Goal: Register for event/course: Register for event/course

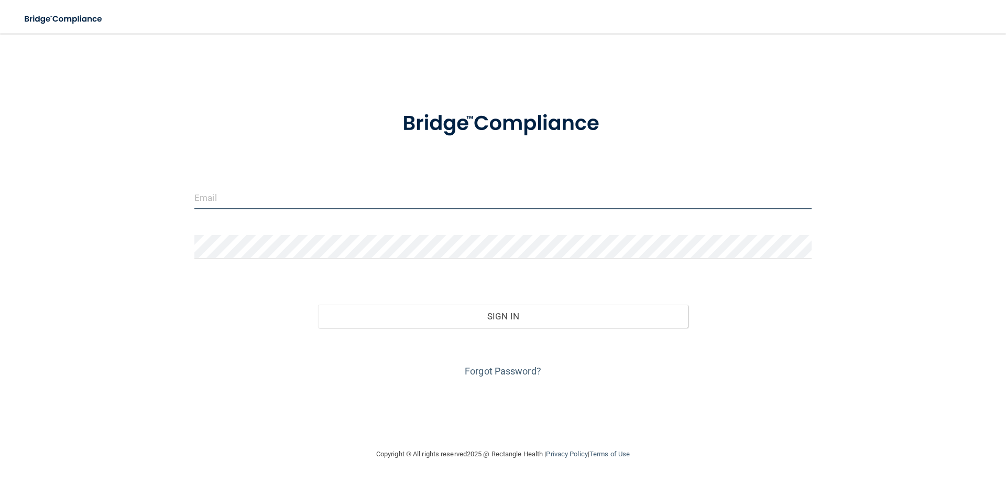
click at [234, 203] on input "email" at bounding box center [502, 198] width 617 height 24
type input "[EMAIL_ADDRESS][DOMAIN_NAME]"
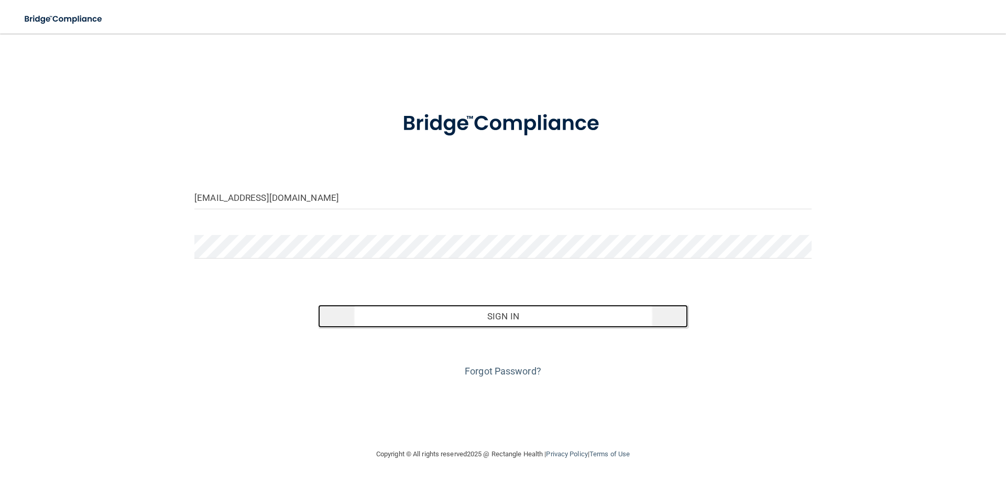
click at [617, 321] on button "Sign In" at bounding box center [503, 316] width 371 height 23
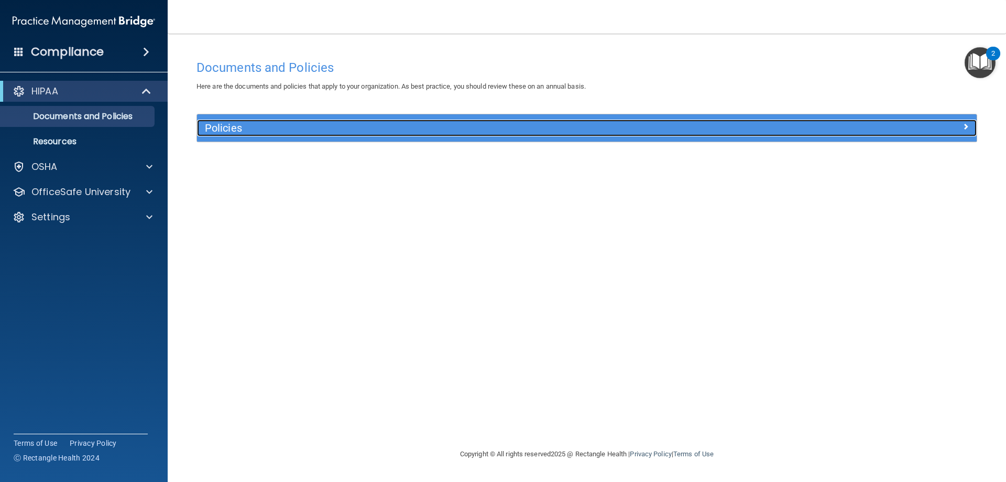
click at [961, 126] on div at bounding box center [879, 125] width 195 height 13
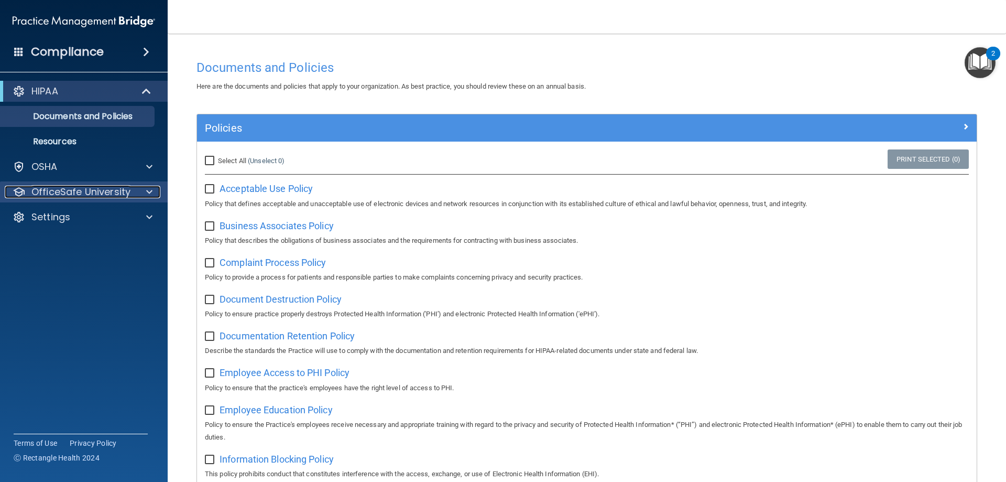
click at [146, 190] on div at bounding box center [148, 192] width 26 height 13
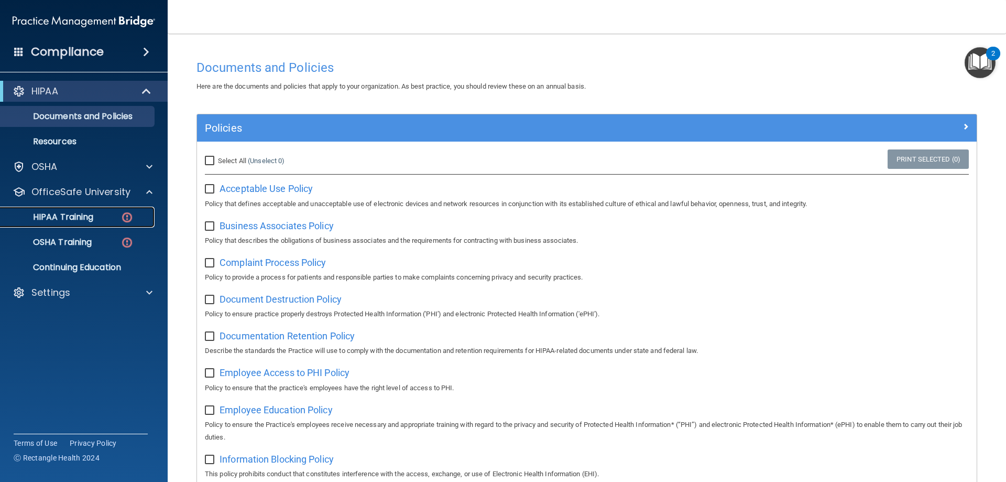
click at [66, 212] on p "HIPAA Training" at bounding box center [50, 217] width 86 height 10
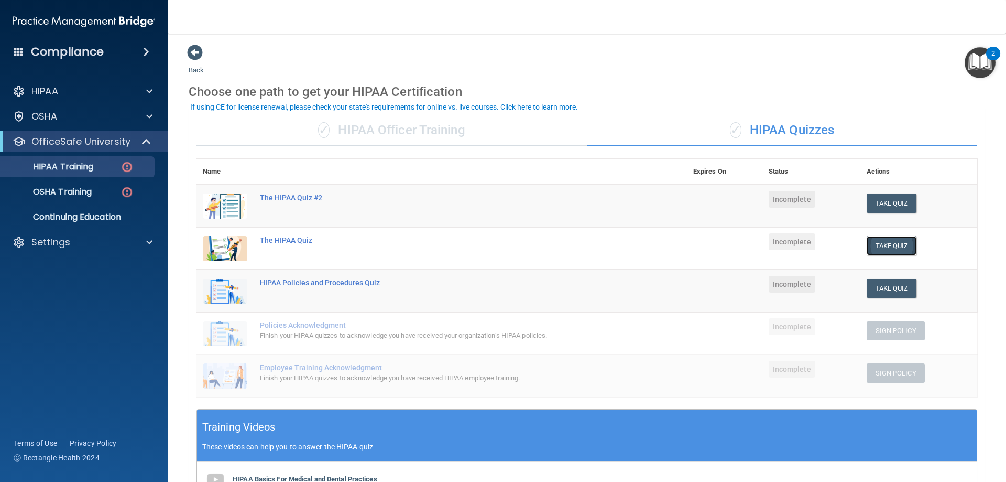
click at [886, 245] on button "Take Quiz" at bounding box center [892, 245] width 50 height 19
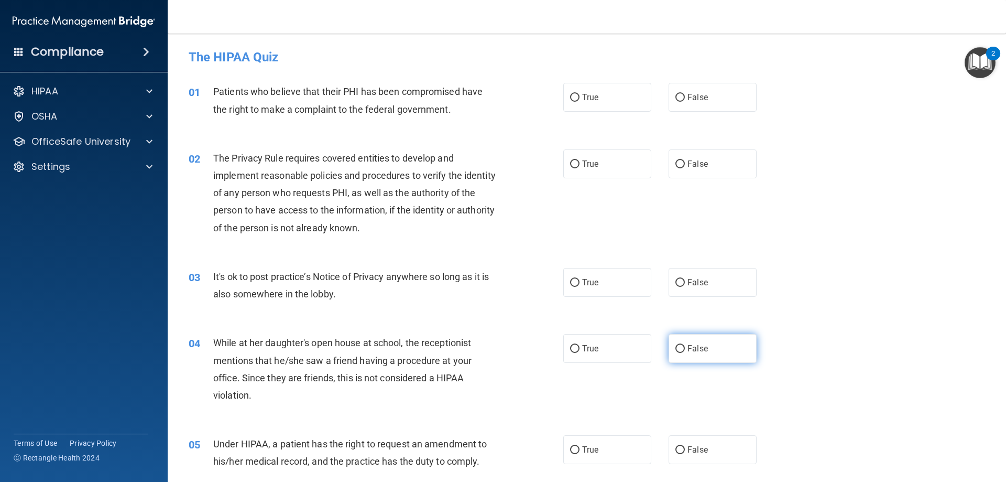
click at [676, 348] on input "False" at bounding box center [680, 349] width 9 height 8
radio input "true"
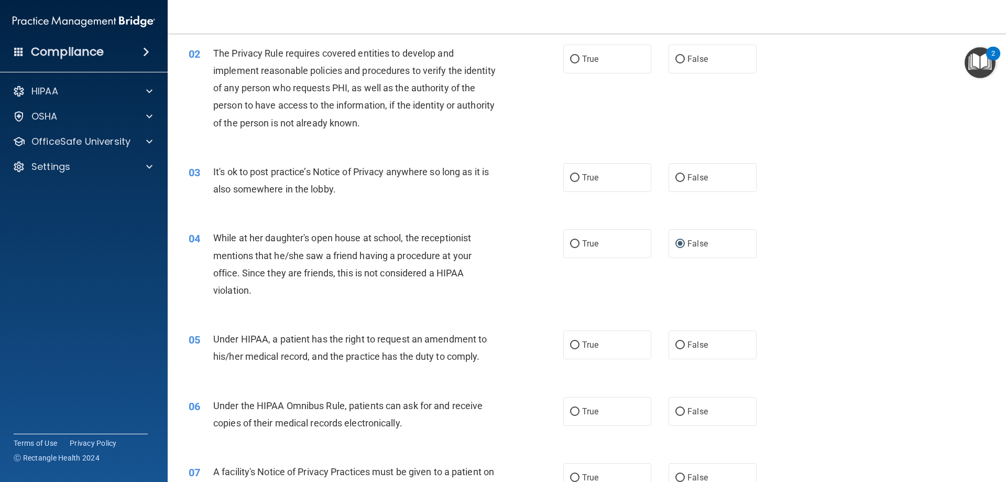
scroll to position [210, 0]
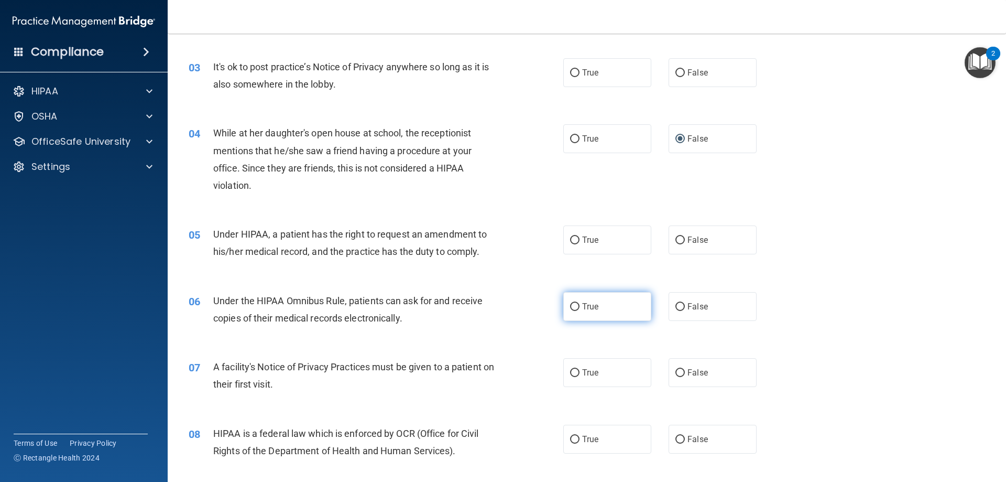
click at [570, 304] on input "True" at bounding box center [574, 307] width 9 height 8
radio input "true"
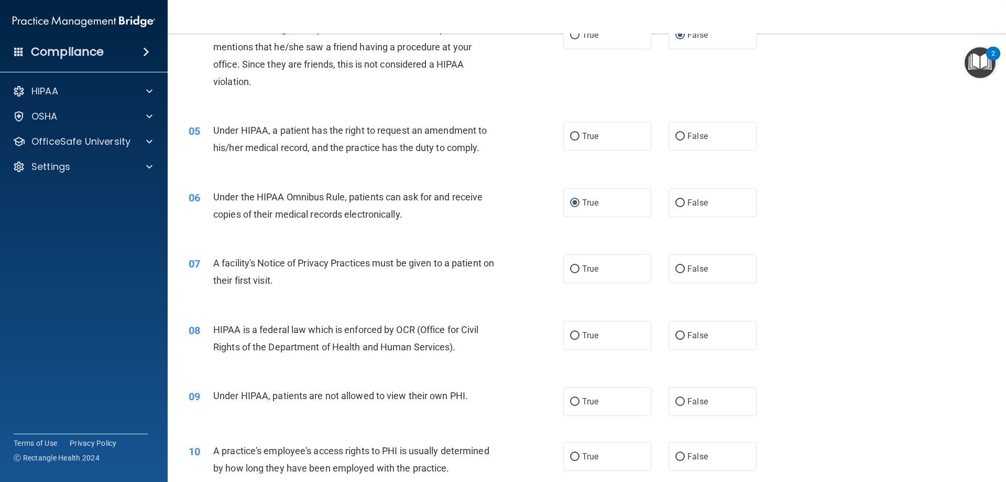
scroll to position [314, 0]
click at [572, 268] on input "True" at bounding box center [574, 268] width 9 height 8
radio input "true"
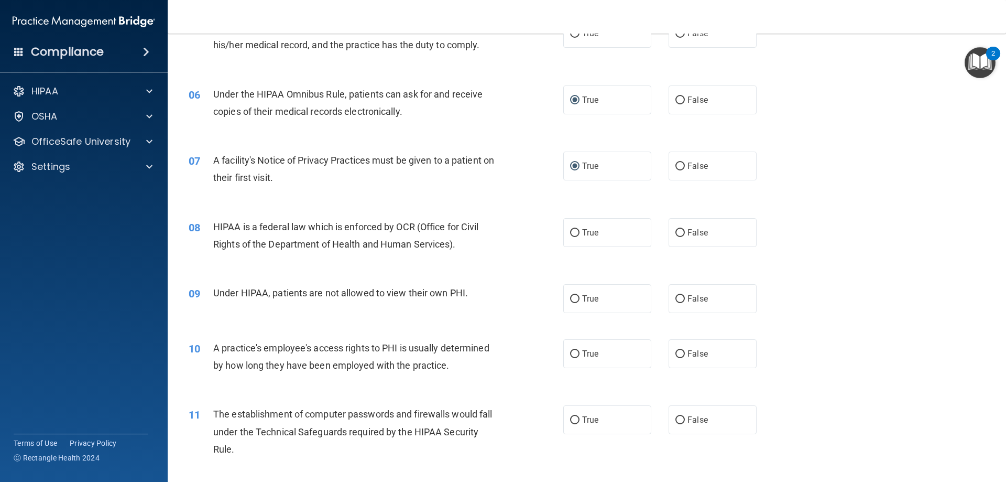
scroll to position [419, 0]
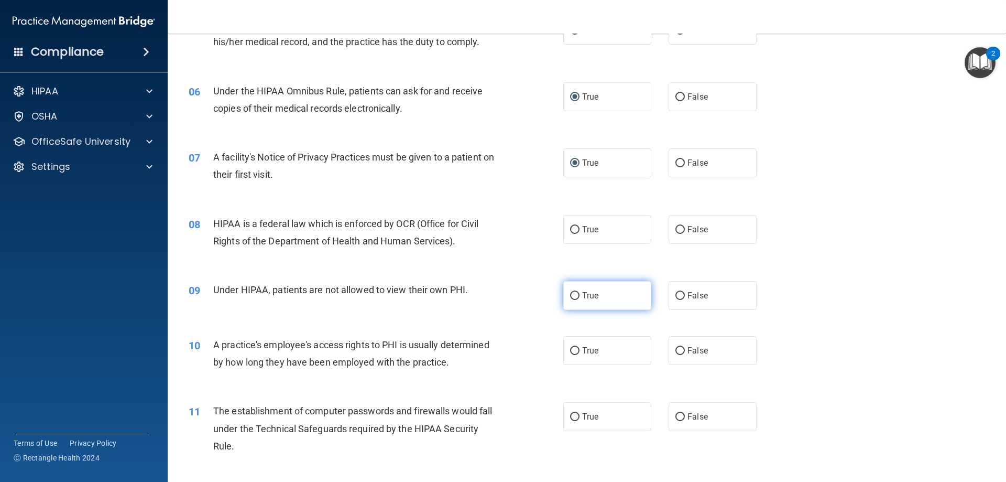
click at [573, 295] on input "True" at bounding box center [574, 296] width 9 height 8
radio input "true"
click at [676, 295] on input "False" at bounding box center [680, 296] width 9 height 8
radio input "true"
radio input "false"
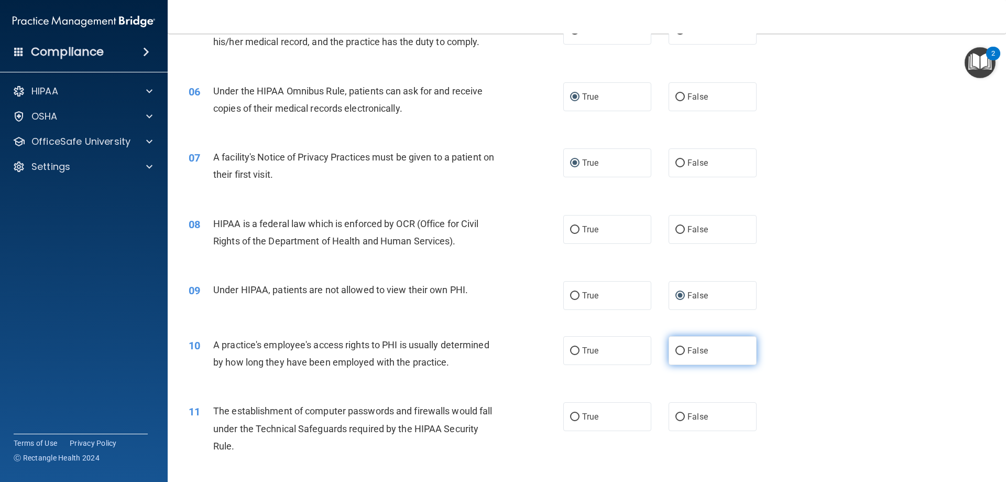
click at [676, 353] on input "False" at bounding box center [680, 351] width 9 height 8
radio input "true"
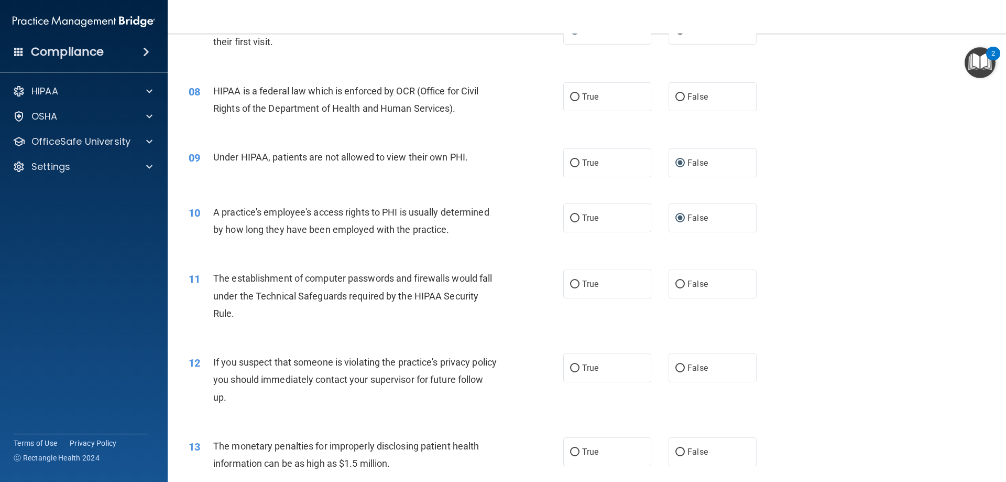
scroll to position [524, 0]
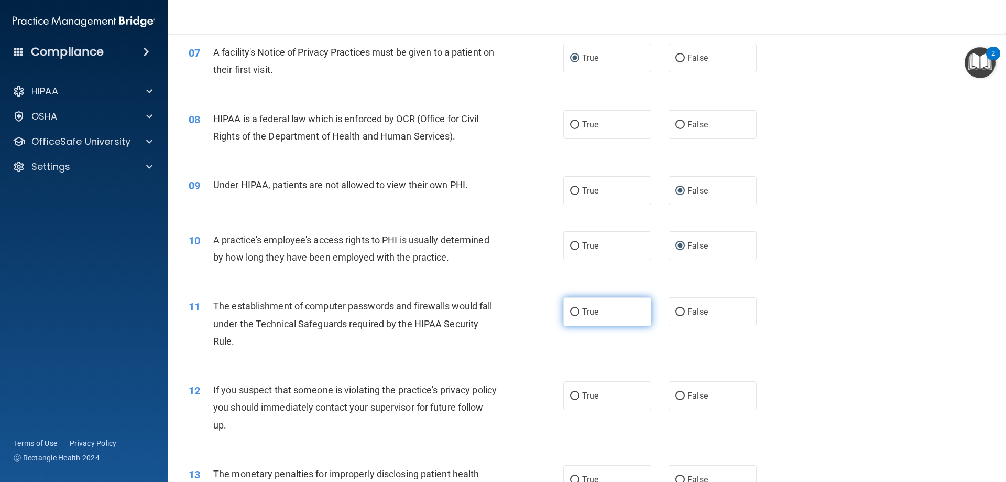
click at [572, 312] on input "True" at bounding box center [574, 312] width 9 height 8
radio input "true"
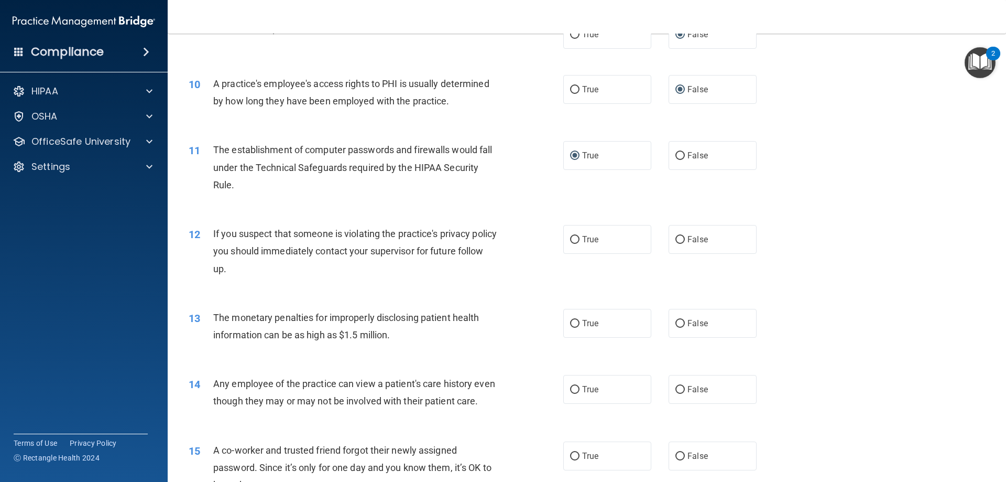
scroll to position [681, 0]
click at [573, 242] on input "True" at bounding box center [574, 239] width 9 height 8
radio input "true"
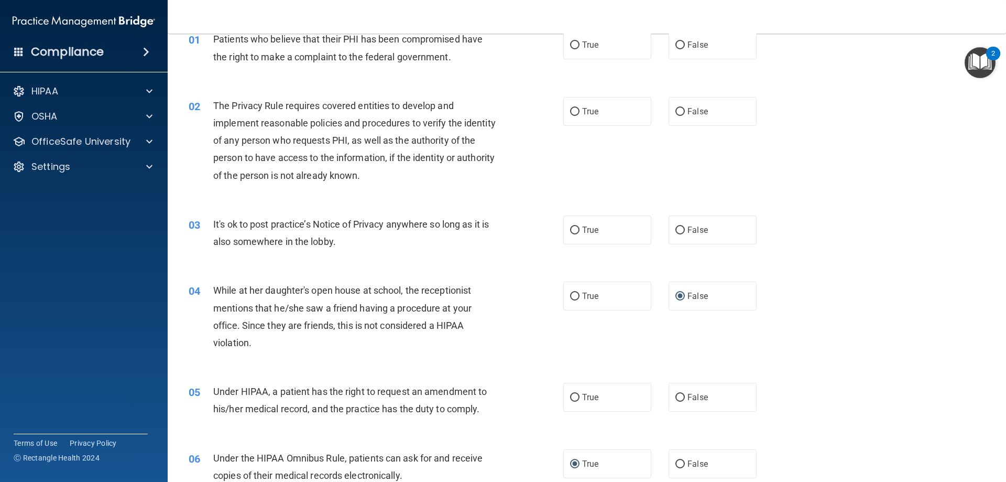
scroll to position [0, 0]
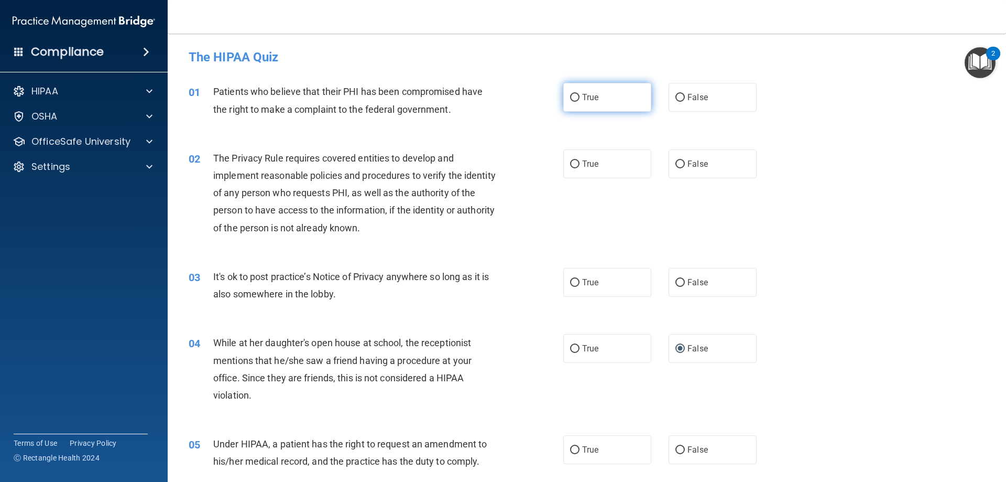
click at [566, 96] on label "True" at bounding box center [607, 97] width 88 height 29
click at [570, 96] on input "True" at bounding box center [574, 98] width 9 height 8
radio input "true"
click at [571, 164] on input "True" at bounding box center [574, 164] width 9 height 8
radio input "true"
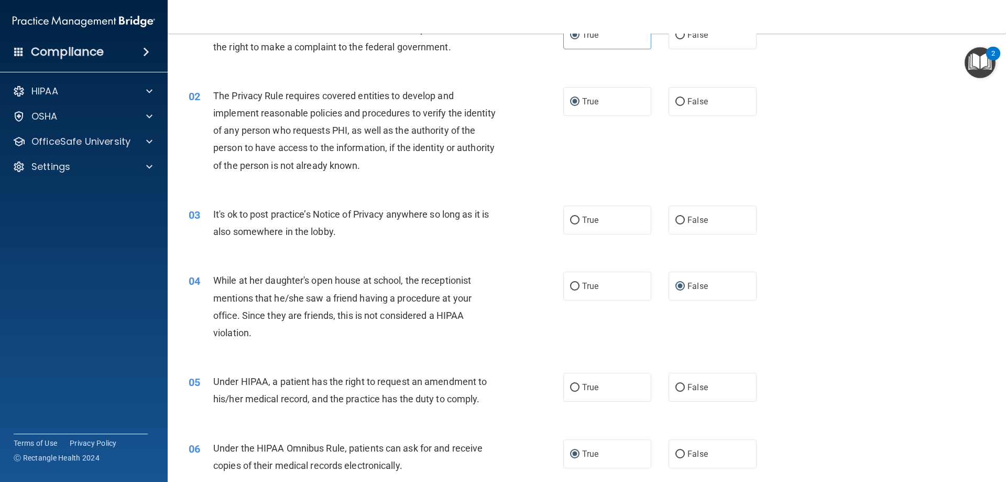
scroll to position [157, 0]
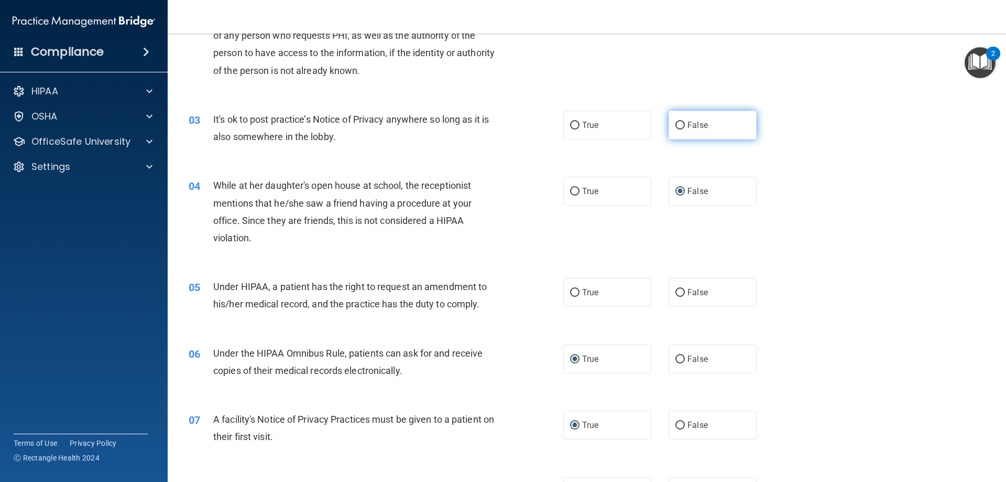
click at [676, 126] on input "False" at bounding box center [680, 126] width 9 height 8
radio input "true"
click at [675, 297] on label "False" at bounding box center [713, 292] width 88 height 29
click at [676, 297] on input "False" at bounding box center [680, 293] width 9 height 8
radio input "true"
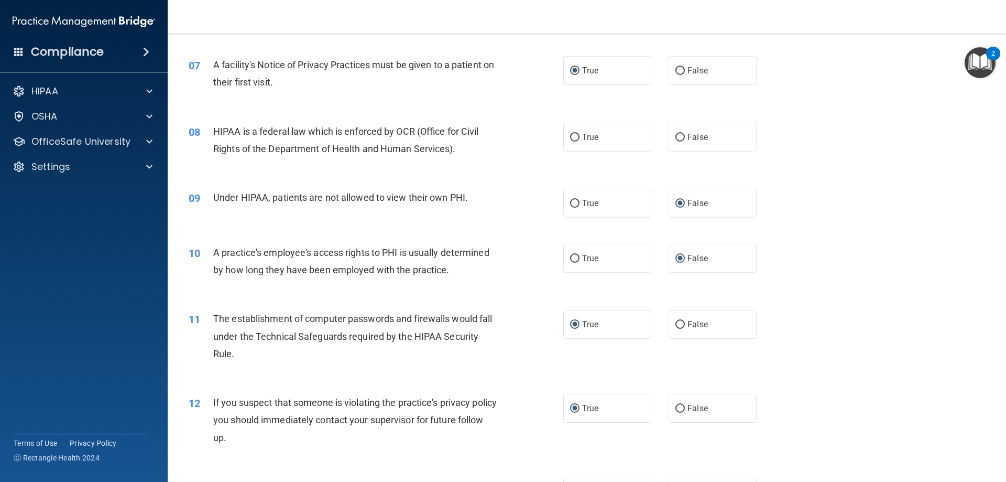
scroll to position [524, 0]
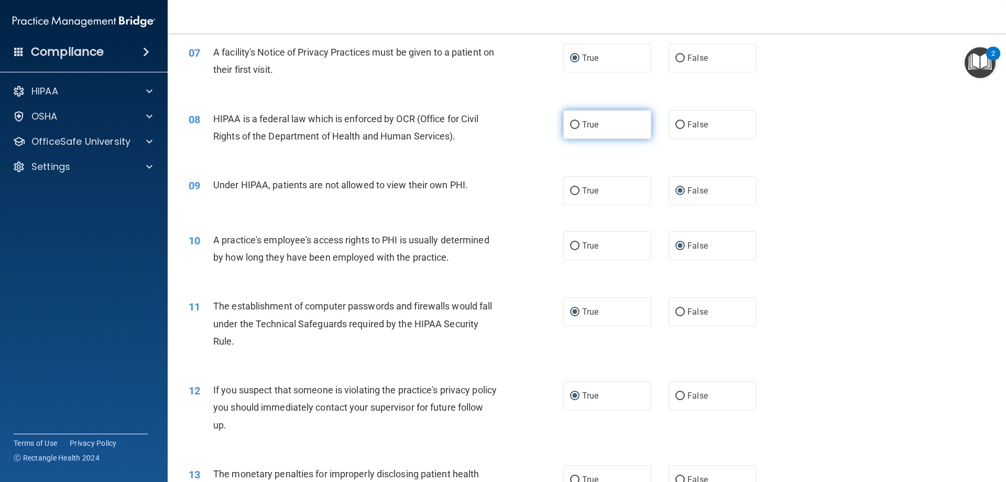
click at [570, 124] on input "True" at bounding box center [574, 125] width 9 height 8
radio input "true"
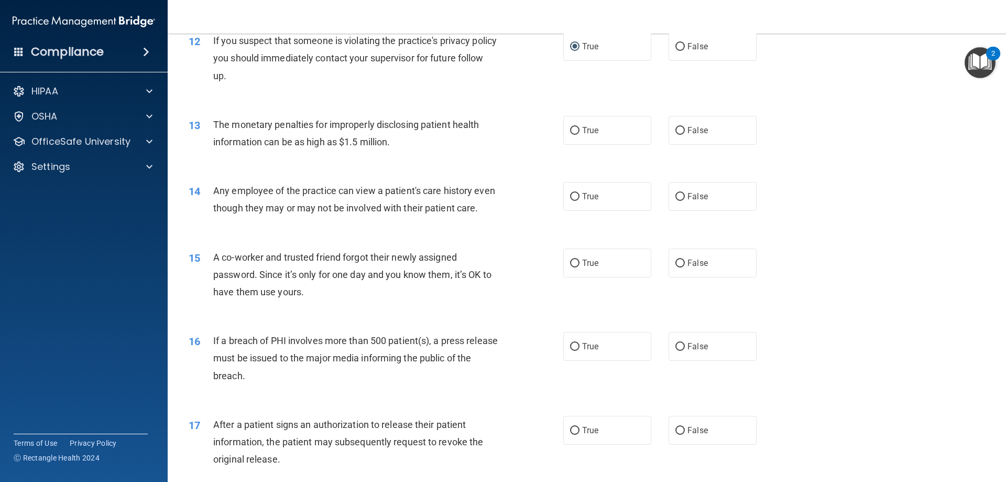
scroll to position [943, 0]
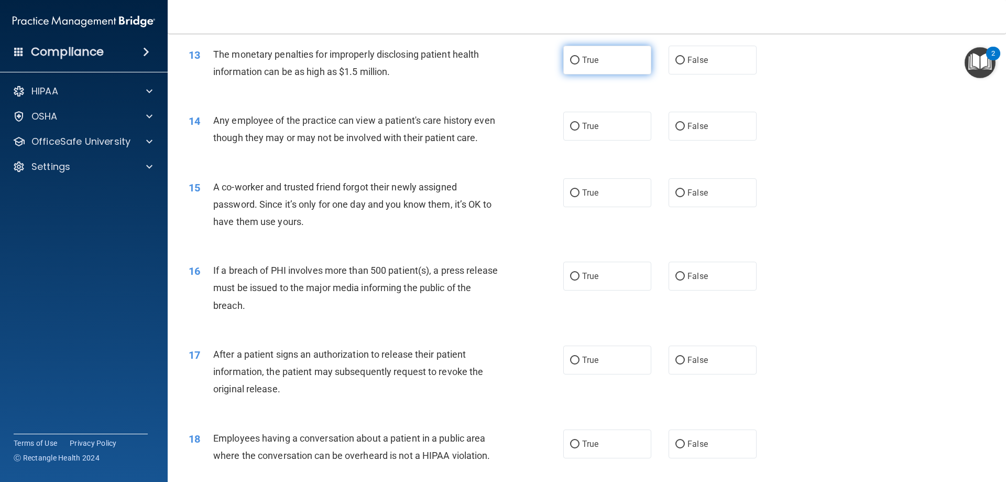
click at [572, 63] on input "True" at bounding box center [574, 61] width 9 height 8
radio input "true"
click at [676, 128] on input "False" at bounding box center [680, 127] width 9 height 8
radio input "true"
click at [676, 197] on input "False" at bounding box center [680, 193] width 9 height 8
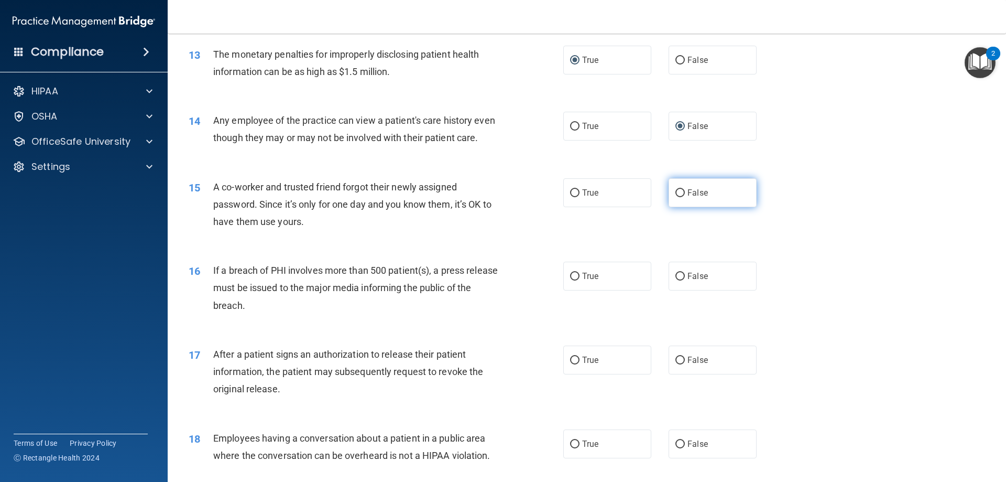
radio input "true"
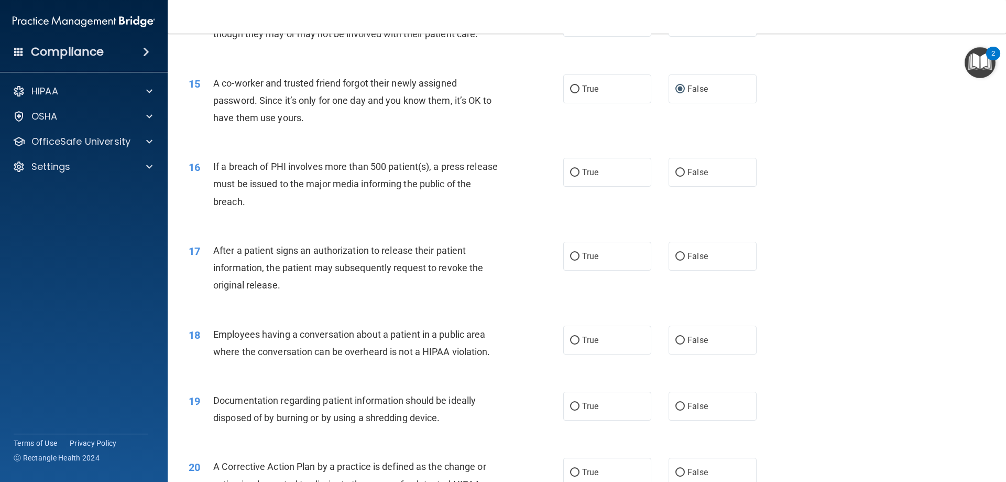
scroll to position [1048, 0]
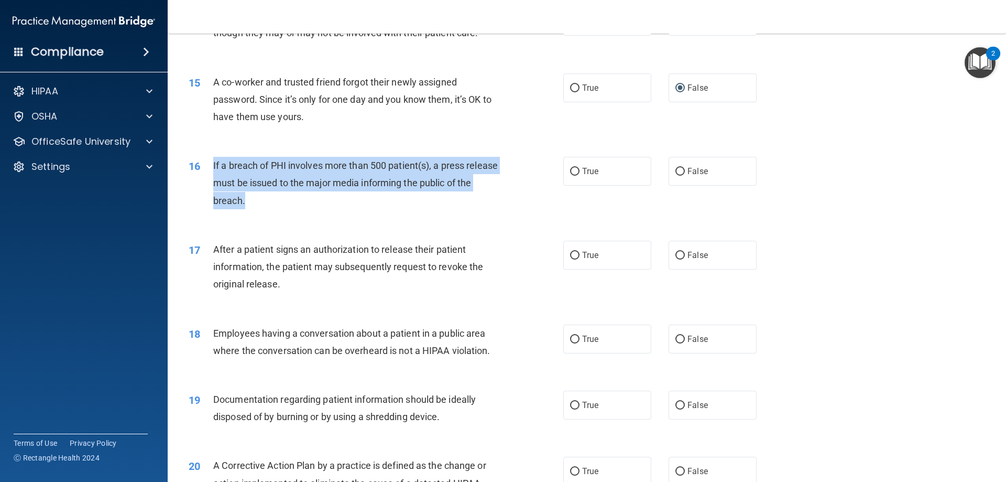
drag, startPoint x: 261, startPoint y: 217, endPoint x: 211, endPoint y: 183, distance: 60.8
click at [211, 183] on div "16 If a breach of PHI involves more than 500 patient(s), a press release must b…" at bounding box center [376, 186] width 406 height 58
copy div "If a breach of PHI involves more than 500 patient(s), a press release must be i…"
click at [575, 176] on input "True" at bounding box center [574, 172] width 9 height 8
radio input "true"
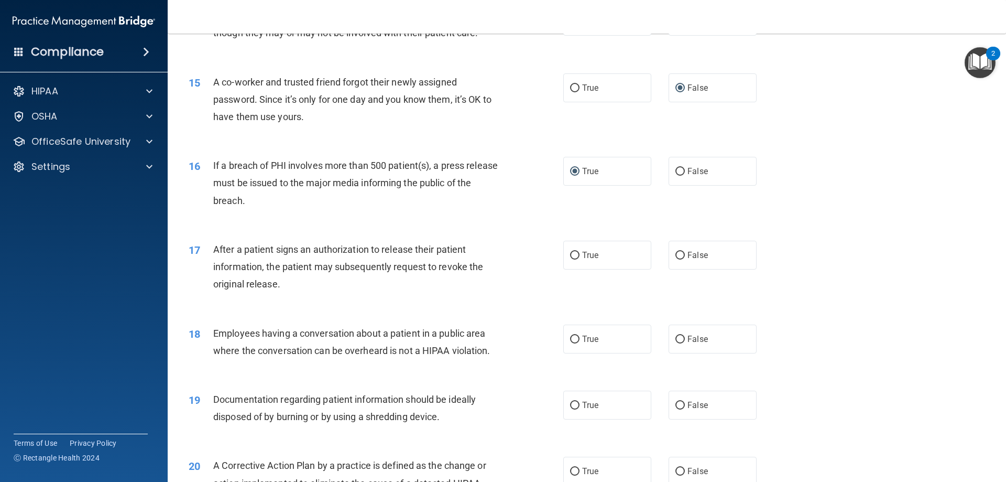
click at [346, 298] on div "17 After a patient signs an authorization to release their patient information,…" at bounding box center [376, 270] width 406 height 58
click at [570, 259] on input "True" at bounding box center [574, 256] width 9 height 8
radio input "true"
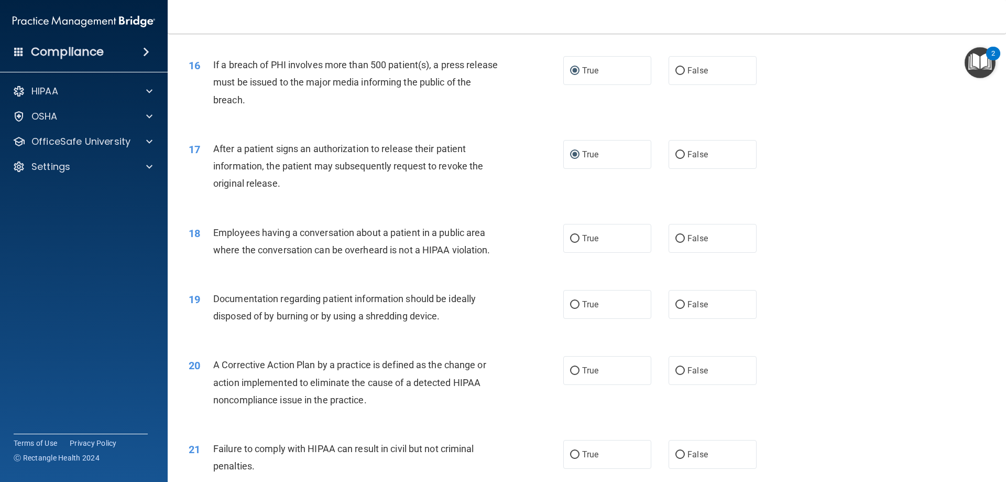
scroll to position [1153, 0]
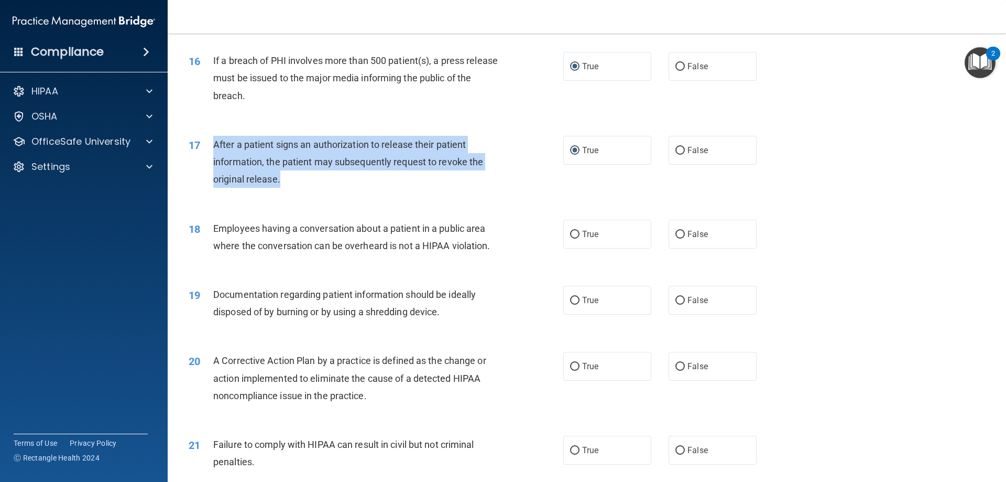
drag, startPoint x: 286, startPoint y: 196, endPoint x: 216, endPoint y: 165, distance: 76.7
click at [216, 165] on div "After a patient signs an authorization to release their patient information, th…" at bounding box center [359, 162] width 293 height 52
copy span "After a patient signs an authorization to release their patient information, th…"
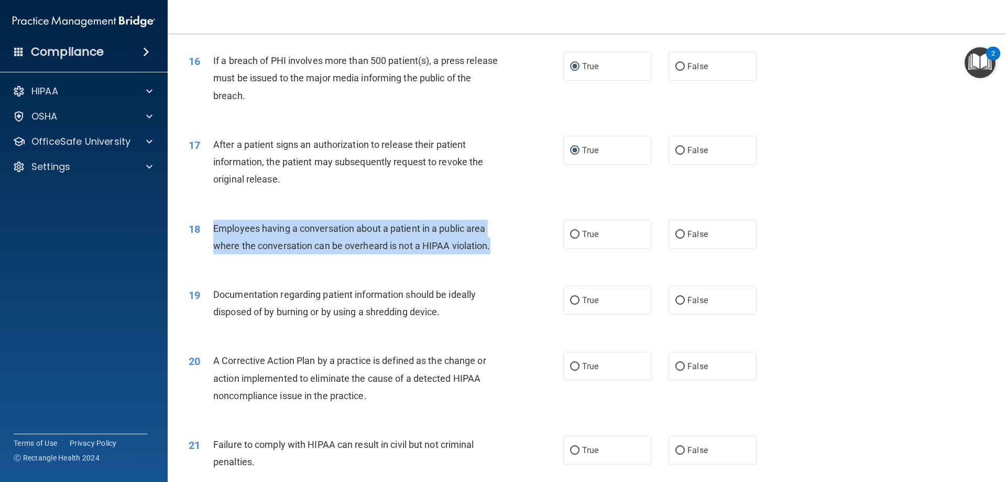
drag, startPoint x: 496, startPoint y: 264, endPoint x: 207, endPoint y: 237, distance: 290.0
click at [207, 237] on div "18 Employees having a conversation about a patient in a public area where the c…" at bounding box center [376, 240] width 406 height 40
copy div "Employees having a conversation about a patient in a public area where the conv…"
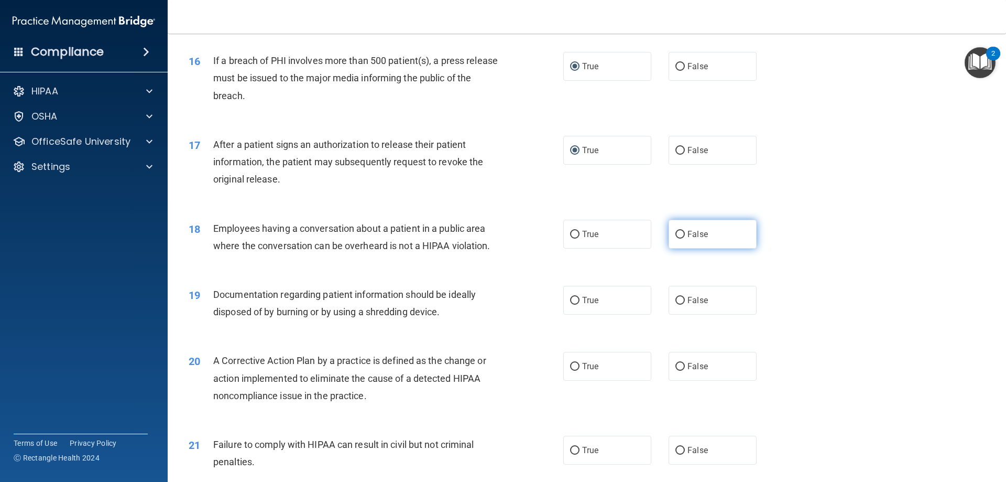
click at [680, 246] on label "False" at bounding box center [713, 234] width 88 height 29
click at [680, 238] on input "False" at bounding box center [680, 235] width 9 height 8
radio input "true"
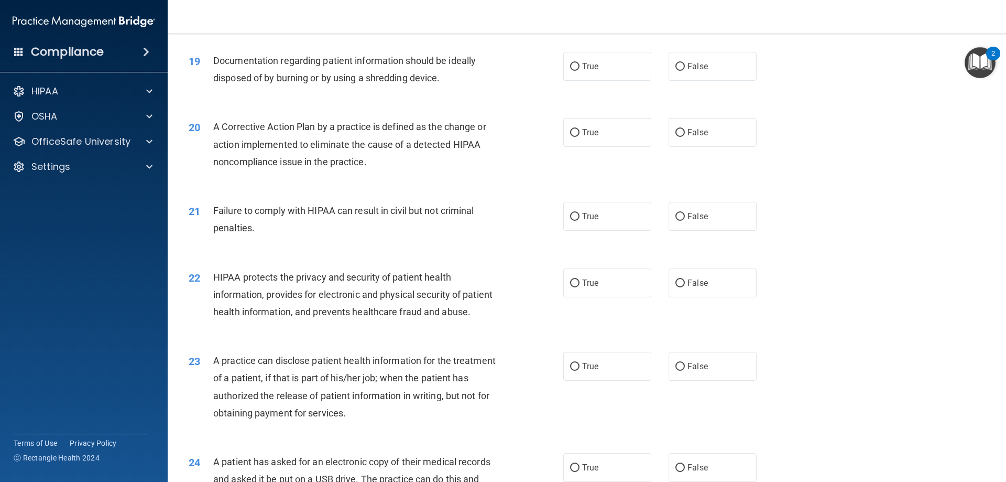
scroll to position [1363, 0]
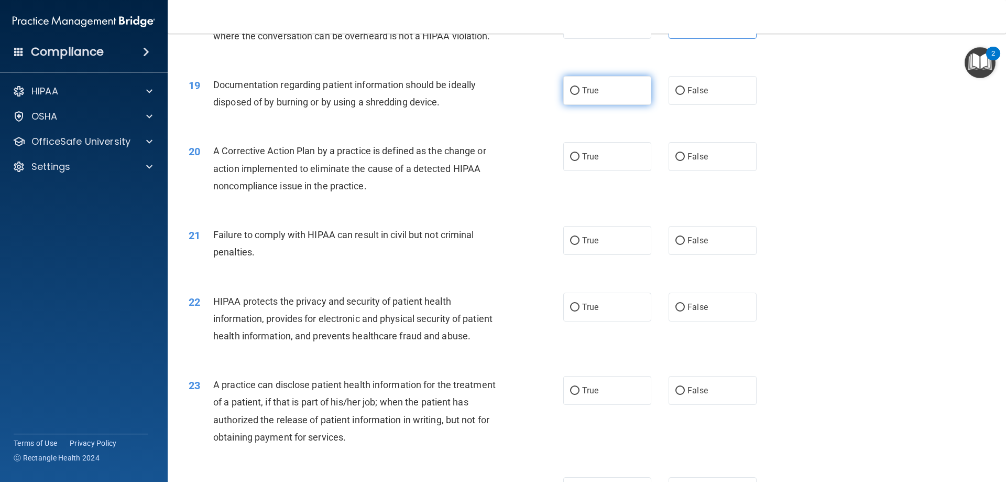
click at [588, 95] on span "True" at bounding box center [590, 90] width 16 height 10
click at [580, 95] on input "True" at bounding box center [574, 91] width 9 height 8
radio input "true"
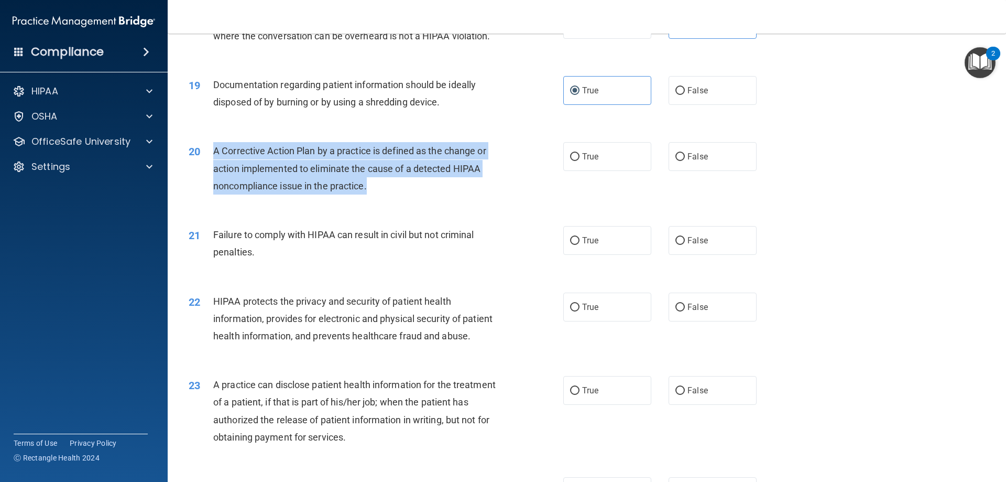
drag, startPoint x: 375, startPoint y: 206, endPoint x: 209, endPoint y: 172, distance: 170.1
click at [209, 172] on div "20 A Corrective Action Plan by a practice is defined as the change or action im…" at bounding box center [376, 171] width 406 height 58
copy div "A Corrective Action Plan by a practice is defined as the change or action imple…"
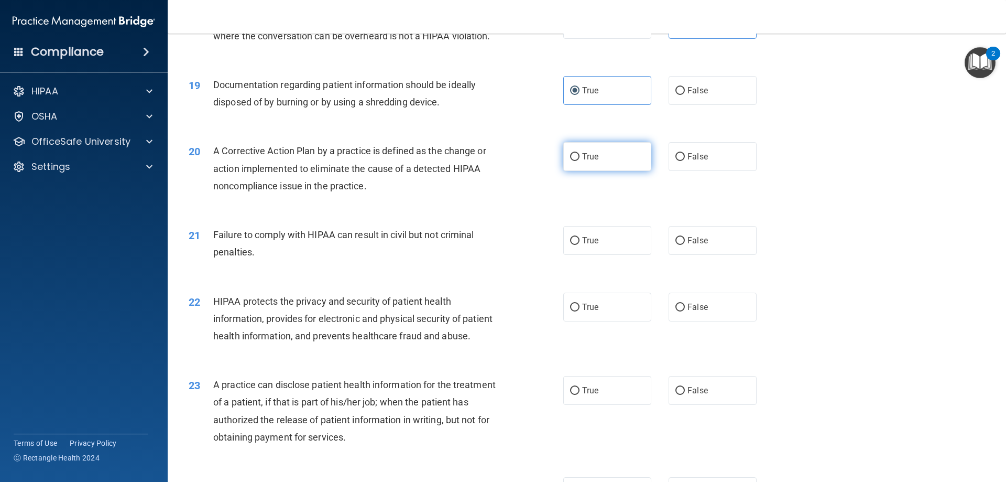
click at [593, 161] on span "True" at bounding box center [590, 156] width 16 height 10
click at [580, 161] on input "True" at bounding box center [574, 157] width 9 height 8
radio input "true"
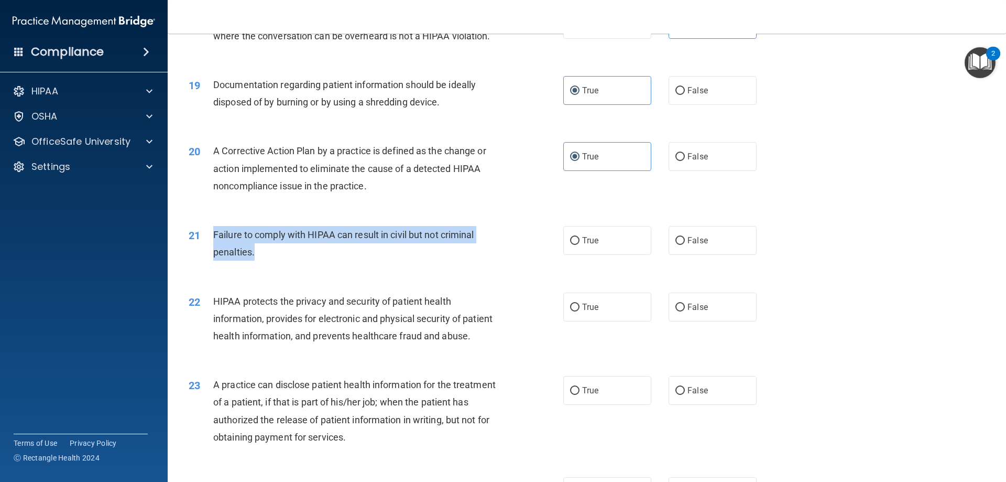
drag, startPoint x: 258, startPoint y: 269, endPoint x: 211, endPoint y: 255, distance: 49.2
click at [211, 255] on div "21 Failure to comply with HIPAA can result in civil but not criminal penalties." at bounding box center [376, 246] width 406 height 40
copy div "Failure to comply with HIPAA can result in civil but not criminal penalties."
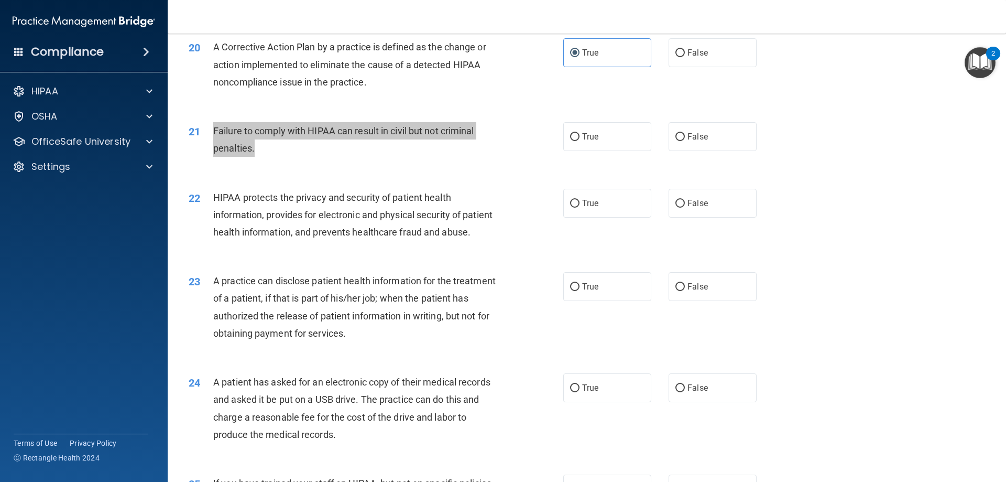
scroll to position [1467, 0]
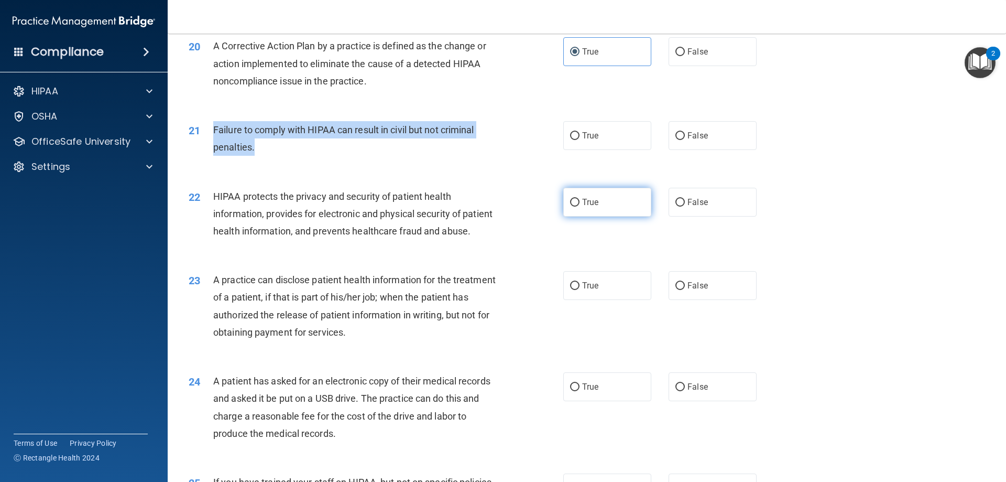
click at [570, 206] on input "True" at bounding box center [574, 203] width 9 height 8
radio input "true"
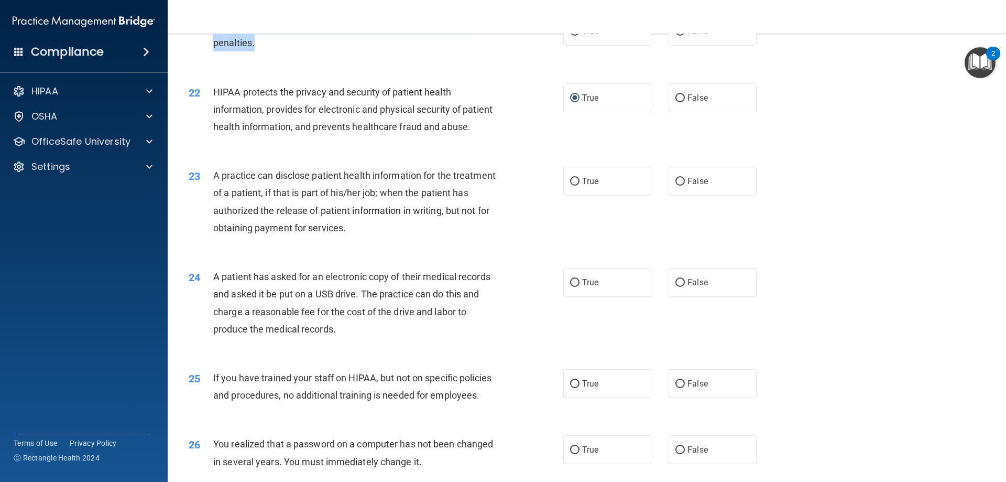
scroll to position [1572, 0]
click at [571, 185] on input "True" at bounding box center [574, 181] width 9 height 8
radio input "true"
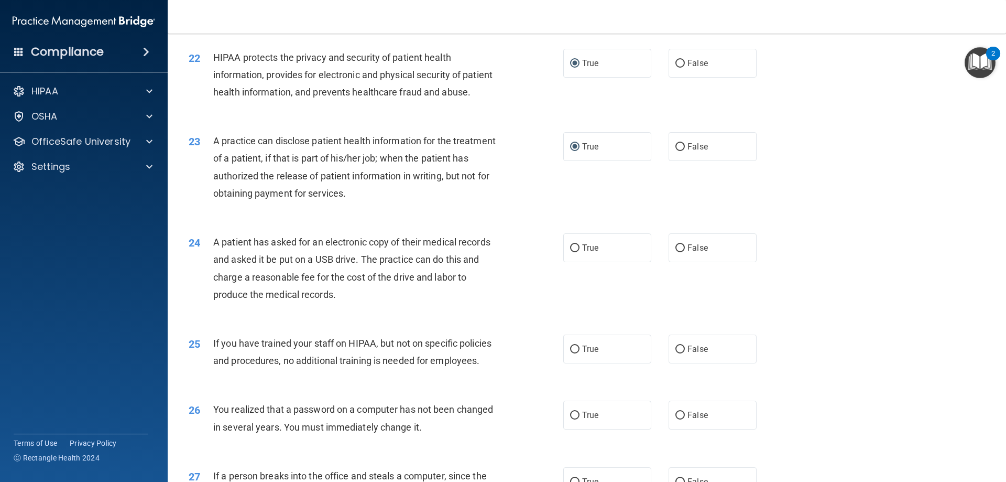
scroll to position [1625, 0]
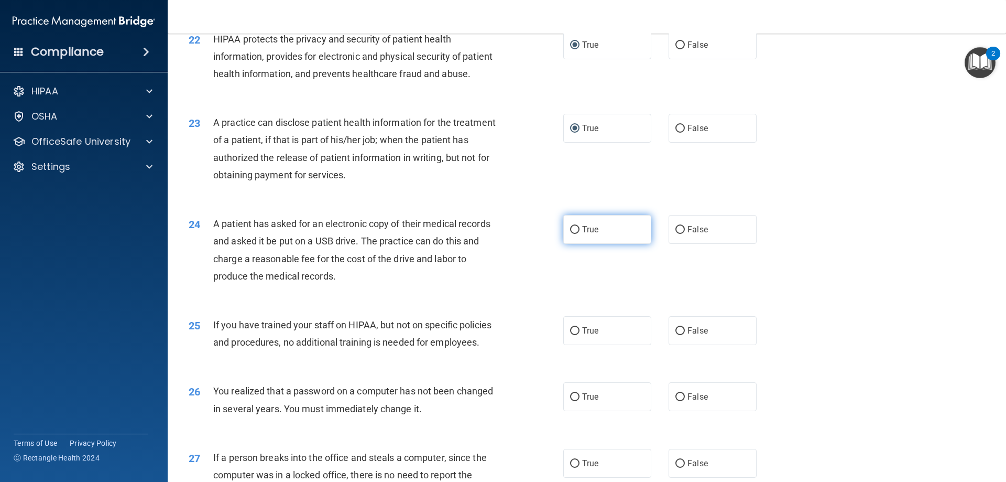
click at [569, 244] on label "True" at bounding box center [607, 229] width 88 height 29
click at [570, 234] on input "True" at bounding box center [574, 230] width 9 height 8
radio input "true"
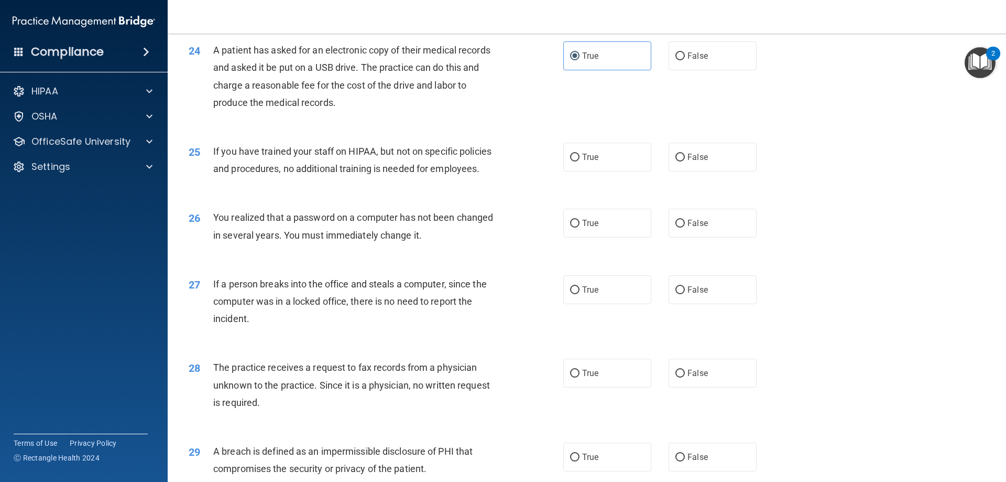
scroll to position [1834, 0]
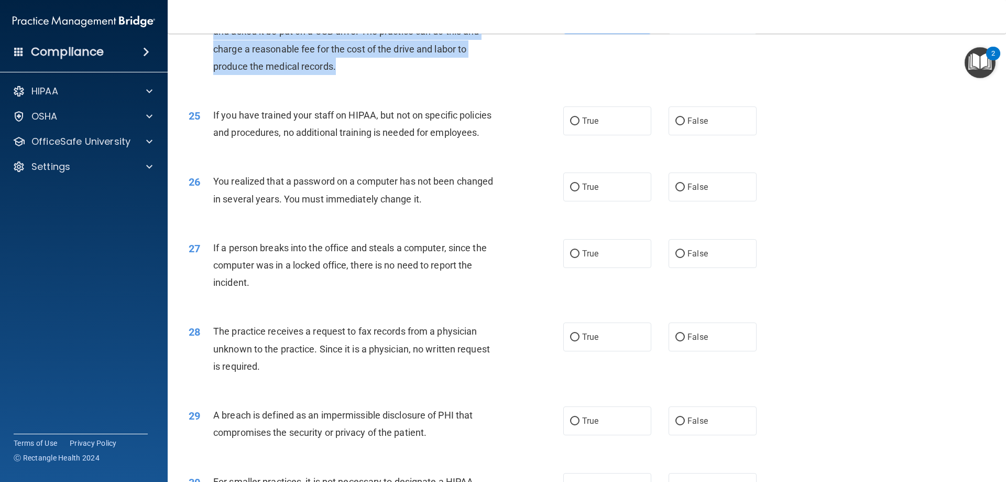
drag, startPoint x: 343, startPoint y: 104, endPoint x: 213, endPoint y: 49, distance: 141.1
click at [213, 49] on div "A patient has asked for an electronic copy of their medical records and asked i…" at bounding box center [359, 40] width 293 height 70
copy span "A patient has asked for an electronic copy of their medical records and asked i…"
click at [573, 125] on input "True" at bounding box center [574, 121] width 9 height 8
radio input "true"
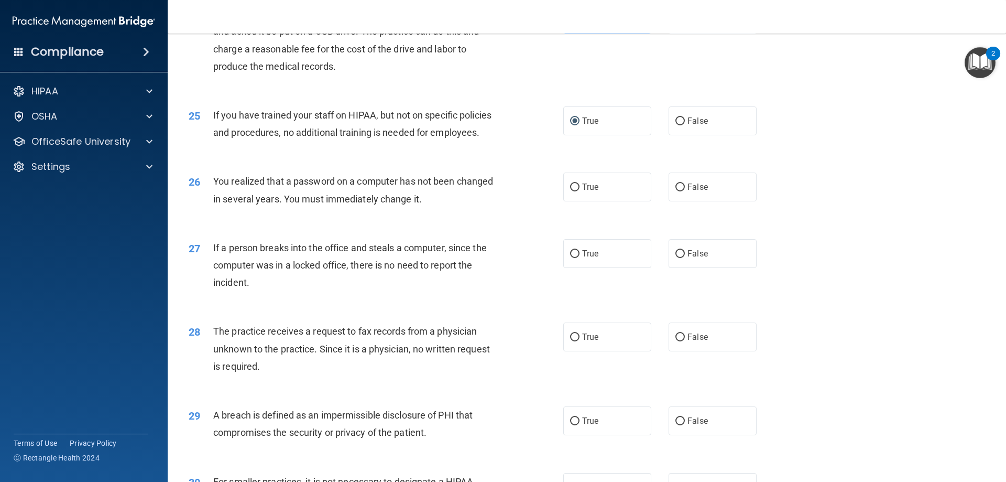
click at [495, 225] on div "26 You realized that a password on a computer has not been changed in several y…" at bounding box center [587, 192] width 812 height 66
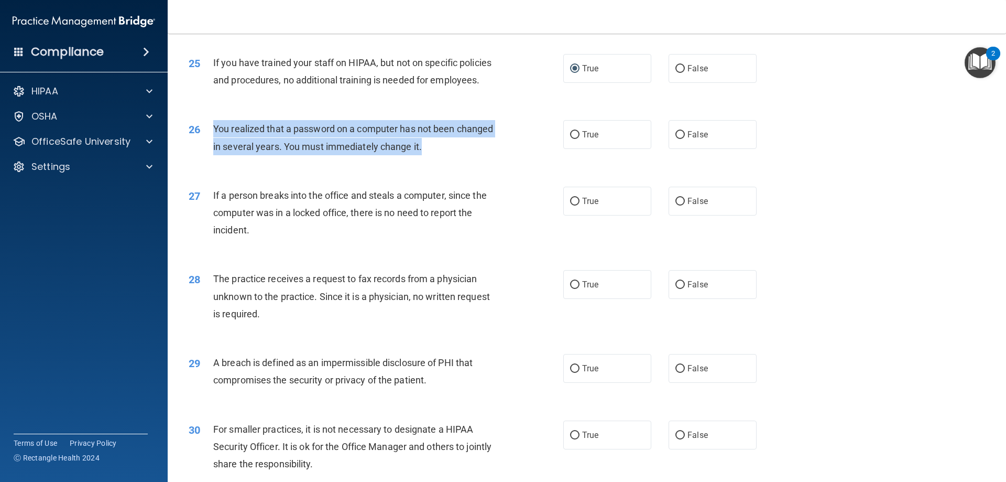
drag, startPoint x: 428, startPoint y: 183, endPoint x: 212, endPoint y: 164, distance: 216.8
click at [212, 160] on div "26 You realized that a password on a computer has not been changed in several y…" at bounding box center [376, 140] width 406 height 40
copy div "You realized that a password on a computer has not been changed in several year…"
click at [570, 139] on input "True" at bounding box center [574, 135] width 9 height 8
radio input "true"
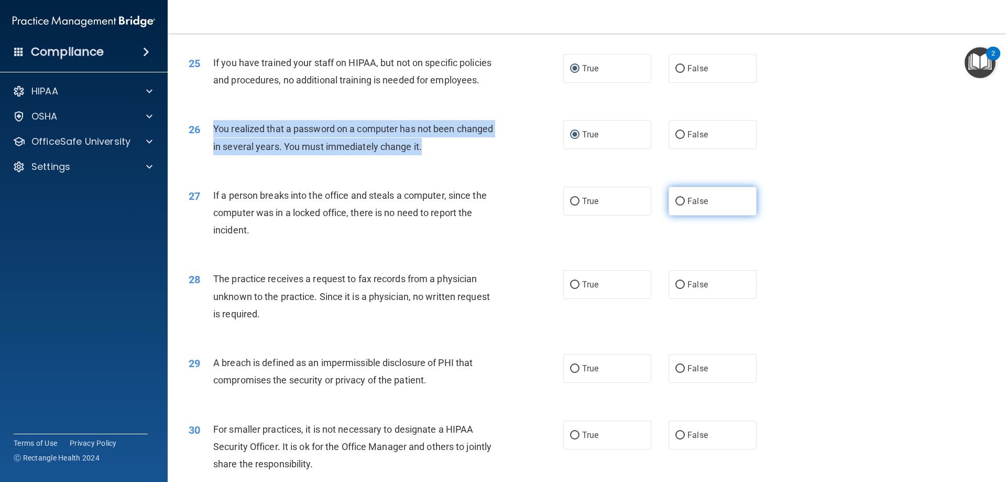
click at [676, 205] on input "False" at bounding box center [680, 202] width 9 height 8
radio input "true"
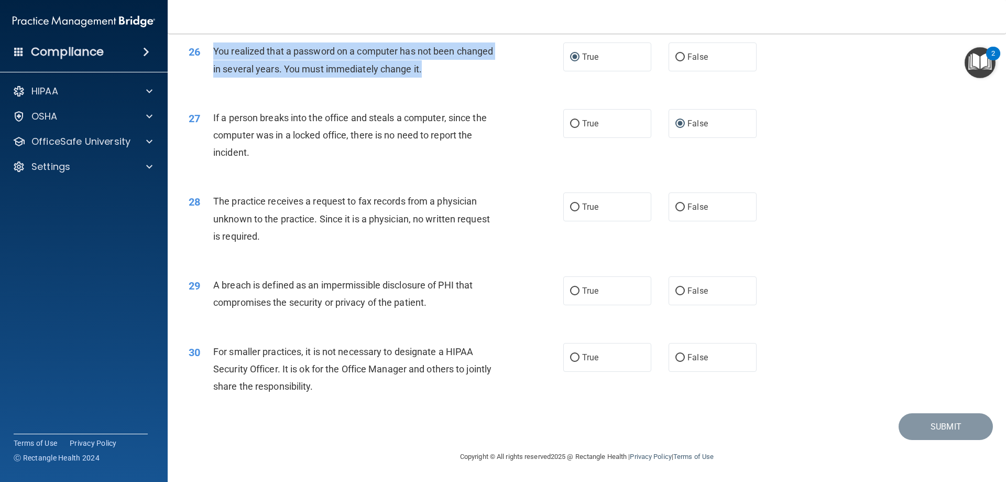
scroll to position [1999, 0]
click at [676, 206] on input "False" at bounding box center [680, 207] width 9 height 8
radio input "true"
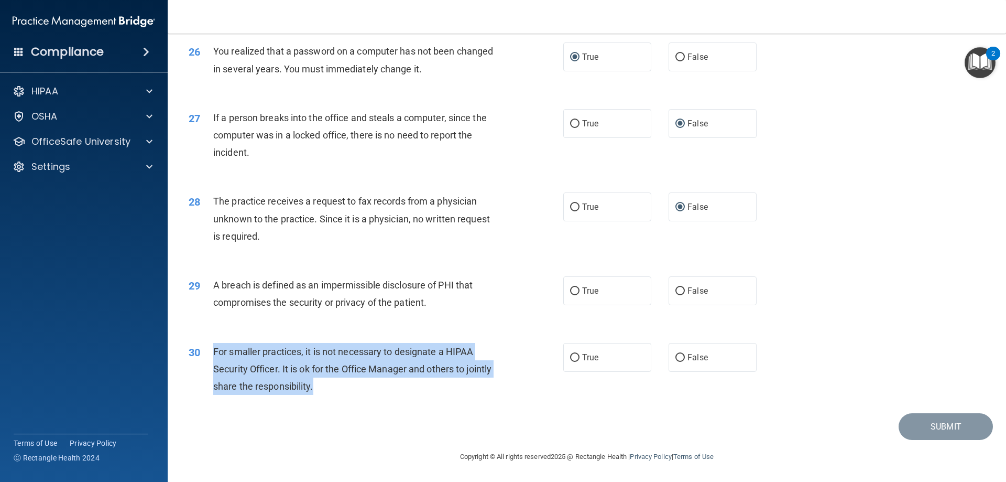
drag, startPoint x: 343, startPoint y: 387, endPoint x: 199, endPoint y: 357, distance: 146.7
click at [199, 357] on div "30 For smaller practices, it is not necessary to designate a HIPAA Security Off…" at bounding box center [376, 372] width 406 height 58
copy div "For smaller practices, it is not necessary to designate a HIPAA Security Office…"
click at [679, 360] on input "False" at bounding box center [680, 358] width 9 height 8
radio input "true"
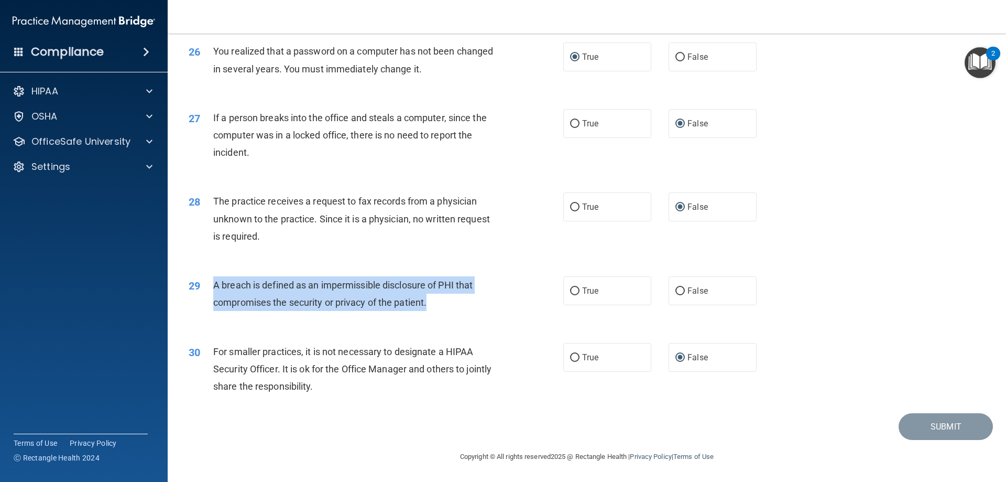
drag, startPoint x: 432, startPoint y: 302, endPoint x: 208, endPoint y: 285, distance: 225.5
click at [206, 285] on div "29 A breach is defined as an impermissible disclosure of PHI that compromises t…" at bounding box center [376, 296] width 406 height 40
copy div "A breach is defined as an impermissible disclosure of PHI that compromises the …"
click at [570, 293] on input "True" at bounding box center [574, 291] width 9 height 8
radio input "true"
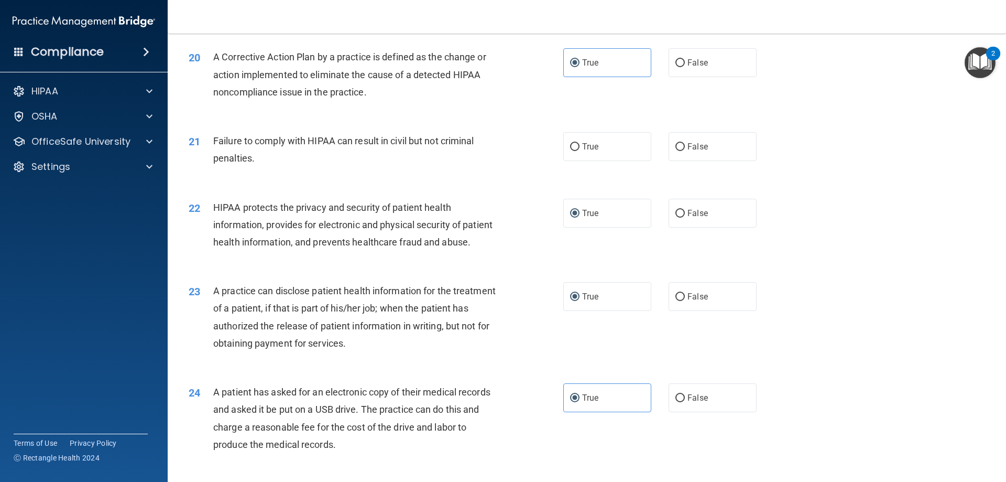
scroll to position [1422, 0]
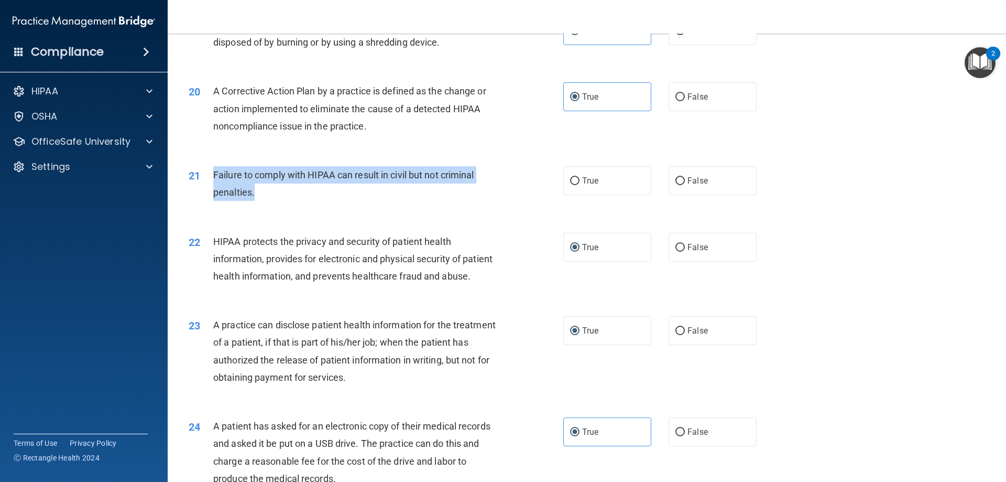
drag, startPoint x: 255, startPoint y: 209, endPoint x: 212, endPoint y: 200, distance: 44.4
click at [212, 200] on div "21 Failure to comply with HIPAA can result in civil but not criminal penalties." at bounding box center [376, 186] width 406 height 40
copy div "Failure to comply with HIPAA can result in civil but not criminal penalties."
click at [676, 185] on input "False" at bounding box center [680, 181] width 9 height 8
radio input "true"
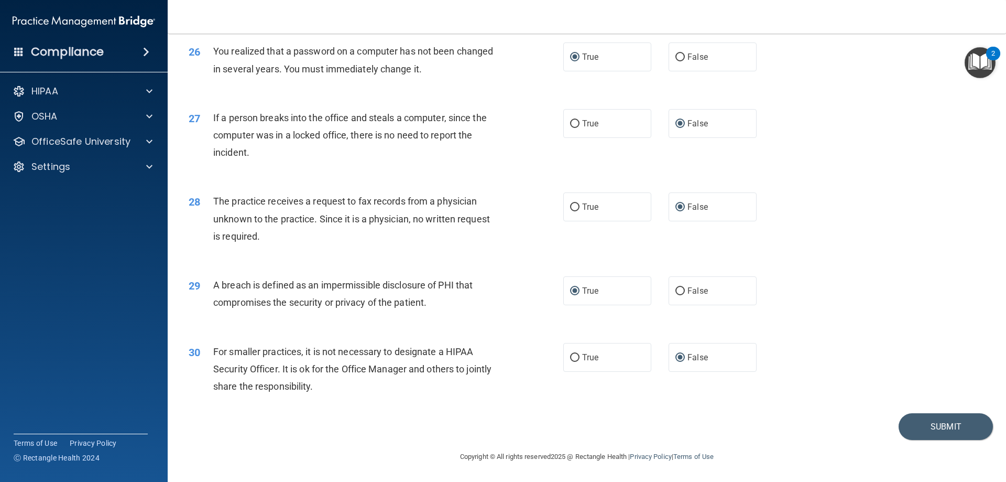
scroll to position [1999, 0]
click at [929, 427] on button "Submit" at bounding box center [946, 426] width 94 height 27
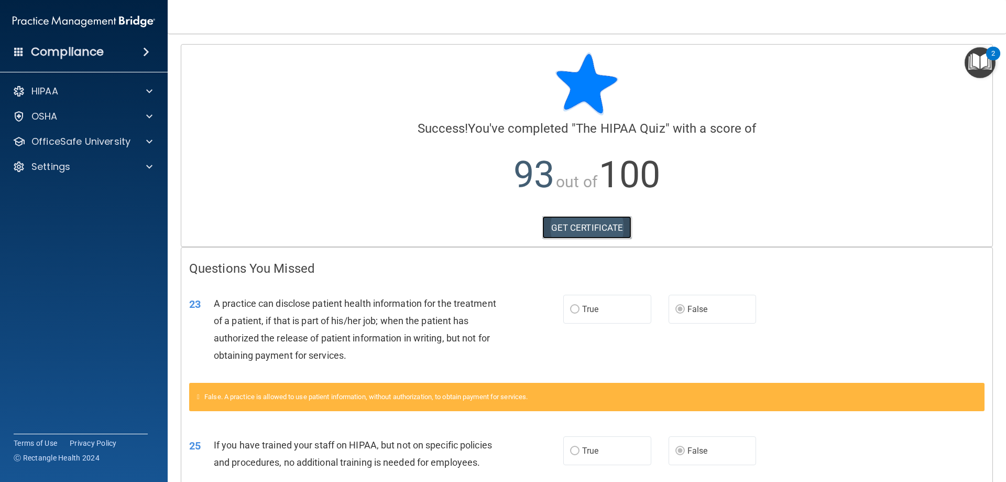
click at [591, 229] on link "GET CERTIFICATE" at bounding box center [587, 227] width 90 height 23
click at [127, 146] on p "OfficeSafe University" at bounding box center [80, 141] width 99 height 13
click at [73, 166] on p "HIPAA Training" at bounding box center [50, 166] width 86 height 10
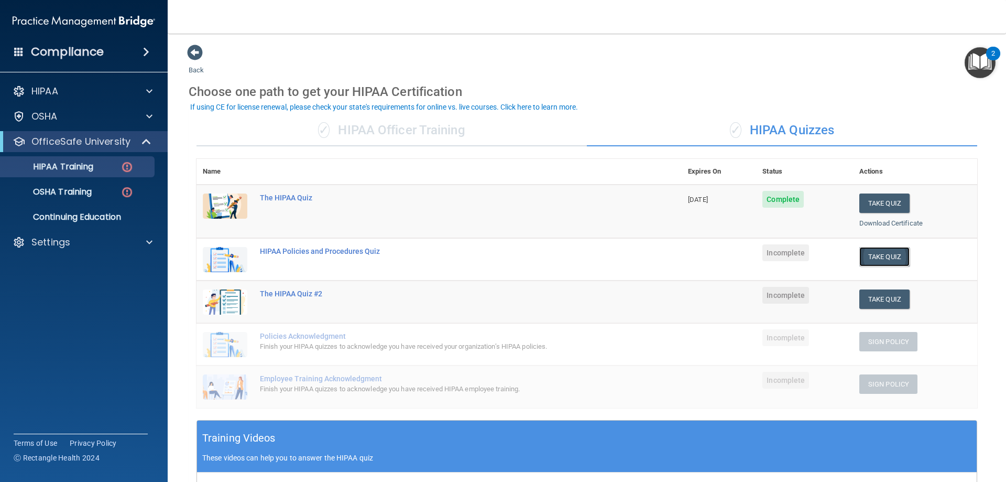
click at [874, 257] on button "Take Quiz" at bounding box center [885, 256] width 50 height 19
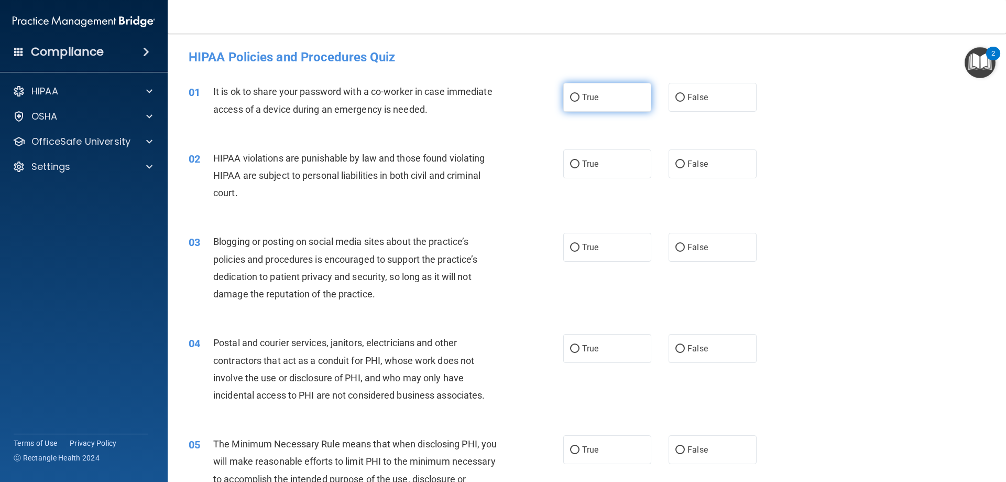
click at [574, 99] on input "True" at bounding box center [574, 98] width 9 height 8
radio input "true"
click at [570, 163] on input "True" at bounding box center [574, 164] width 9 height 8
radio input "true"
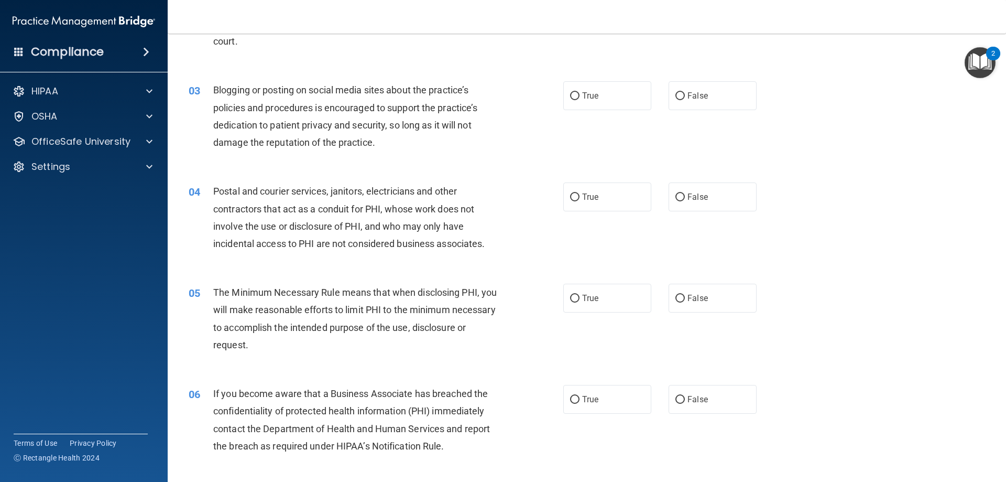
scroll to position [157, 0]
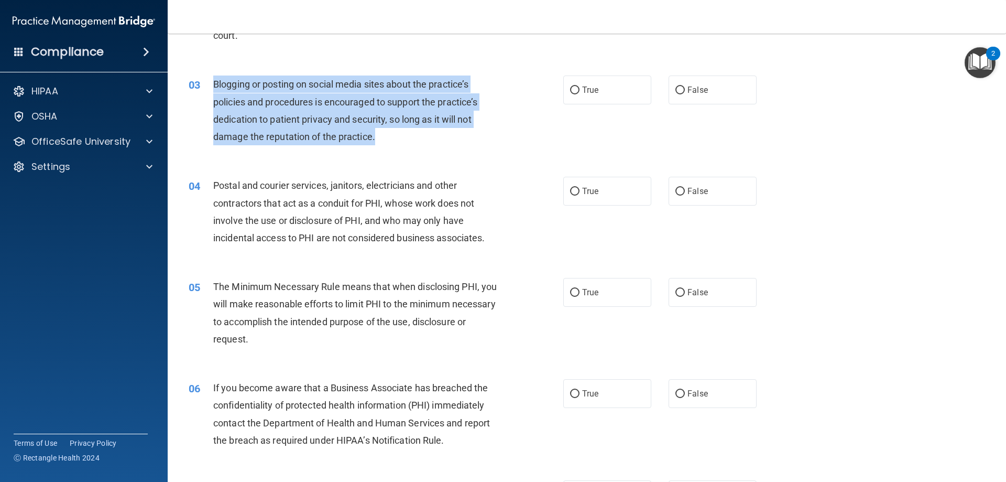
drag, startPoint x: 385, startPoint y: 135, endPoint x: 211, endPoint y: 86, distance: 180.2
click at [211, 86] on div "03 Blogging or posting on social media sites about the practice’s policies and …" at bounding box center [376, 112] width 406 height 75
click at [676, 90] on input "False" at bounding box center [680, 90] width 9 height 8
radio input "true"
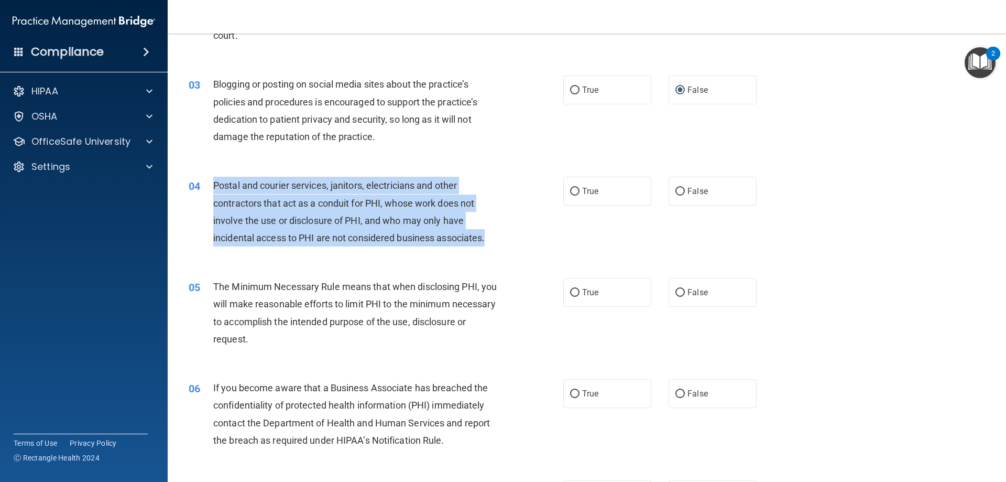
drag, startPoint x: 494, startPoint y: 240, endPoint x: 205, endPoint y: 188, distance: 293.0
click at [205, 188] on div "04 Postal and courier services, janitors, electricians and other contractors th…" at bounding box center [376, 214] width 406 height 75
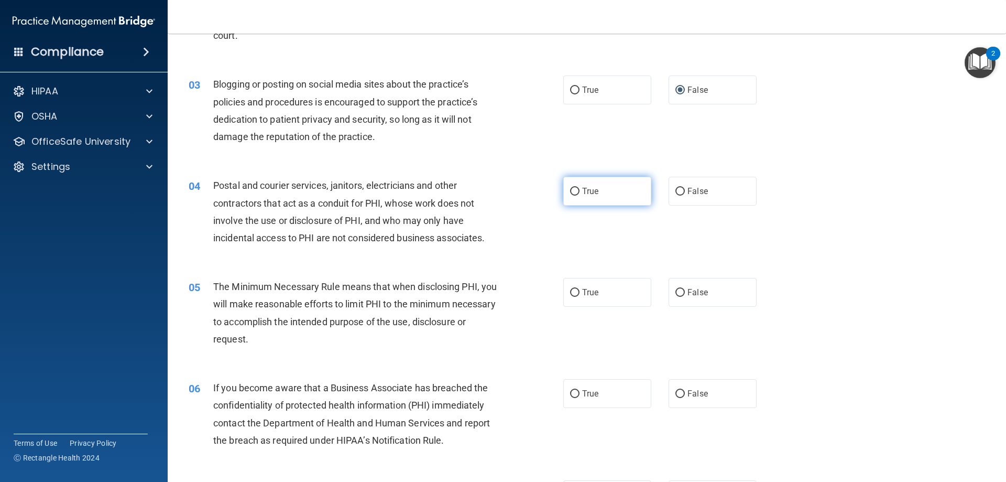
click at [578, 191] on label "True" at bounding box center [607, 191] width 88 height 29
click at [578, 191] on input "True" at bounding box center [574, 192] width 9 height 8
radio input "true"
click at [570, 296] on input "True" at bounding box center [574, 293] width 9 height 8
radio input "true"
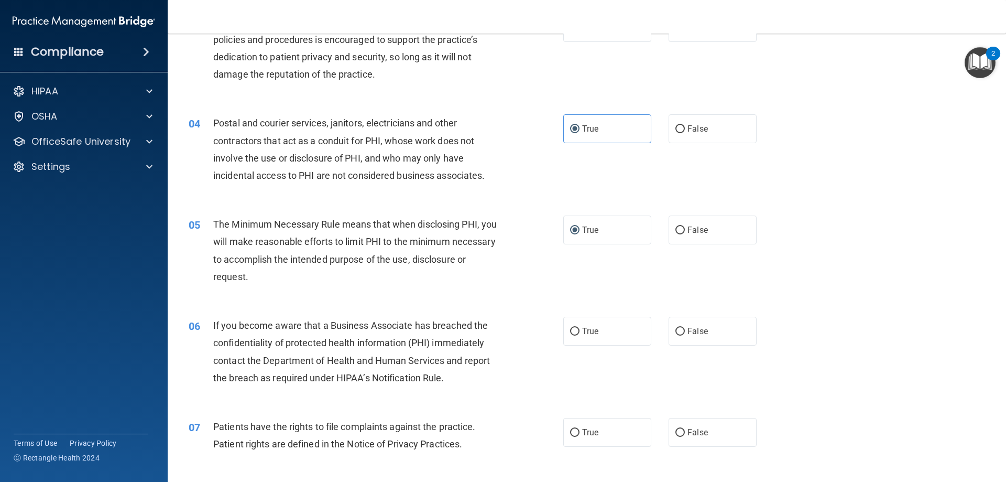
scroll to position [367, 0]
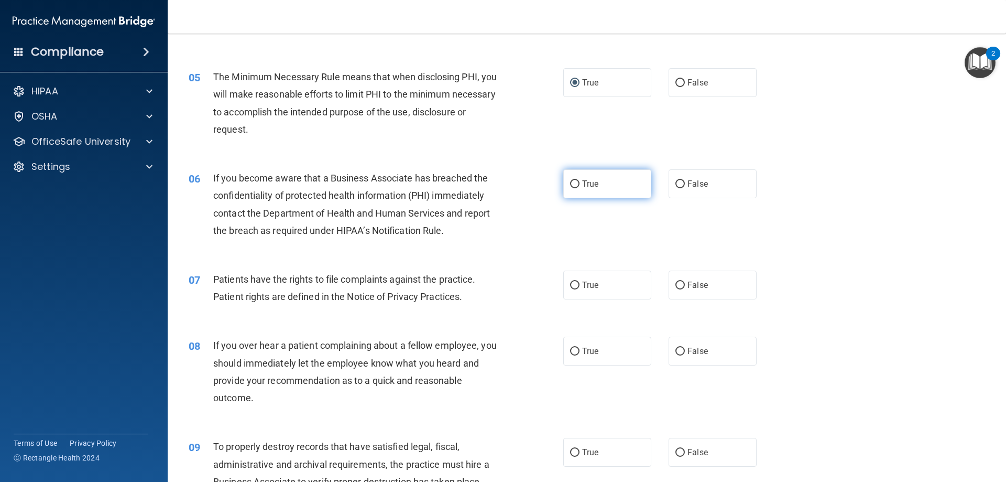
click at [574, 180] on input "True" at bounding box center [574, 184] width 9 height 8
radio input "true"
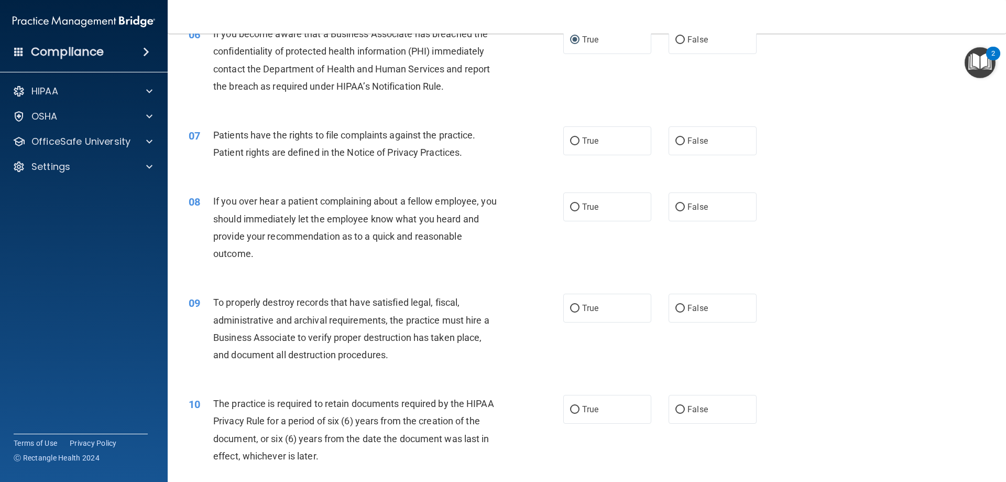
scroll to position [524, 0]
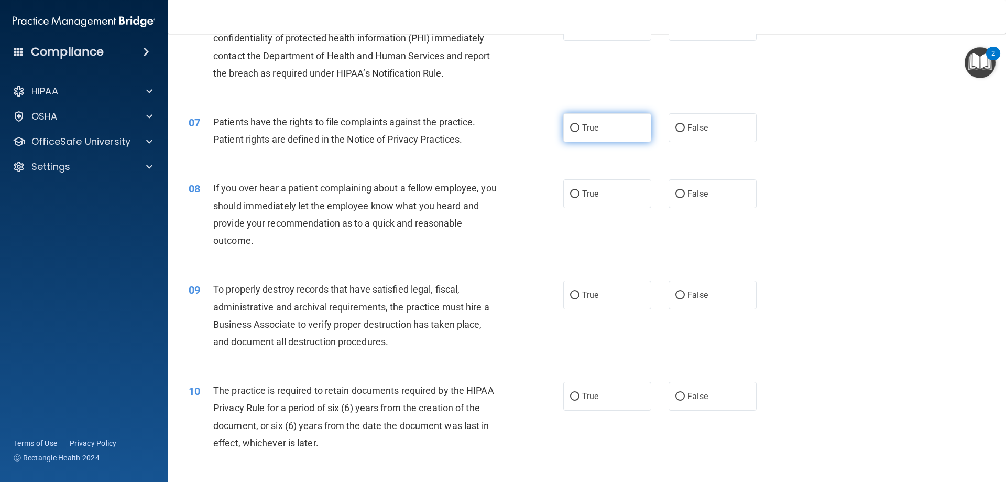
click at [570, 126] on input "True" at bounding box center [574, 128] width 9 height 8
radio input "true"
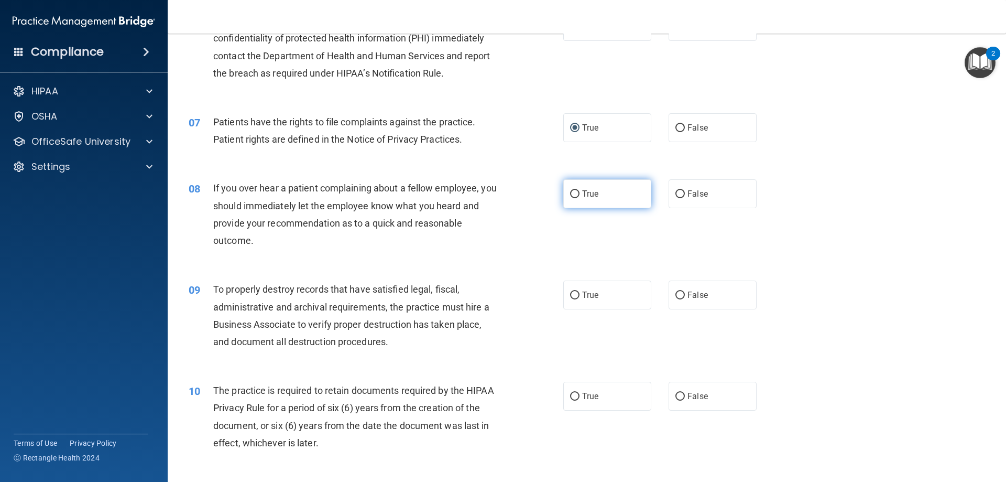
click at [575, 195] on input "True" at bounding box center [574, 194] width 9 height 8
radio input "true"
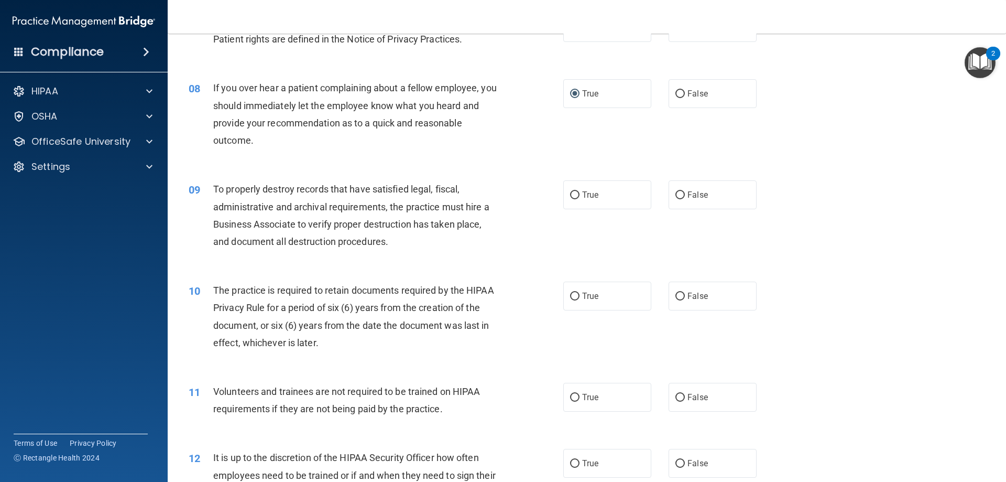
scroll to position [629, 0]
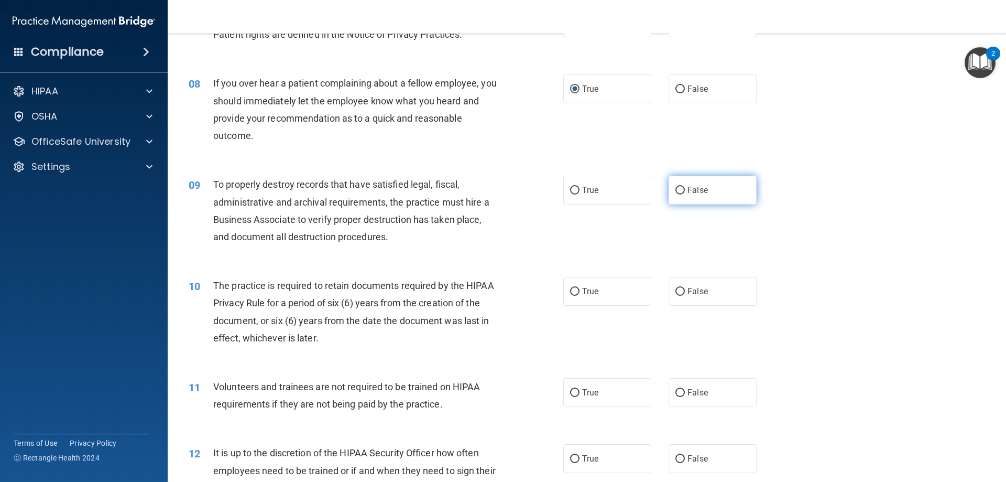
click at [676, 188] on input "False" at bounding box center [680, 191] width 9 height 8
radio input "true"
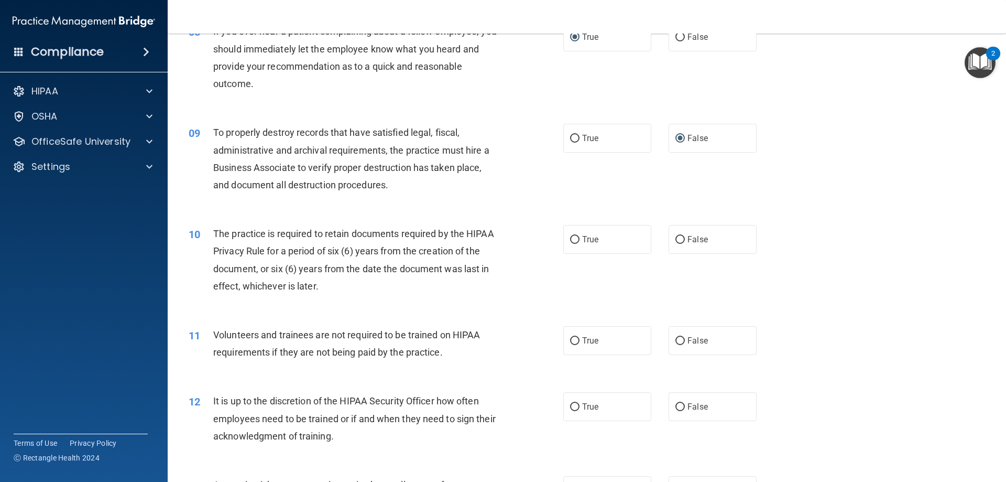
scroll to position [681, 0]
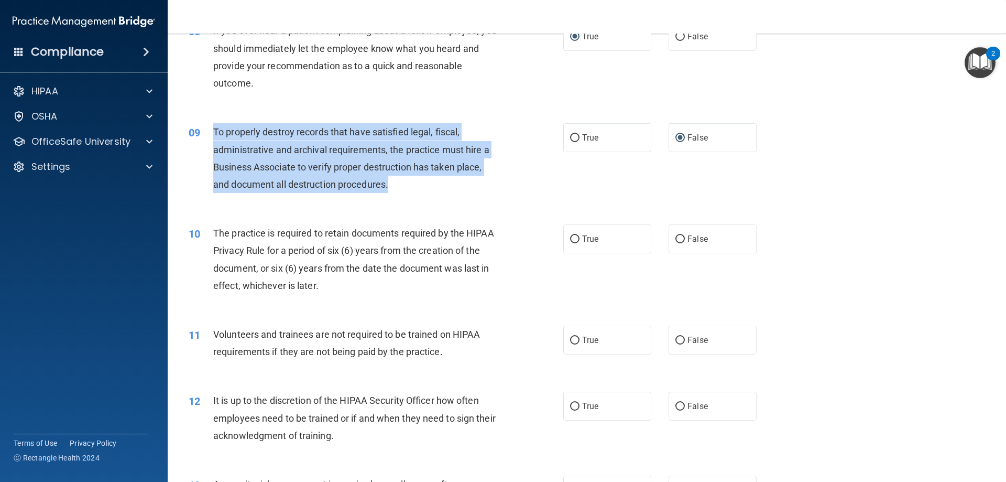
drag, startPoint x: 392, startPoint y: 184, endPoint x: 204, endPoint y: 128, distance: 195.8
click at [204, 128] on div "09 To properly destroy records that have satisfied legal, fiscal, administrativ…" at bounding box center [376, 160] width 406 height 75
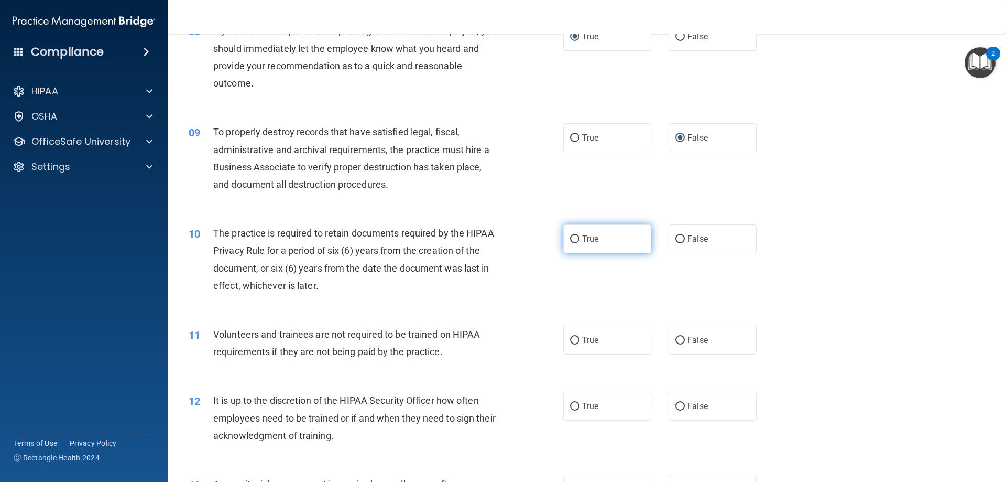
click at [606, 244] on label "True" at bounding box center [607, 238] width 88 height 29
click at [580, 243] on input "True" at bounding box center [574, 239] width 9 height 8
radio input "true"
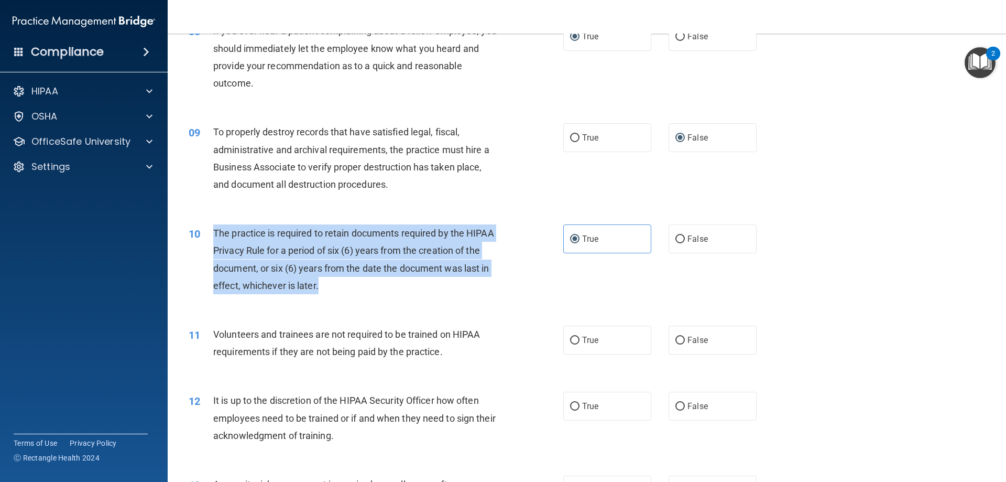
drag, startPoint x: 320, startPoint y: 288, endPoint x: 206, endPoint y: 241, distance: 122.6
click at [206, 241] on div "10 The practice is required to retain documents required by the HIPAA Privacy R…" at bounding box center [376, 261] width 406 height 75
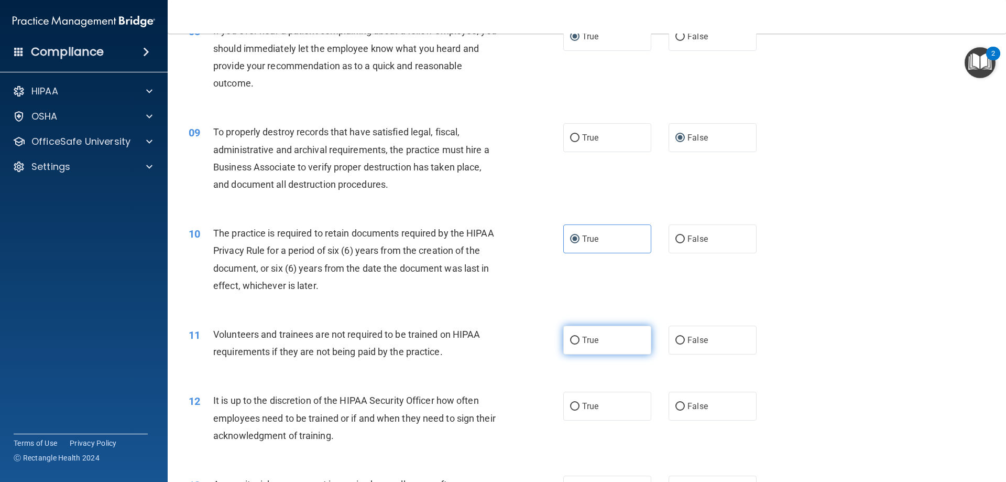
click at [606, 344] on label "True" at bounding box center [607, 339] width 88 height 29
click at [580, 344] on input "True" at bounding box center [574, 340] width 9 height 8
radio input "true"
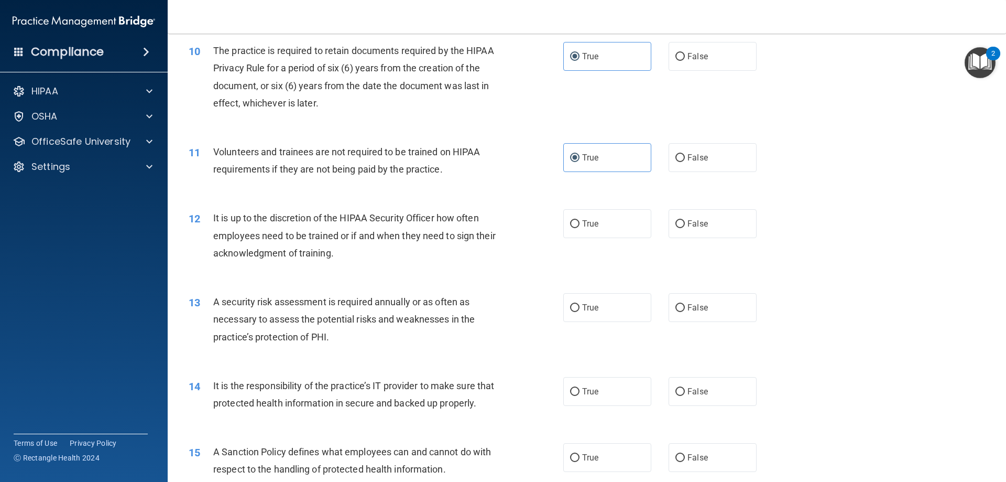
scroll to position [891, 0]
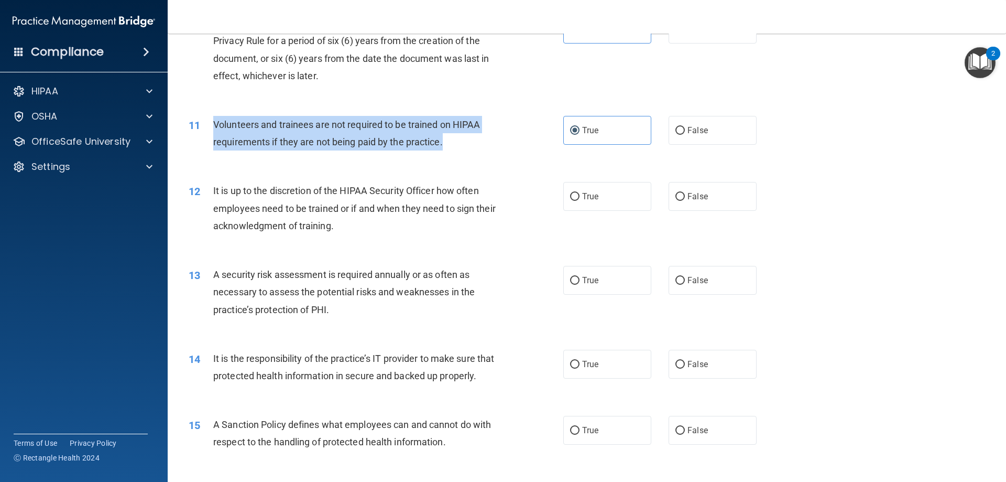
drag, startPoint x: 445, startPoint y: 141, endPoint x: 214, endPoint y: 126, distance: 231.1
click at [213, 126] on div "Volunteers and trainees are not required to be trained on HIPAA requirements if…" at bounding box center [359, 133] width 293 height 35
click at [676, 132] on input "False" at bounding box center [680, 131] width 9 height 8
radio input "true"
radio input "false"
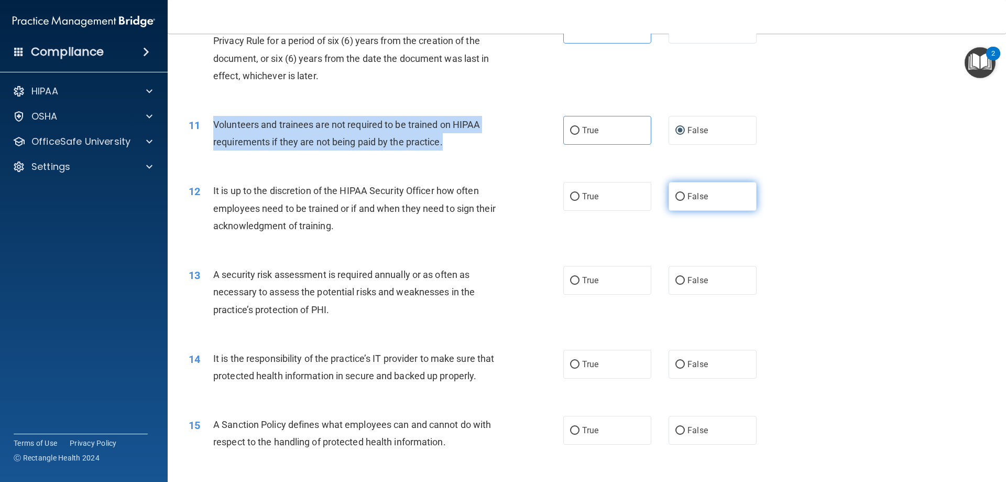
click at [676, 197] on input "False" at bounding box center [680, 197] width 9 height 8
radio input "true"
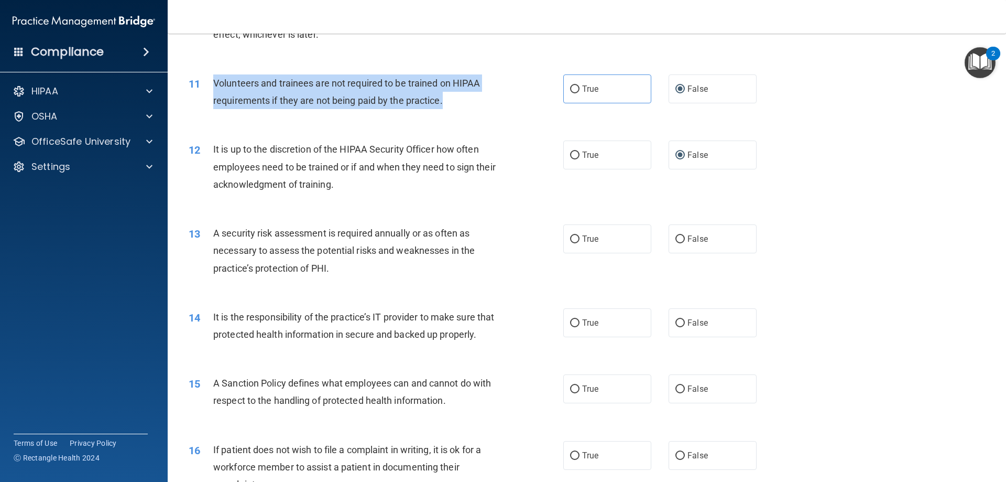
scroll to position [996, 0]
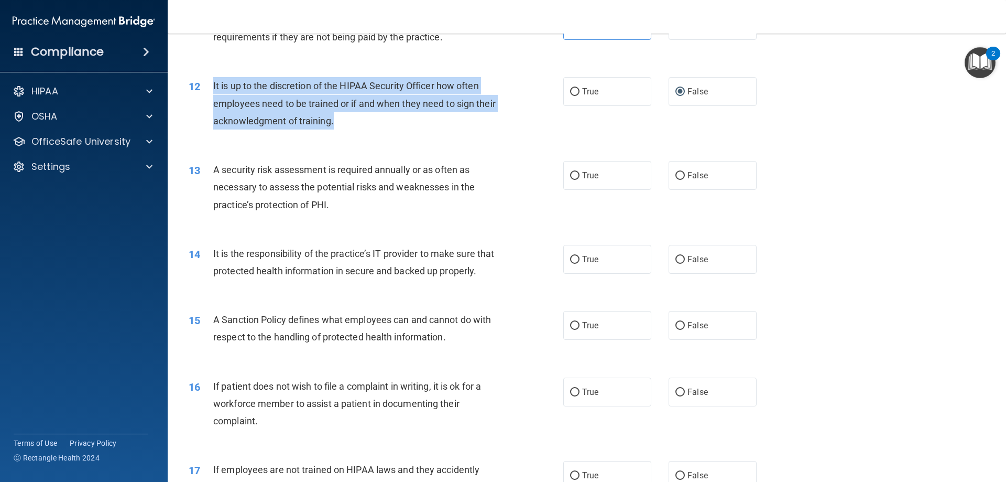
drag, startPoint x: 356, startPoint y: 118, endPoint x: 210, endPoint y: 90, distance: 148.8
click at [210, 90] on div "12 It is up to the discretion of the HIPAA Security Officer how often employees…" at bounding box center [376, 106] width 406 height 58
click at [571, 173] on input "True" at bounding box center [574, 176] width 9 height 8
radio input "true"
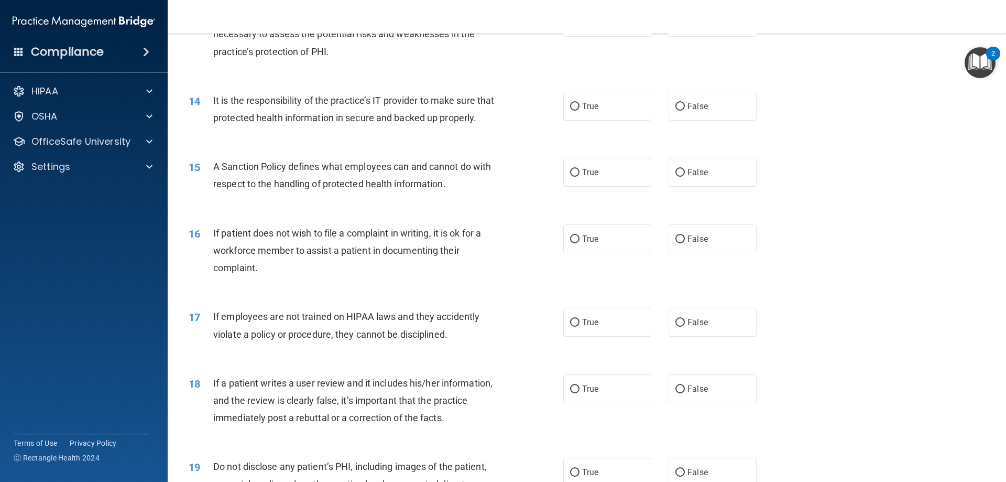
scroll to position [1153, 0]
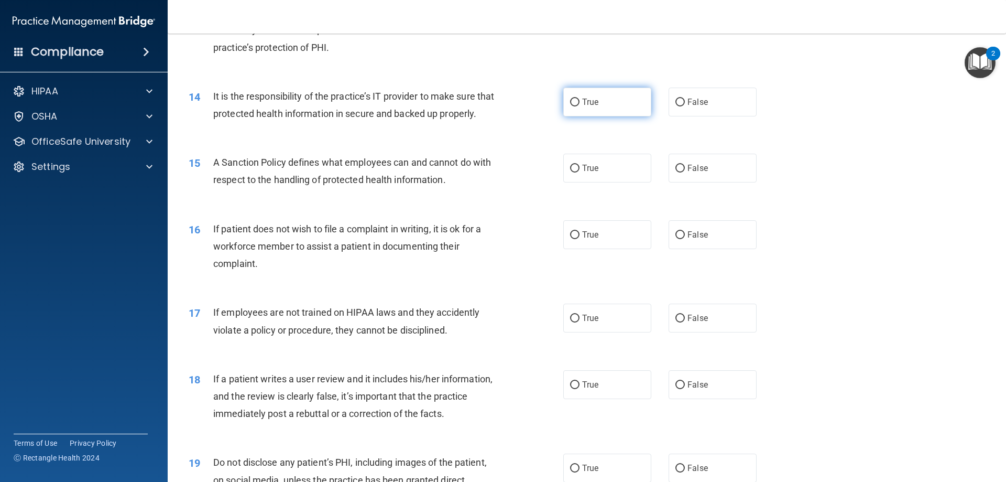
click at [571, 102] on input "True" at bounding box center [574, 103] width 9 height 8
radio input "true"
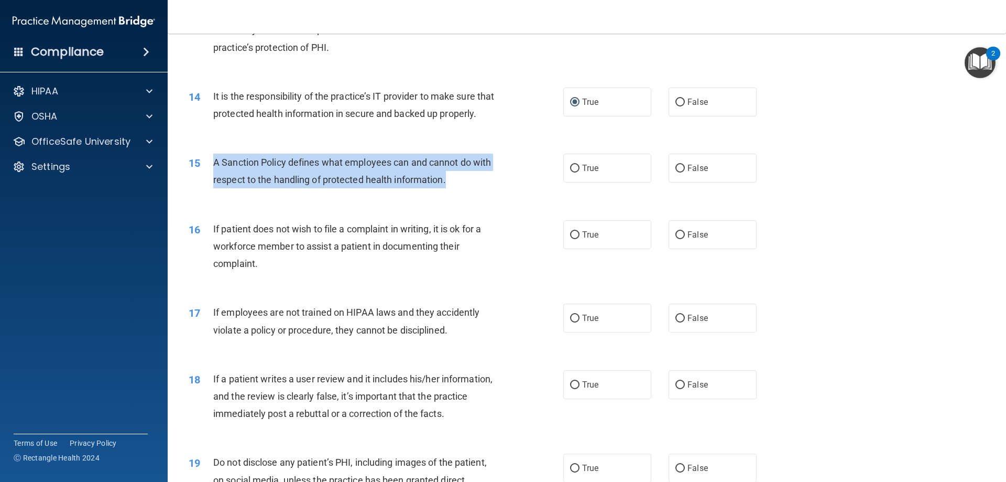
drag, startPoint x: 452, startPoint y: 197, endPoint x: 206, endPoint y: 181, distance: 246.3
click at [206, 181] on div "15 A Sanction Policy defines what employees can and cannot do with respect to t…" at bounding box center [376, 174] width 406 height 40
click at [571, 172] on input "True" at bounding box center [574, 169] width 9 height 8
radio input "true"
click at [575, 239] on input "True" at bounding box center [574, 235] width 9 height 8
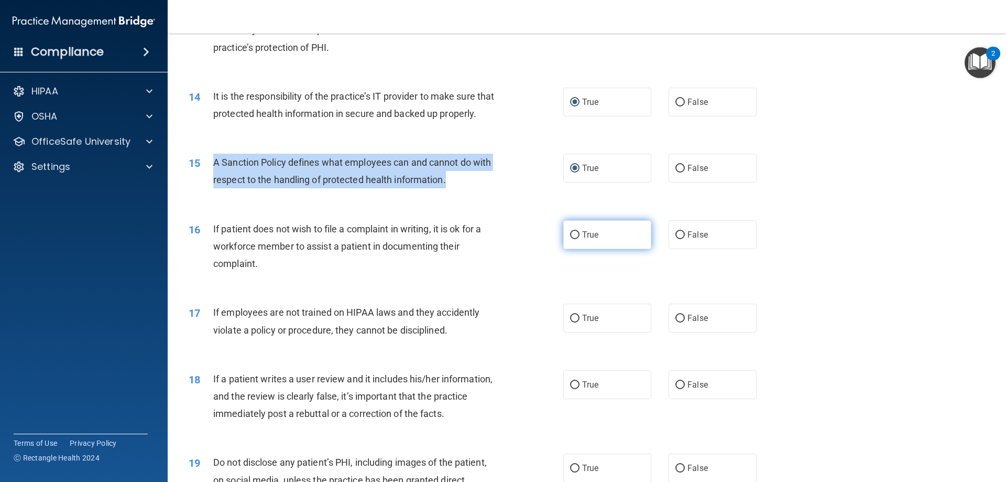
radio input "true"
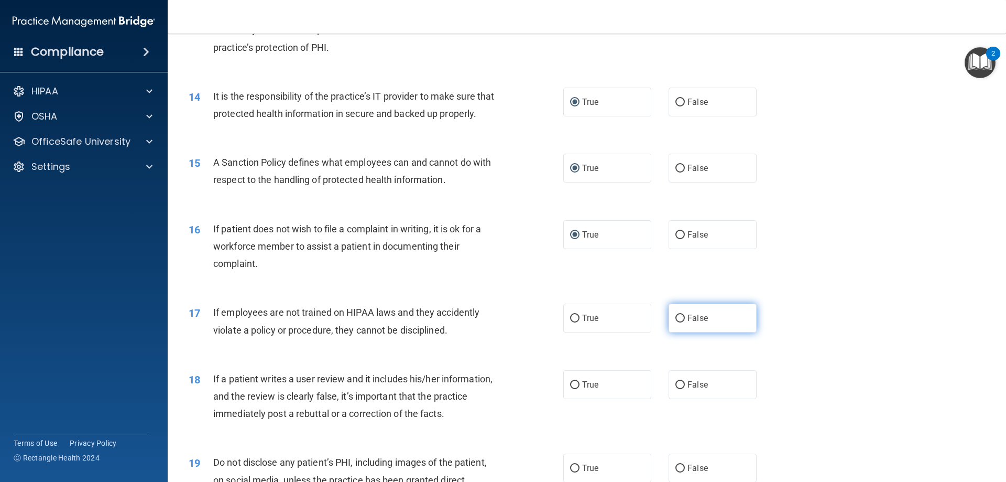
click at [697, 330] on label "False" at bounding box center [713, 317] width 88 height 29
click at [685, 322] on input "False" at bounding box center [680, 318] width 9 height 8
radio input "true"
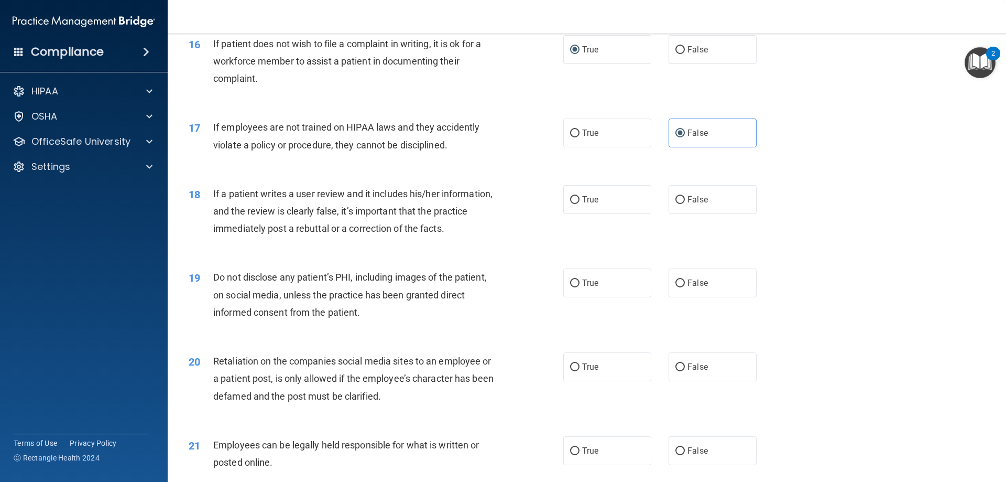
scroll to position [1363, 0]
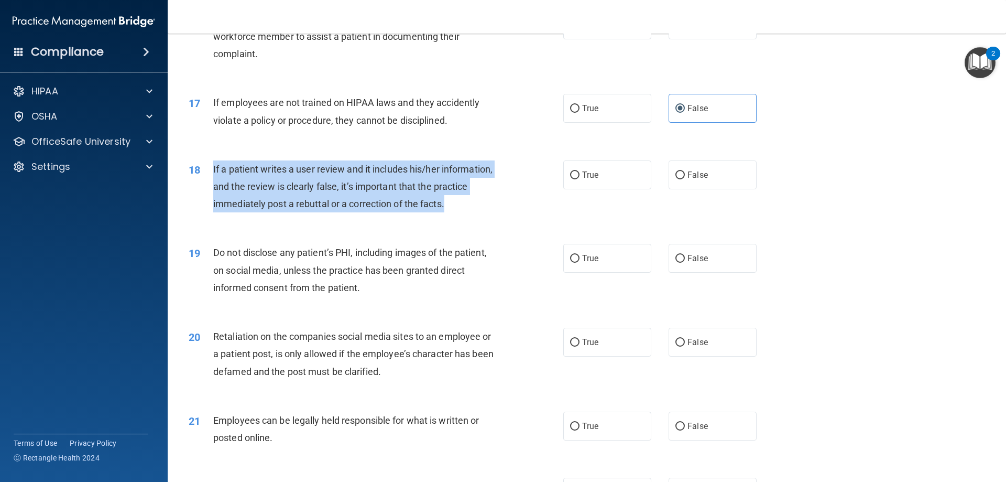
drag, startPoint x: 450, startPoint y: 222, endPoint x: 212, endPoint y: 189, distance: 239.6
click at [212, 189] on div "18 If a patient writes a user review and it includes his/her information, and t…" at bounding box center [376, 189] width 406 height 58
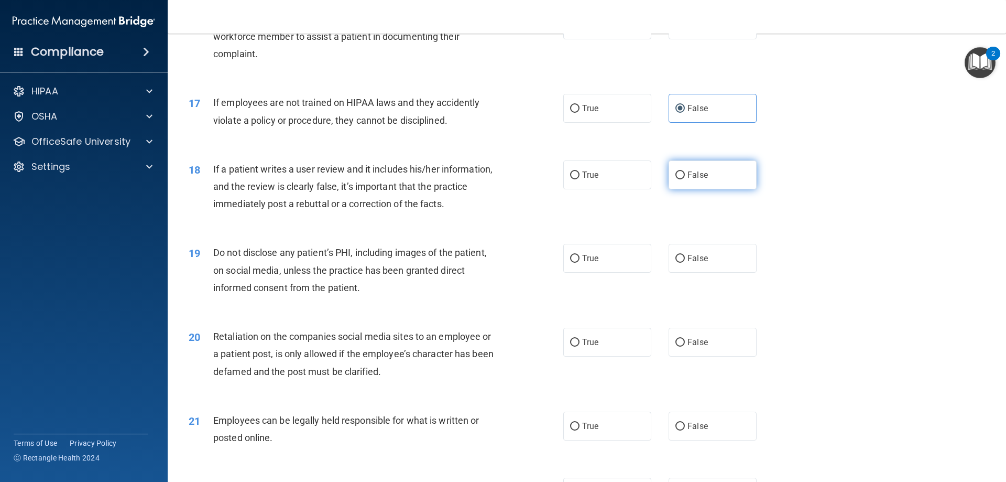
click at [693, 184] on label "False" at bounding box center [713, 174] width 88 height 29
click at [685, 179] on input "False" at bounding box center [680, 175] width 9 height 8
radio input "true"
click at [583, 273] on label "True" at bounding box center [607, 258] width 88 height 29
click at [580, 263] on input "True" at bounding box center [574, 259] width 9 height 8
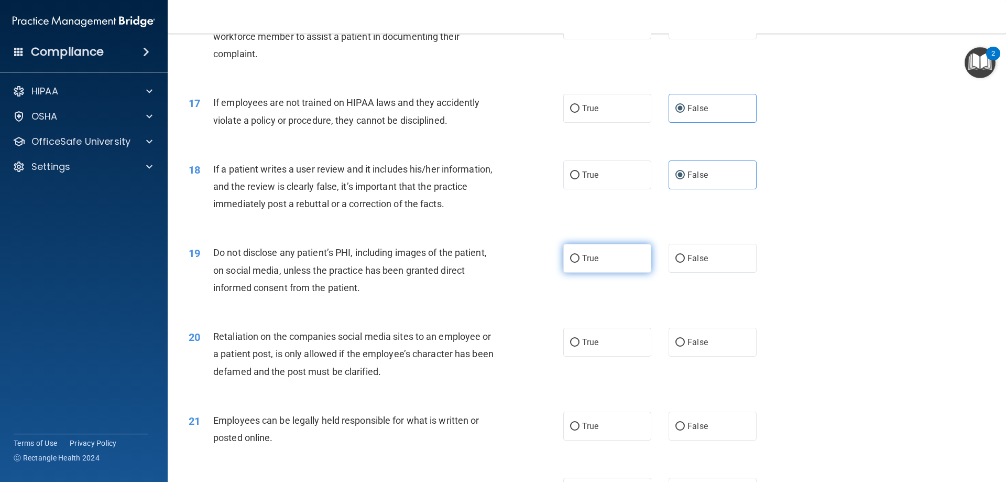
radio input "true"
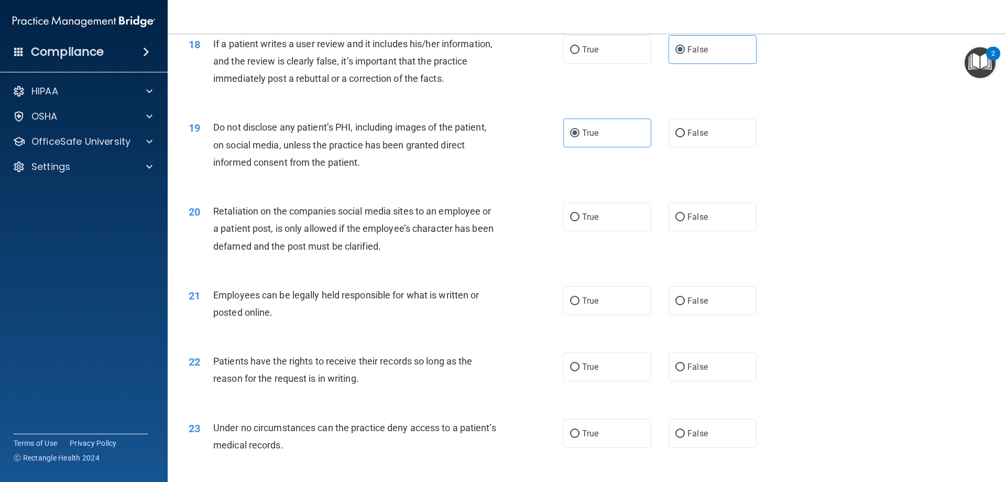
scroll to position [1520, 0]
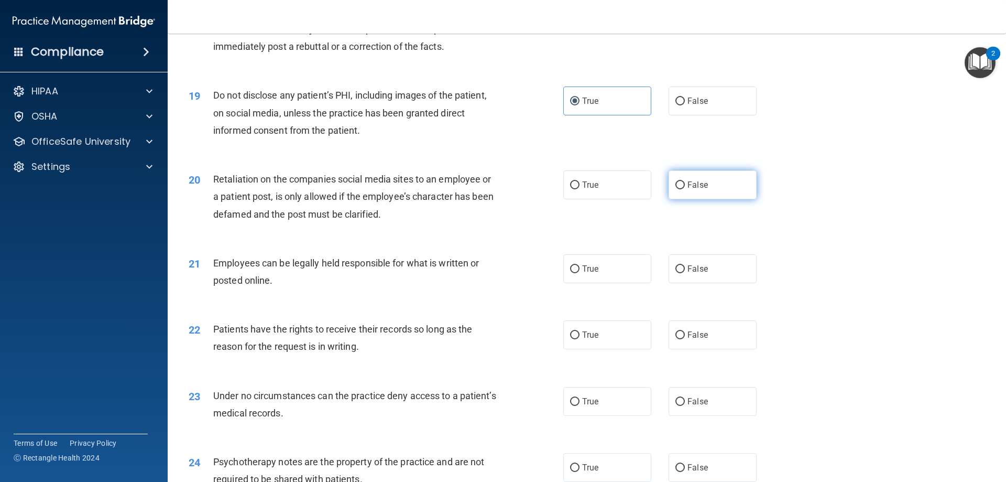
click at [688, 190] on span "False" at bounding box center [698, 185] width 20 height 10
click at [683, 189] on input "False" at bounding box center [680, 185] width 9 height 8
radio input "true"
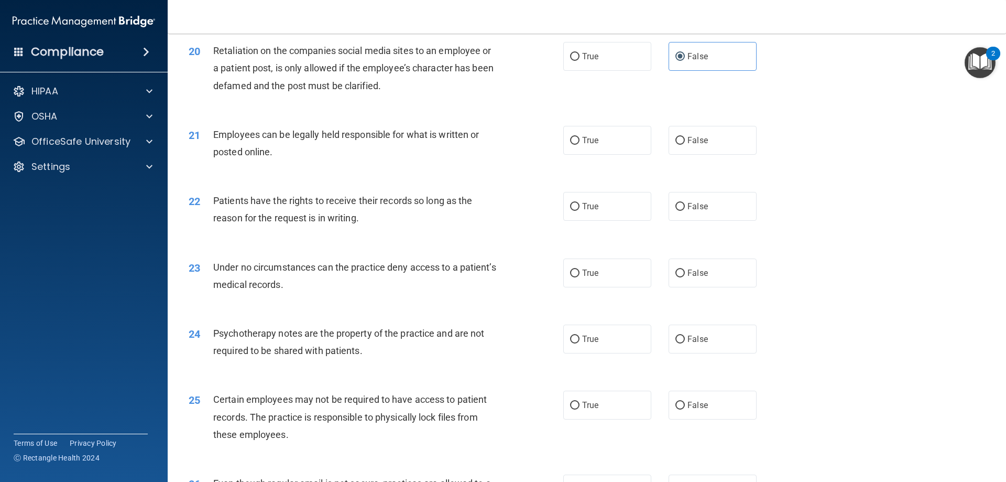
scroll to position [1677, 0]
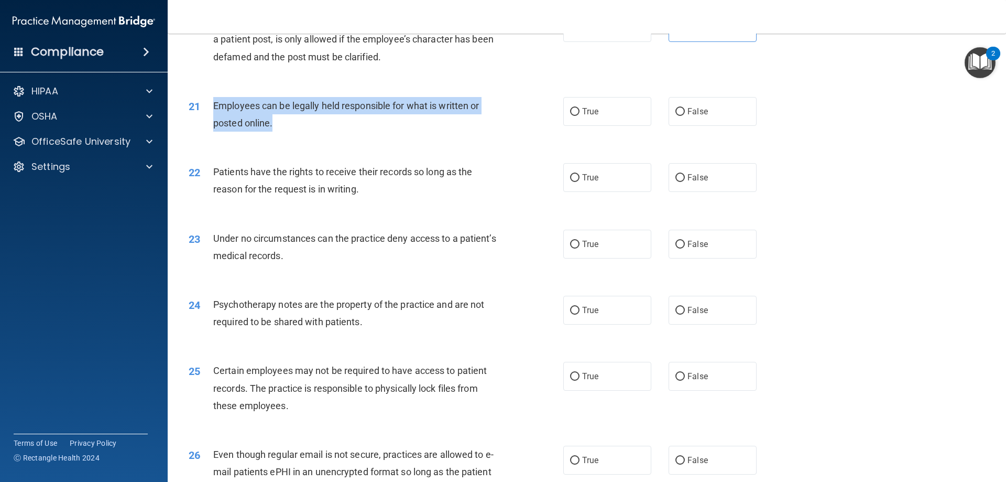
drag, startPoint x: 276, startPoint y: 141, endPoint x: 210, endPoint y: 132, distance: 66.7
click at [210, 132] on div "21 Employees can be legally held responsible for what is written or posted onli…" at bounding box center [376, 117] width 406 height 40
click at [676, 116] on input "False" at bounding box center [680, 112] width 9 height 8
radio input "true"
click at [573, 116] on input "True" at bounding box center [574, 112] width 9 height 8
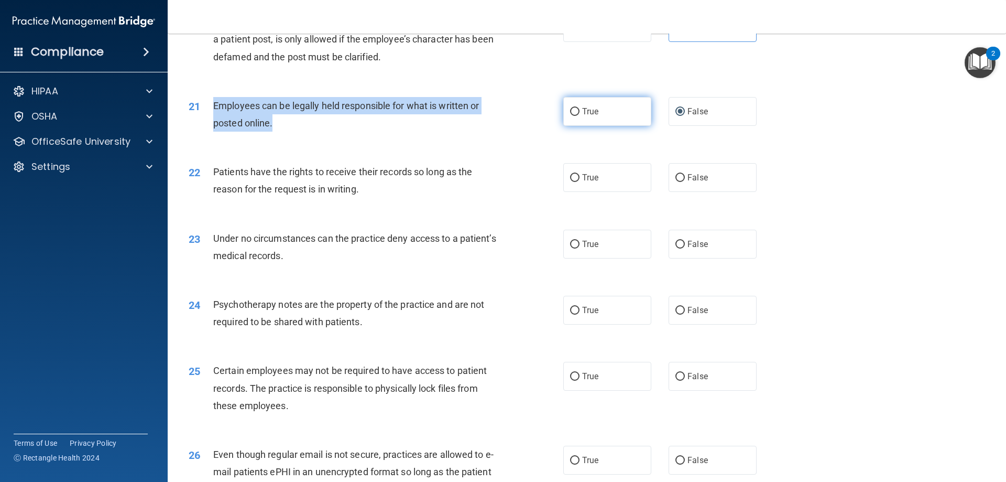
radio input "true"
radio input "false"
click at [571, 182] on input "True" at bounding box center [574, 178] width 9 height 8
radio input "true"
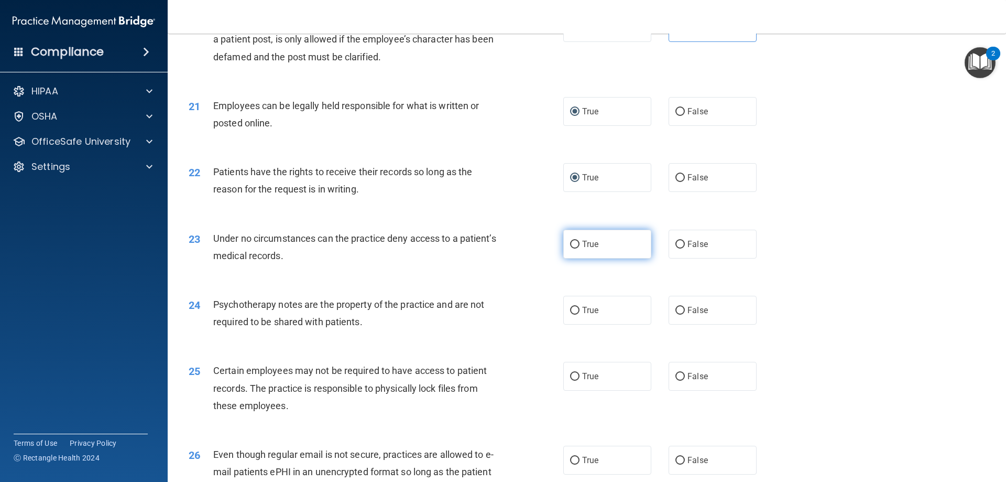
click at [615, 258] on label "True" at bounding box center [607, 244] width 88 height 29
click at [580, 248] on input "True" at bounding box center [574, 245] width 9 height 8
radio input "true"
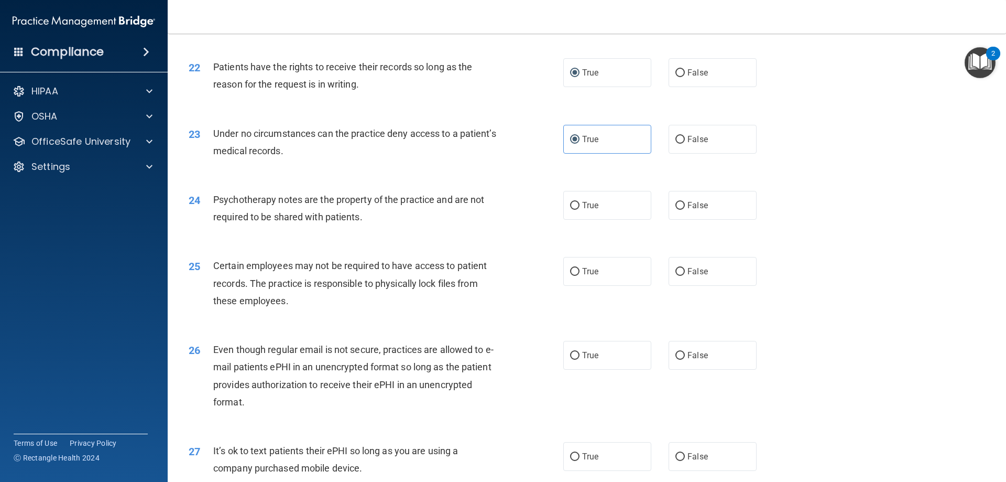
scroll to position [1887, 0]
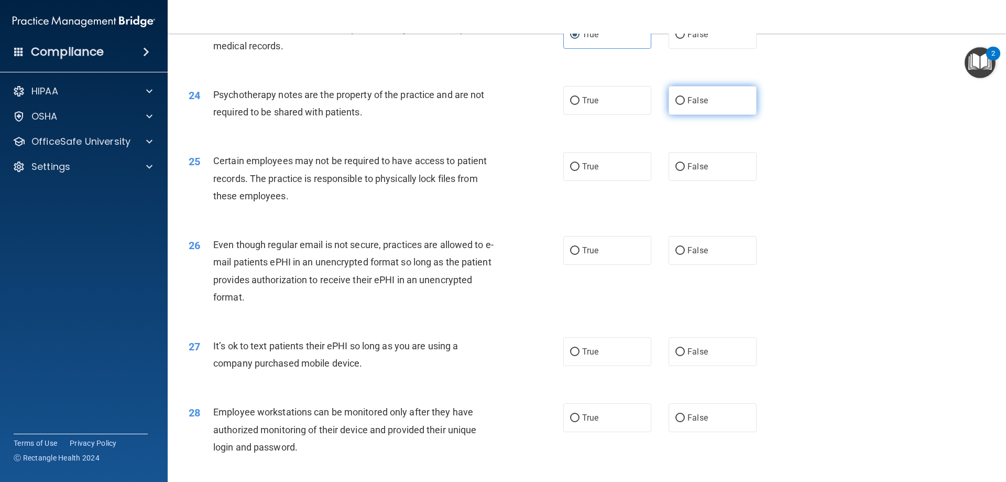
click at [688, 105] on span "False" at bounding box center [698, 100] width 20 height 10
click at [684, 105] on input "False" at bounding box center [680, 101] width 9 height 8
radio input "true"
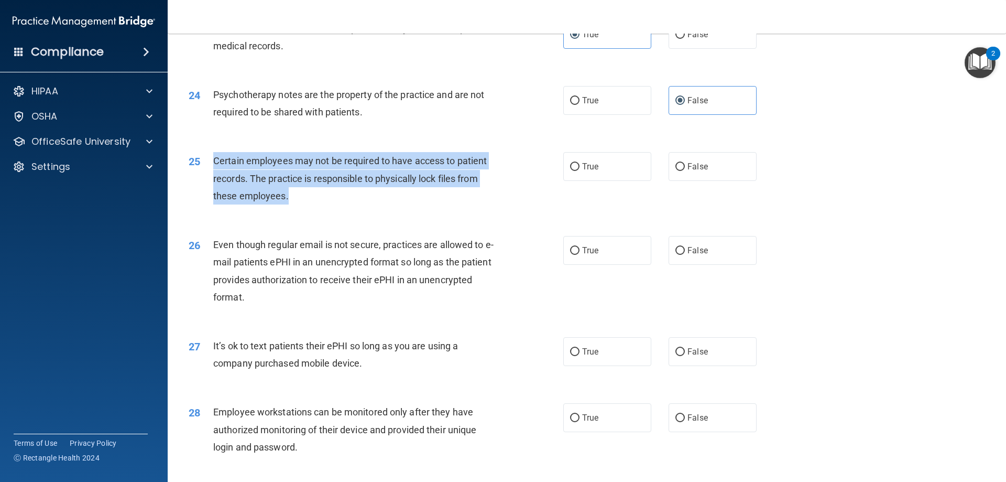
drag, startPoint x: 298, startPoint y: 212, endPoint x: 237, endPoint y: 181, distance: 68.2
click at [213, 182] on div "Certain employees may not be required to have access to patient records. The pr…" at bounding box center [359, 178] width 293 height 52
click at [570, 171] on input "True" at bounding box center [574, 167] width 9 height 8
radio input "true"
click at [574, 255] on input "True" at bounding box center [574, 251] width 9 height 8
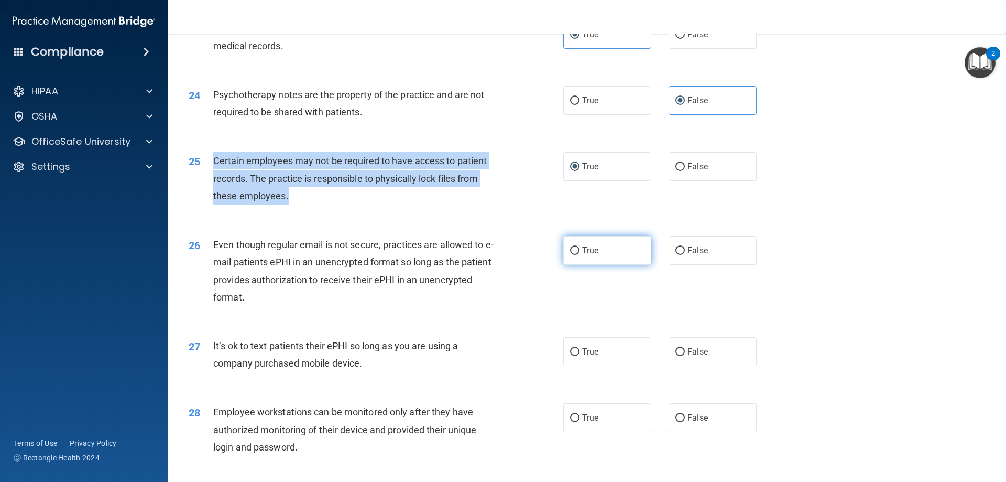
radio input "true"
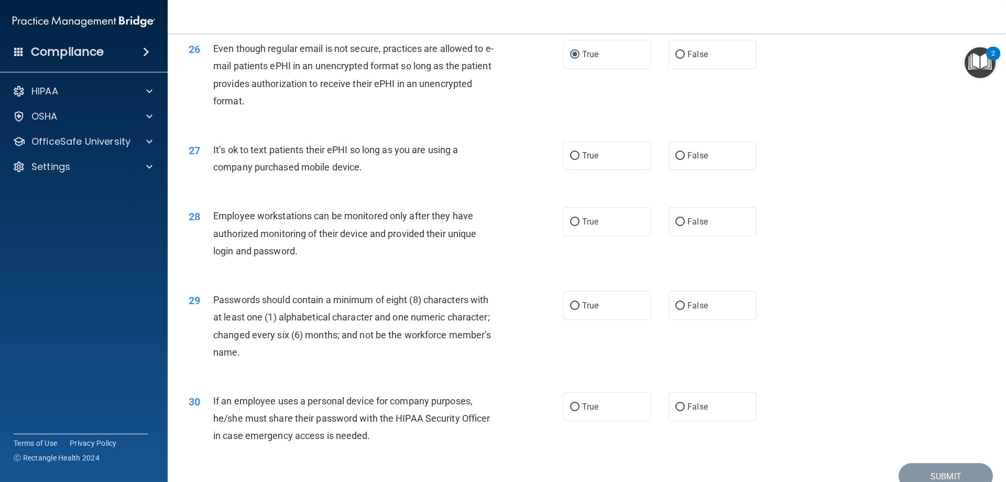
scroll to position [2149, 0]
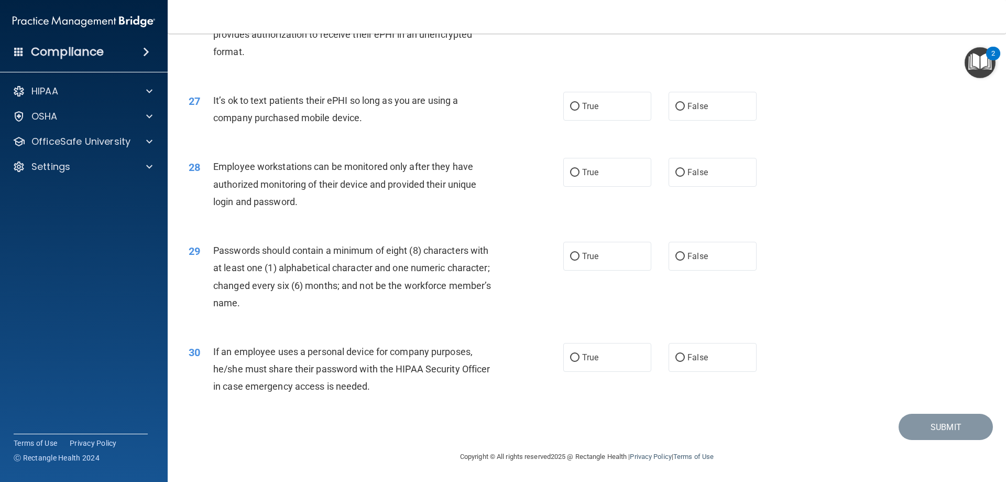
drag, startPoint x: 373, startPoint y: 122, endPoint x: 211, endPoint y: 105, distance: 163.3
click at [210, 105] on div "27 It’s ok to text patients their ePHI so long as you are using a company purch…" at bounding box center [376, 112] width 406 height 40
click at [676, 111] on input "False" at bounding box center [680, 107] width 9 height 8
radio input "true"
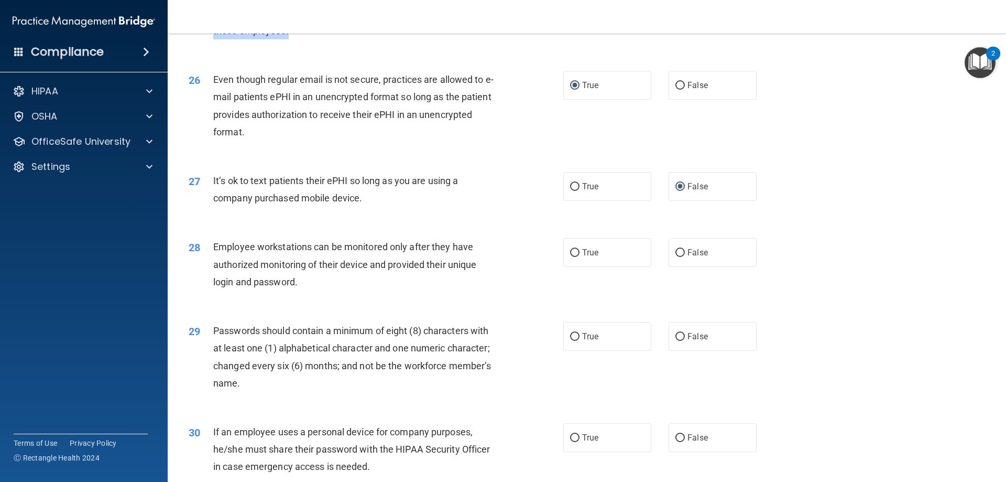
scroll to position [2044, 0]
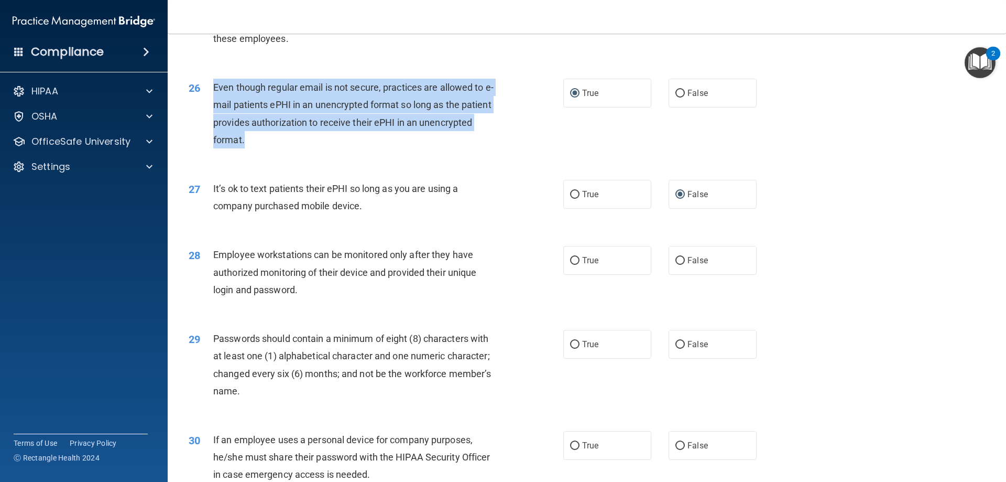
drag, startPoint x: 257, startPoint y: 159, endPoint x: 212, endPoint y: 107, distance: 68.7
click at [212, 107] on div "26 Even though regular email is not secure, practices are allowed to e-mail pat…" at bounding box center [376, 116] width 406 height 75
click at [680, 97] on input "False" at bounding box center [680, 94] width 9 height 8
radio input "true"
radio input "false"
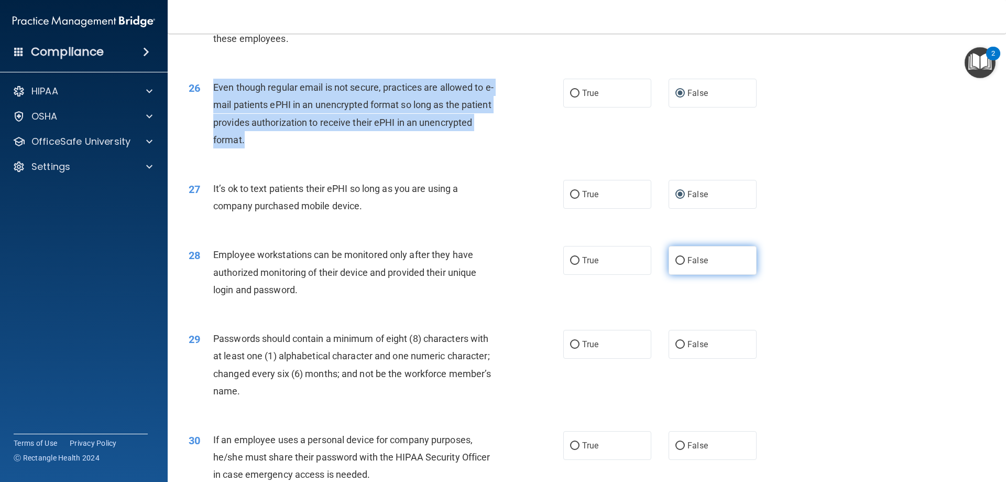
click at [676, 265] on input "False" at bounding box center [680, 261] width 9 height 8
radio input "true"
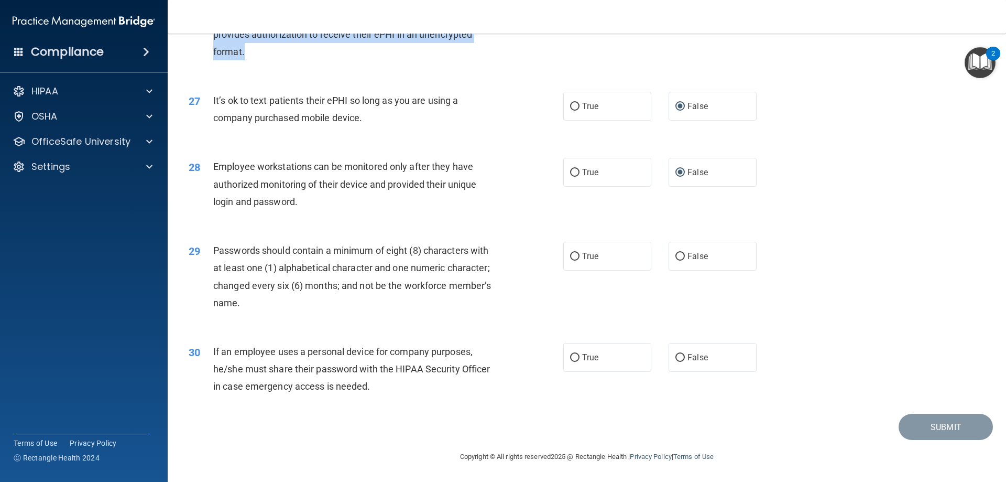
scroll to position [2149, 0]
drag, startPoint x: 573, startPoint y: 257, endPoint x: 561, endPoint y: 271, distance: 18.3
click at [573, 257] on input "True" at bounding box center [574, 257] width 9 height 8
radio input "true"
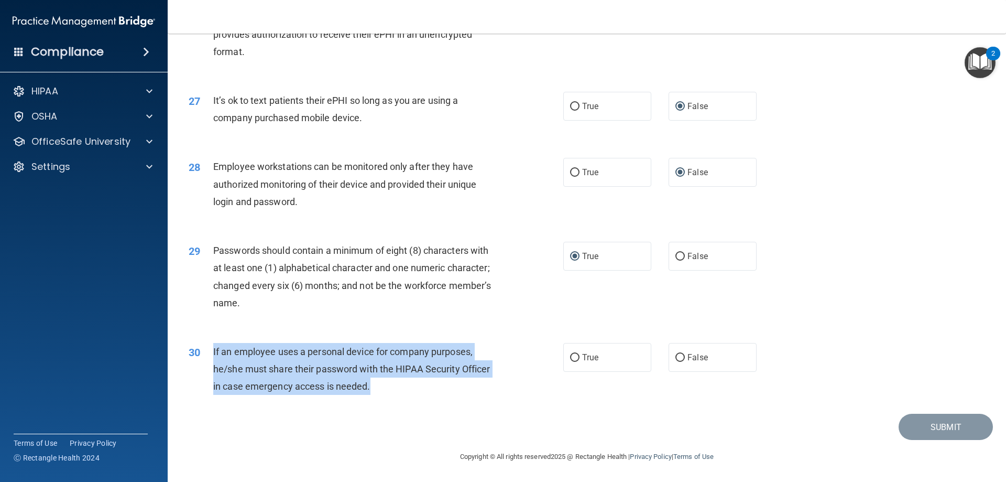
drag, startPoint x: 380, startPoint y: 387, endPoint x: 233, endPoint y: 358, distance: 149.6
click at [212, 357] on div "30 If an employee uses a personal device for company purposes, he/she must shar…" at bounding box center [376, 372] width 406 height 58
click at [676, 356] on input "False" at bounding box center [680, 358] width 9 height 8
radio input "true"
click at [919, 428] on button "Submit" at bounding box center [946, 427] width 94 height 27
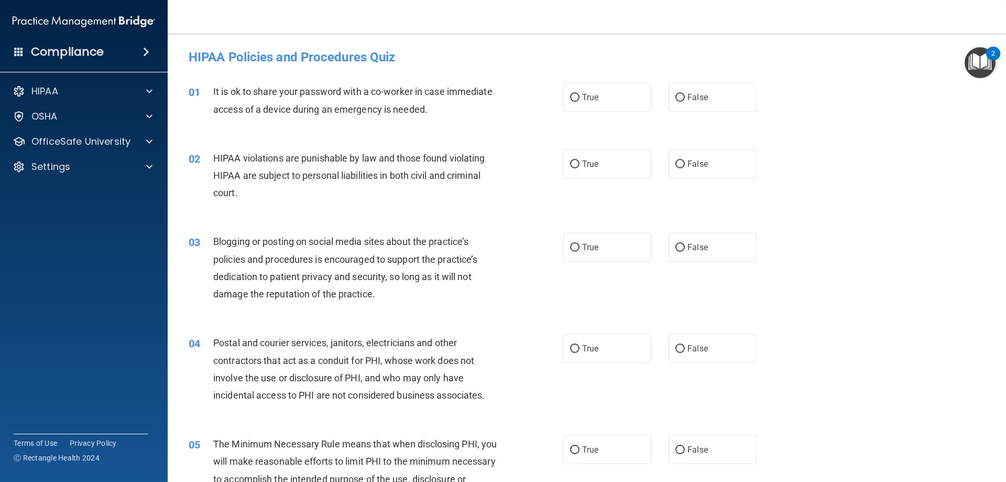
drag, startPoint x: 678, startPoint y: 95, endPoint x: 643, endPoint y: 116, distance: 41.3
click at [676, 96] on input "False" at bounding box center [680, 98] width 9 height 8
radio input "true"
click at [577, 165] on label "True" at bounding box center [607, 163] width 88 height 29
click at [577, 165] on input "True" at bounding box center [574, 164] width 9 height 8
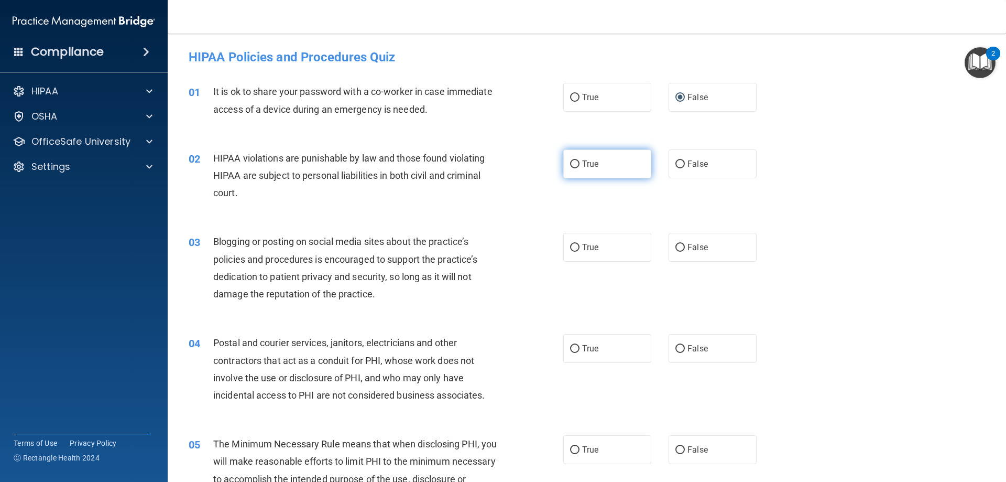
radio input "true"
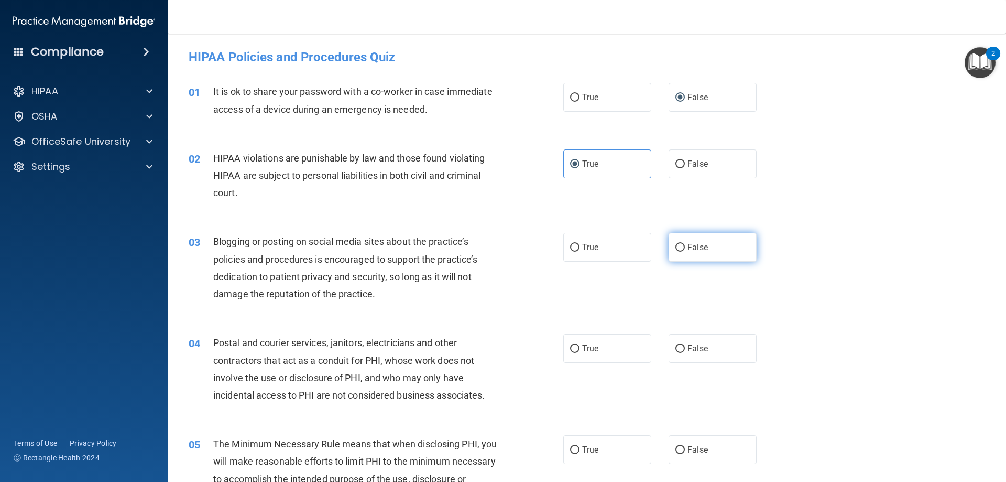
click at [676, 245] on input "False" at bounding box center [680, 248] width 9 height 8
radio input "true"
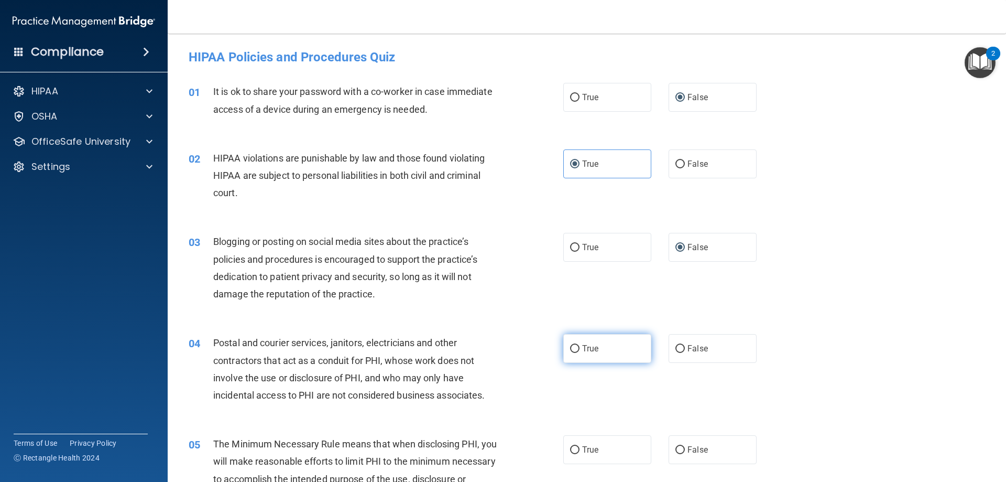
click at [574, 347] on input "True" at bounding box center [574, 349] width 9 height 8
radio input "true"
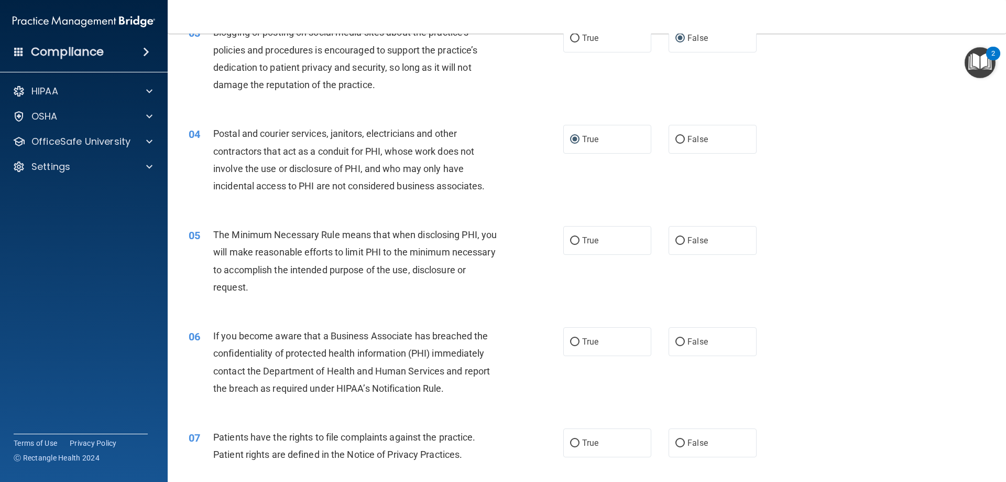
scroll to position [210, 0]
click at [570, 244] on input "True" at bounding box center [574, 240] width 9 height 8
radio input "true"
click at [675, 347] on label "False" at bounding box center [713, 341] width 88 height 29
click at [676, 345] on input "False" at bounding box center [680, 342] width 9 height 8
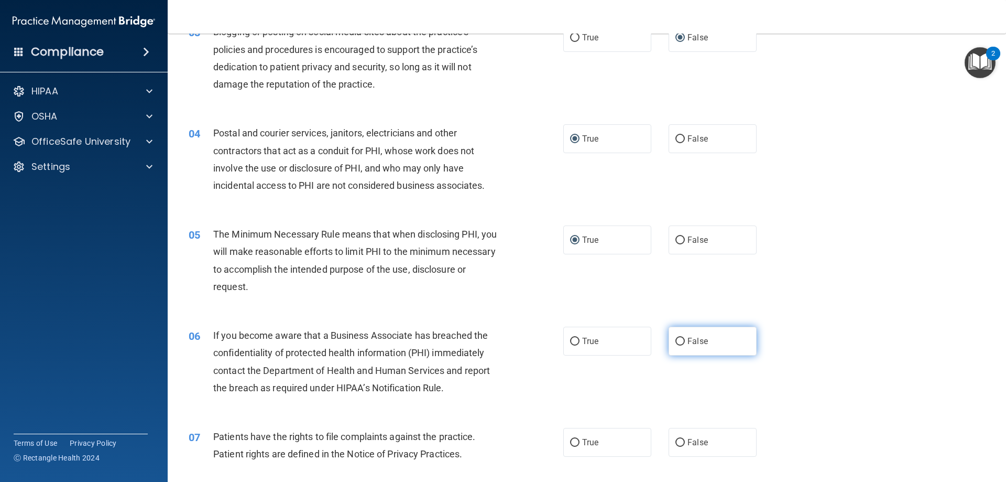
radio input "true"
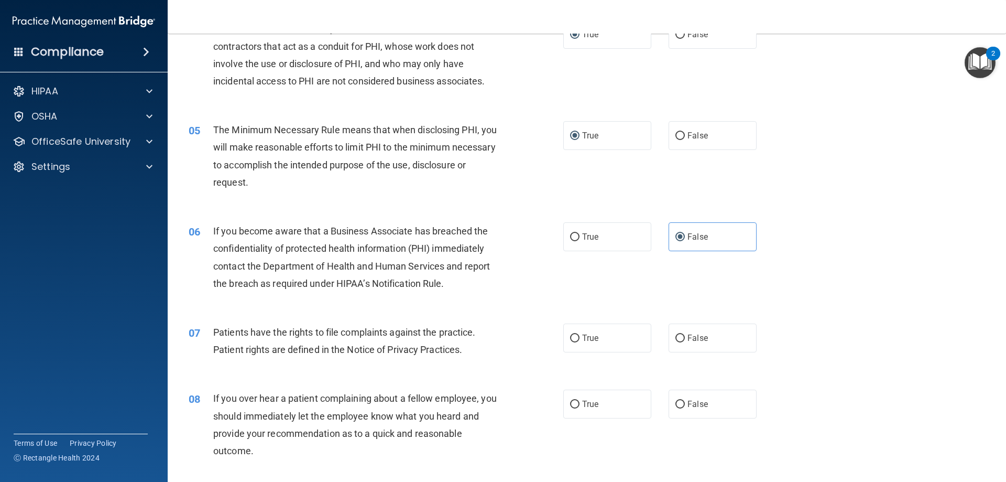
scroll to position [314, 0]
click at [570, 335] on input "True" at bounding box center [574, 338] width 9 height 8
radio input "true"
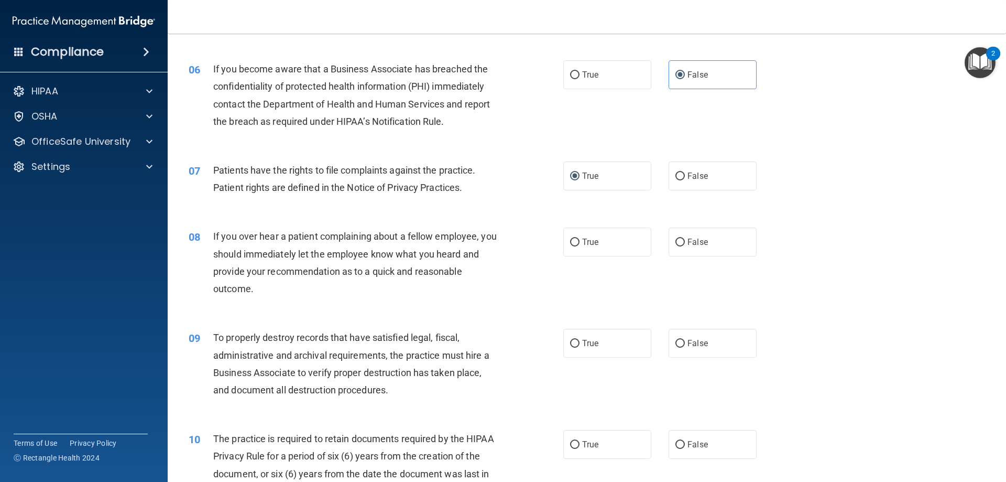
scroll to position [524, 0]
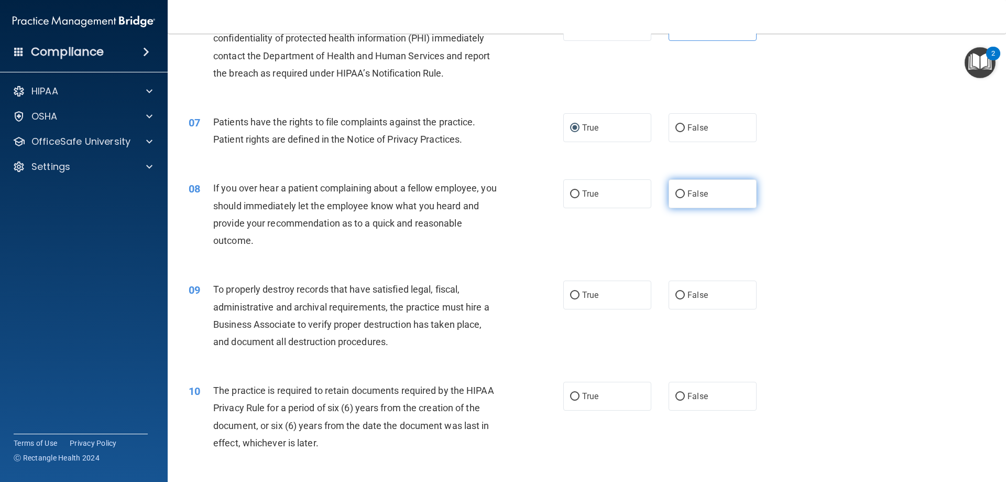
click at [678, 196] on input "False" at bounding box center [680, 194] width 9 height 8
radio input "true"
click at [570, 296] on input "True" at bounding box center [574, 295] width 9 height 8
radio input "true"
click at [574, 392] on label "True" at bounding box center [607, 396] width 88 height 29
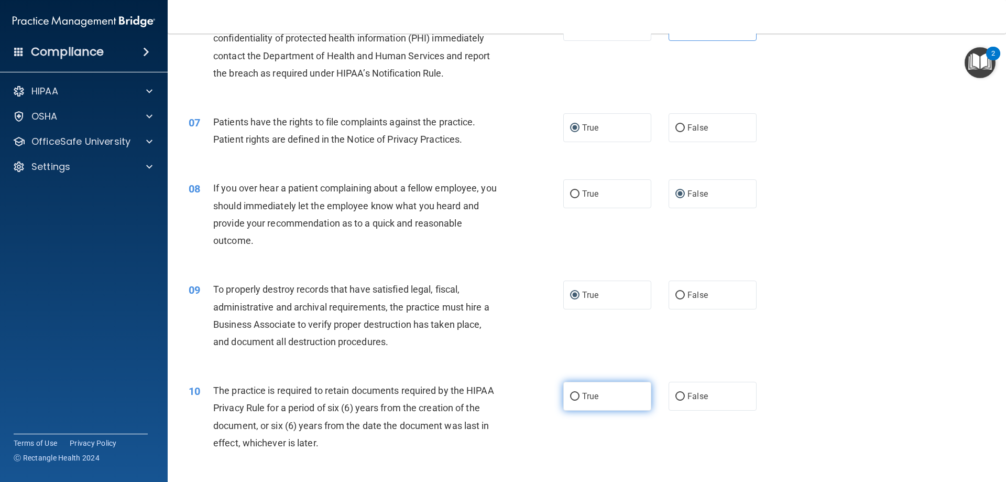
click at [574, 393] on input "True" at bounding box center [574, 397] width 9 height 8
radio input "true"
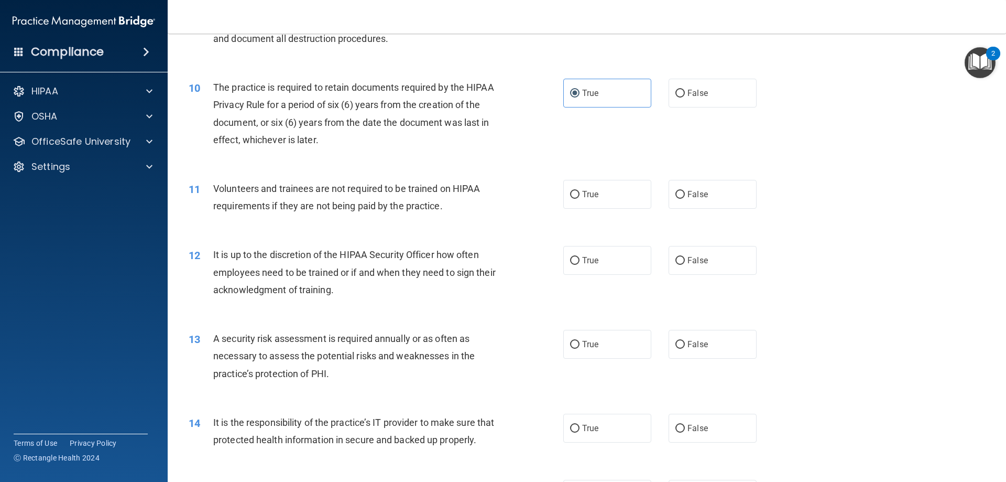
scroll to position [839, 0]
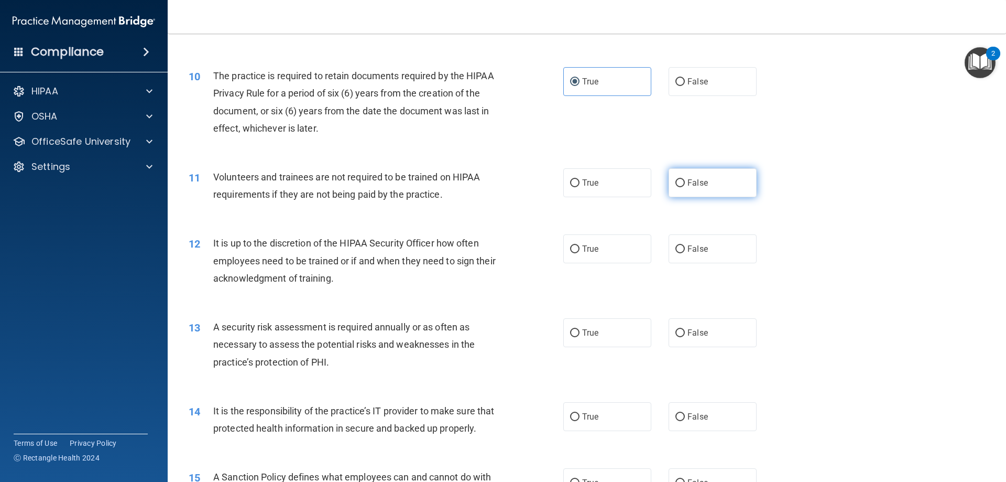
click at [676, 186] on input "False" at bounding box center [680, 183] width 9 height 8
radio input "true"
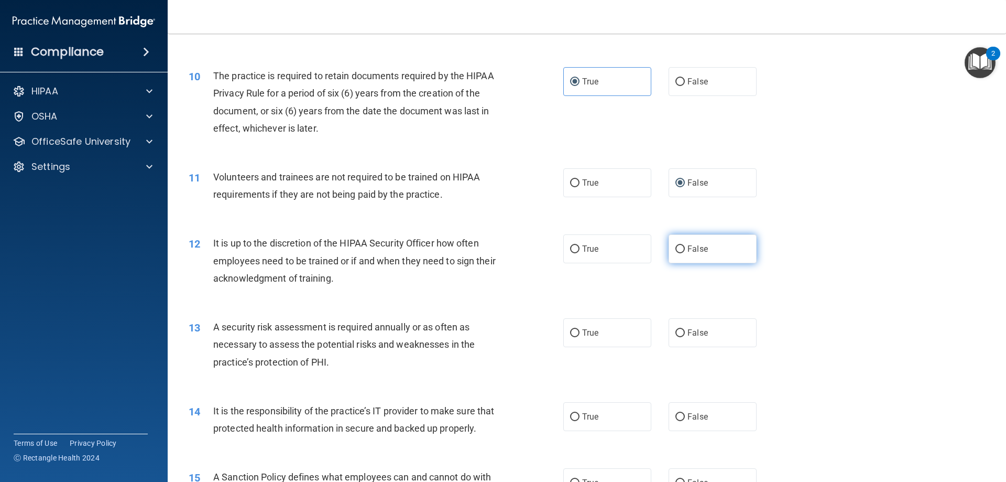
click at [677, 246] on input "False" at bounding box center [680, 249] width 9 height 8
radio input "true"
click at [566, 335] on label "True" at bounding box center [607, 332] width 88 height 29
click at [570, 335] on input "True" at bounding box center [574, 333] width 9 height 8
radio input "true"
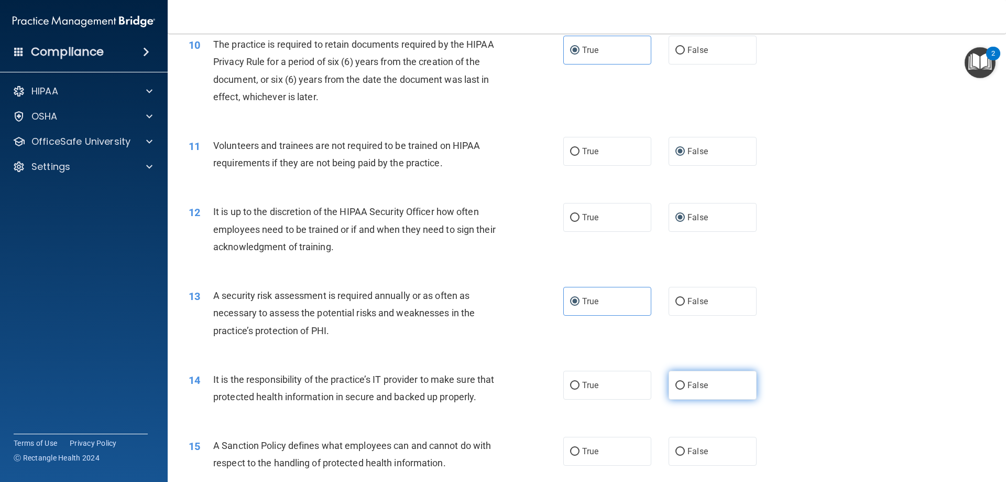
scroll to position [943, 0]
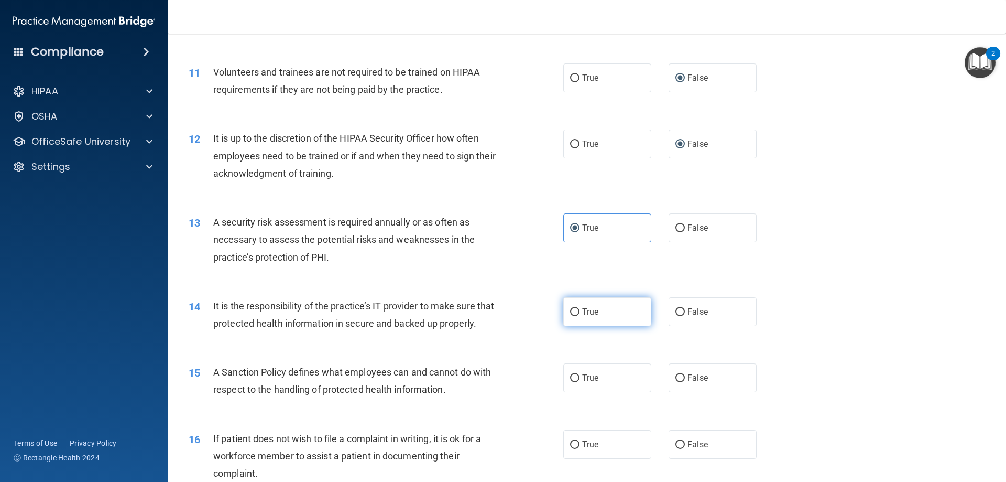
click at [570, 312] on input "True" at bounding box center [574, 312] width 9 height 8
radio input "true"
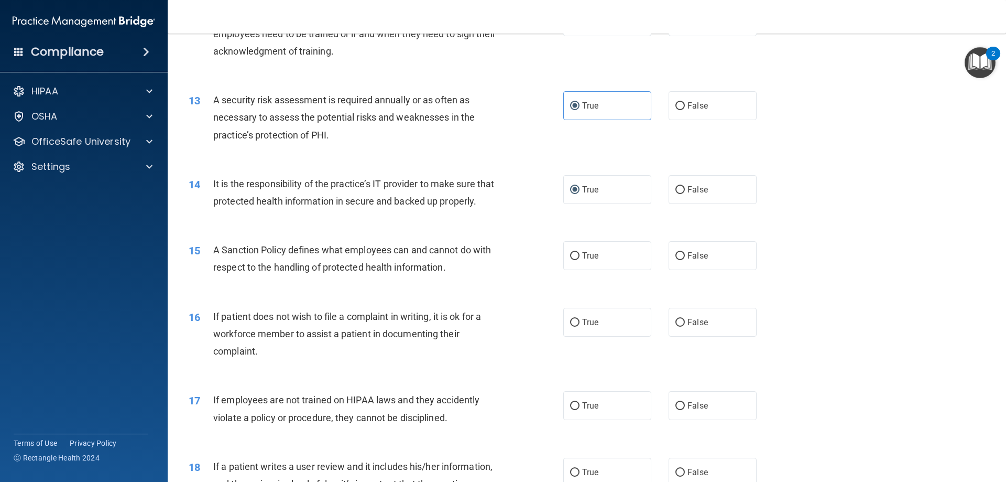
scroll to position [1101, 0]
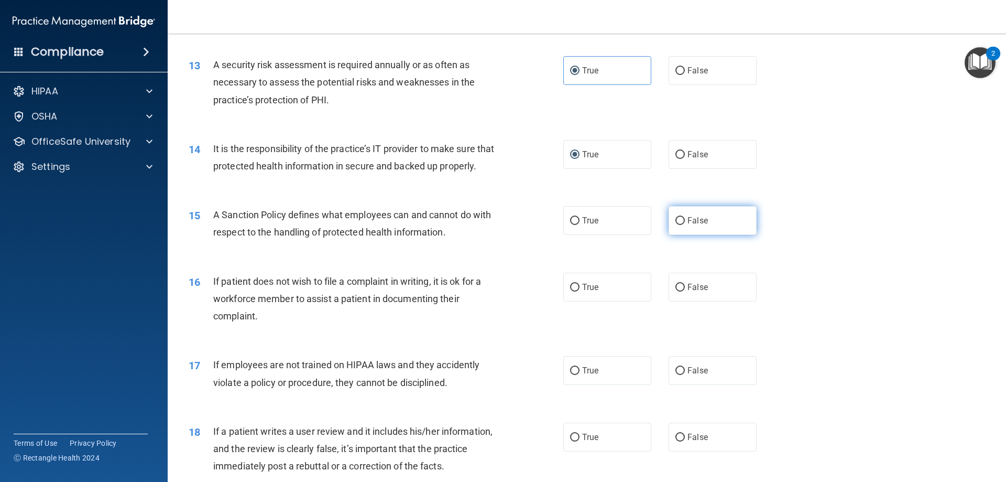
click at [677, 225] on input "False" at bounding box center [680, 221] width 9 height 8
radio input "true"
click at [593, 301] on label "True" at bounding box center [607, 287] width 88 height 29
click at [580, 291] on input "True" at bounding box center [574, 288] width 9 height 8
radio input "true"
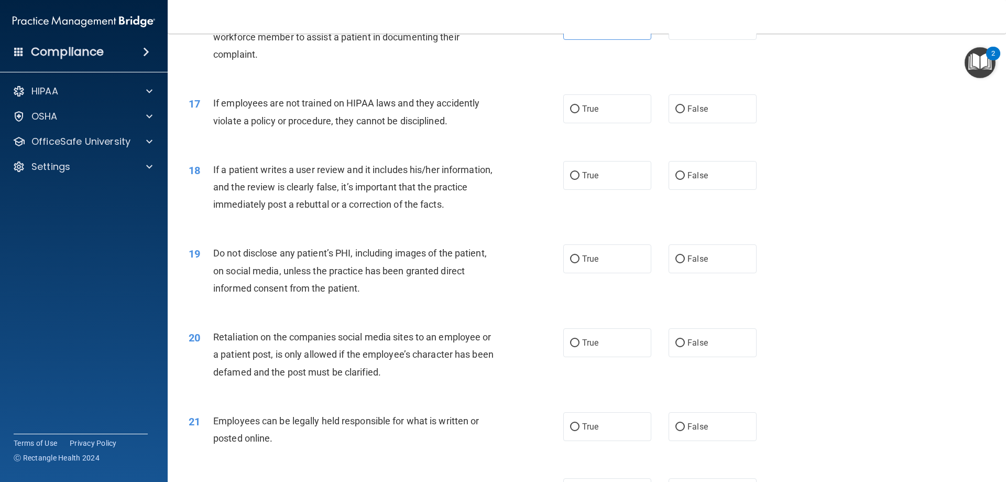
scroll to position [1363, 0]
click at [676, 113] on input "False" at bounding box center [680, 109] width 9 height 8
radio input "true"
click at [699, 189] on label "False" at bounding box center [713, 174] width 88 height 29
click at [685, 179] on input "False" at bounding box center [680, 175] width 9 height 8
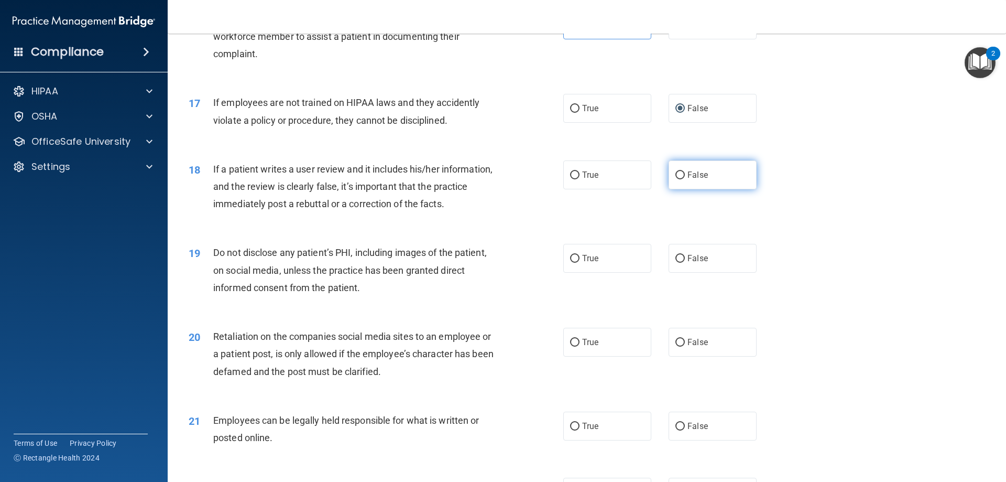
radio input "true"
click at [570, 263] on input "True" at bounding box center [574, 259] width 9 height 8
radio input "true"
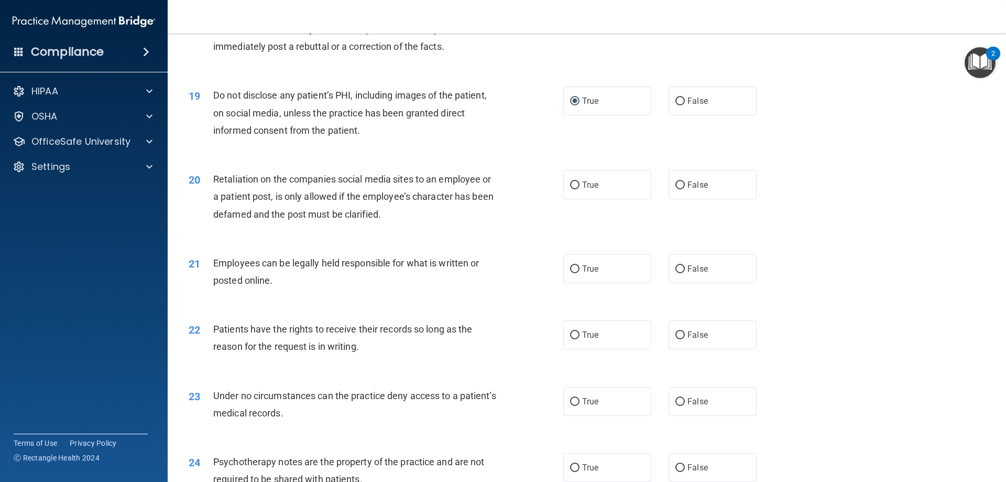
scroll to position [1572, 0]
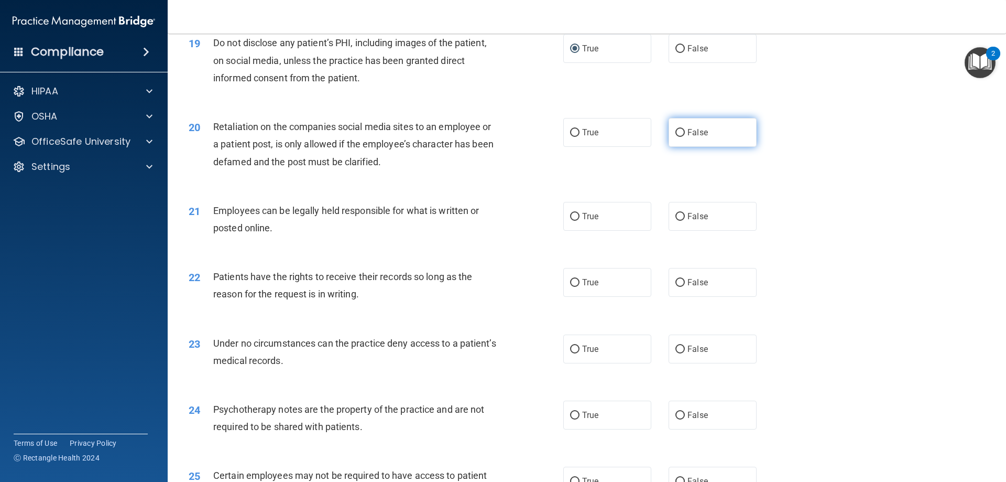
click at [676, 137] on input "False" at bounding box center [680, 133] width 9 height 8
radio input "true"
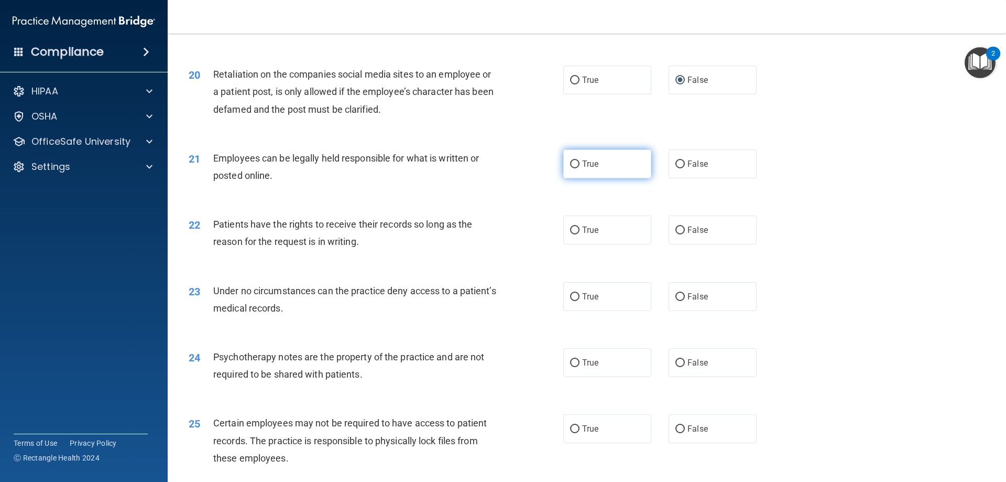
click at [566, 178] on label "True" at bounding box center [607, 163] width 88 height 29
click at [570, 168] on input "True" at bounding box center [574, 164] width 9 height 8
radio input "true"
click at [676, 234] on input "False" at bounding box center [680, 230] width 9 height 8
radio input "true"
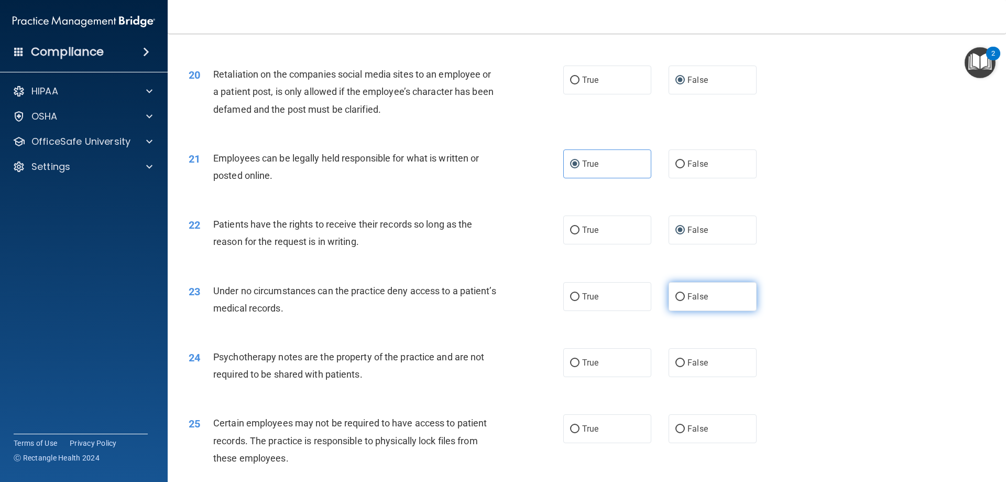
click at [676, 301] on input "False" at bounding box center [680, 297] width 9 height 8
radio input "true"
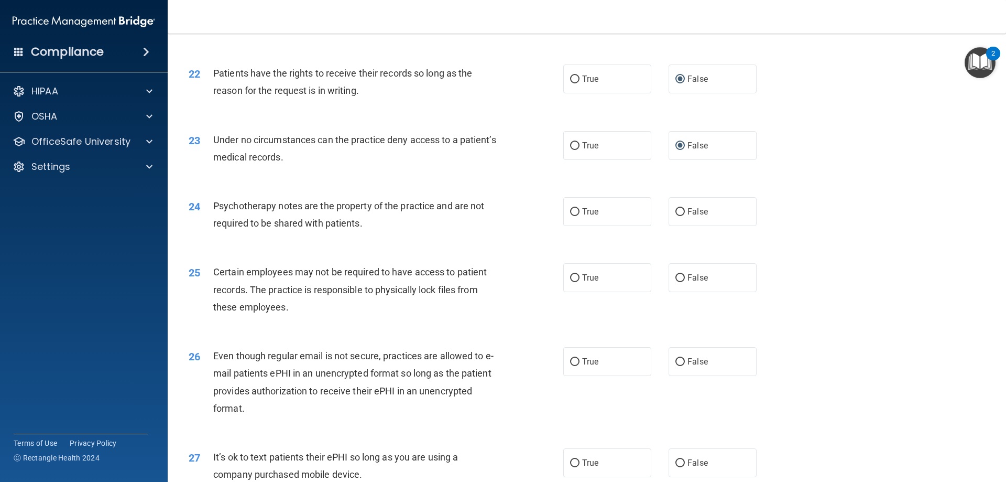
scroll to position [1834, 0]
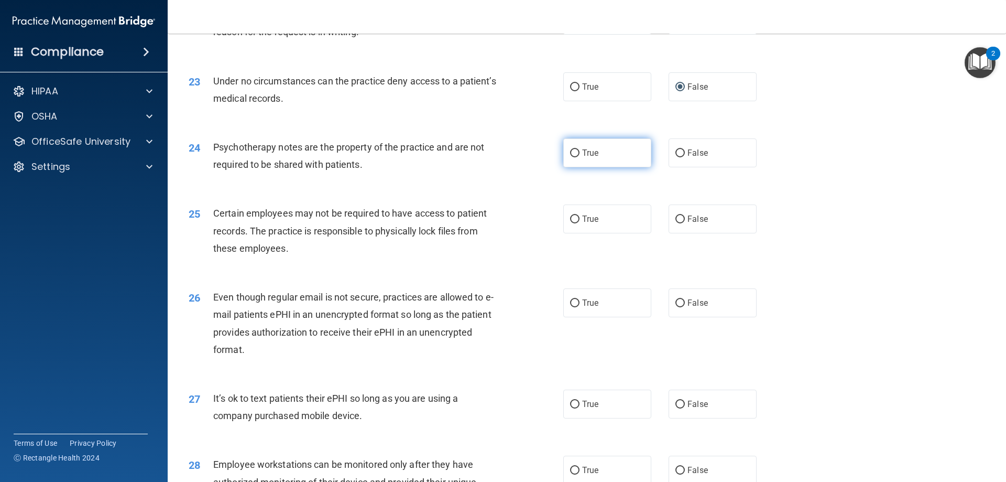
click at [571, 157] on input "True" at bounding box center [574, 153] width 9 height 8
radio input "true"
click at [576, 233] on label "True" at bounding box center [607, 218] width 88 height 29
click at [576, 223] on input "True" at bounding box center [574, 219] width 9 height 8
radio input "true"
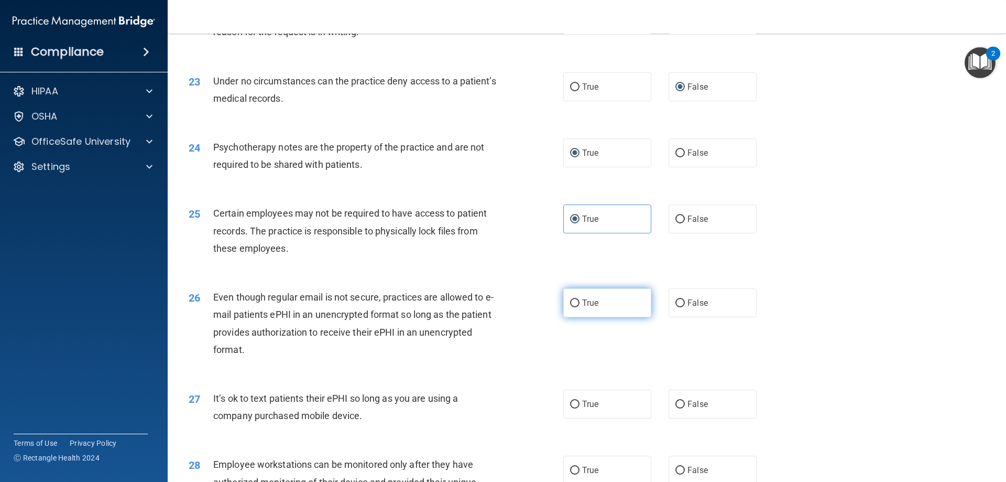
click at [570, 307] on input "True" at bounding box center [574, 303] width 9 height 8
radio input "true"
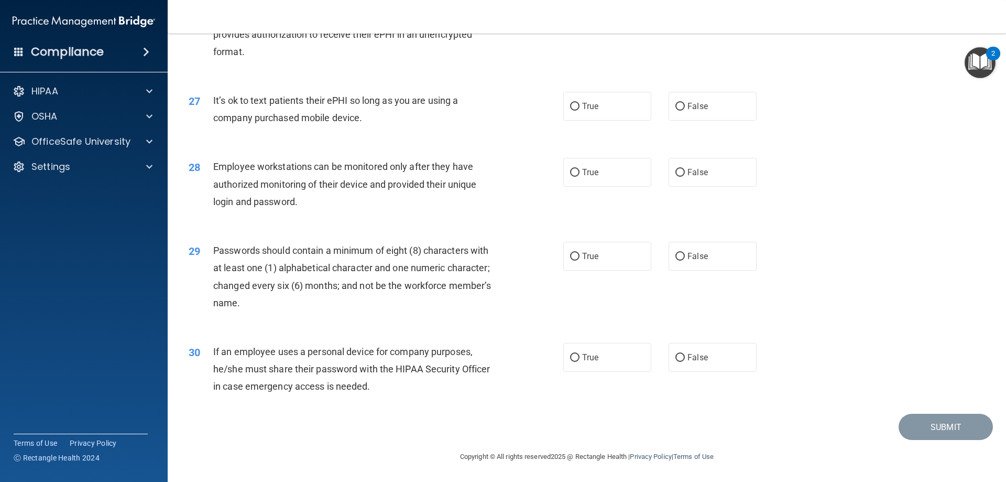
scroll to position [2149, 0]
click at [676, 110] on input "False" at bounding box center [680, 107] width 9 height 8
radio input "true"
click at [676, 175] on input "False" at bounding box center [680, 173] width 9 height 8
radio input "true"
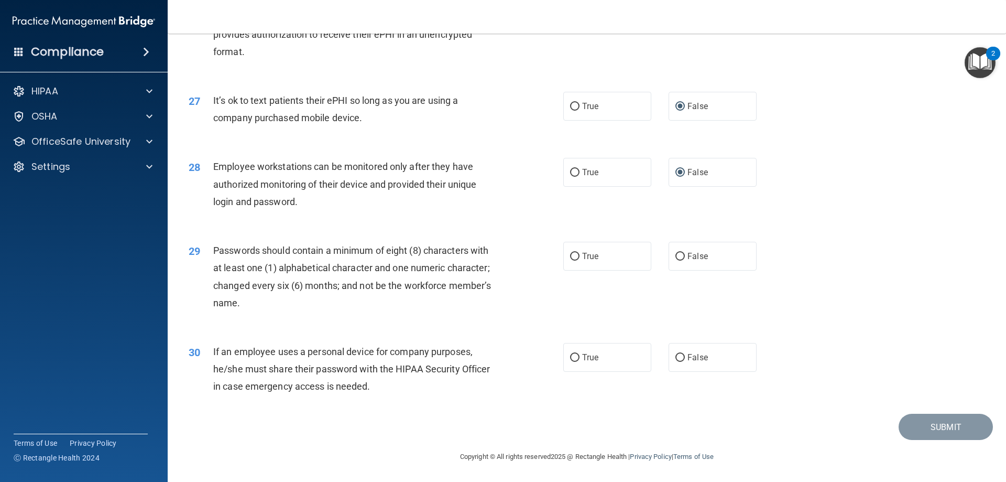
drag, startPoint x: 574, startPoint y: 256, endPoint x: 509, endPoint y: 275, distance: 67.5
click at [574, 257] on input "True" at bounding box center [574, 257] width 9 height 8
radio input "true"
click at [676, 358] on input "False" at bounding box center [680, 358] width 9 height 8
radio input "true"
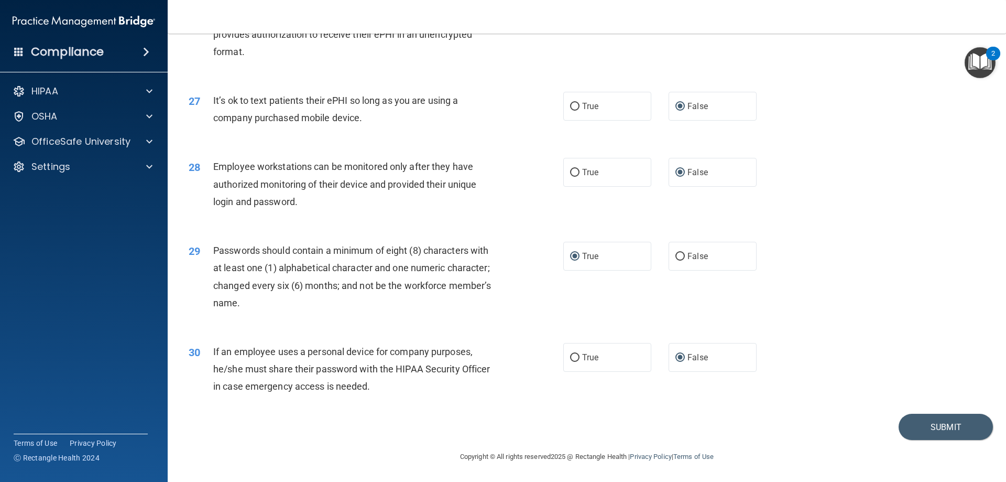
scroll to position [2149, 0]
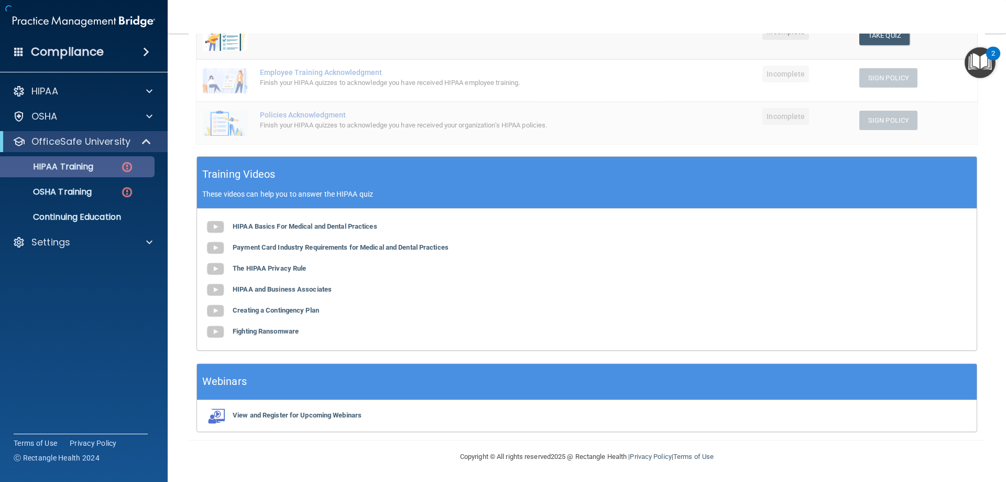
scroll to position [275, 0]
click at [73, 170] on p "HIPAA Training" at bounding box center [50, 166] width 86 height 10
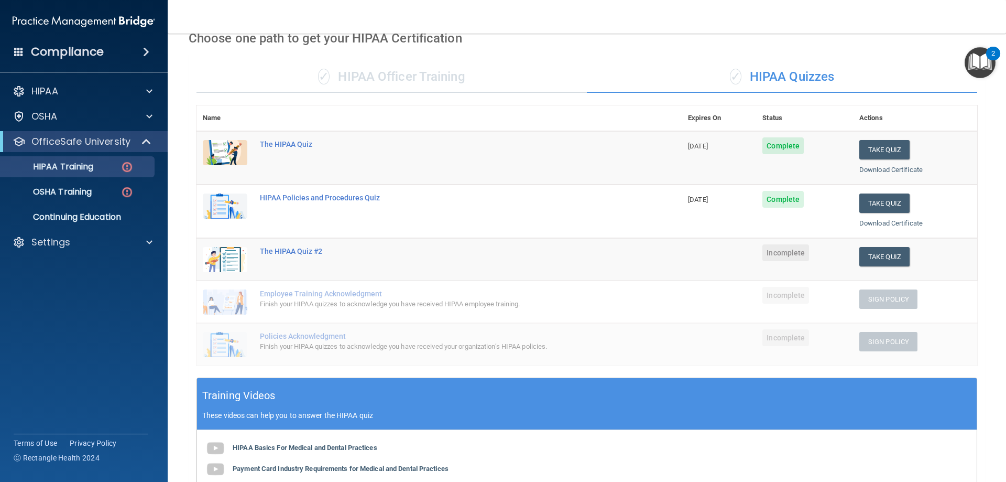
scroll to position [52, 0]
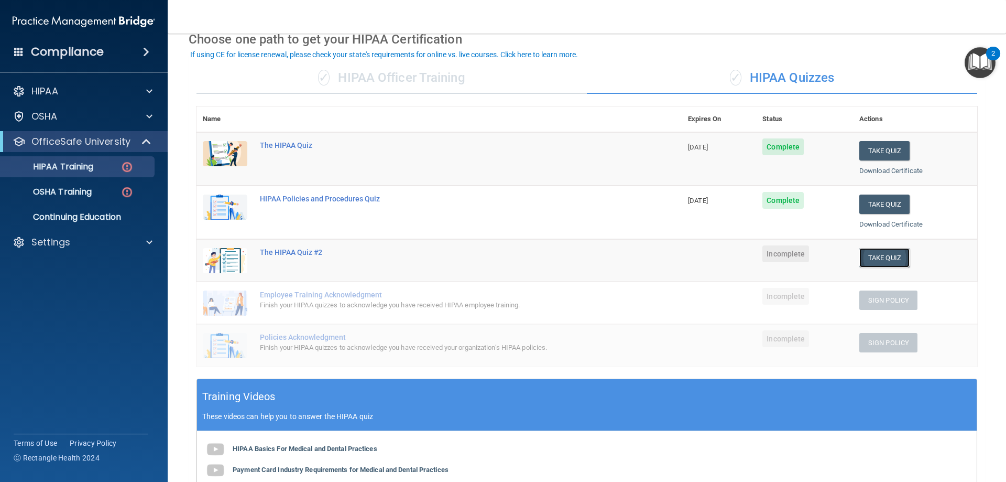
click at [872, 256] on button "Take Quiz" at bounding box center [885, 257] width 50 height 19
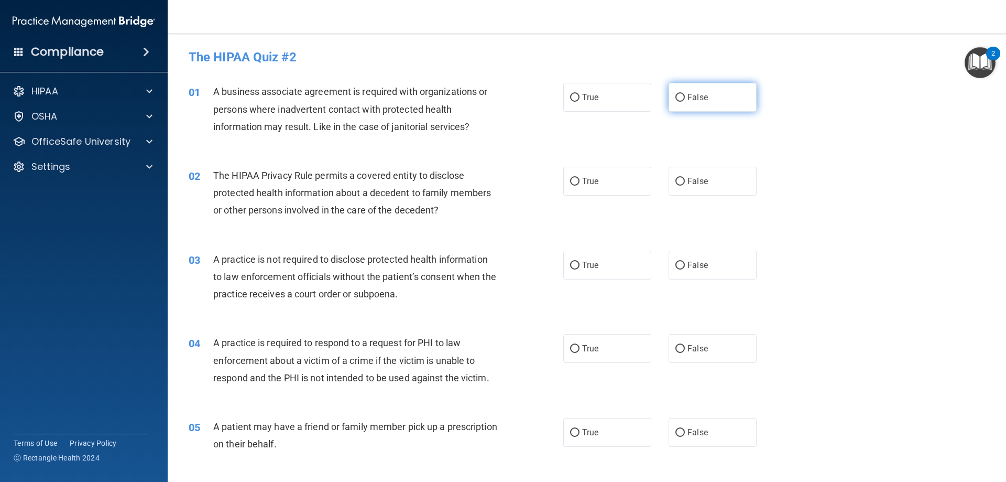
click at [688, 98] on span "False" at bounding box center [698, 97] width 20 height 10
click at [685, 98] on input "False" at bounding box center [680, 98] width 9 height 8
radio input "true"
click at [702, 189] on label "False" at bounding box center [713, 181] width 88 height 29
click at [685, 186] on input "False" at bounding box center [680, 182] width 9 height 8
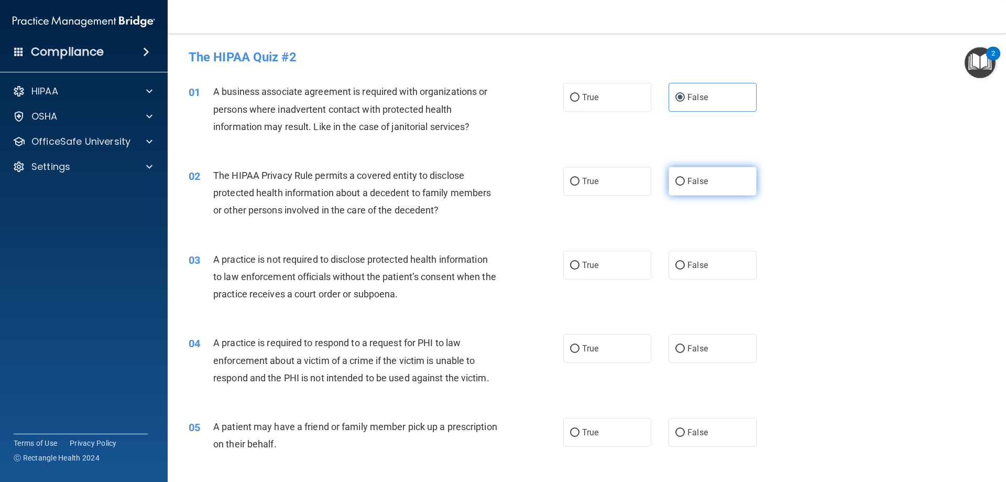
radio input "true"
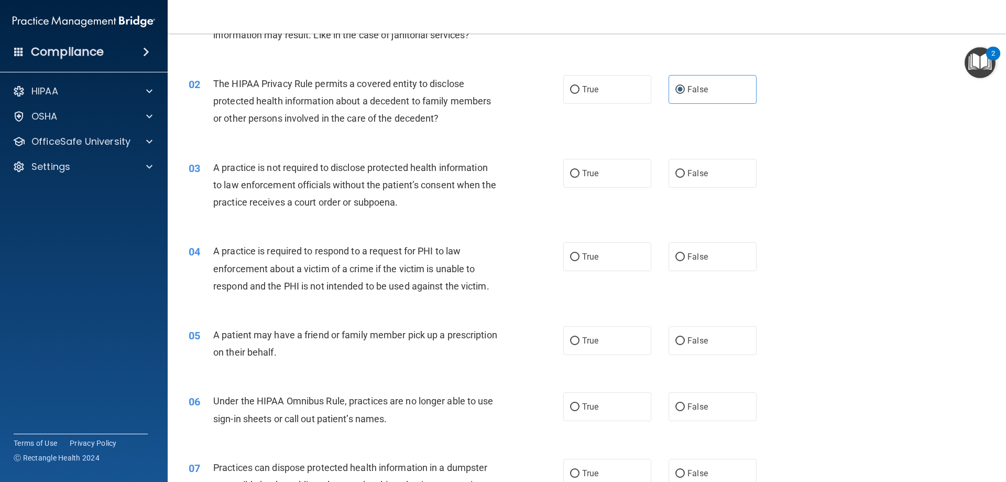
scroll to position [105, 0]
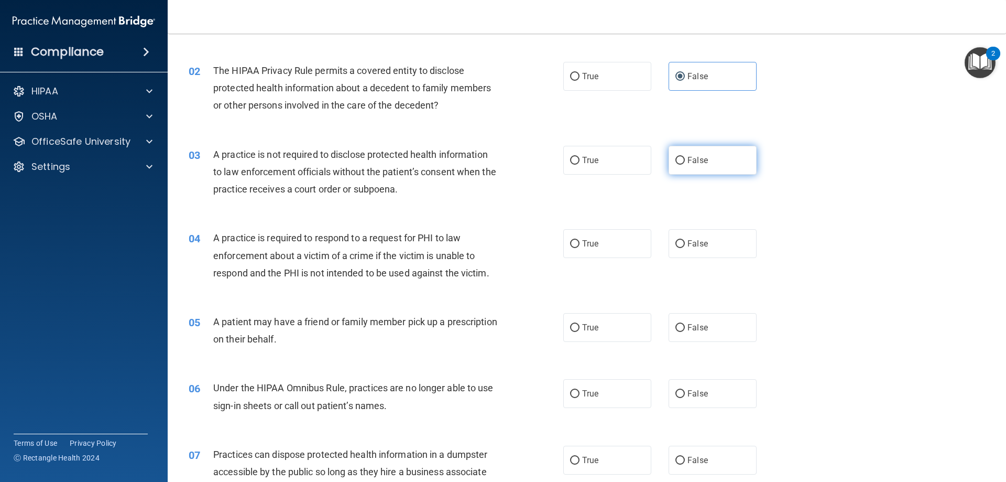
click at [678, 160] on input "False" at bounding box center [680, 161] width 9 height 8
radio input "true"
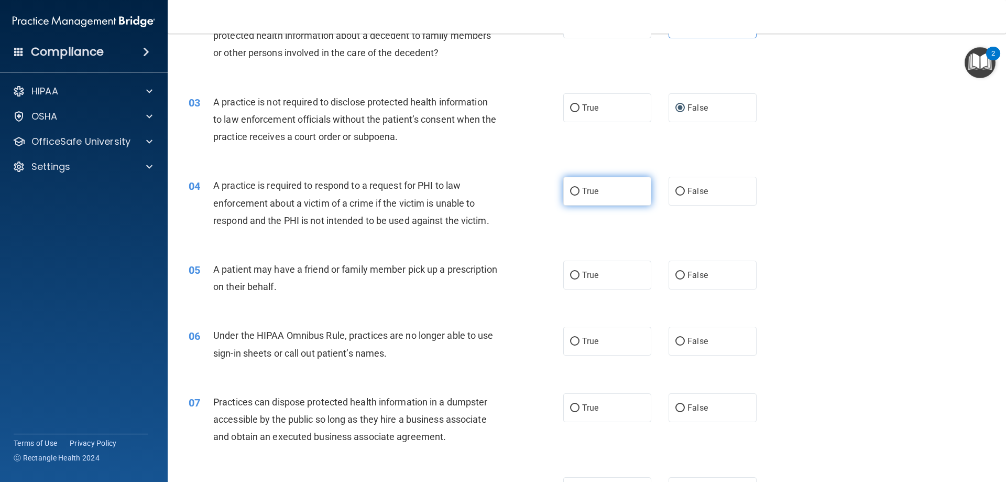
click at [571, 190] on input "True" at bounding box center [574, 192] width 9 height 8
radio input "true"
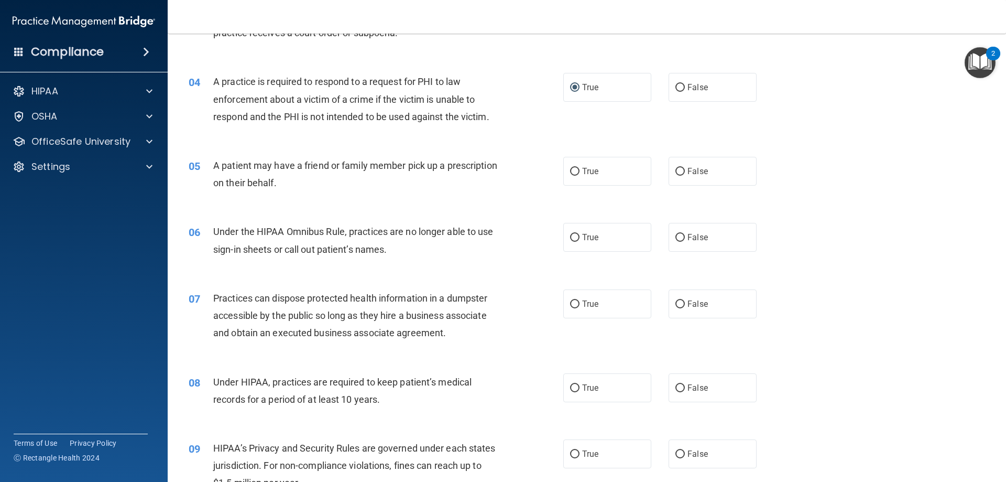
scroll to position [262, 0]
click at [566, 170] on label "True" at bounding box center [607, 170] width 88 height 29
click at [570, 170] on input "True" at bounding box center [574, 171] width 9 height 8
radio input "true"
click at [679, 237] on input "False" at bounding box center [680, 237] width 9 height 8
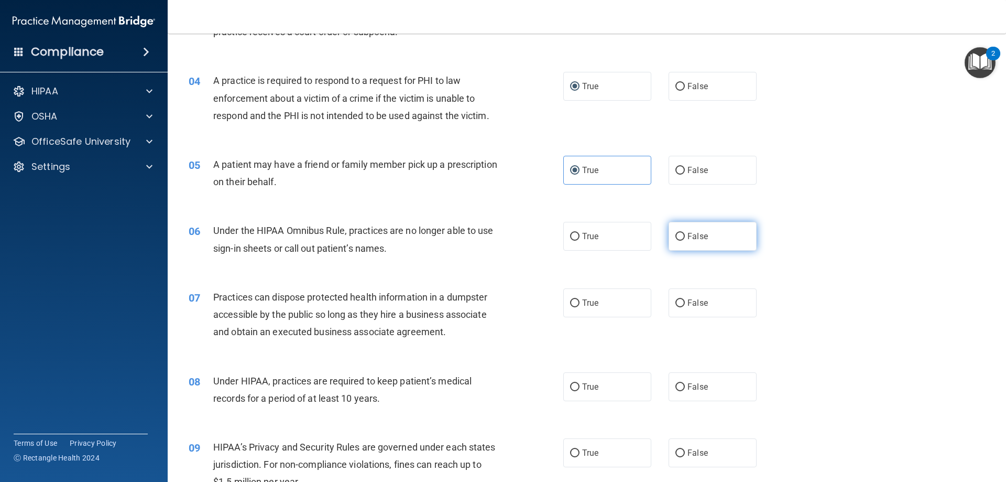
radio input "true"
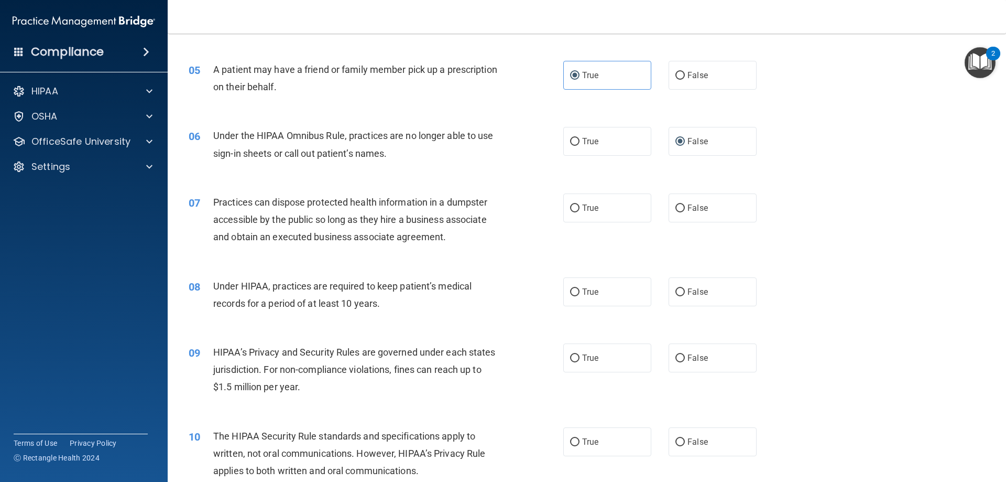
scroll to position [367, 0]
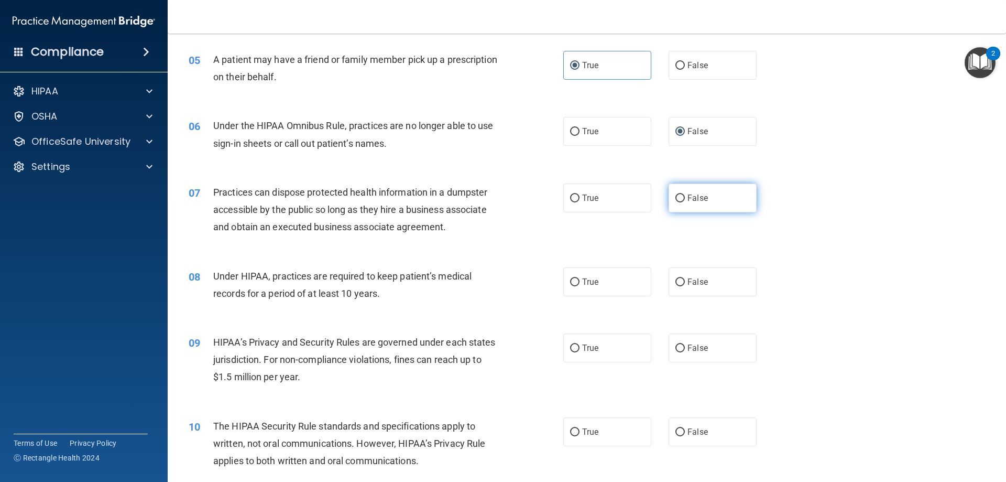
click at [676, 201] on input "False" at bounding box center [680, 198] width 9 height 8
radio input "true"
click at [574, 283] on input "True" at bounding box center [574, 282] width 9 height 8
radio input "true"
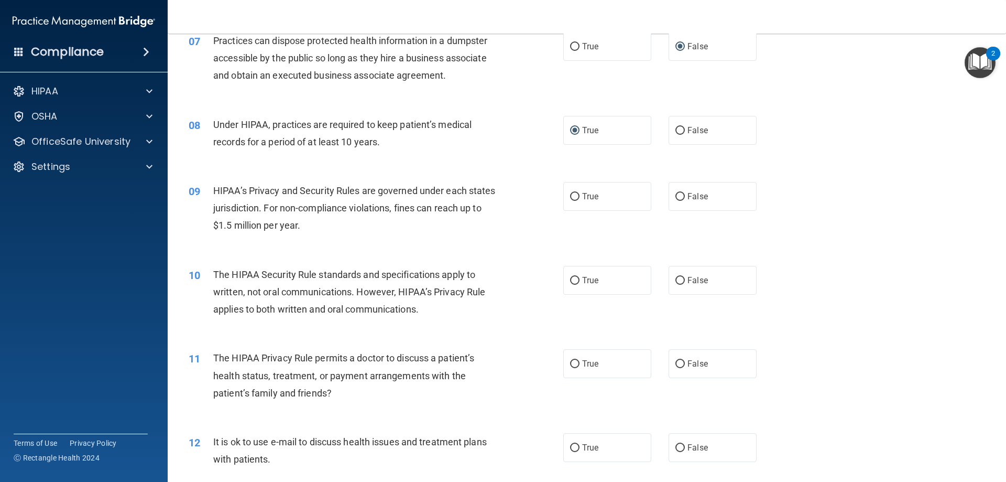
scroll to position [524, 0]
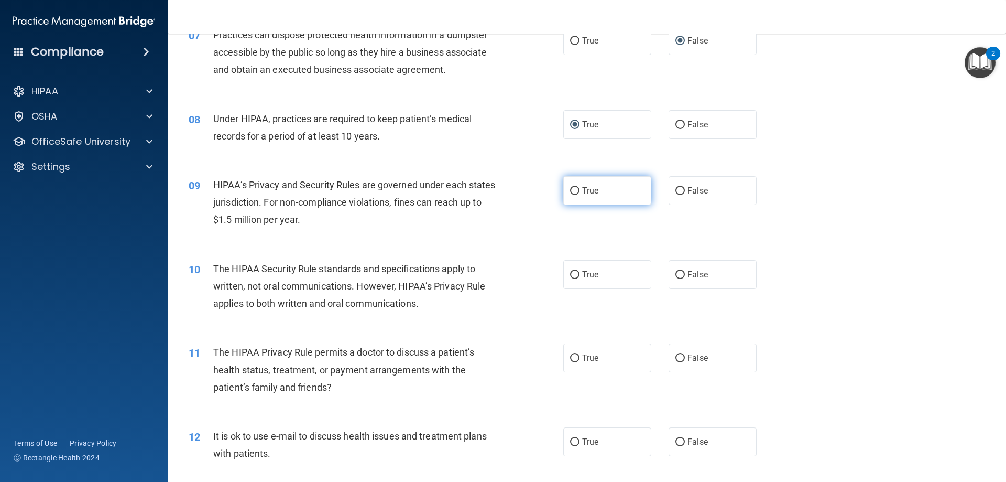
click at [581, 184] on label "True" at bounding box center [607, 190] width 88 height 29
click at [580, 187] on input "True" at bounding box center [574, 191] width 9 height 8
radio input "true"
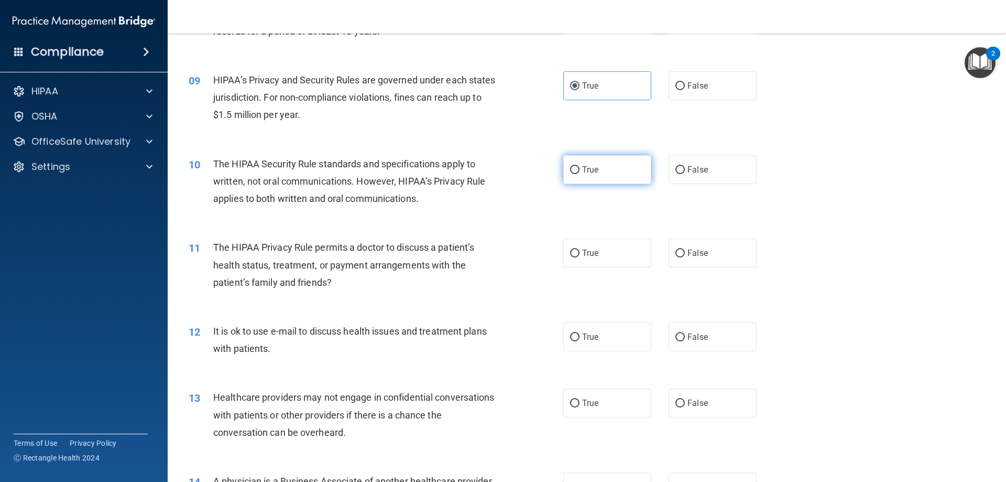
click at [577, 172] on label "True" at bounding box center [607, 169] width 88 height 29
click at [577, 172] on input "True" at bounding box center [574, 170] width 9 height 8
radio input "true"
click at [676, 170] on input "False" at bounding box center [680, 170] width 9 height 8
radio input "true"
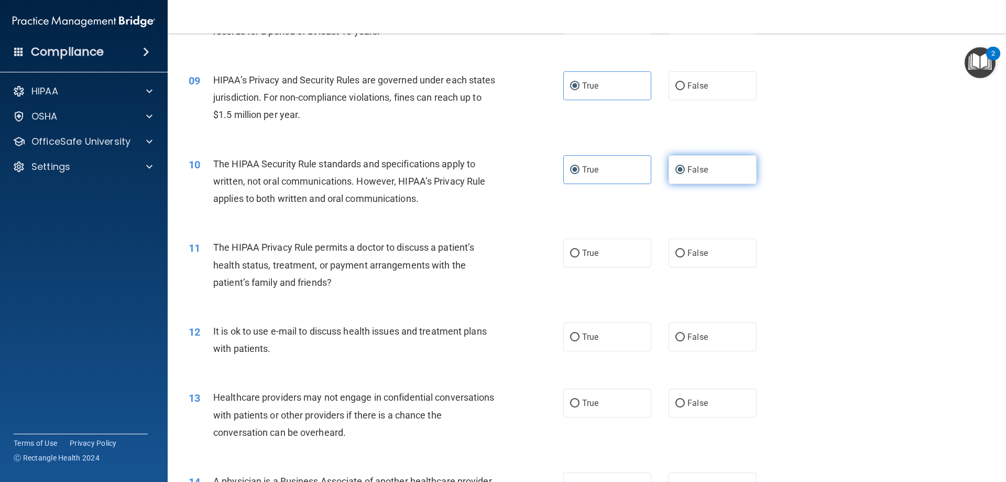
radio input "false"
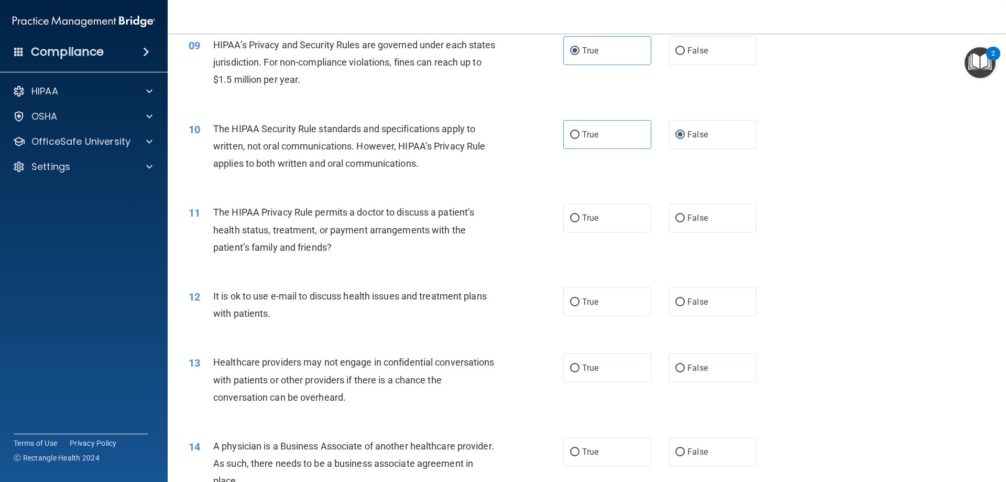
scroll to position [734, 0]
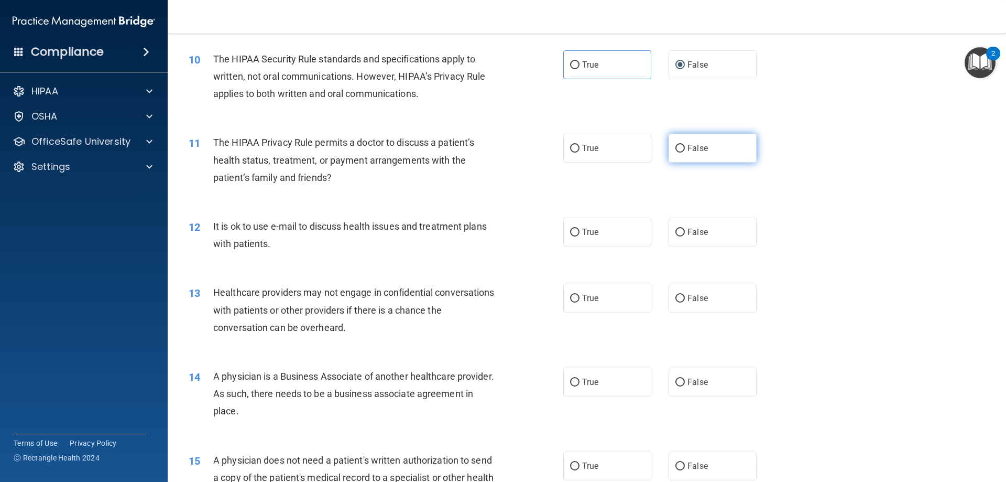
click at [695, 151] on span "False" at bounding box center [698, 148] width 20 height 10
click at [685, 151] on input "False" at bounding box center [680, 149] width 9 height 8
radio input "true"
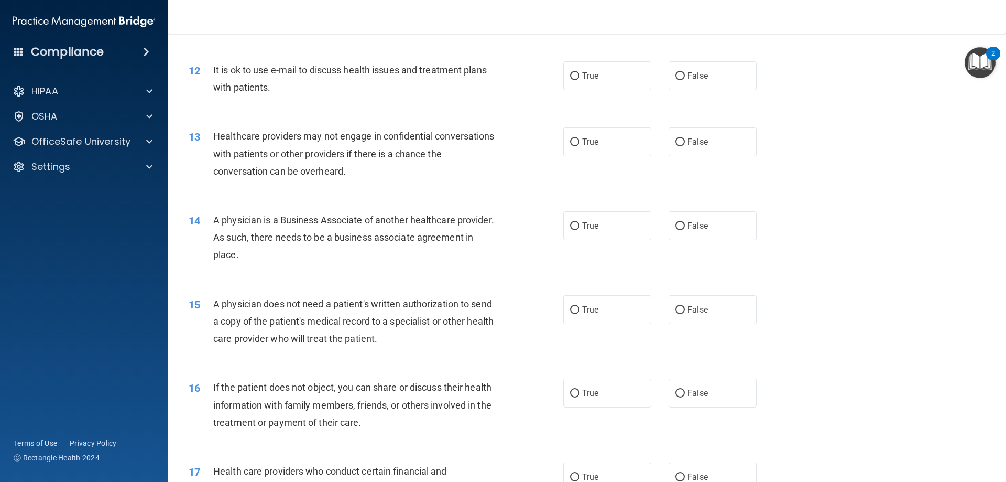
scroll to position [891, 0]
click at [574, 79] on input "True" at bounding box center [574, 75] width 9 height 8
radio input "true"
click at [681, 140] on label "False" at bounding box center [713, 140] width 88 height 29
click at [681, 140] on input "False" at bounding box center [680, 141] width 9 height 8
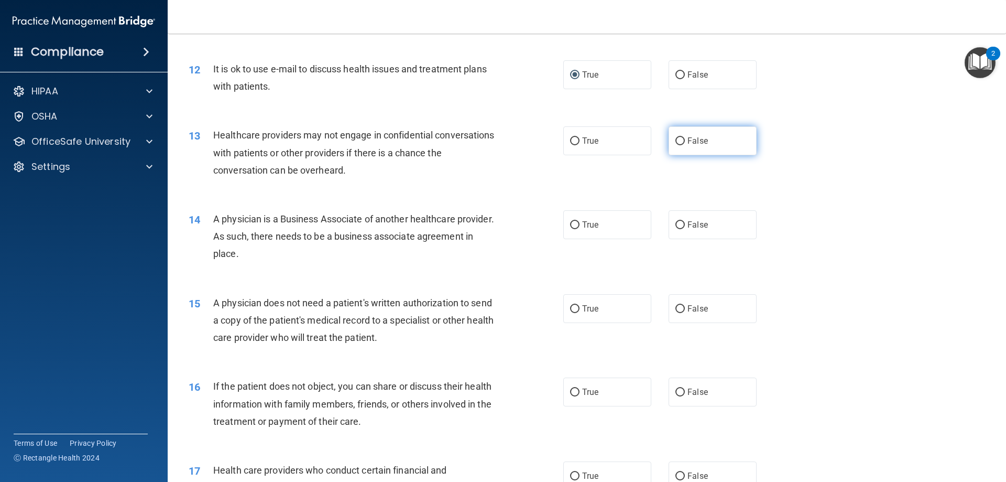
radio input "true"
click at [589, 141] on span "True" at bounding box center [590, 141] width 16 height 10
click at [580, 141] on input "True" at bounding box center [574, 141] width 9 height 8
radio input "true"
radio input "false"
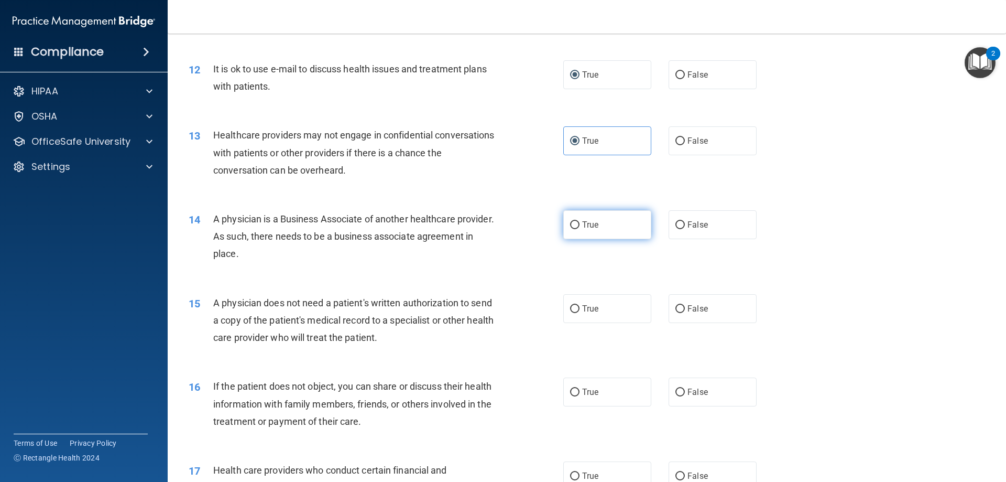
click at [570, 227] on input "True" at bounding box center [574, 225] width 9 height 8
radio input "true"
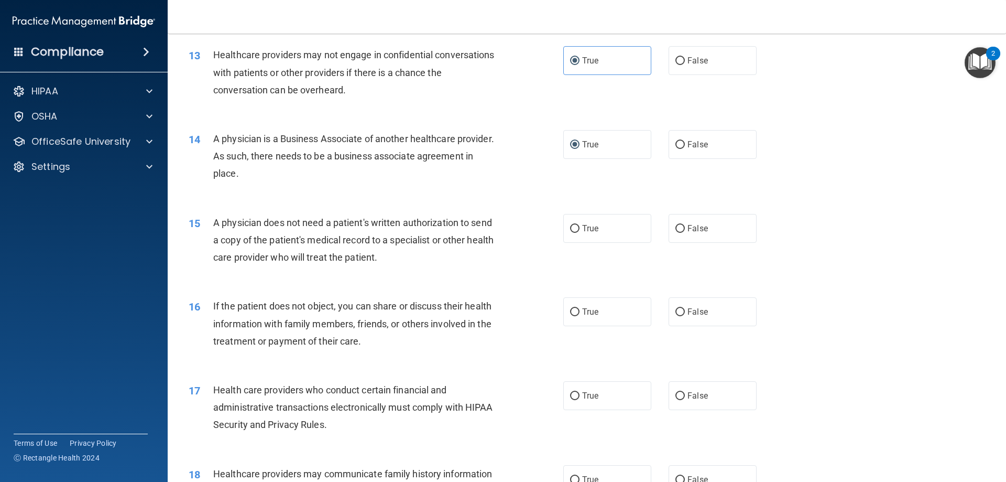
scroll to position [996, 0]
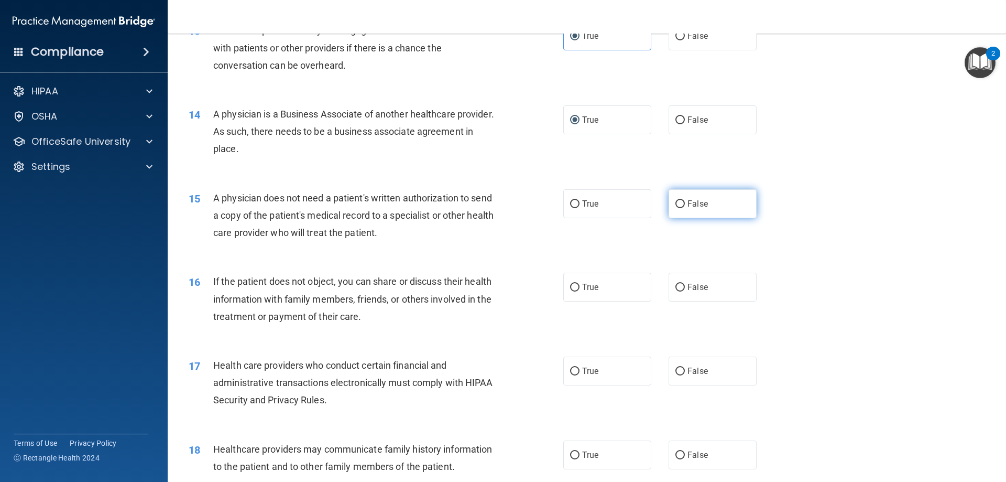
click at [688, 203] on span "False" at bounding box center [698, 204] width 20 height 10
click at [685, 203] on input "False" at bounding box center [680, 204] width 9 height 8
radio input "true"
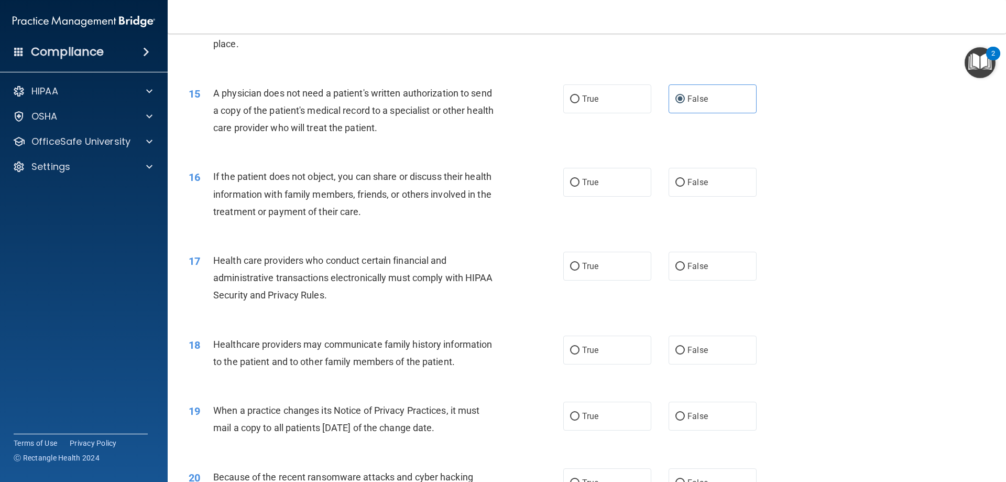
scroll to position [1153, 0]
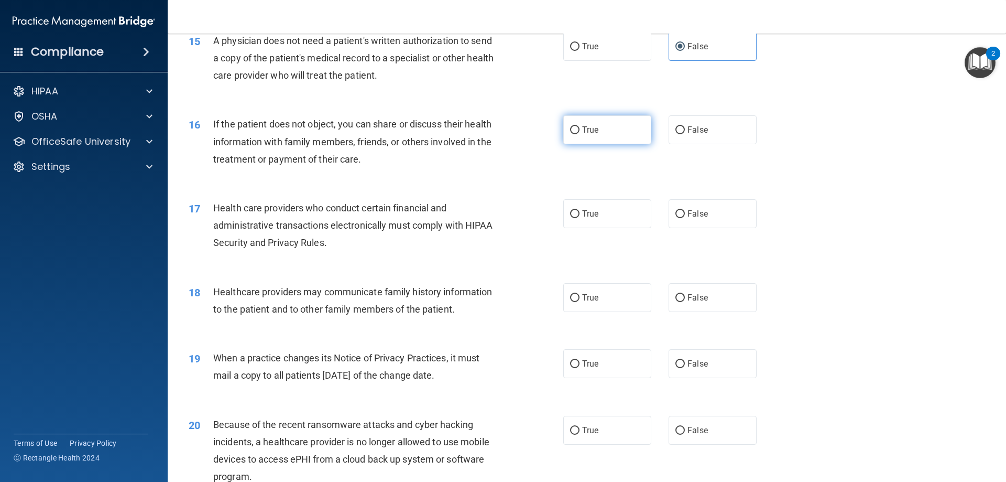
click at [599, 138] on label "True" at bounding box center [607, 129] width 88 height 29
click at [580, 134] on input "True" at bounding box center [574, 130] width 9 height 8
radio input "true"
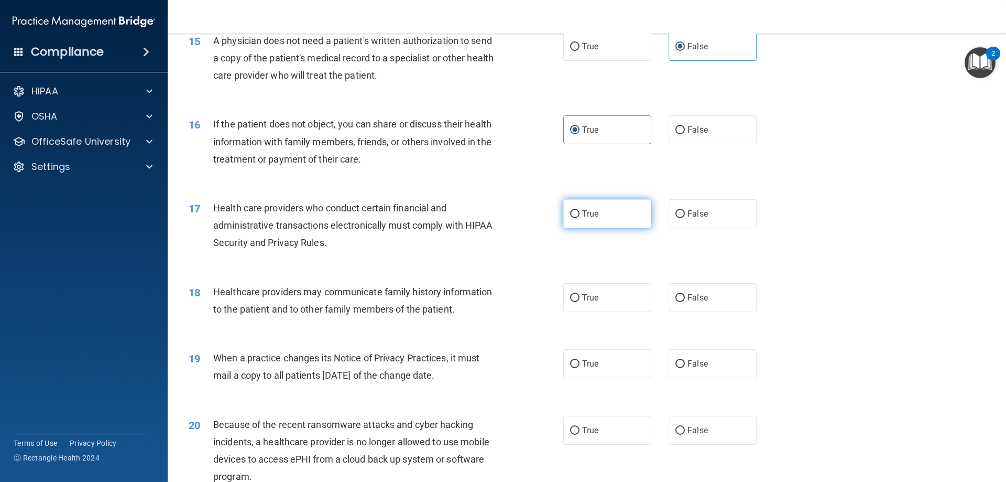
click at [570, 217] on input "True" at bounding box center [574, 214] width 9 height 8
radio input "true"
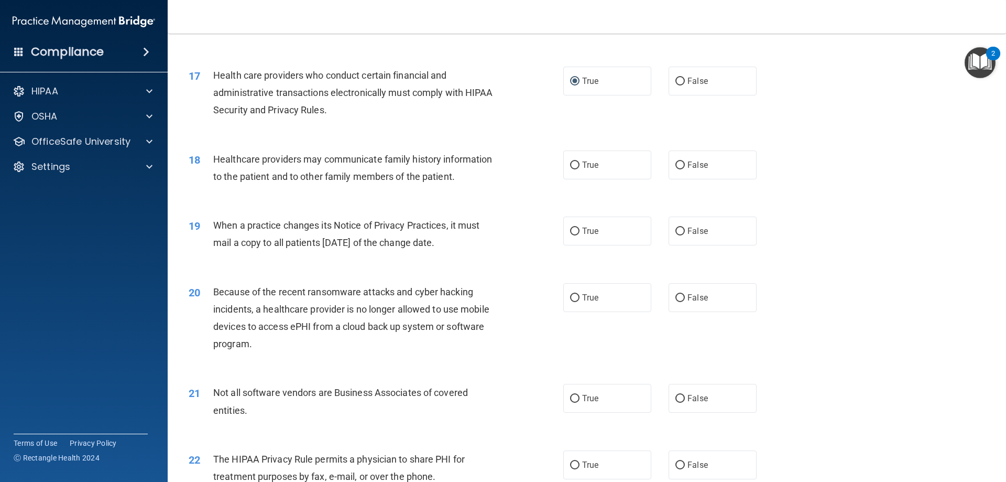
scroll to position [1310, 0]
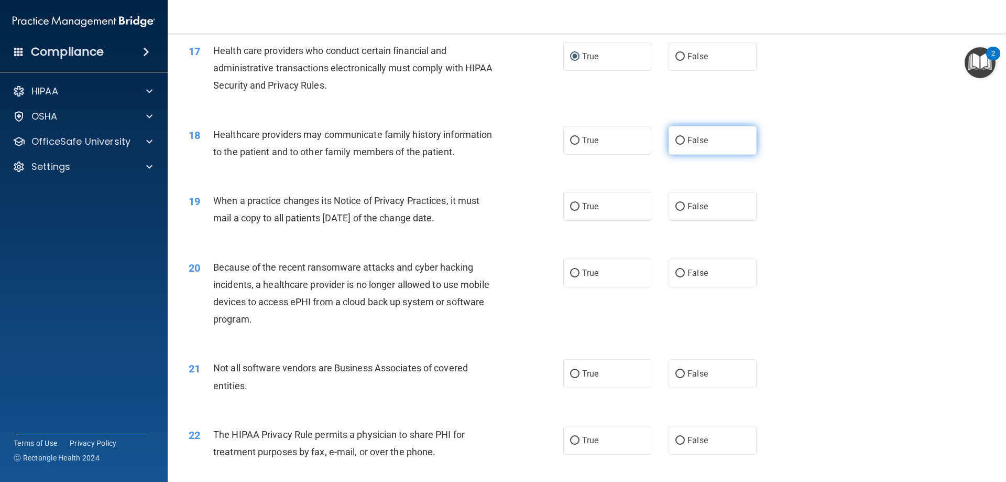
click at [676, 142] on input "False" at bounding box center [680, 141] width 9 height 8
radio input "true"
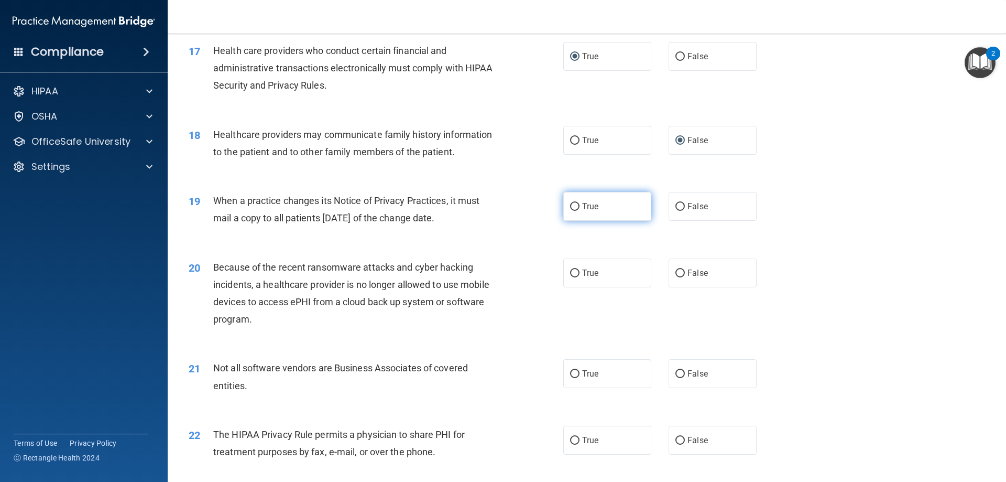
click at [575, 213] on label "True" at bounding box center [607, 206] width 88 height 29
click at [575, 211] on input "True" at bounding box center [574, 207] width 9 height 8
radio input "true"
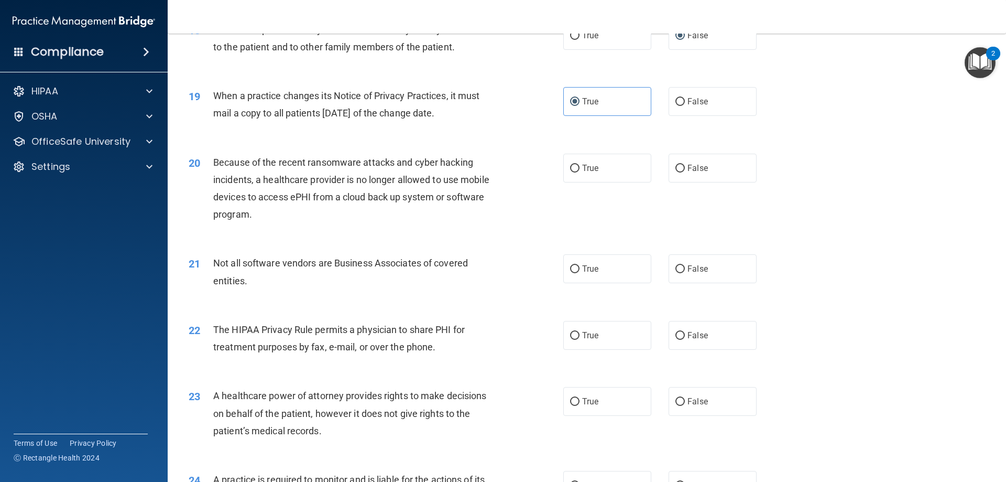
scroll to position [1467, 0]
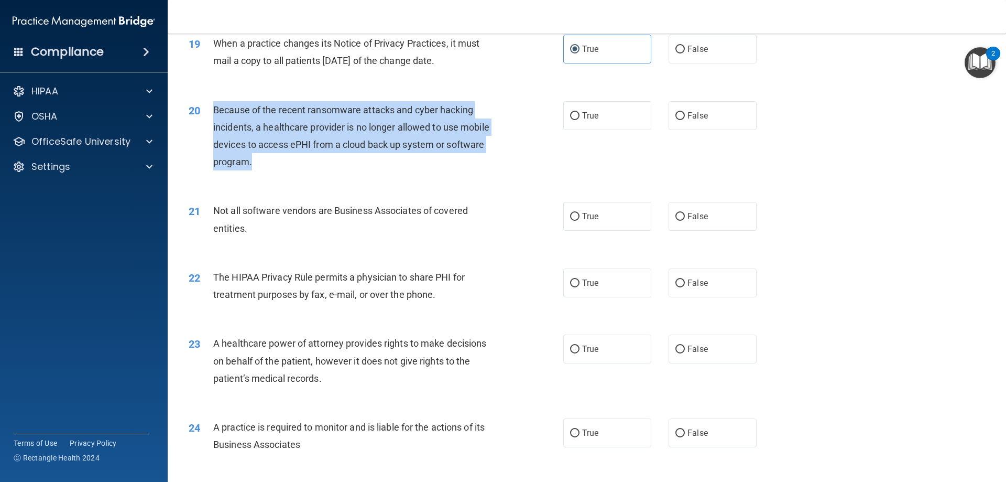
drag, startPoint x: 259, startPoint y: 164, endPoint x: 232, endPoint y: 108, distance: 61.4
click at [211, 102] on div "20 Because of the recent ransomware attacks and cyber hacking incidents, a heal…" at bounding box center [376, 138] width 406 height 75
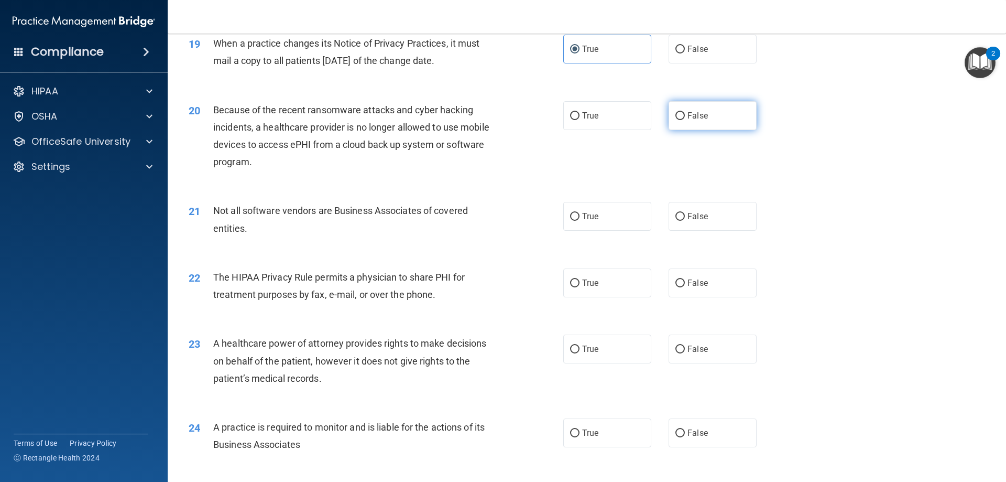
click at [681, 111] on label "False" at bounding box center [713, 115] width 88 height 29
click at [681, 112] on input "False" at bounding box center [680, 116] width 9 height 8
radio input "true"
click at [600, 219] on label "True" at bounding box center [607, 216] width 88 height 29
click at [580, 219] on input "True" at bounding box center [574, 217] width 9 height 8
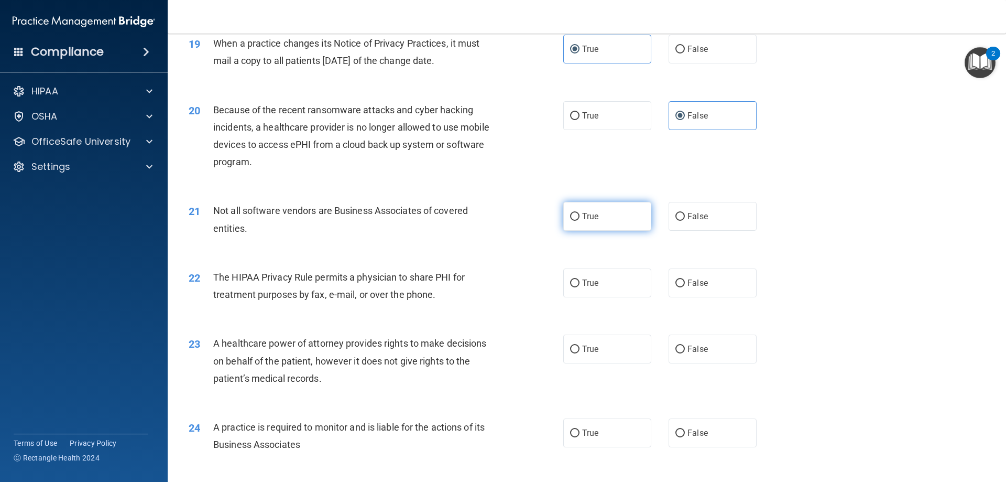
radio input "true"
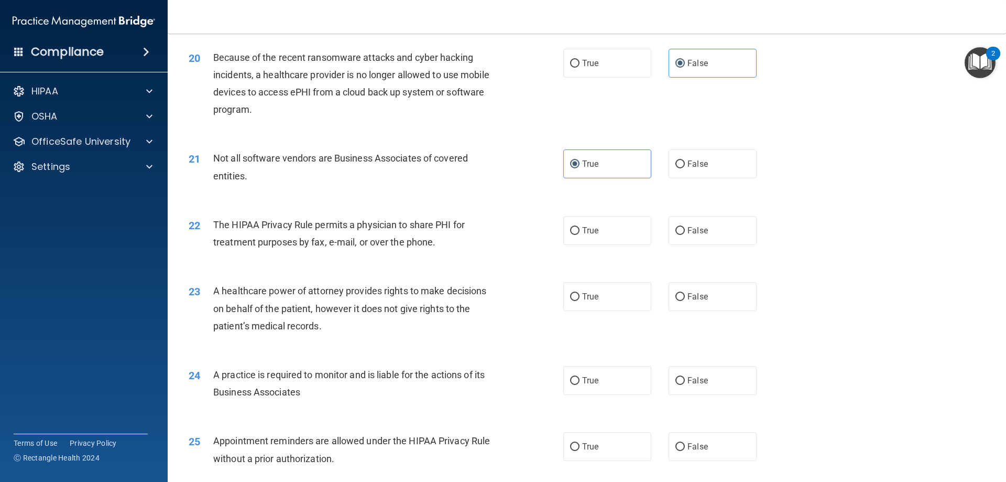
scroll to position [1572, 0]
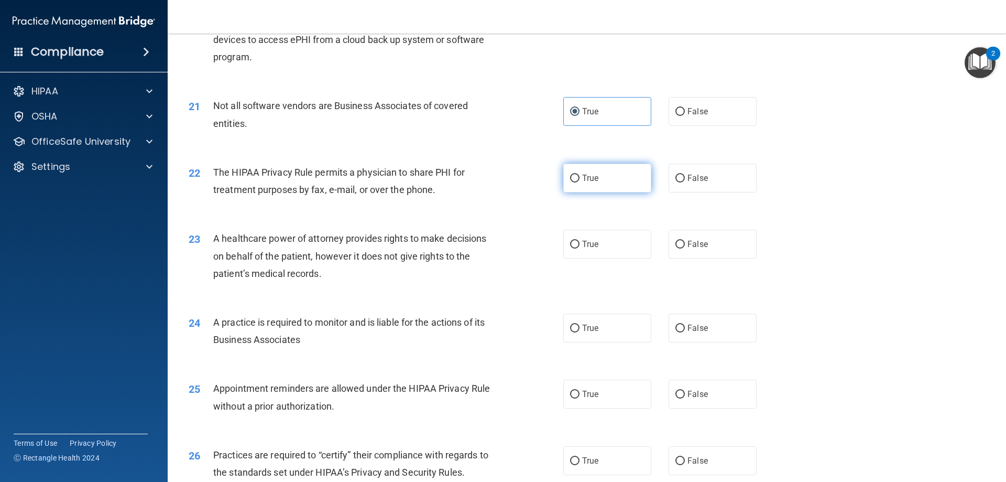
click at [575, 176] on input "True" at bounding box center [574, 179] width 9 height 8
radio input "true"
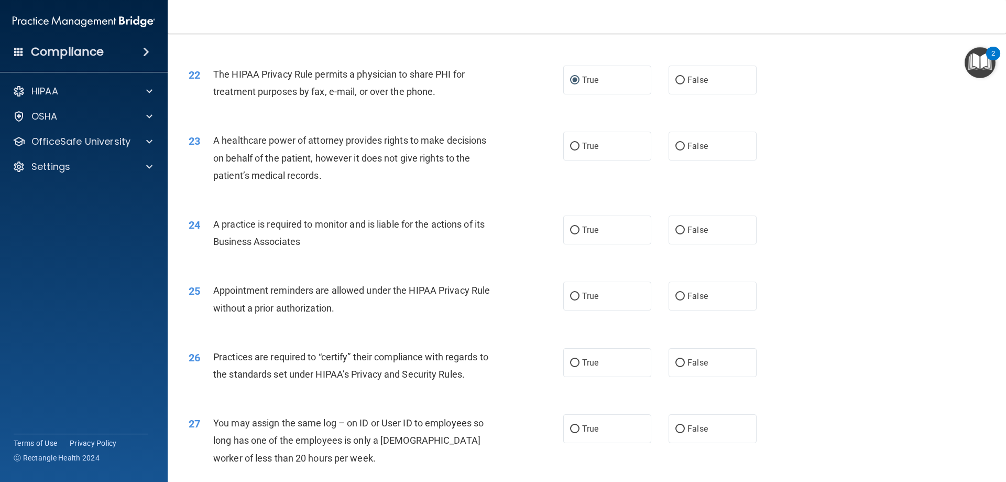
scroll to position [1677, 0]
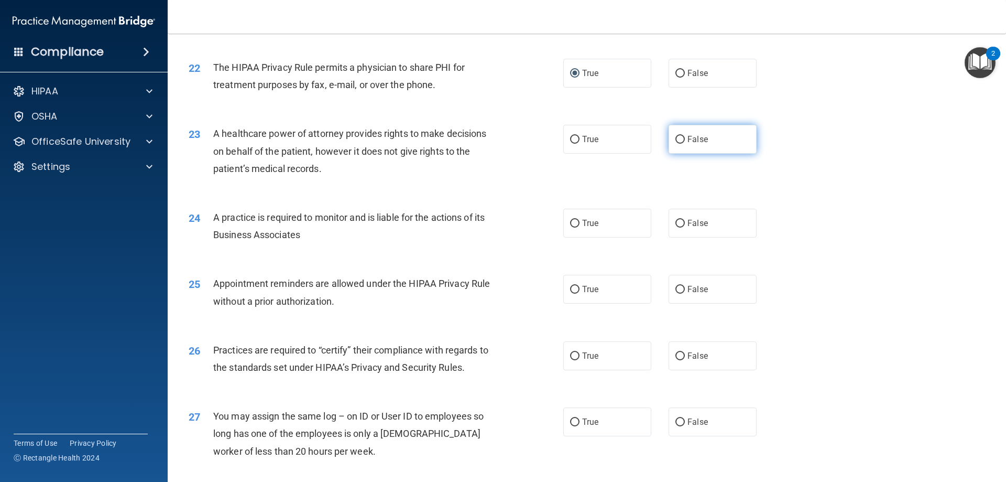
click at [678, 142] on input "False" at bounding box center [680, 140] width 9 height 8
radio input "true"
click at [570, 221] on input "True" at bounding box center [574, 224] width 9 height 8
radio input "true"
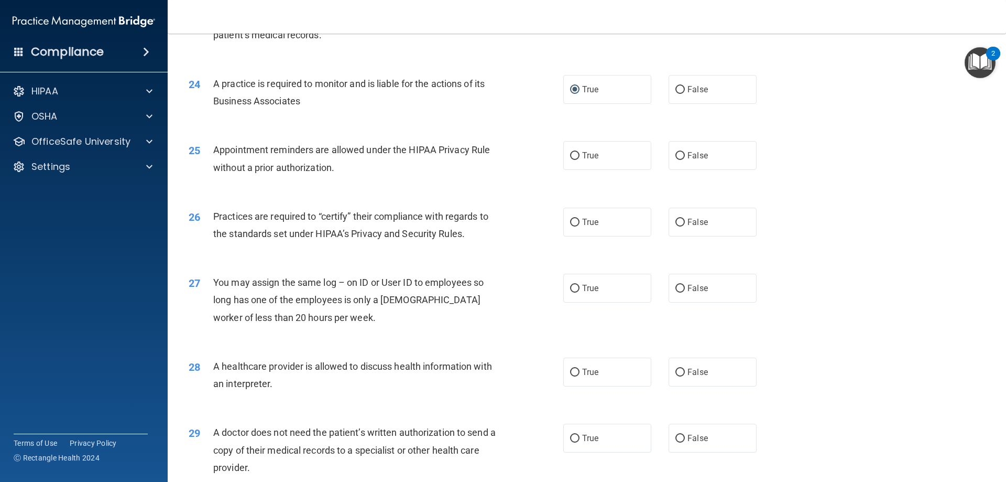
scroll to position [1834, 0]
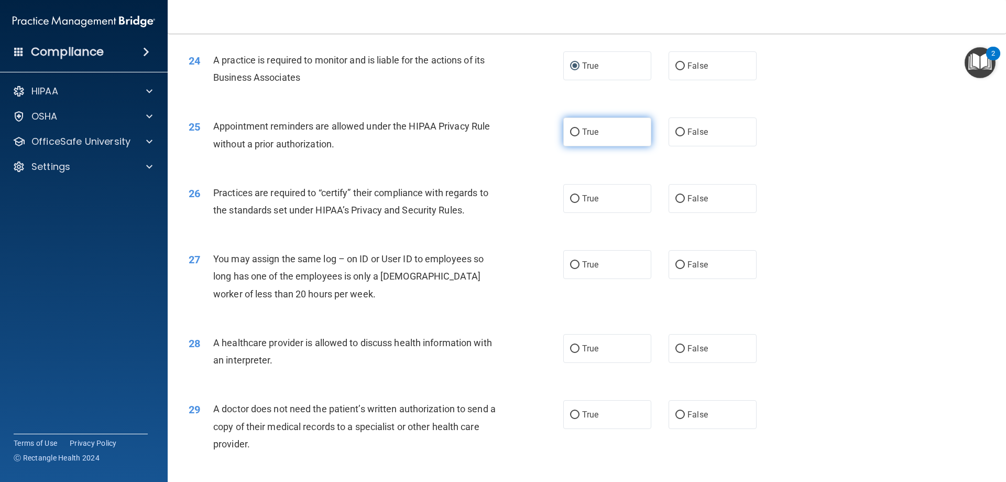
click at [574, 132] on input "True" at bounding box center [574, 132] width 9 height 8
radio input "true"
click at [575, 202] on input "True" at bounding box center [574, 199] width 9 height 8
radio input "true"
drag, startPoint x: 677, startPoint y: 263, endPoint x: 669, endPoint y: 267, distance: 9.2
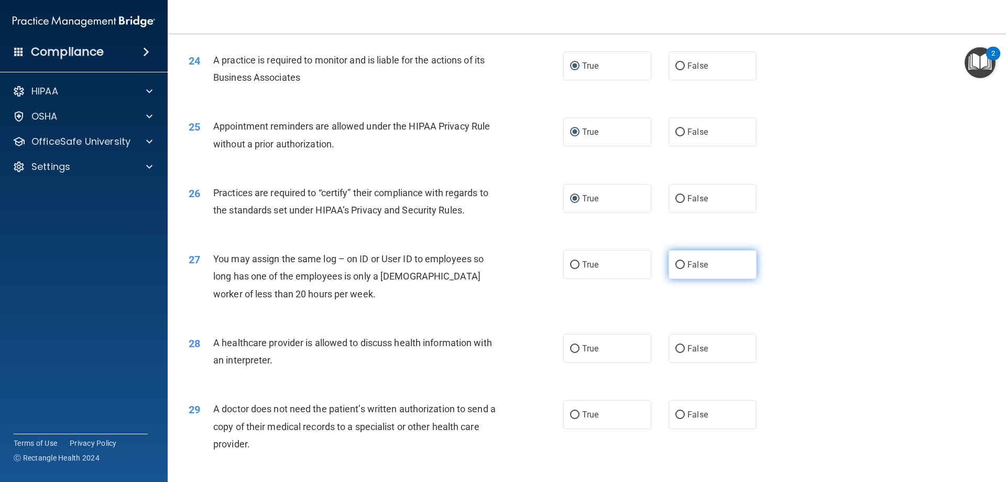
click at [676, 266] on input "False" at bounding box center [680, 265] width 9 height 8
radio input "true"
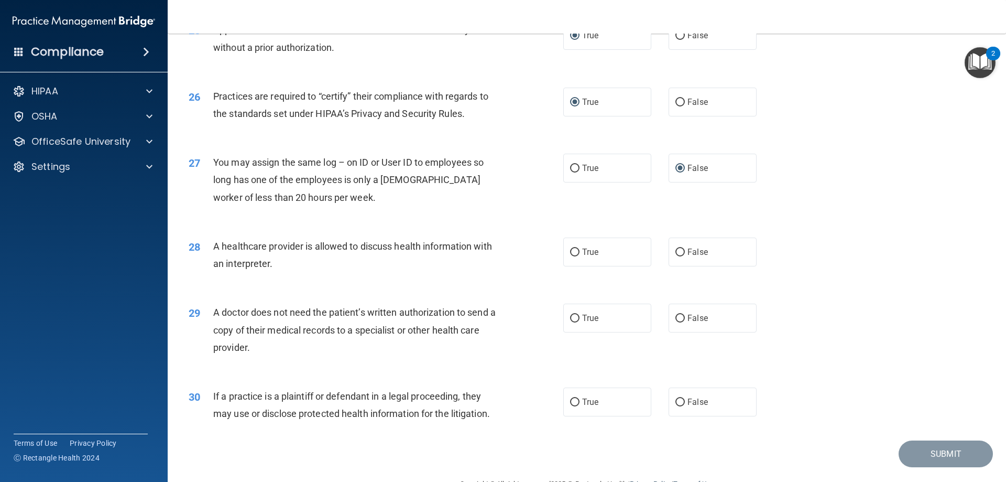
scroll to position [1939, 0]
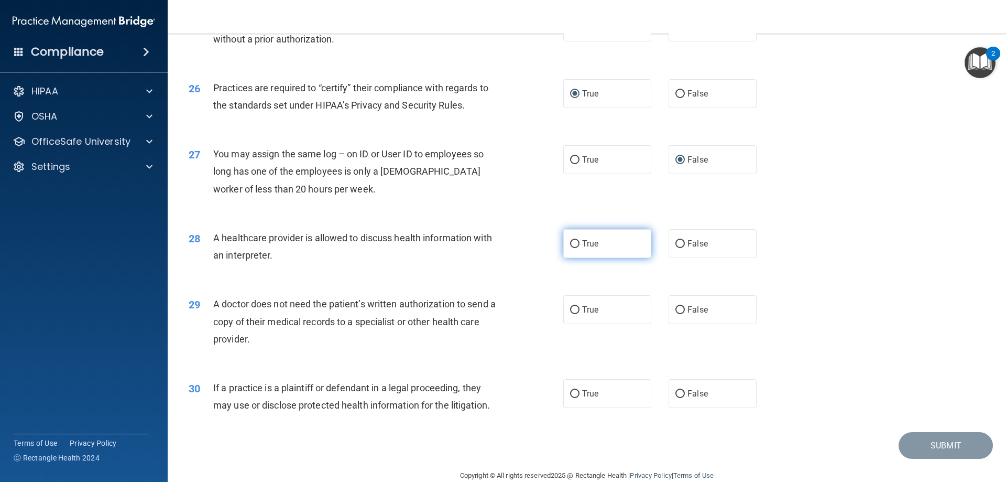
click at [571, 251] on label "True" at bounding box center [607, 243] width 88 height 29
click at [571, 248] on input "True" at bounding box center [574, 244] width 9 height 8
radio input "true"
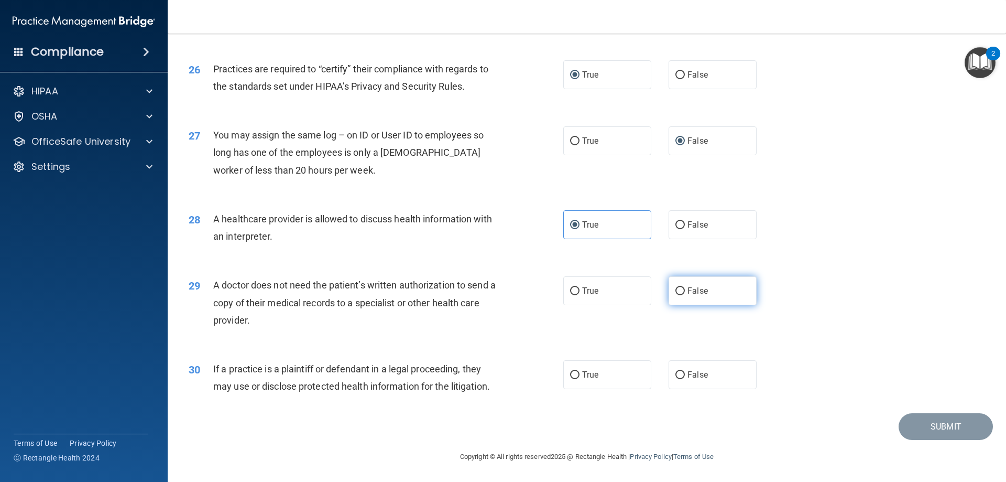
click at [680, 296] on label "False" at bounding box center [713, 290] width 88 height 29
click at [680, 295] on input "False" at bounding box center [680, 291] width 9 height 8
radio input "true"
click at [494, 385] on div "If a practice is a plaintiff or defendant in a legal proceeding, they may use o…" at bounding box center [359, 377] width 293 height 35
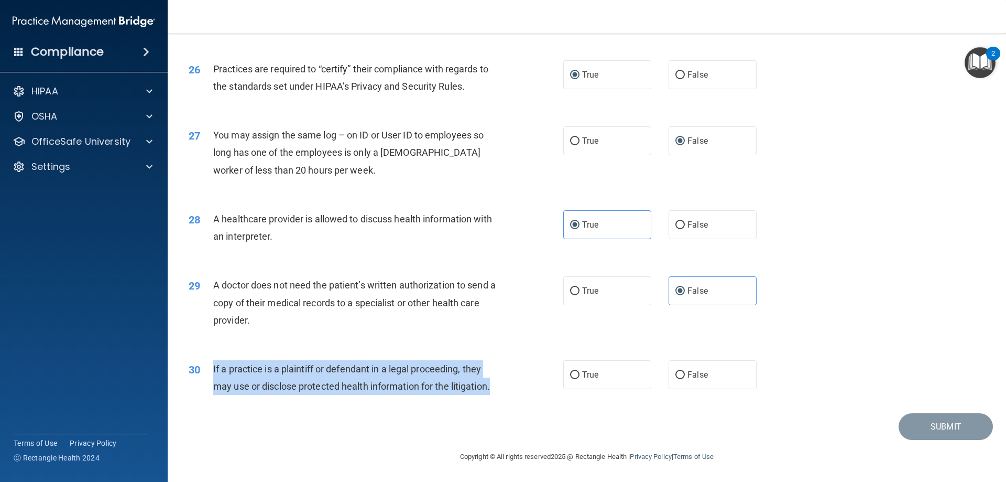
drag, startPoint x: 498, startPoint y: 384, endPoint x: 211, endPoint y: 362, distance: 288.0
click at [211, 362] on div "30 If a practice is a plaintiff or defendant in a legal proceeding, they may us…" at bounding box center [376, 380] width 406 height 40
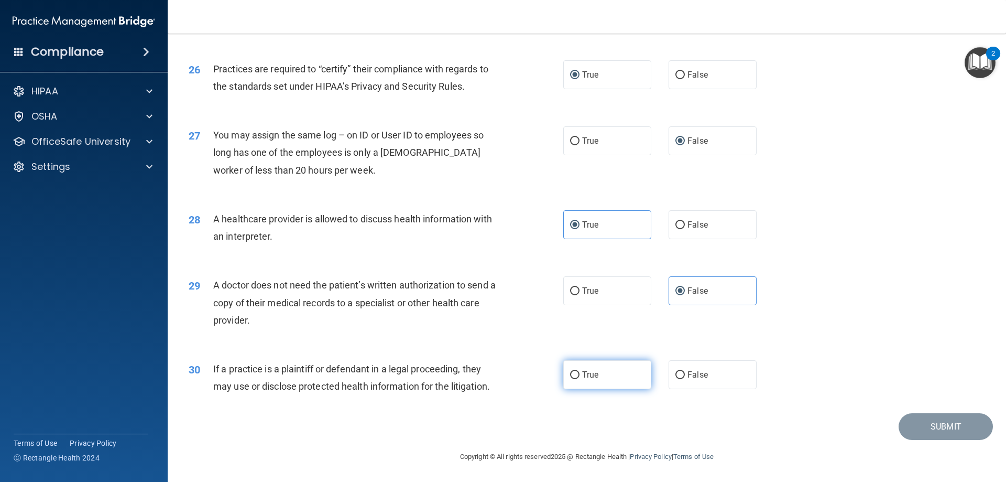
click at [589, 376] on span "True" at bounding box center [590, 374] width 16 height 10
click at [580, 376] on input "True" at bounding box center [574, 375] width 9 height 8
radio input "true"
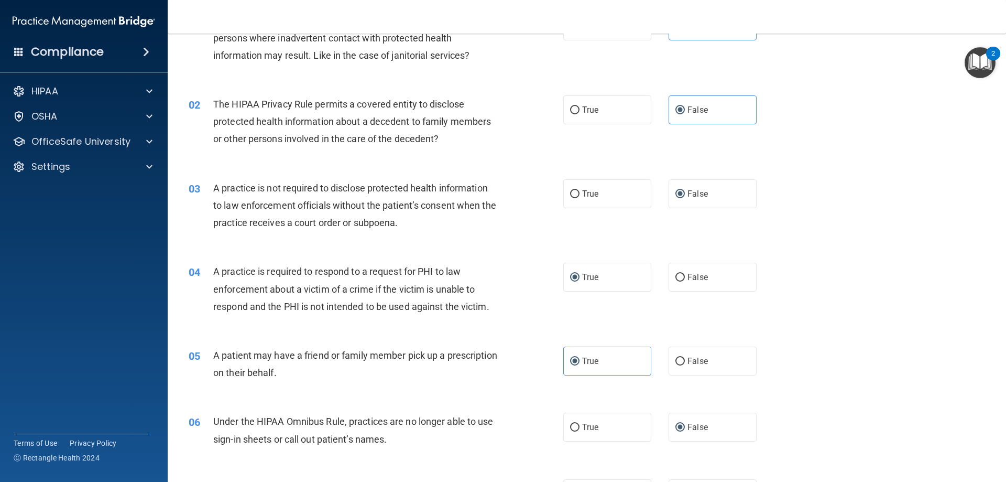
scroll to position [0, 0]
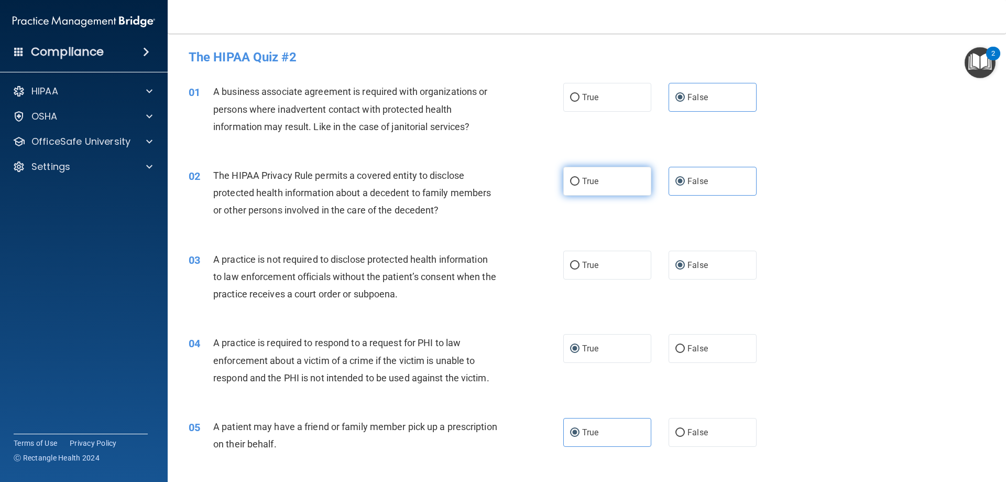
click at [587, 184] on span "True" at bounding box center [590, 181] width 16 height 10
click at [580, 184] on input "True" at bounding box center [574, 182] width 9 height 8
radio input "true"
radio input "false"
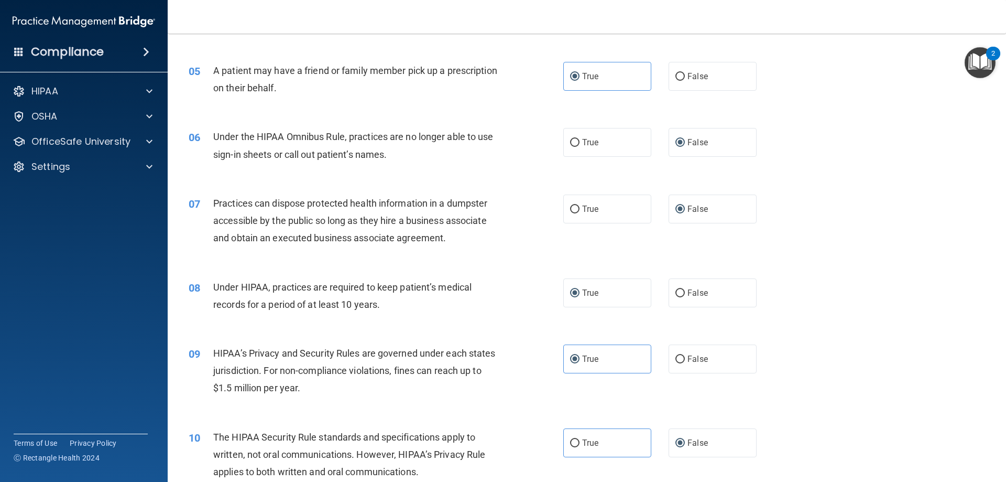
scroll to position [367, 0]
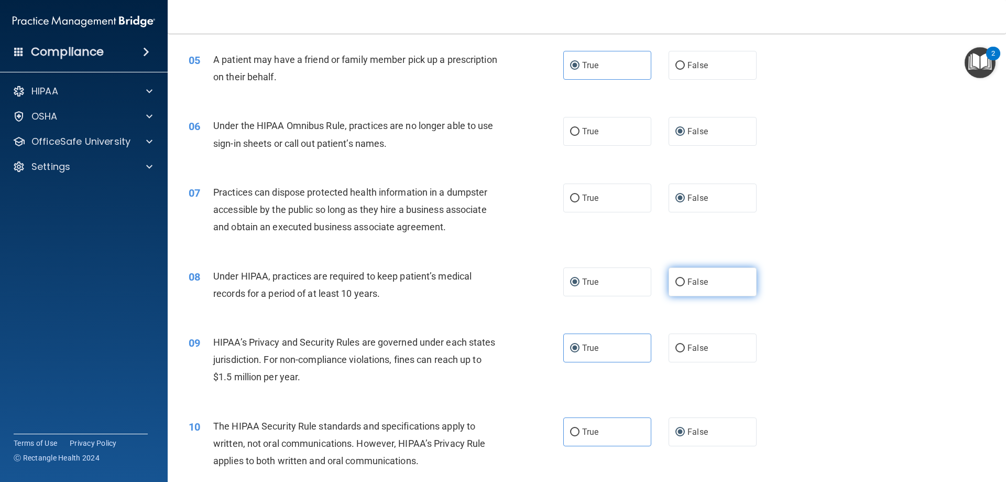
click at [672, 287] on label "False" at bounding box center [713, 281] width 88 height 29
click at [676, 286] on input "False" at bounding box center [680, 282] width 9 height 8
radio input "true"
radio input "false"
click at [677, 351] on input "False" at bounding box center [680, 348] width 9 height 8
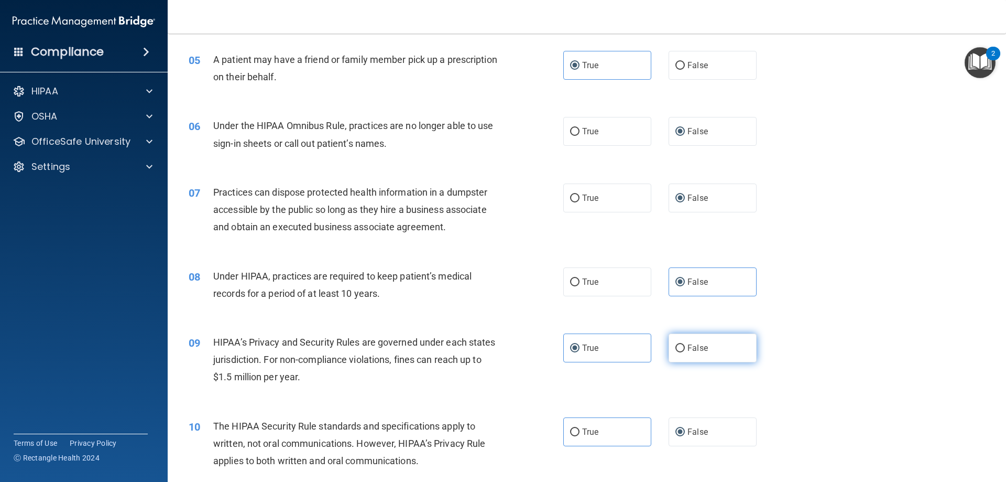
radio input "true"
radio input "false"
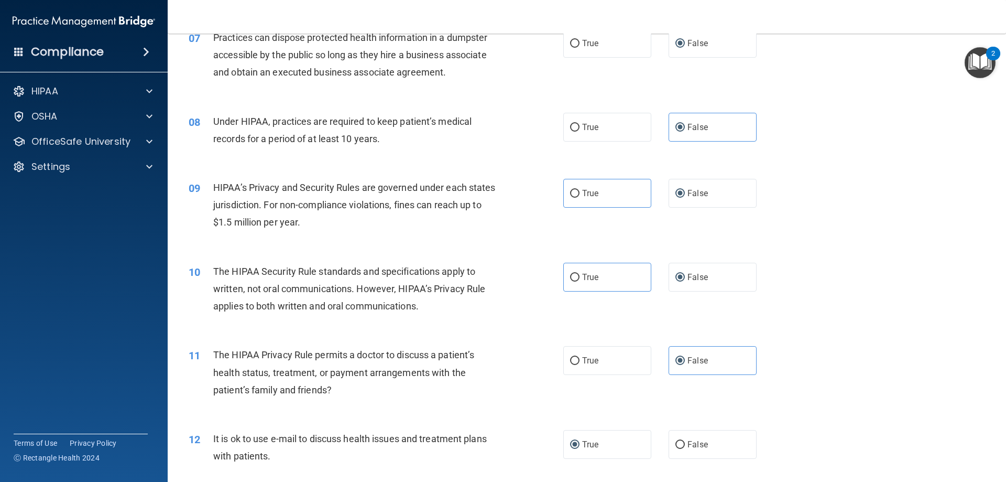
scroll to position [524, 0]
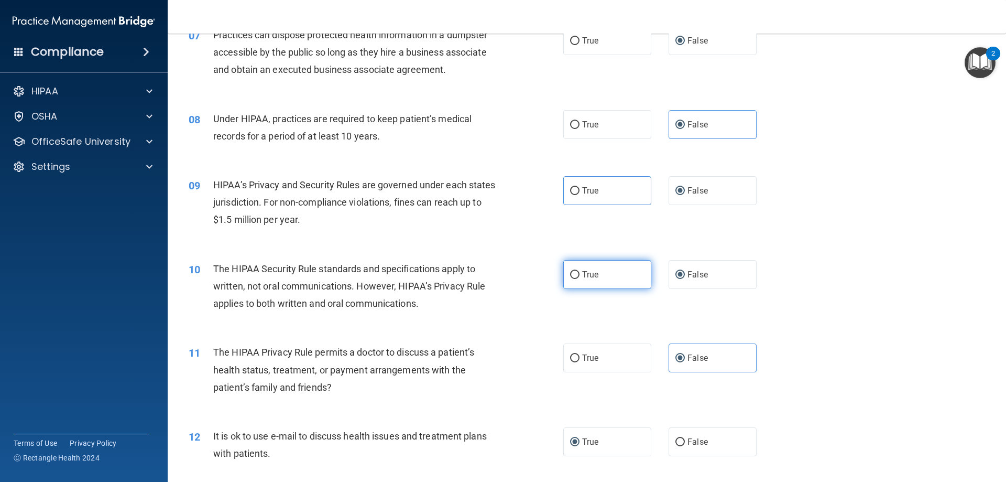
click at [577, 273] on label "True" at bounding box center [607, 274] width 88 height 29
click at [577, 273] on input "True" at bounding box center [574, 275] width 9 height 8
radio input "true"
radio input "false"
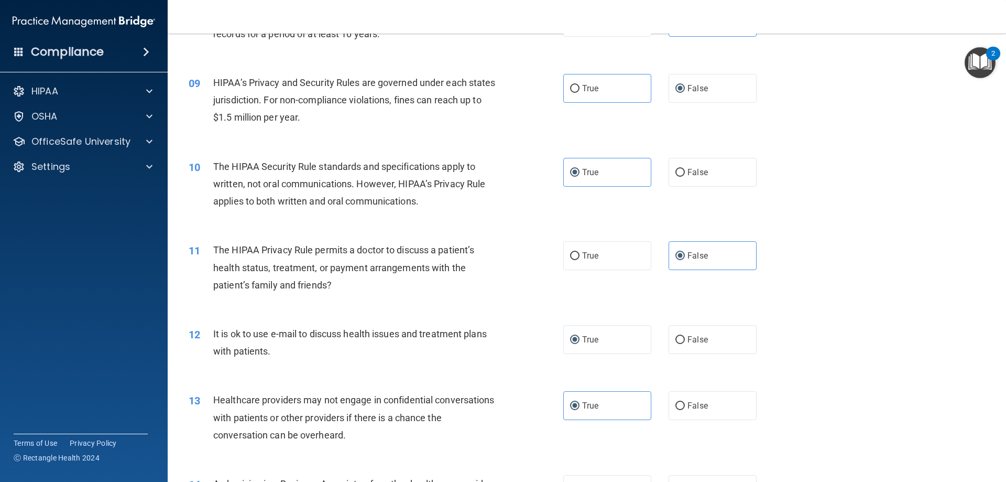
scroll to position [629, 0]
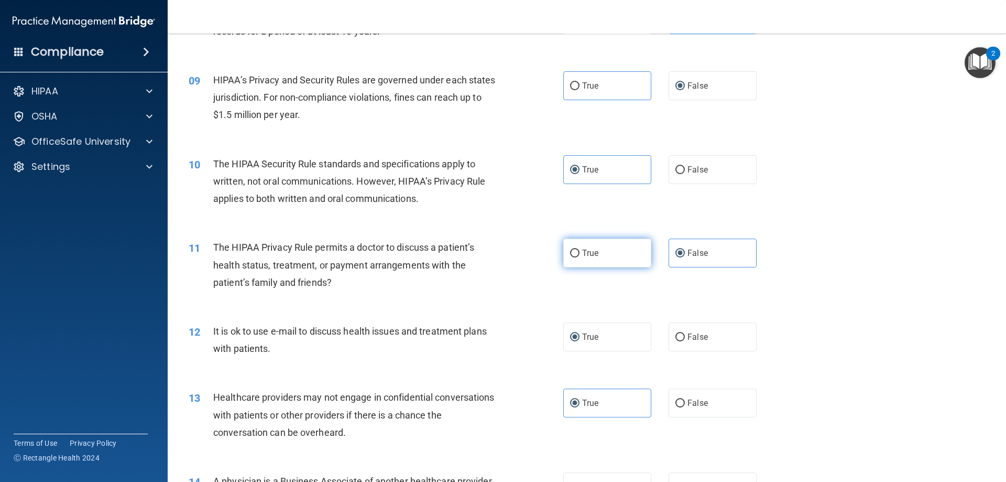
click at [572, 252] on input "True" at bounding box center [574, 253] width 9 height 8
radio input "true"
radio input "false"
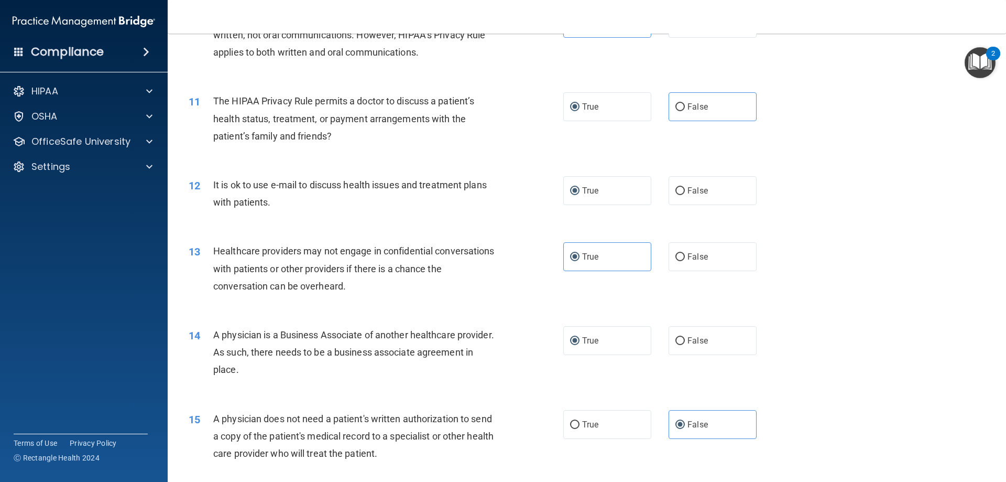
scroll to position [786, 0]
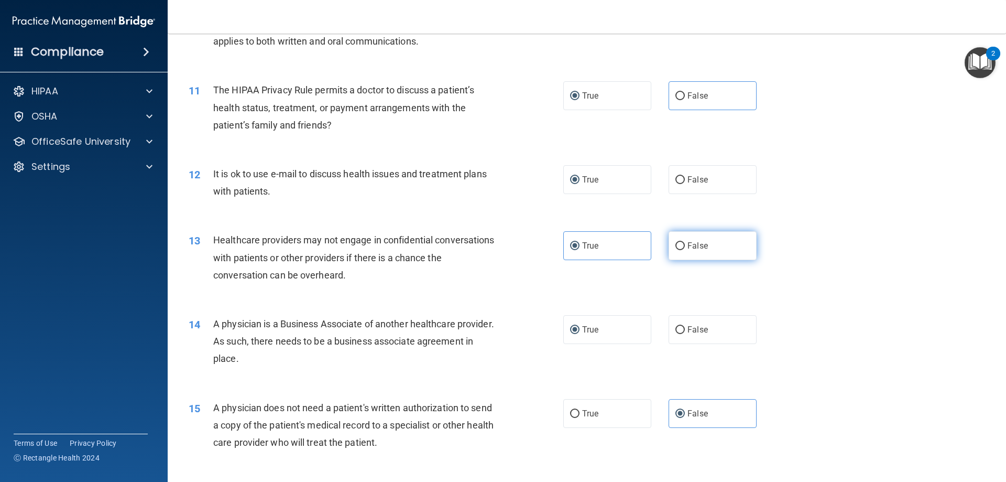
click at [692, 247] on span "False" at bounding box center [698, 246] width 20 height 10
click at [685, 247] on input "False" at bounding box center [680, 246] width 9 height 8
radio input "true"
radio input "false"
click at [691, 333] on span "False" at bounding box center [698, 329] width 20 height 10
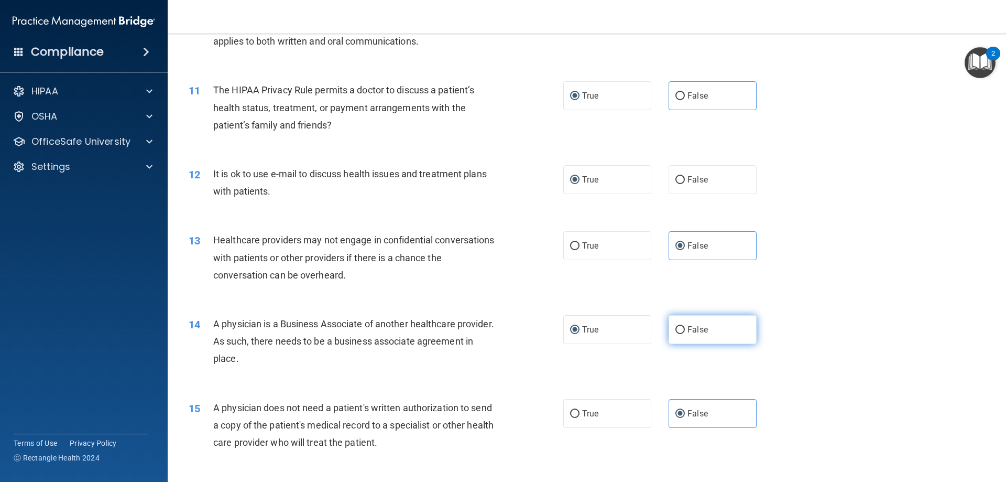
click at [685, 333] on input "False" at bounding box center [680, 330] width 9 height 8
radio input "true"
click at [570, 333] on input "True" at bounding box center [574, 330] width 9 height 8
radio input "true"
radio input "false"
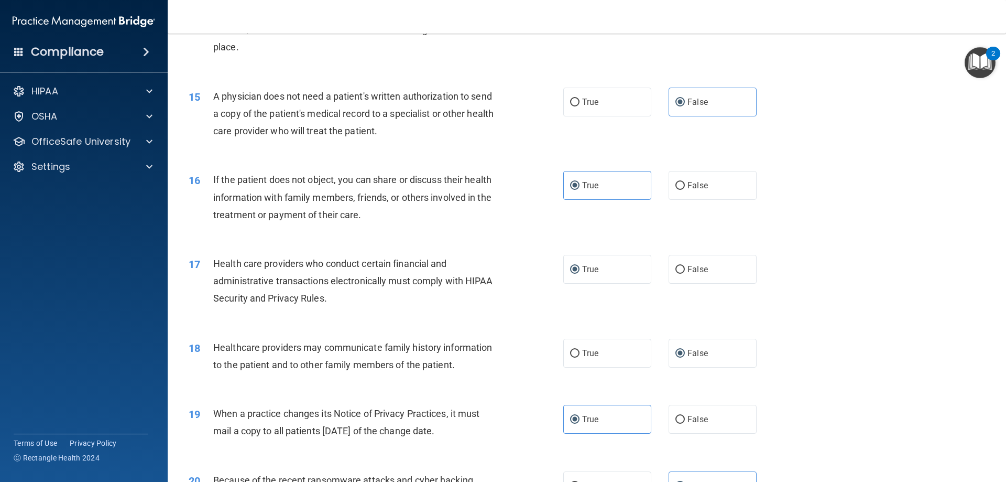
scroll to position [1101, 0]
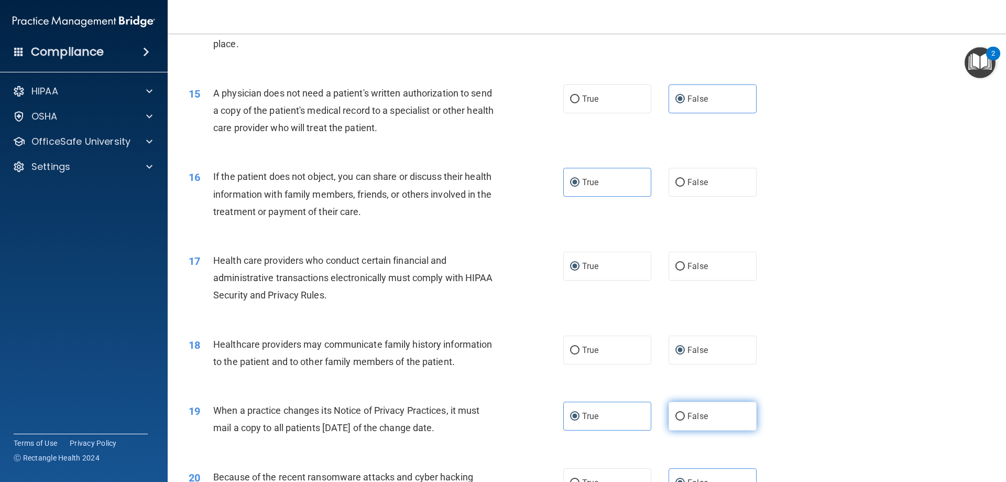
click at [677, 418] on input "False" at bounding box center [680, 416] width 9 height 8
radio input "true"
radio input "false"
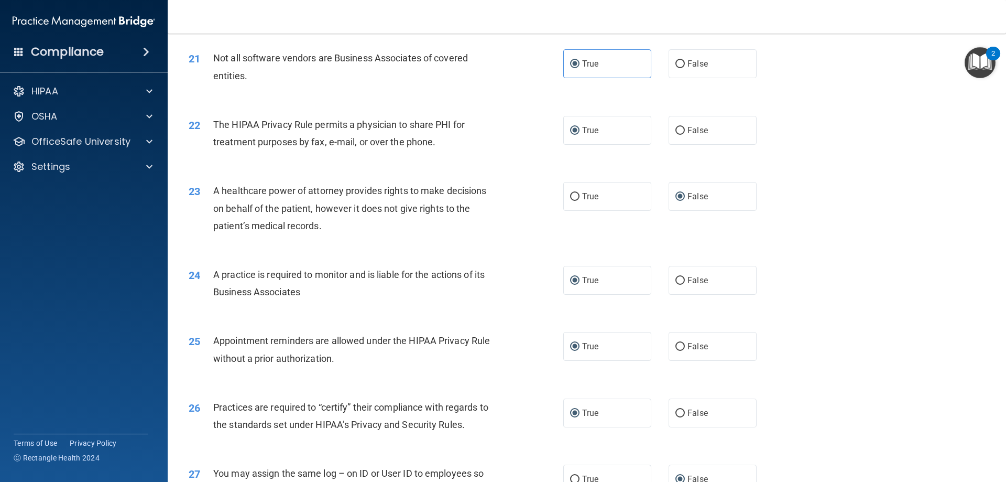
scroll to position [1625, 0]
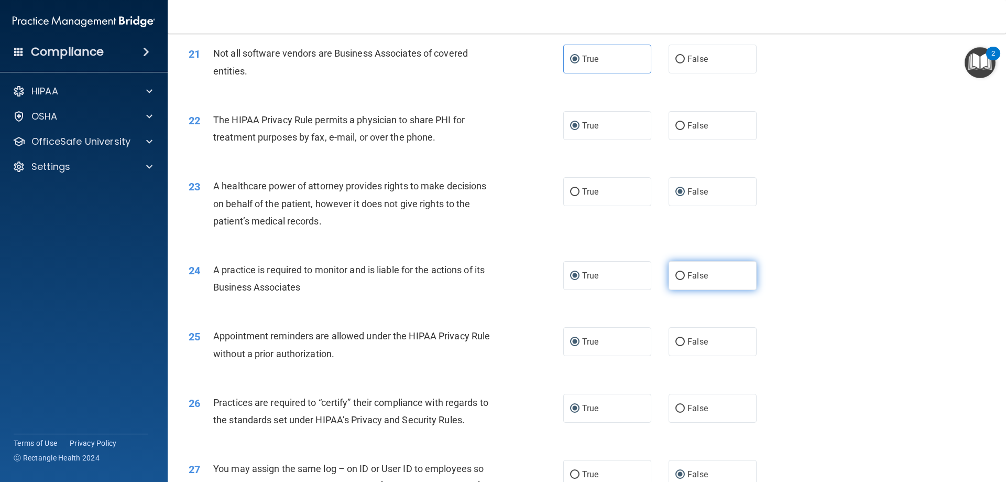
click at [671, 281] on label "False" at bounding box center [713, 275] width 88 height 29
click at [676, 280] on input "False" at bounding box center [680, 276] width 9 height 8
radio input "true"
radio input "false"
click at [723, 401] on label "False" at bounding box center [713, 408] width 88 height 29
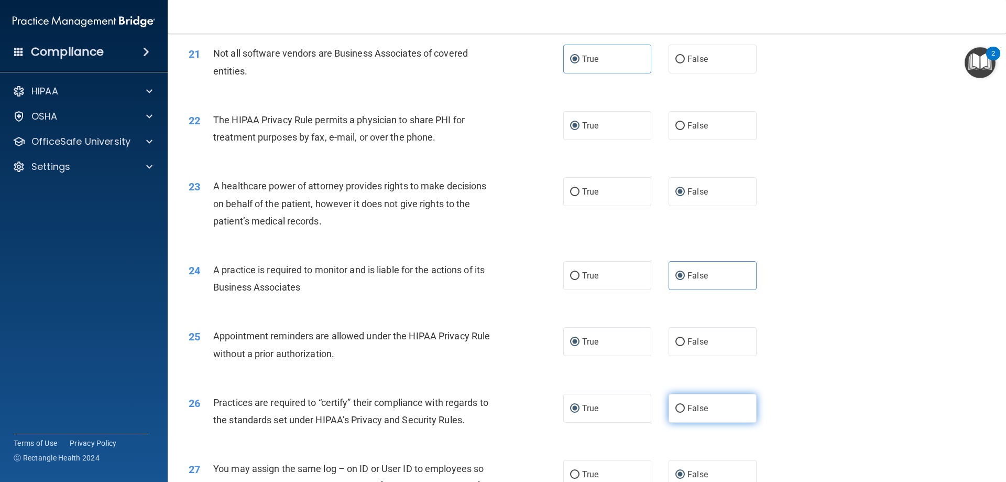
click at [685, 405] on input "False" at bounding box center [680, 409] width 9 height 8
radio input "true"
radio input "false"
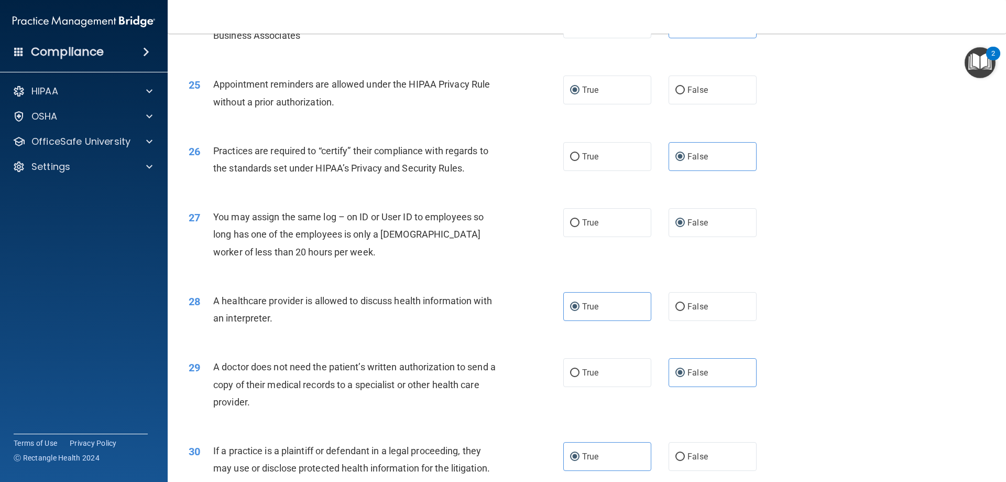
scroll to position [1887, 0]
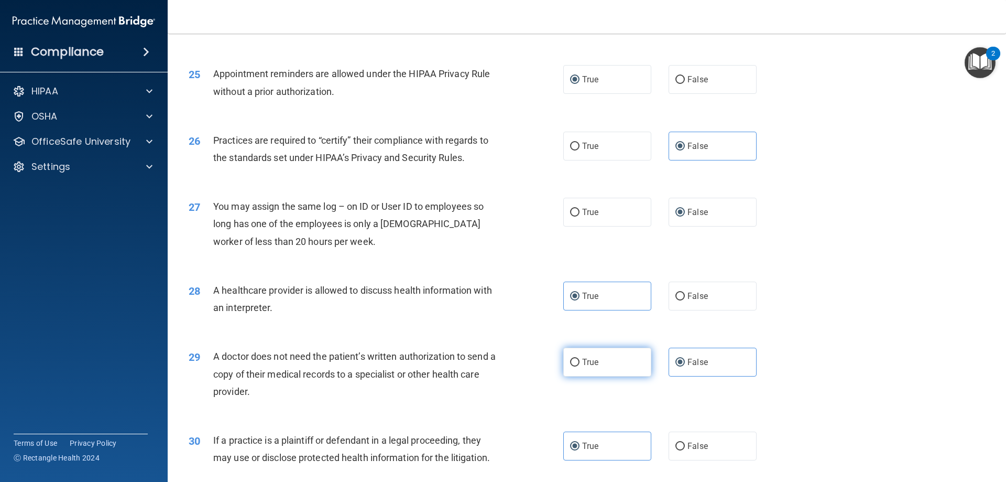
click at [576, 362] on label "True" at bounding box center [607, 361] width 88 height 29
click at [576, 362] on input "True" at bounding box center [574, 362] width 9 height 8
radio input "true"
radio input "false"
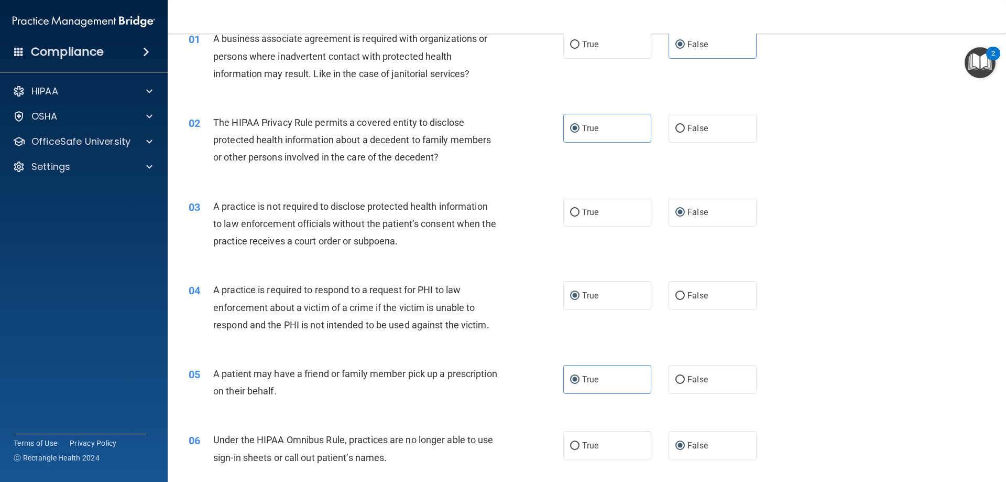
scroll to position [0, 0]
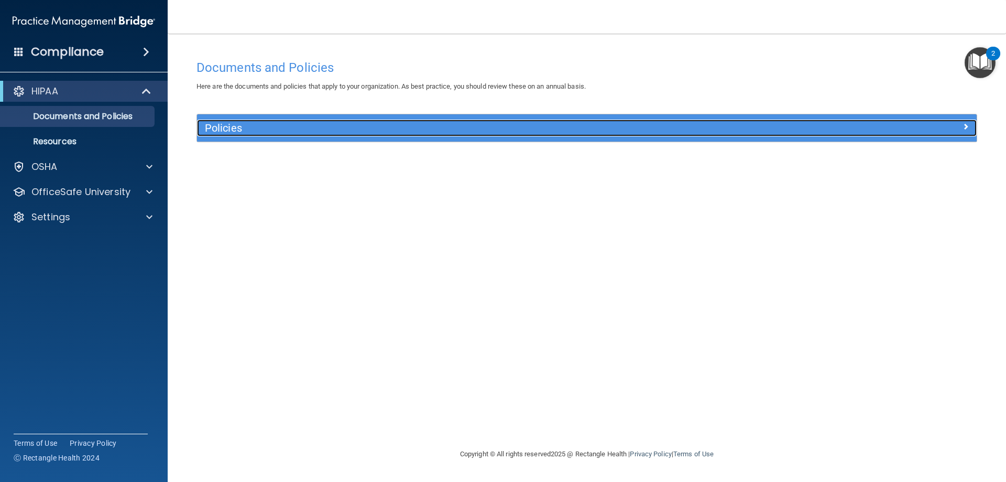
click at [937, 125] on div at bounding box center [879, 125] width 195 height 13
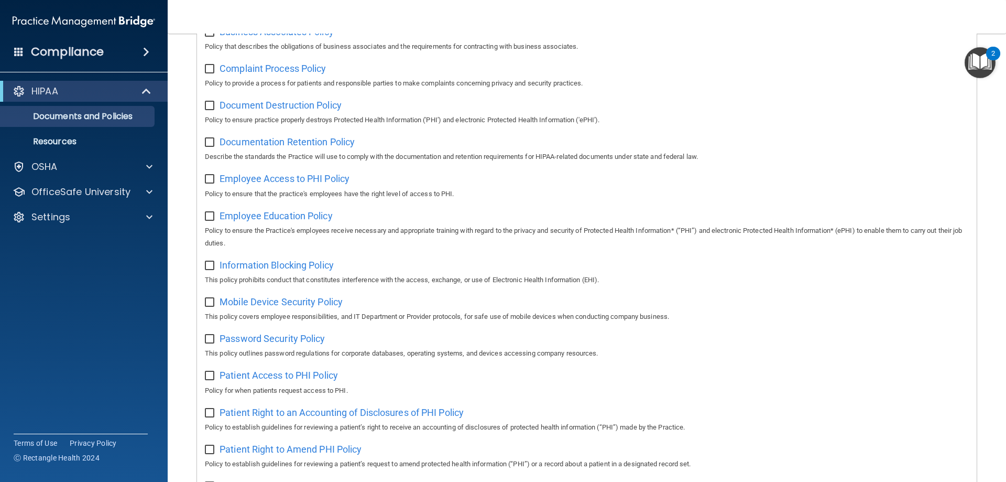
scroll to position [98, 0]
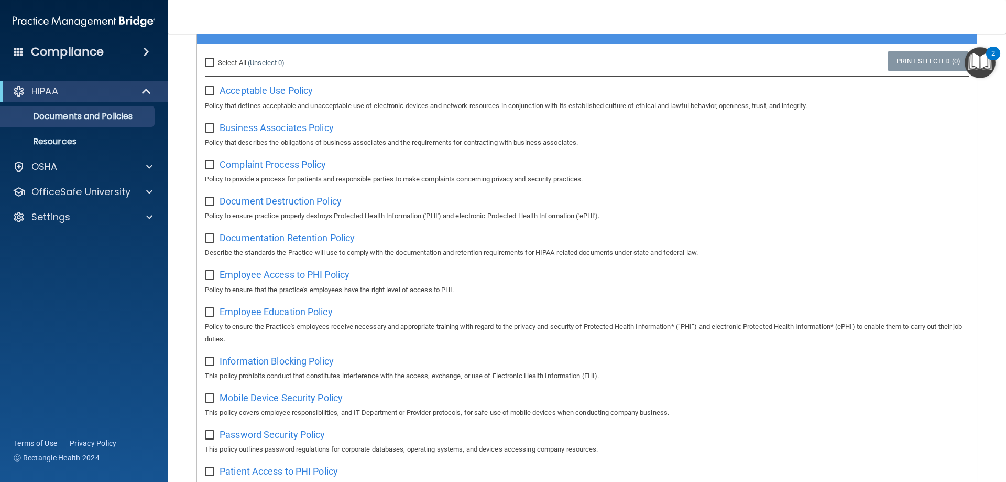
click at [211, 59] on input "Select All (Unselect 0) Unselect All" at bounding box center [211, 63] width 12 height 8
checkbox input "true"
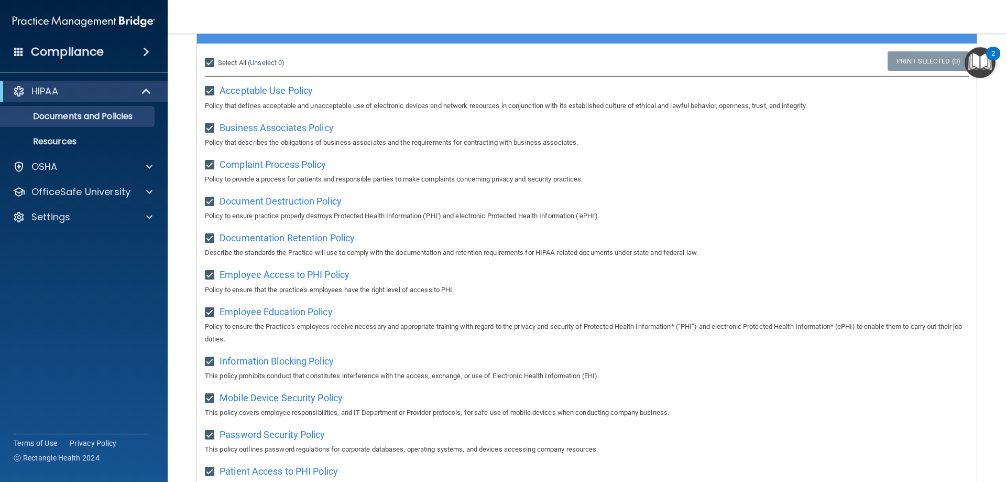
checkbox input "true"
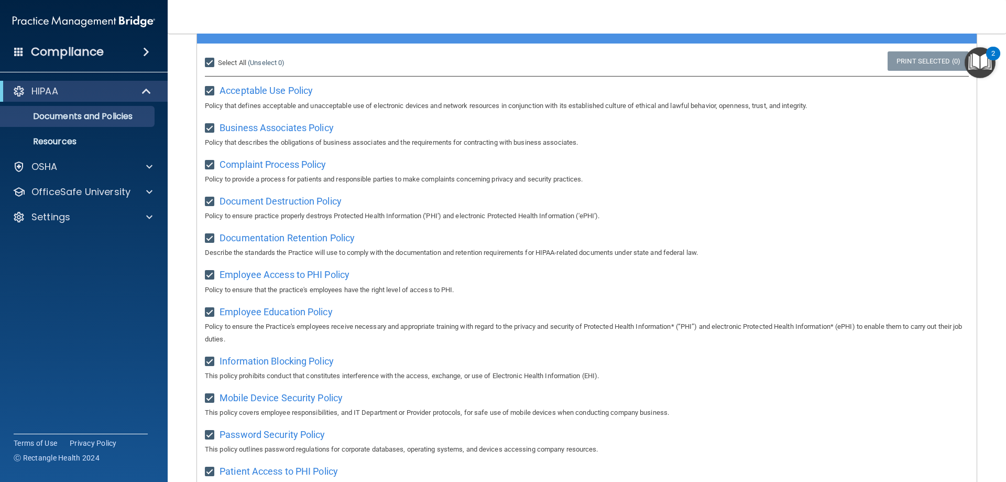
checkbox input "true"
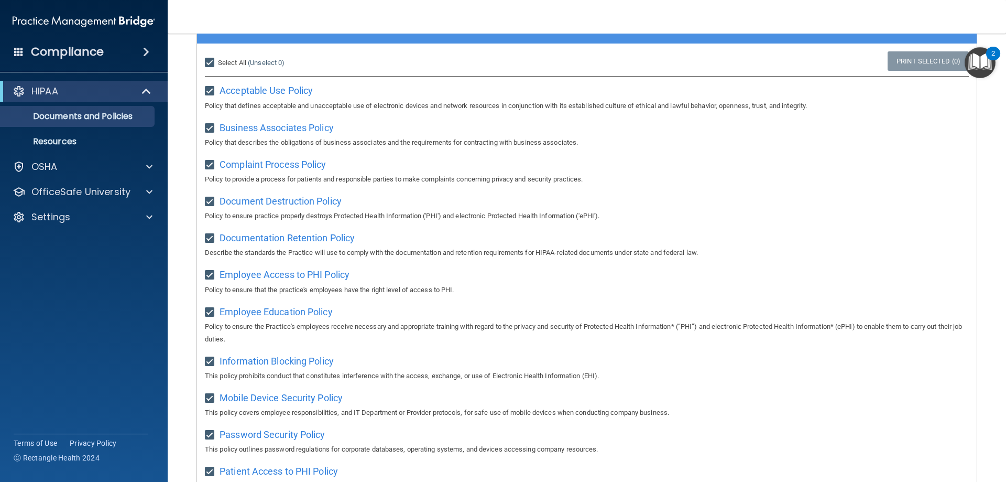
checkbox input "true"
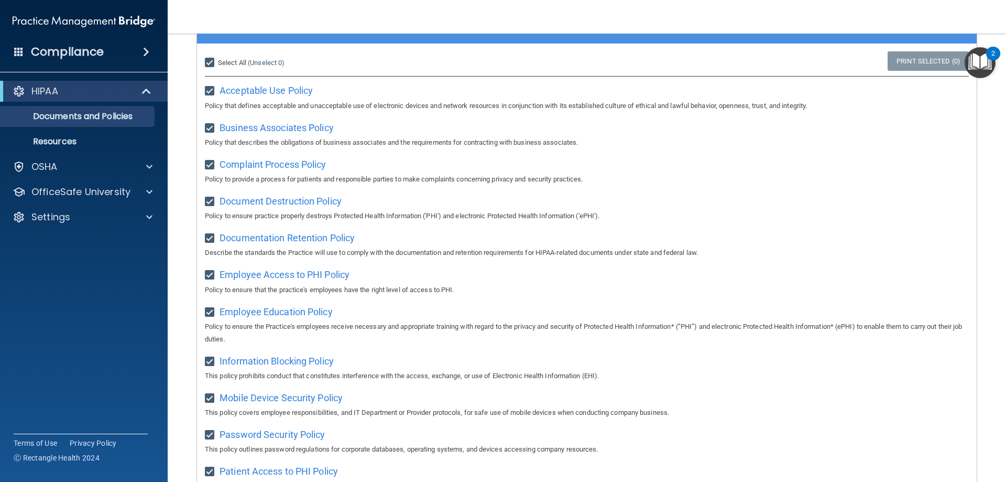
checkbox input "true"
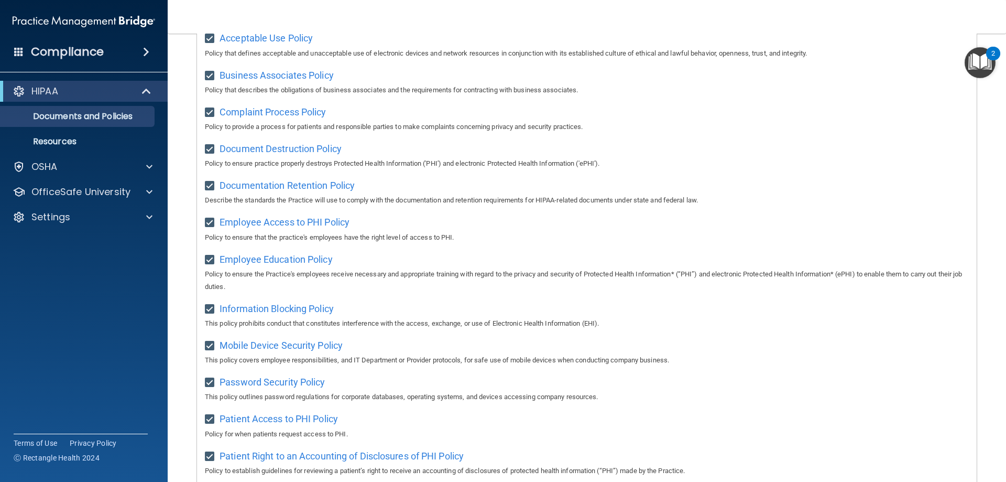
scroll to position [46, 0]
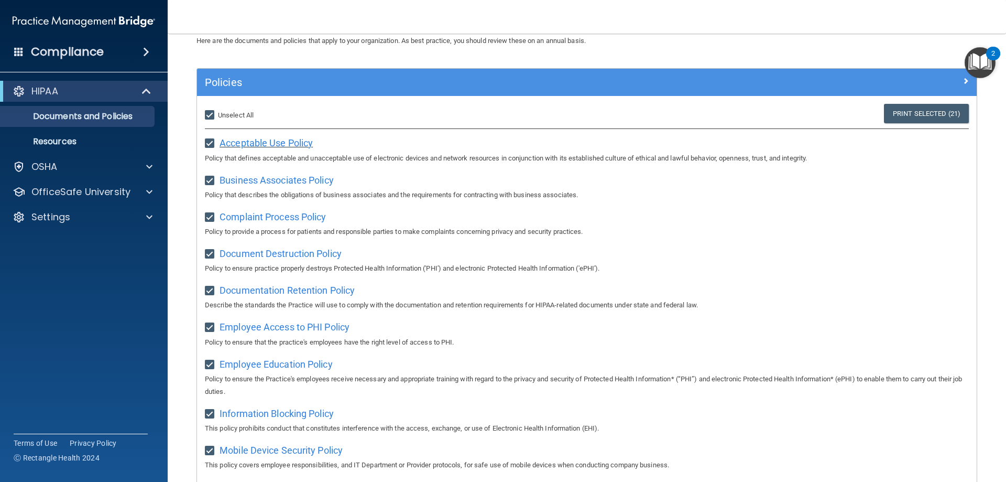
click at [266, 145] on span "Acceptable Use Policy" at bounding box center [266, 142] width 93 height 11
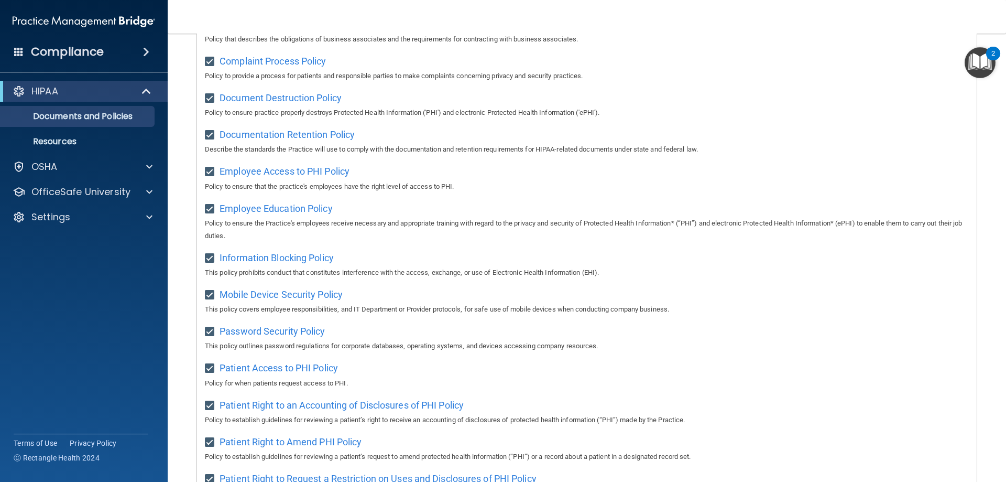
scroll to position [203, 0]
click at [293, 62] on span "Complaint Process Policy" at bounding box center [273, 59] width 106 height 11
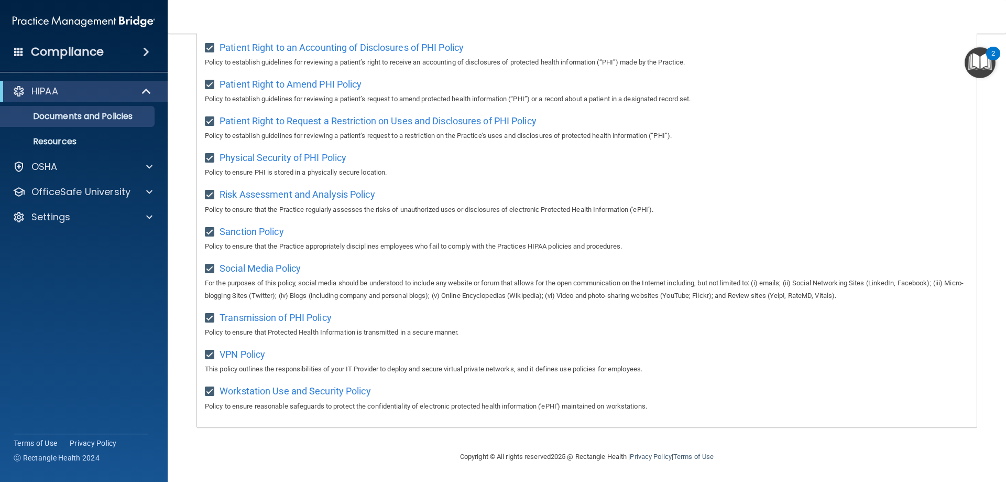
scroll to position [570, 0]
click at [326, 195] on span "Risk Assessment and Analysis Policy" at bounding box center [298, 194] width 156 height 11
click at [143, 189] on div at bounding box center [148, 192] width 26 height 13
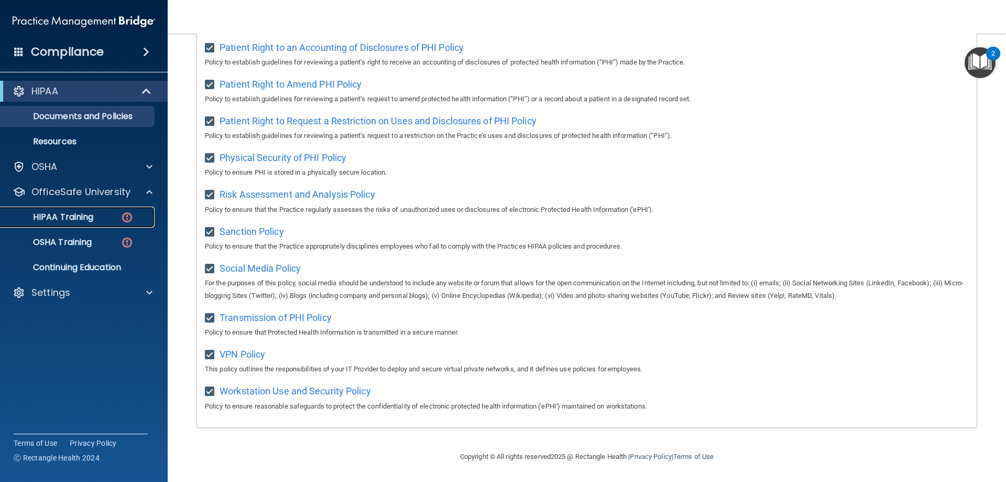
click at [62, 212] on p "HIPAA Training" at bounding box center [50, 217] width 86 height 10
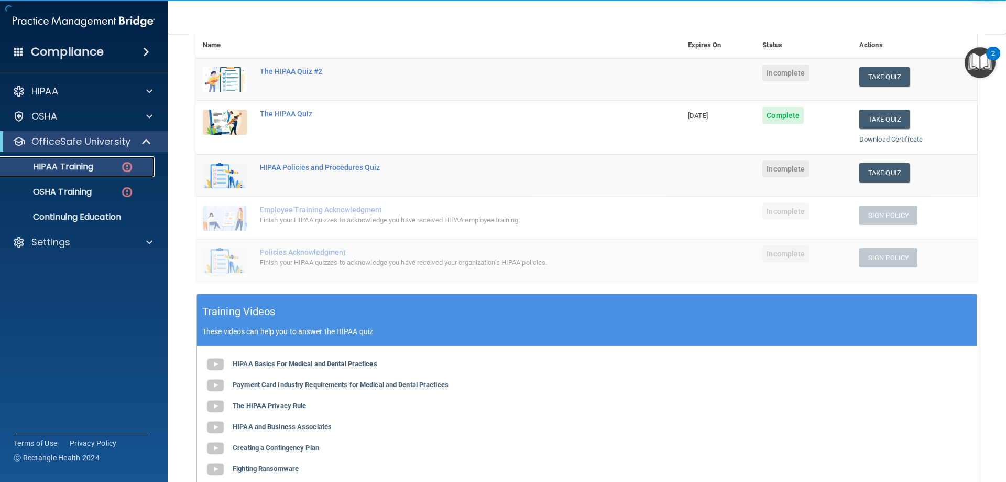
scroll to position [54, 0]
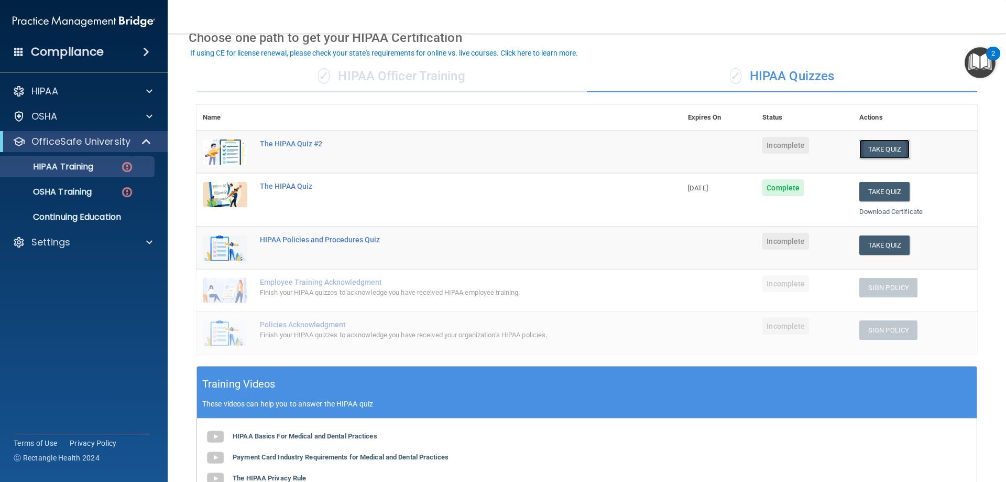
click at [882, 152] on button "Take Quiz" at bounding box center [885, 148] width 50 height 19
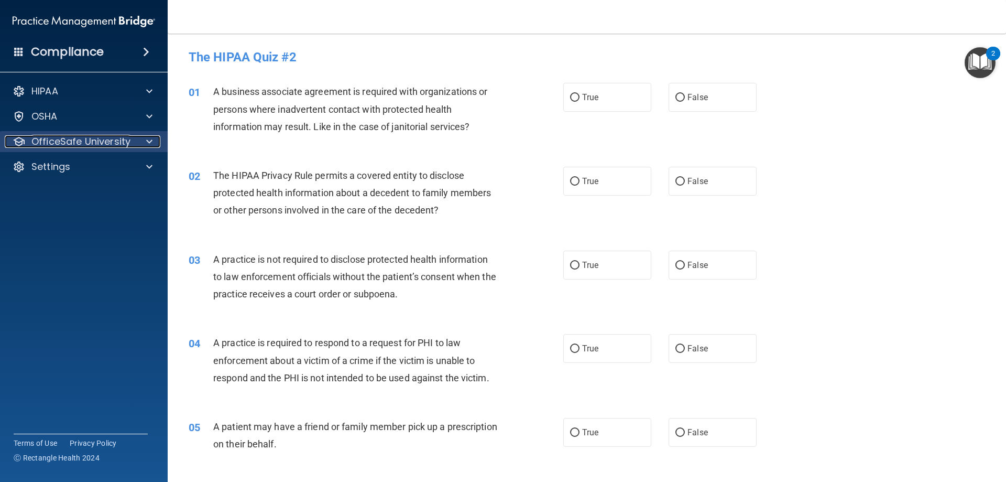
click at [109, 139] on p "OfficeSafe University" at bounding box center [80, 141] width 99 height 13
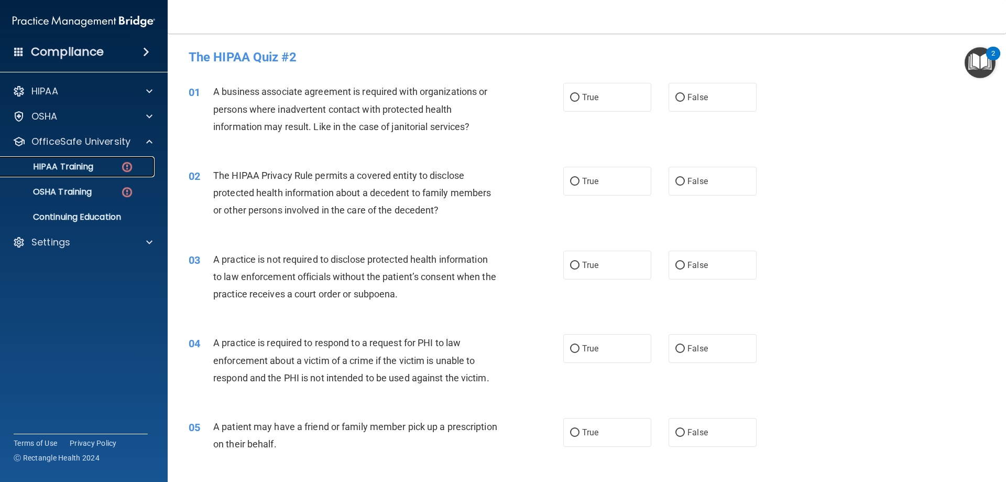
click at [91, 167] on p "HIPAA Training" at bounding box center [50, 166] width 86 height 10
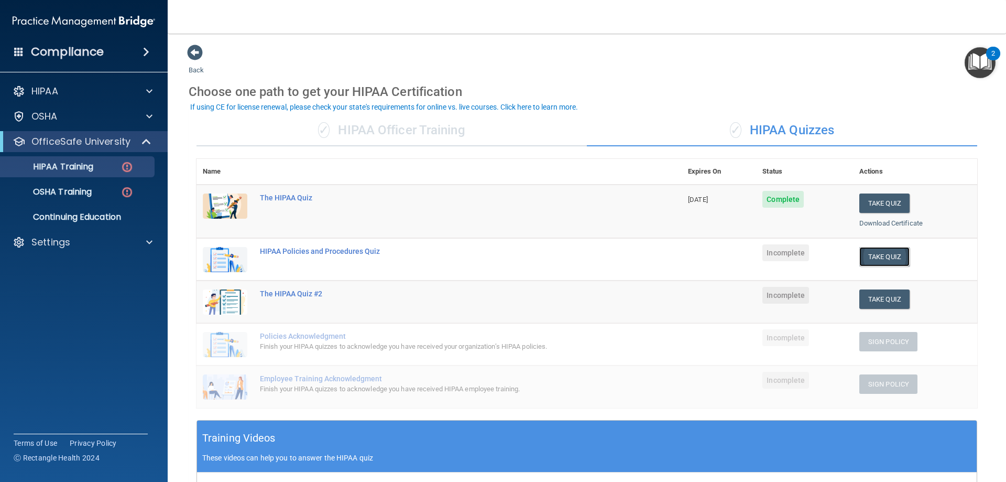
click at [878, 257] on button "Take Quiz" at bounding box center [885, 256] width 50 height 19
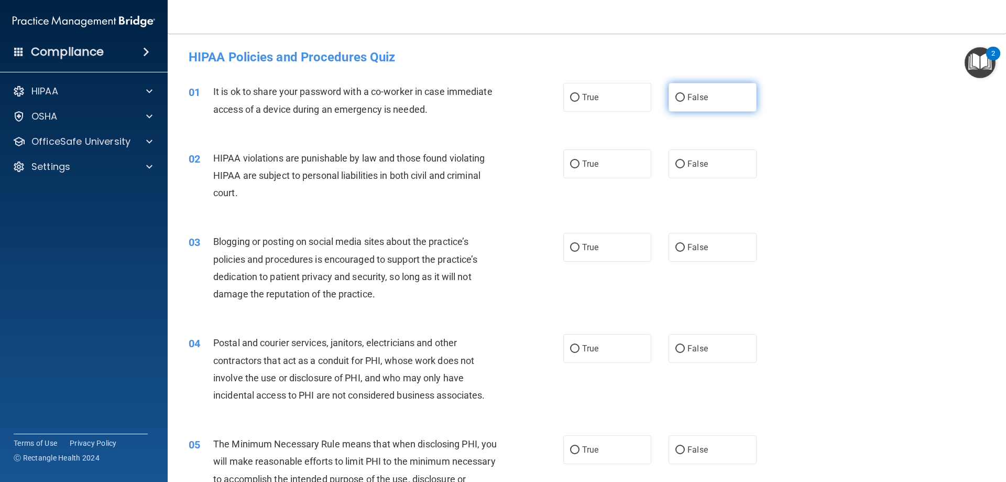
click at [676, 99] on input "False" at bounding box center [680, 98] width 9 height 8
radio input "true"
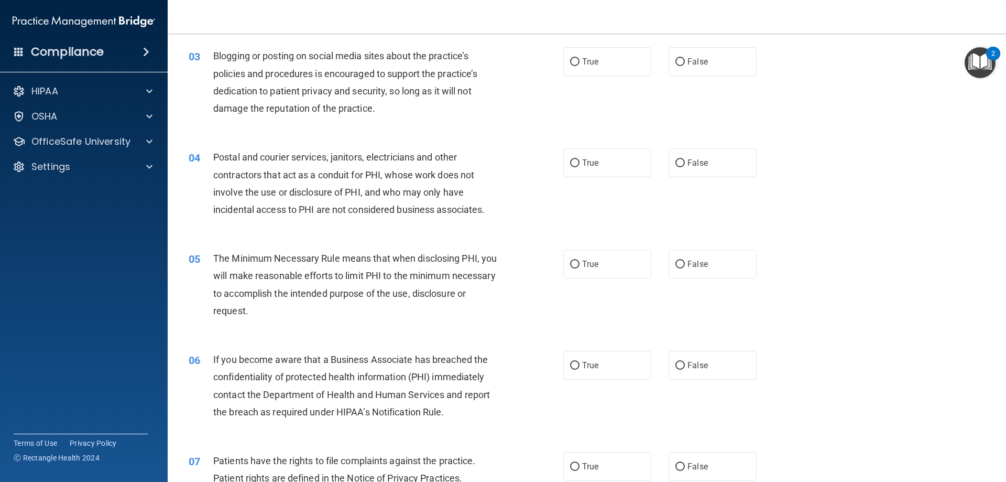
scroll to position [262, 0]
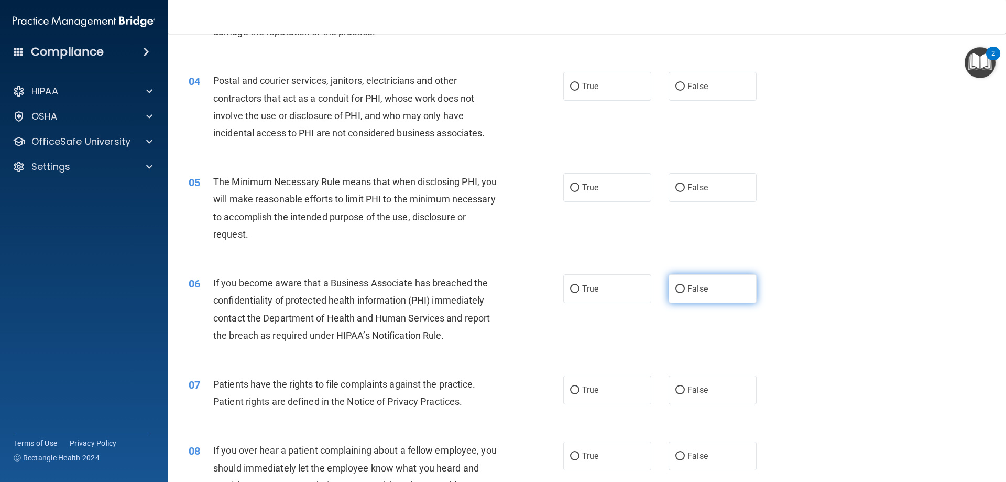
click at [676, 289] on input "False" at bounding box center [680, 289] width 9 height 8
radio input "true"
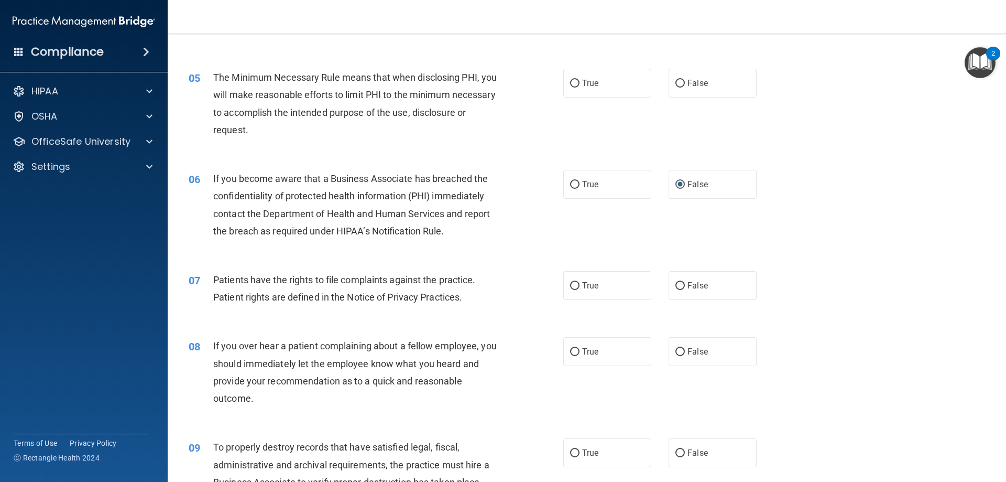
scroll to position [367, 0]
click at [679, 348] on input "False" at bounding box center [680, 351] width 9 height 8
radio input "true"
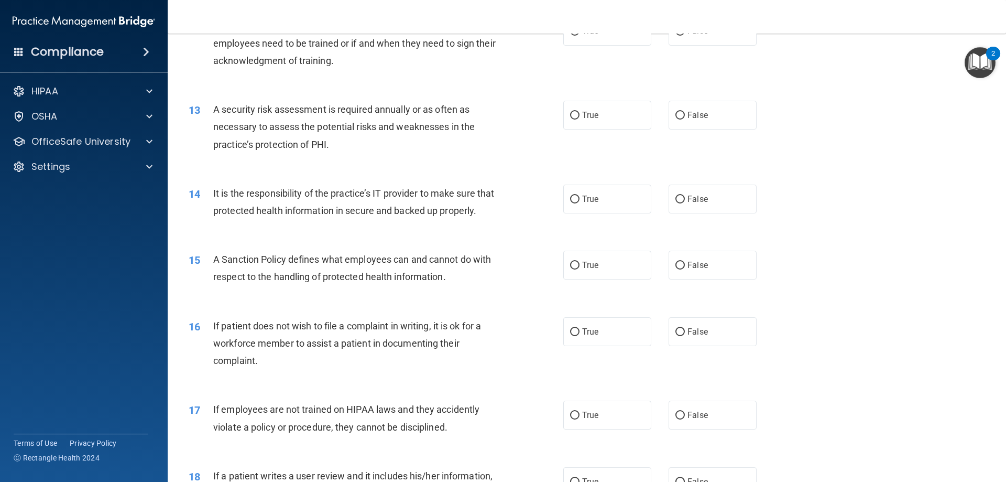
scroll to position [1101, 0]
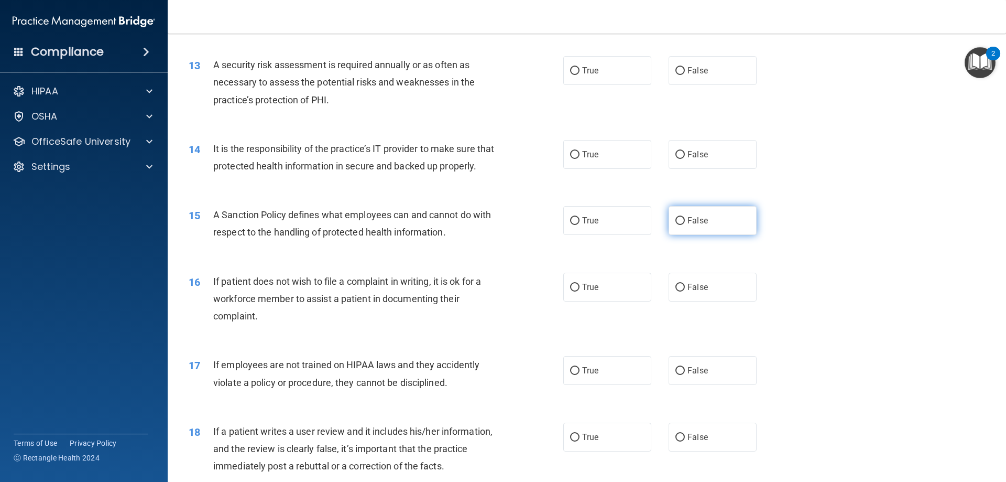
click at [680, 225] on input "False" at bounding box center [680, 221] width 9 height 8
radio input "true"
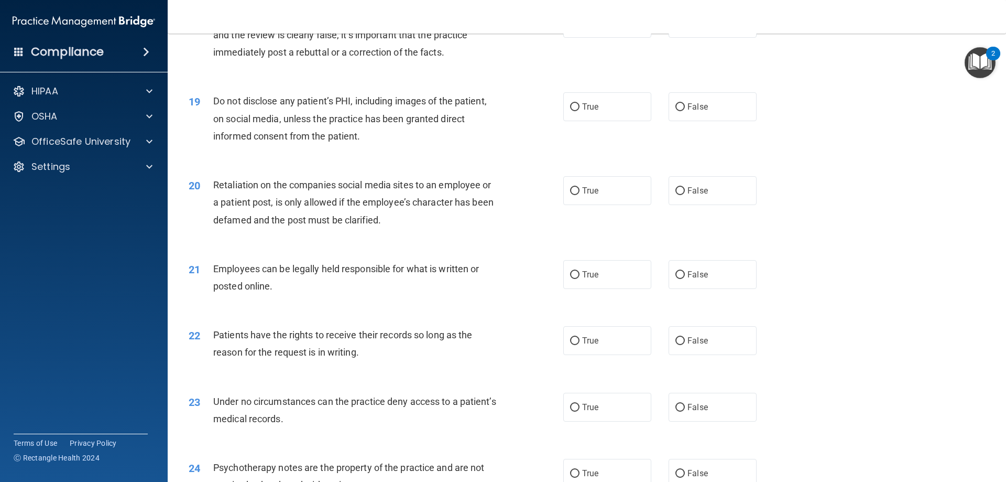
scroll to position [1520, 0]
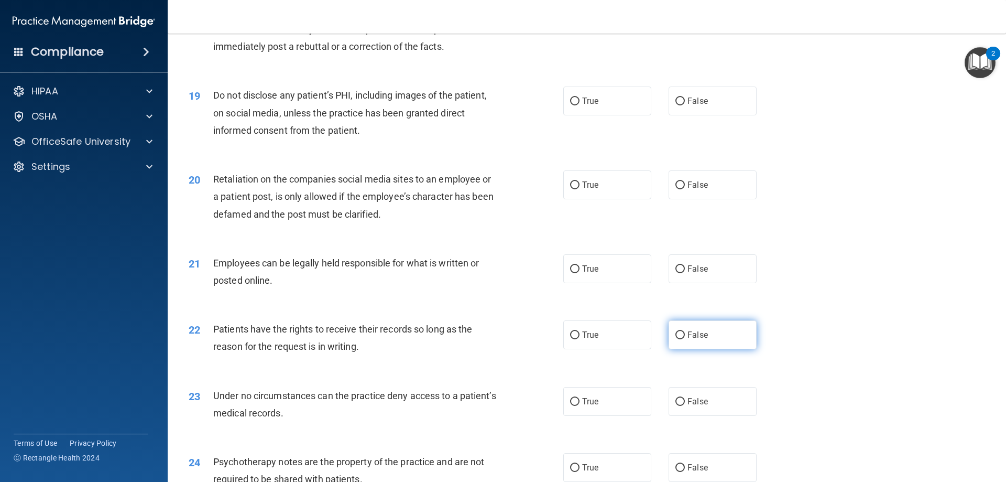
click at [678, 339] on input "False" at bounding box center [680, 335] width 9 height 8
radio input "true"
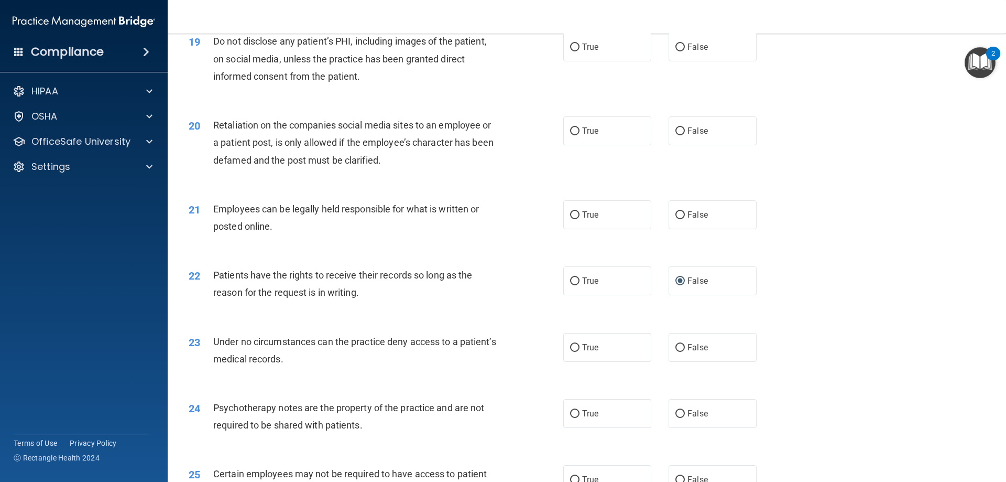
scroll to position [1625, 0]
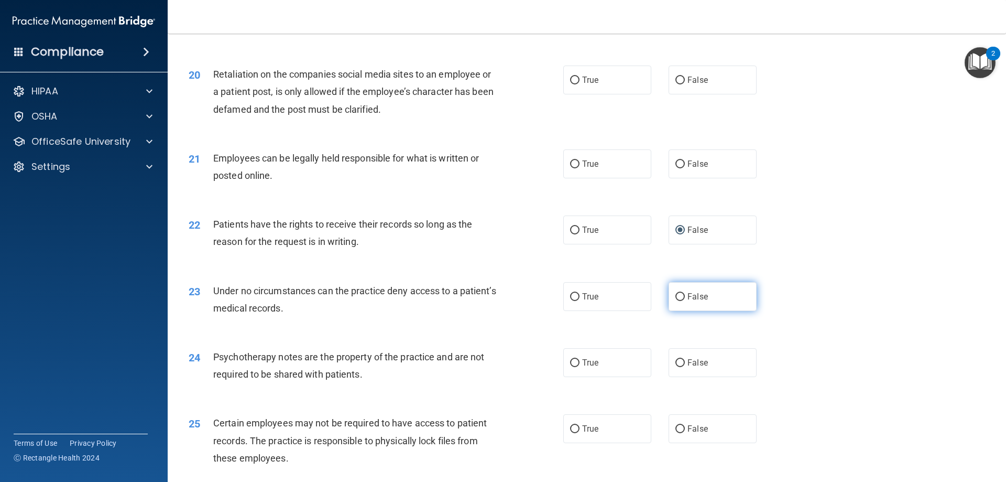
click at [676, 301] on input "False" at bounding box center [680, 297] width 9 height 8
radio input "true"
click at [575, 367] on input "True" at bounding box center [574, 363] width 9 height 8
radio input "true"
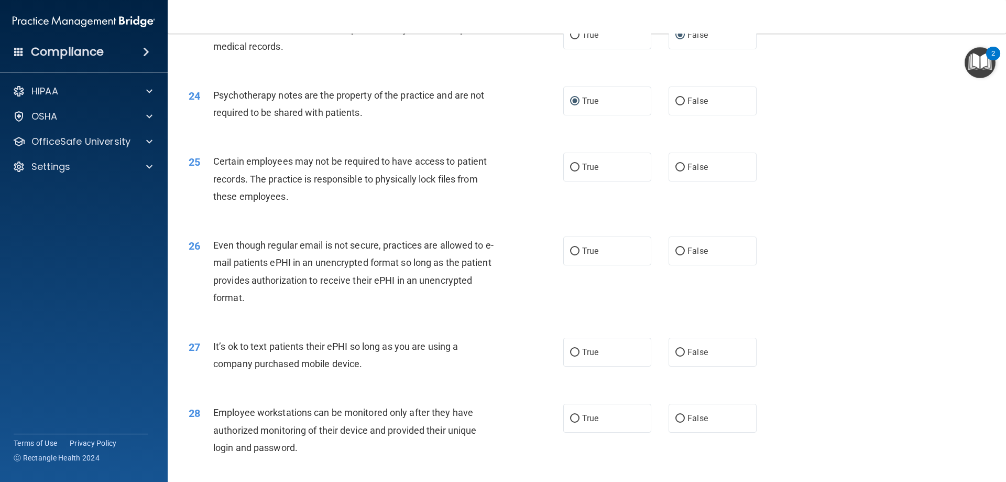
scroll to position [1887, 0]
click at [572, 255] on input "True" at bounding box center [574, 251] width 9 height 8
radio input "true"
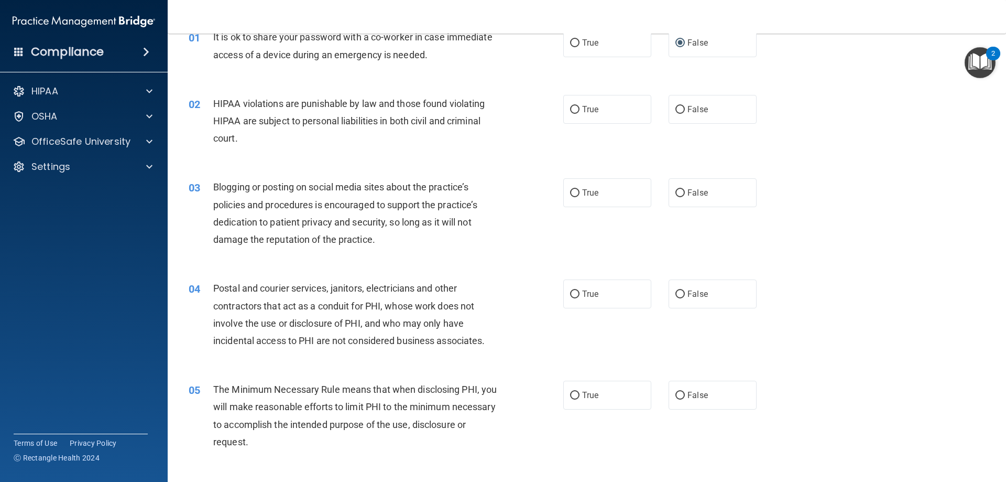
scroll to position [0, 0]
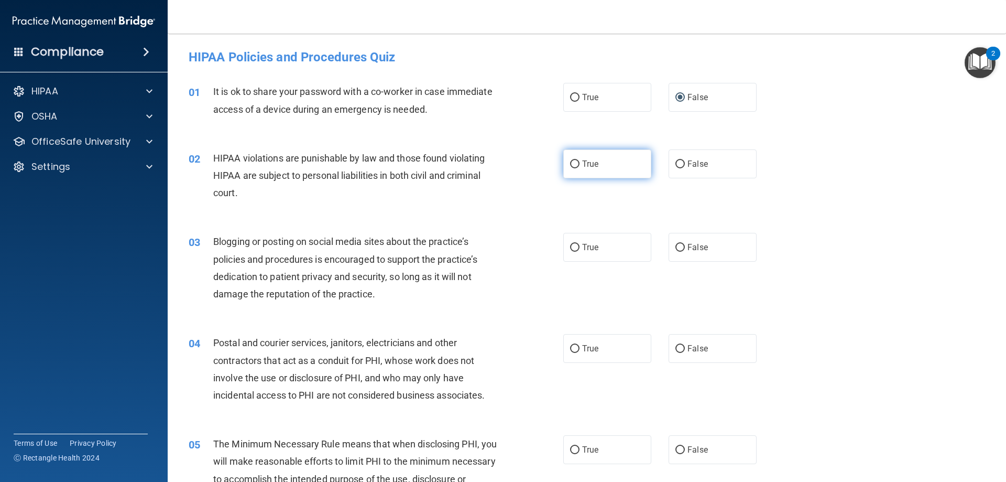
click at [574, 168] on input "True" at bounding box center [574, 164] width 9 height 8
radio input "true"
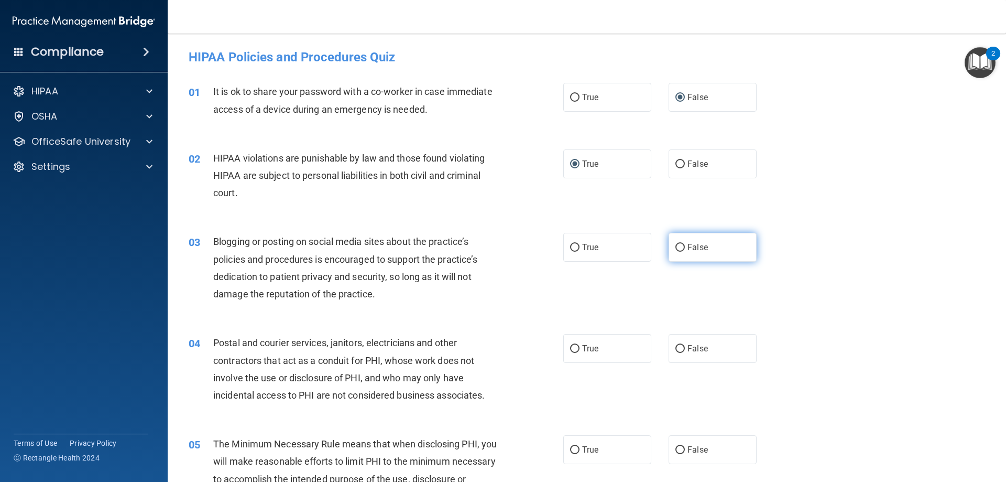
click at [676, 251] on input "False" at bounding box center [680, 248] width 9 height 8
radio input "true"
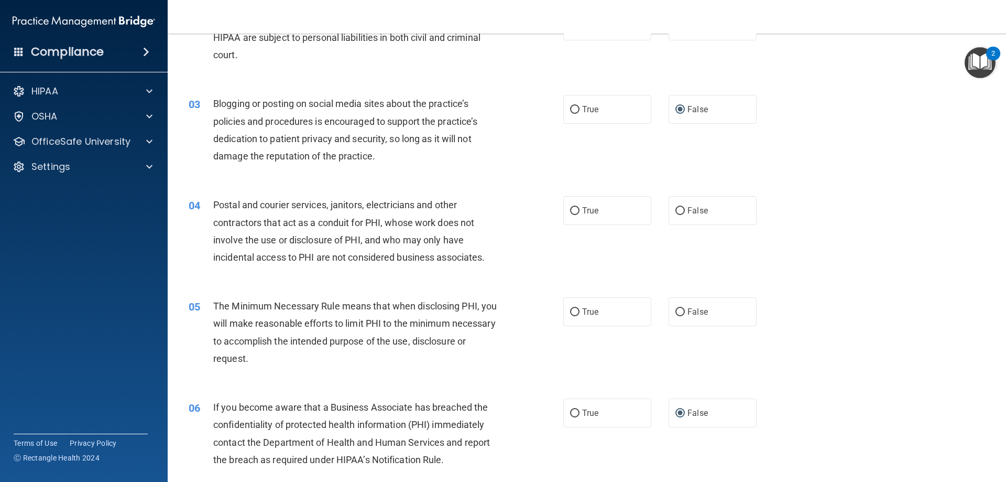
scroll to position [157, 0]
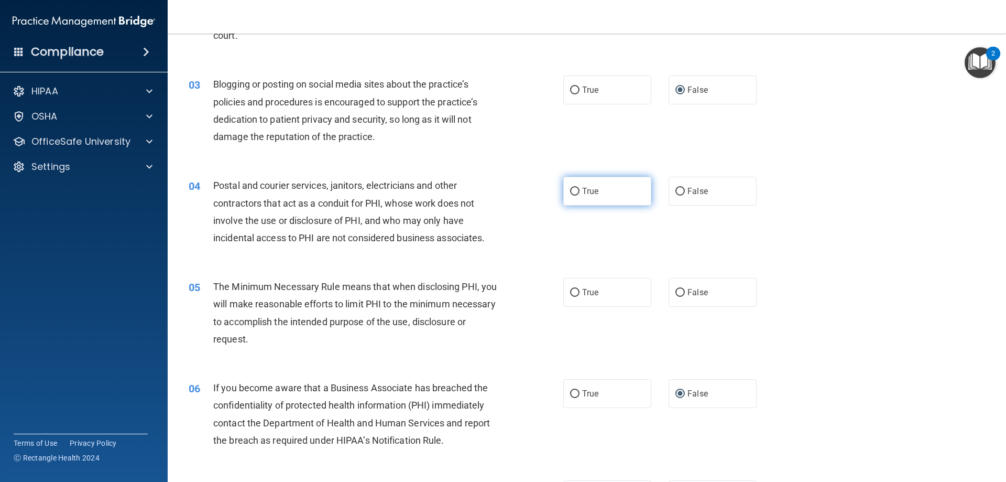
click at [571, 195] on input "True" at bounding box center [574, 192] width 9 height 8
radio input "true"
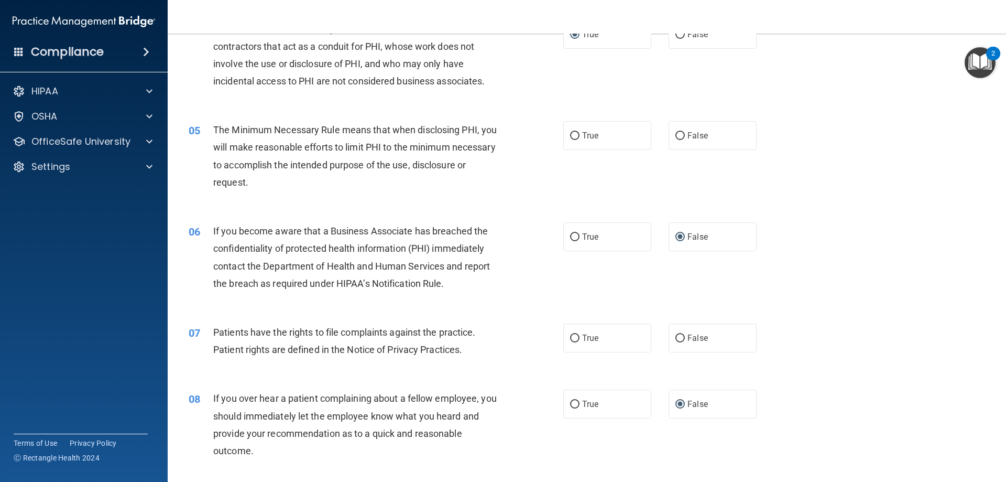
scroll to position [314, 0]
click at [573, 141] on label "True" at bounding box center [607, 135] width 88 height 29
click at [573, 139] on input "True" at bounding box center [574, 136] width 9 height 8
radio input "true"
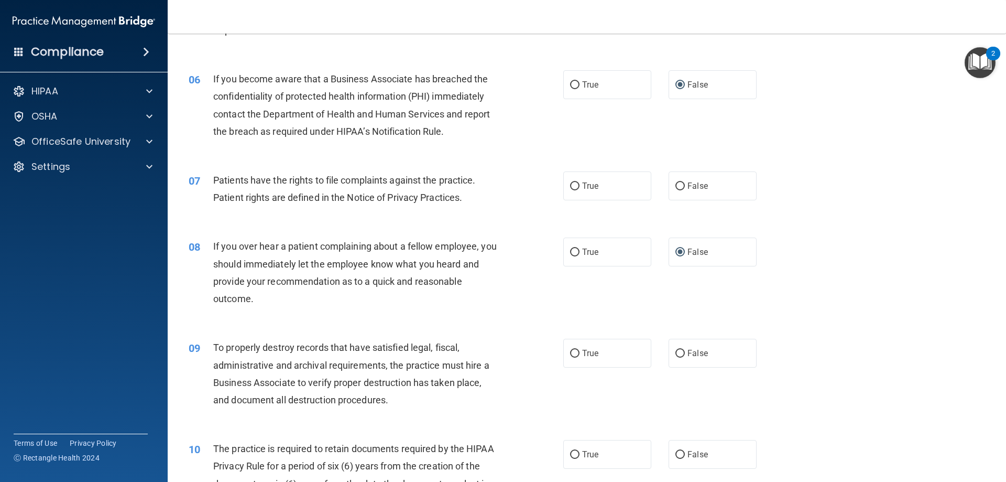
scroll to position [472, 0]
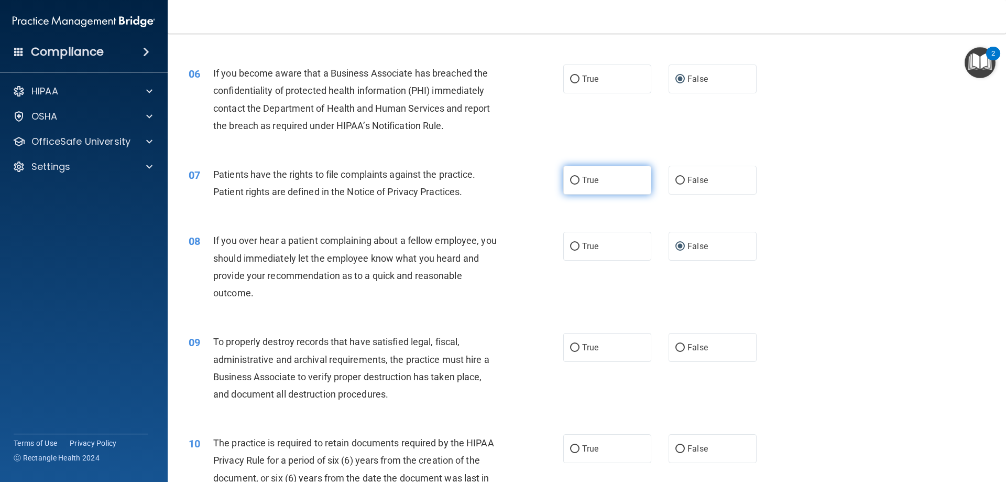
click at [572, 187] on label "True" at bounding box center [607, 180] width 88 height 29
click at [572, 184] on input "True" at bounding box center [574, 181] width 9 height 8
radio input "true"
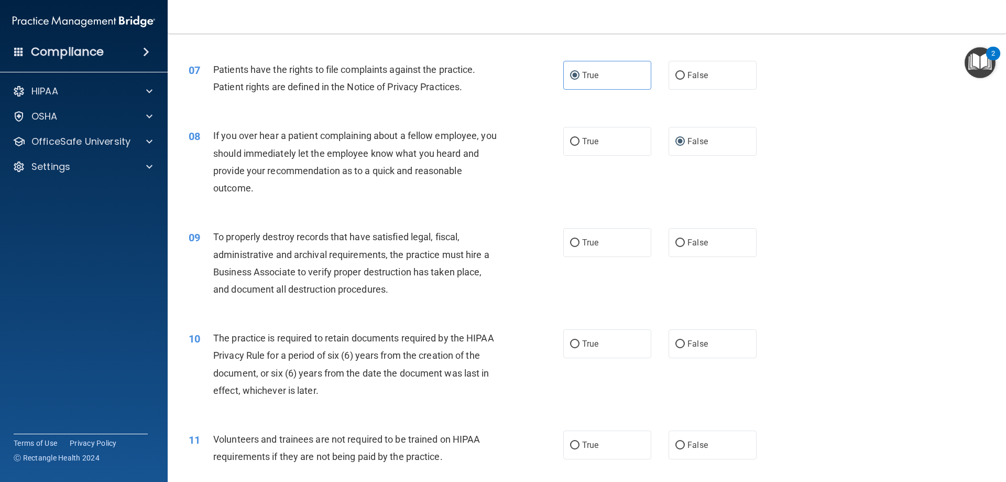
scroll to position [681, 0]
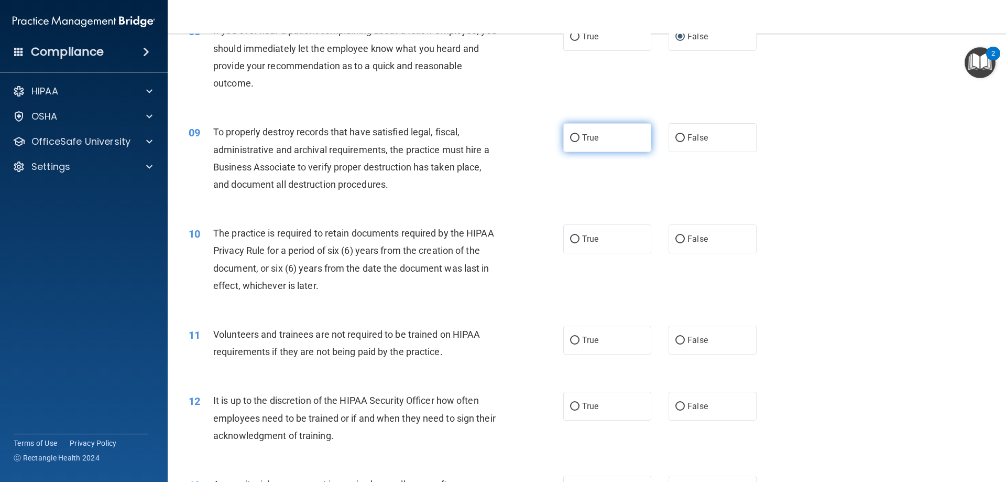
click at [570, 139] on input "True" at bounding box center [574, 138] width 9 height 8
radio input "true"
click at [581, 245] on label "True" at bounding box center [607, 238] width 88 height 29
click at [580, 243] on input "True" at bounding box center [574, 239] width 9 height 8
radio input "true"
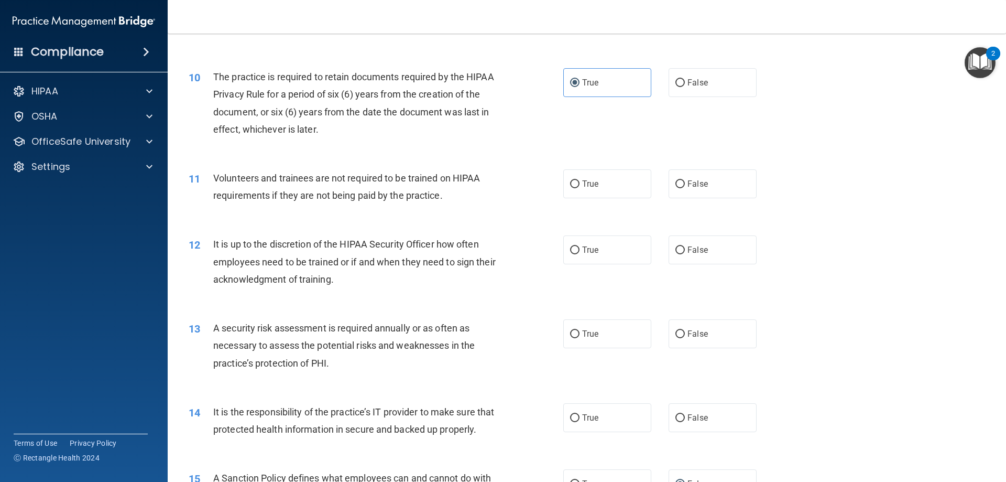
scroll to position [839, 0]
click at [676, 186] on input "False" at bounding box center [680, 183] width 9 height 8
radio input "true"
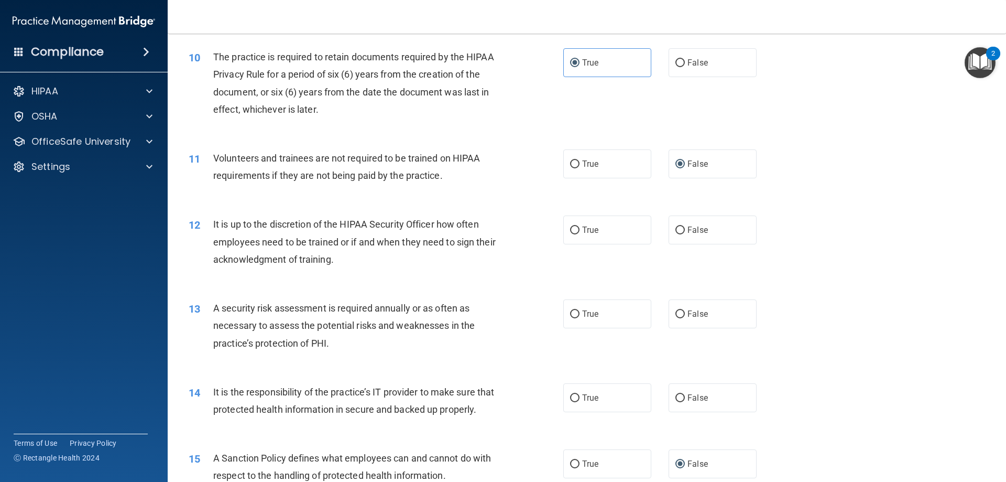
scroll to position [891, 0]
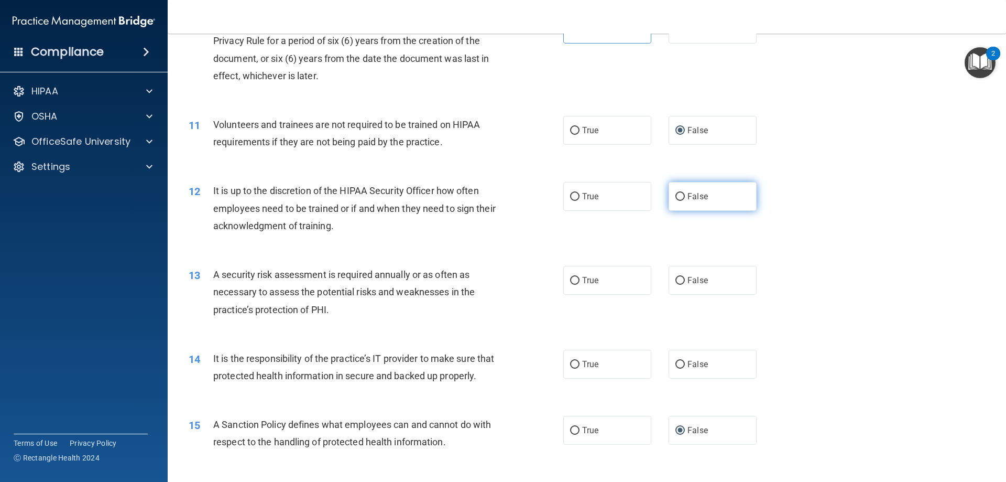
click at [676, 193] on input "False" at bounding box center [680, 197] width 9 height 8
radio input "true"
click at [566, 277] on label "True" at bounding box center [607, 280] width 88 height 29
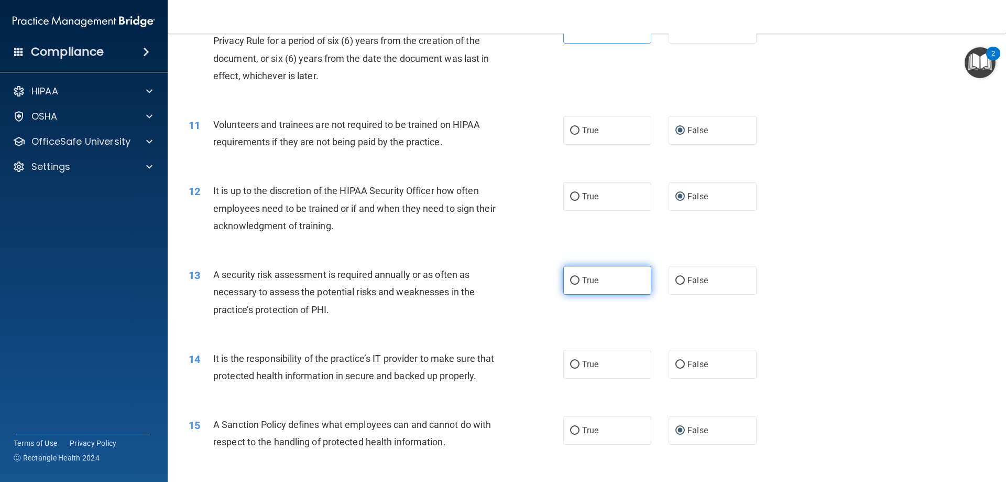
click at [575, 282] on input "True" at bounding box center [574, 281] width 9 height 8
radio input "true"
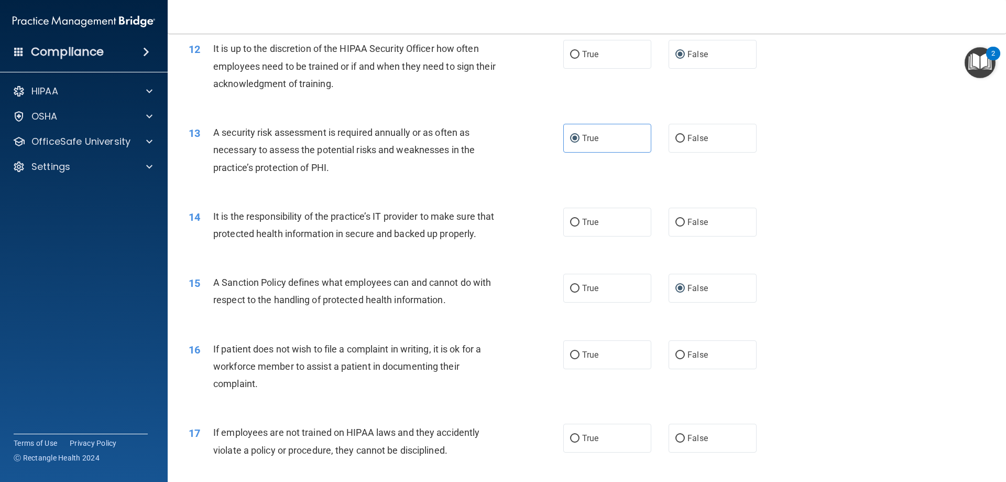
scroll to position [1048, 0]
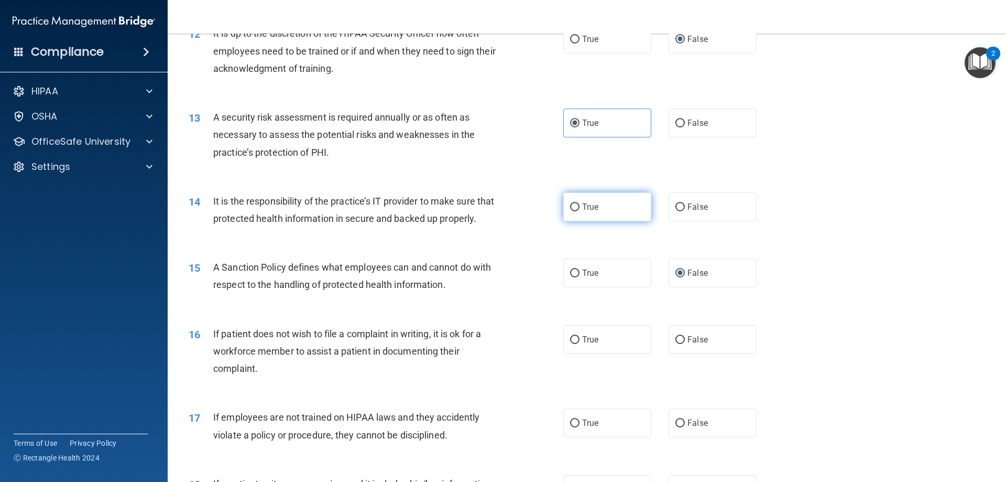
click at [575, 211] on label "True" at bounding box center [607, 206] width 88 height 29
click at [575, 211] on input "True" at bounding box center [574, 207] width 9 height 8
radio input "true"
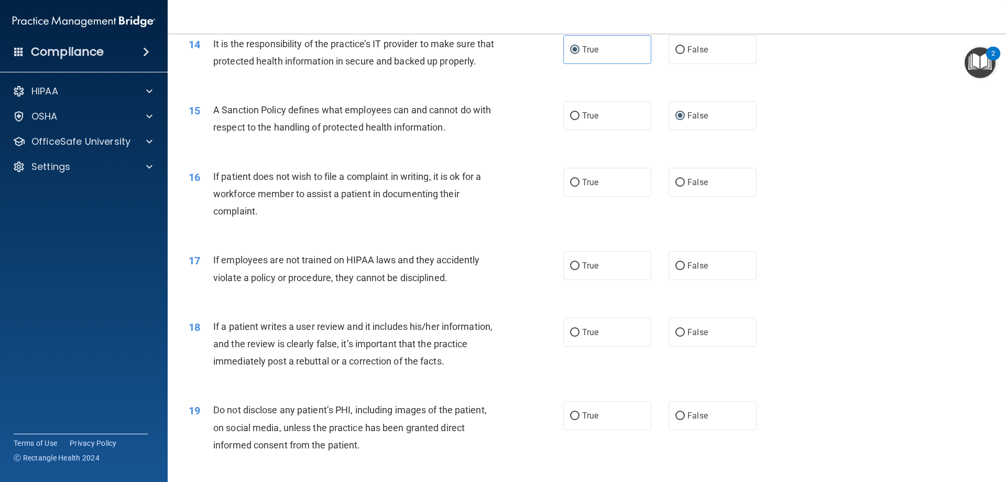
scroll to position [1258, 0]
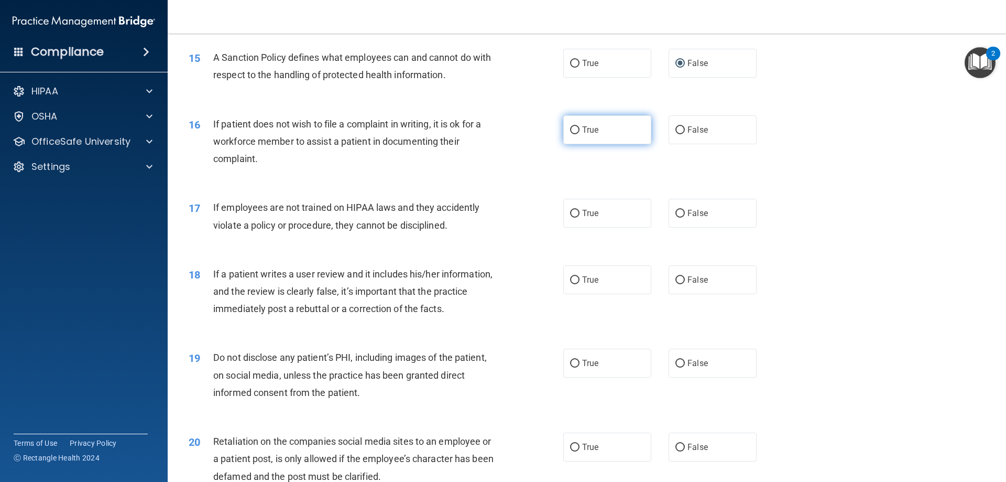
click at [571, 134] on input "True" at bounding box center [574, 130] width 9 height 8
radio input "true"
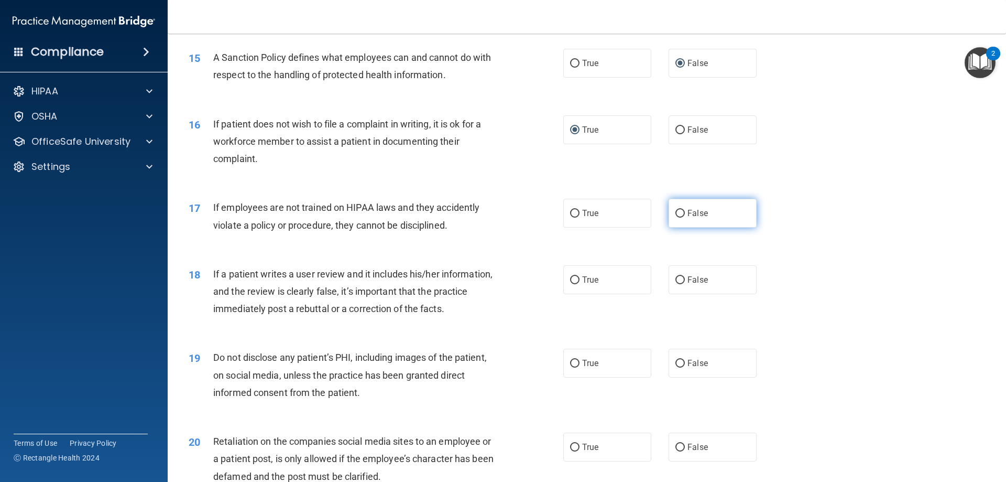
click at [691, 218] on span "False" at bounding box center [698, 213] width 20 height 10
click at [685, 218] on input "False" at bounding box center [680, 214] width 9 height 8
radio input "true"
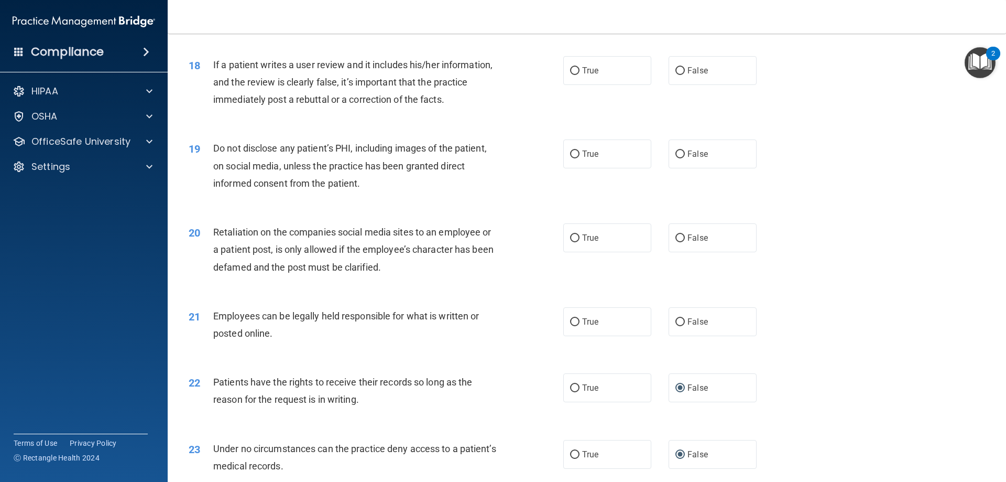
scroll to position [1467, 0]
click at [692, 75] on span "False" at bounding box center [698, 70] width 20 height 10
click at [685, 74] on input "False" at bounding box center [680, 71] width 9 height 8
radio input "true"
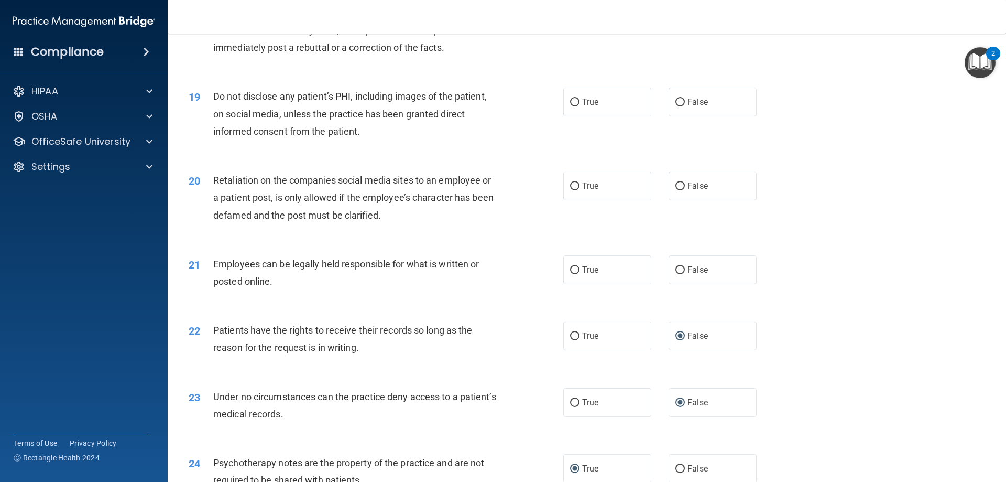
scroll to position [1520, 0]
click at [572, 105] on input "True" at bounding box center [574, 101] width 9 height 8
radio input "true"
click at [679, 189] on input "False" at bounding box center [680, 185] width 9 height 8
radio input "true"
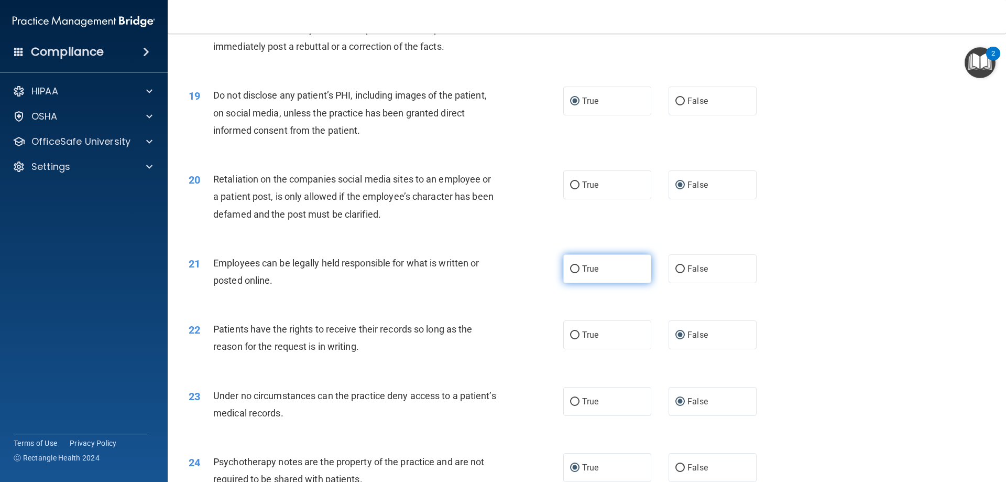
click at [576, 283] on label "True" at bounding box center [607, 268] width 88 height 29
click at [576, 273] on input "True" at bounding box center [574, 269] width 9 height 8
radio input "true"
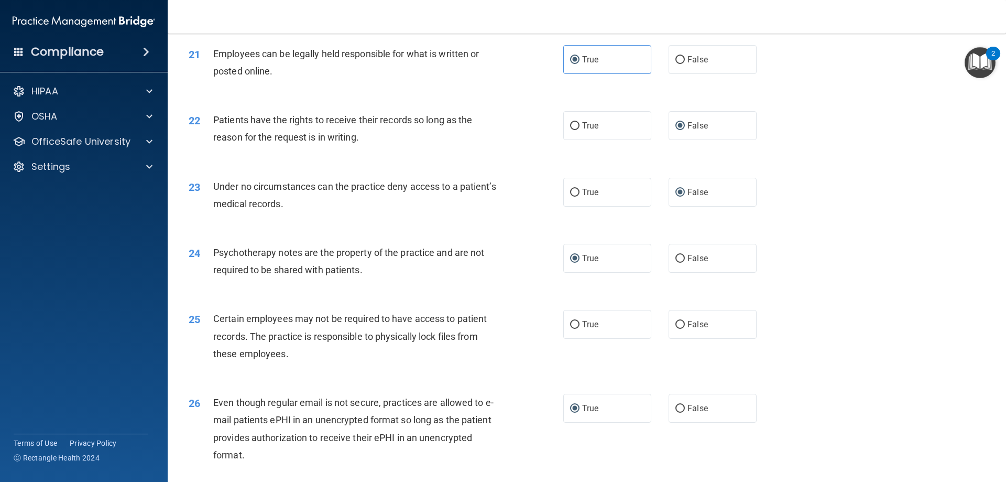
scroll to position [1730, 0]
click at [582, 329] on span "True" at bounding box center [590, 324] width 16 height 10
click at [579, 328] on input "True" at bounding box center [574, 324] width 9 height 8
radio input "true"
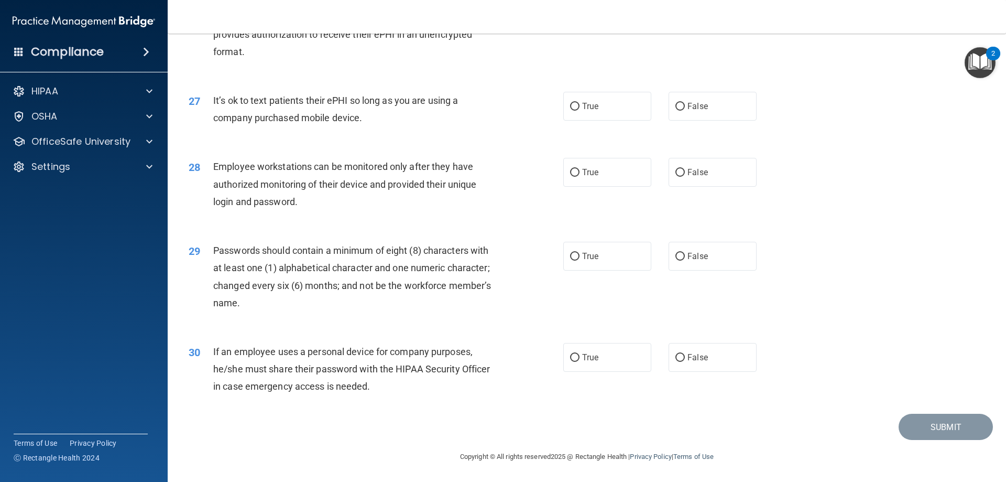
scroll to position [2149, 0]
drag, startPoint x: 675, startPoint y: 104, endPoint x: 684, endPoint y: 108, distance: 9.8
click at [676, 104] on input "False" at bounding box center [680, 107] width 9 height 8
radio input "true"
click at [722, 176] on label "False" at bounding box center [713, 172] width 88 height 29
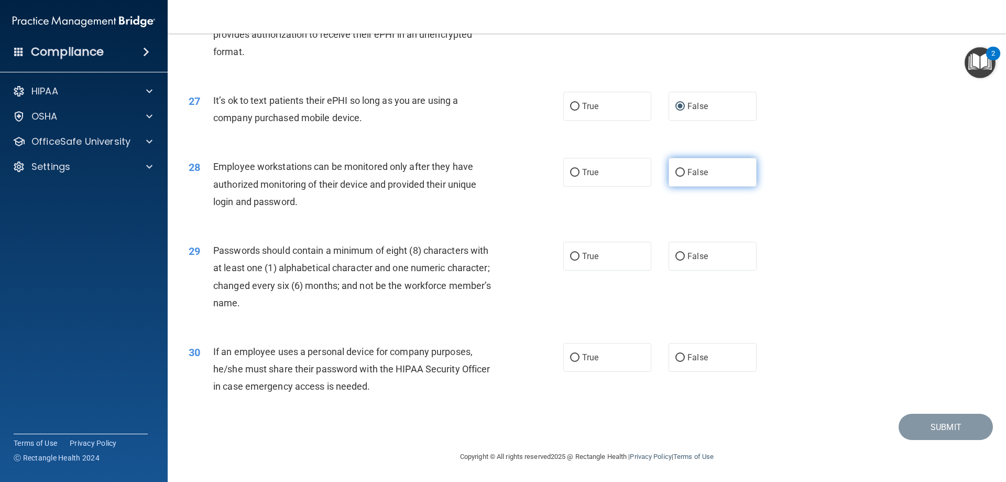
click at [685, 176] on input "False" at bounding box center [680, 173] width 9 height 8
radio input "true"
click at [572, 254] on input "True" at bounding box center [574, 257] width 9 height 8
radio input "true"
click at [676, 361] on input "False" at bounding box center [680, 358] width 9 height 8
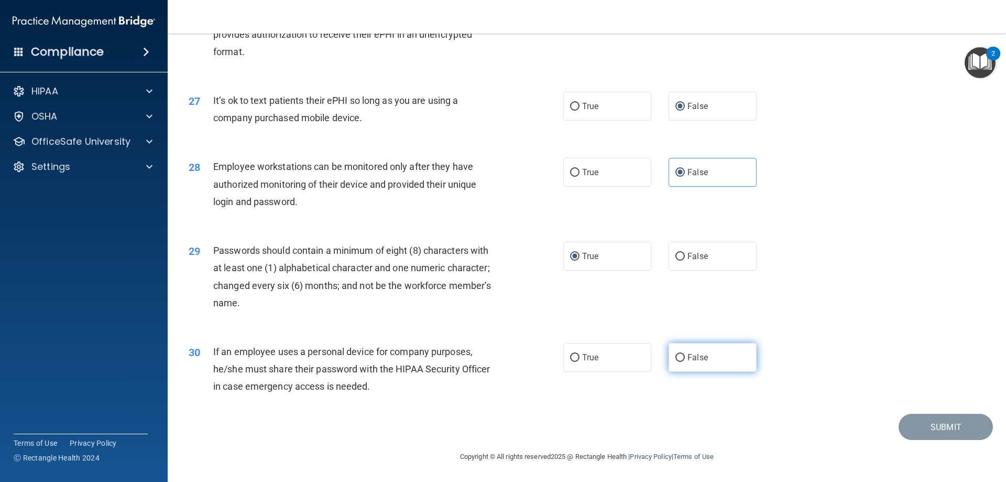
radio input "true"
click at [914, 424] on button "Submit" at bounding box center [946, 427] width 94 height 27
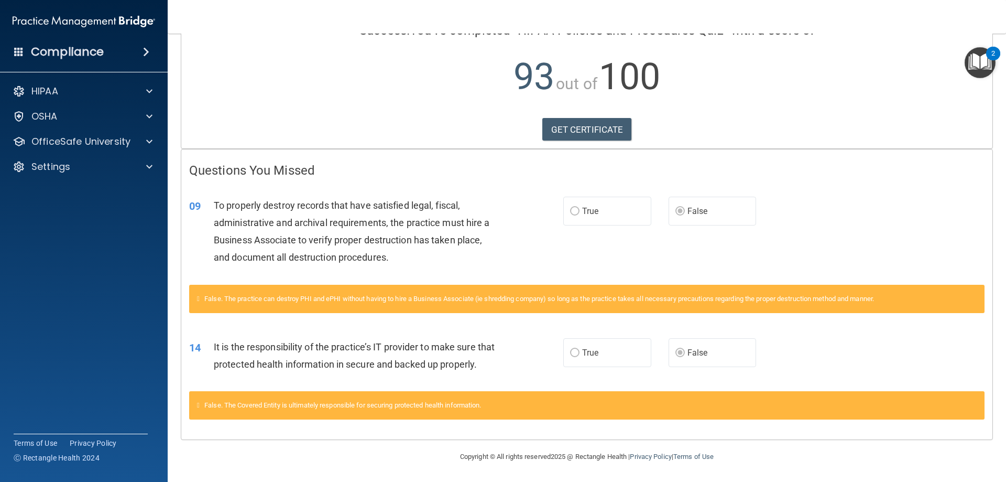
scroll to position [115, 0]
click at [582, 118] on link "GET CERTIFICATE" at bounding box center [587, 129] width 90 height 23
click at [119, 139] on p "OfficeSafe University" at bounding box center [80, 141] width 99 height 13
click at [88, 171] on p "HIPAA Training" at bounding box center [50, 166] width 86 height 10
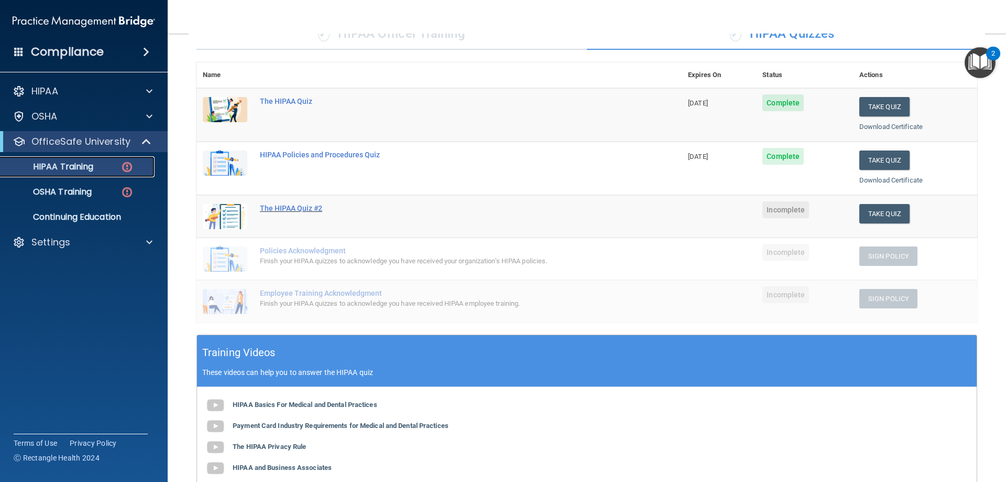
scroll to position [65, 0]
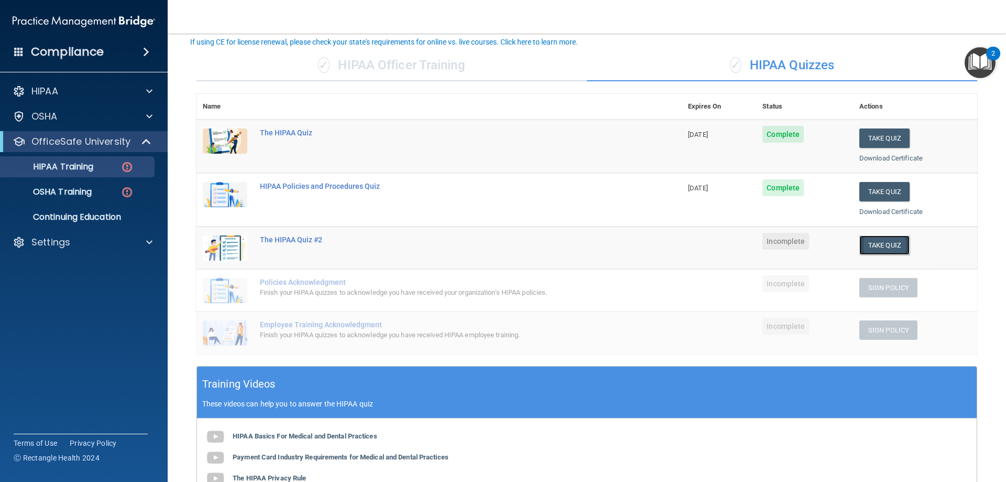
click at [888, 249] on button "Take Quiz" at bounding box center [885, 244] width 50 height 19
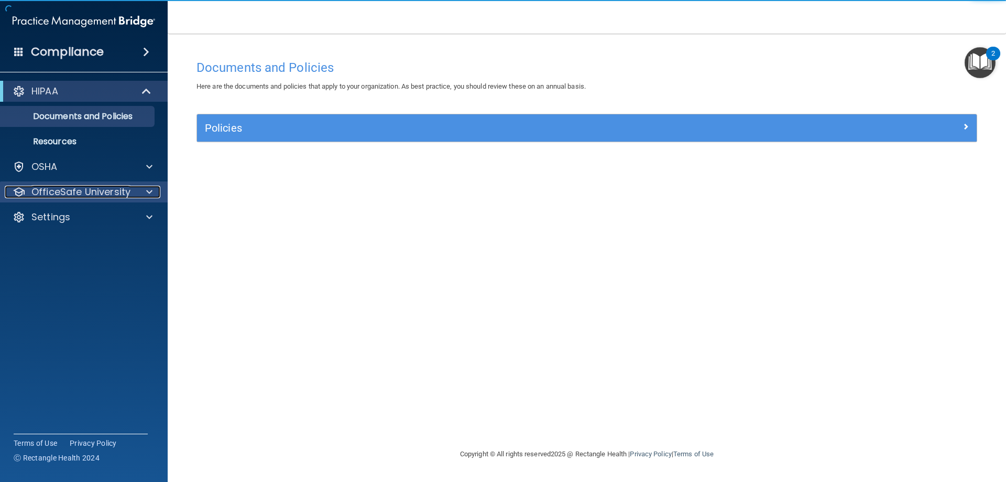
click at [105, 188] on p "OfficeSafe University" at bounding box center [80, 192] width 99 height 13
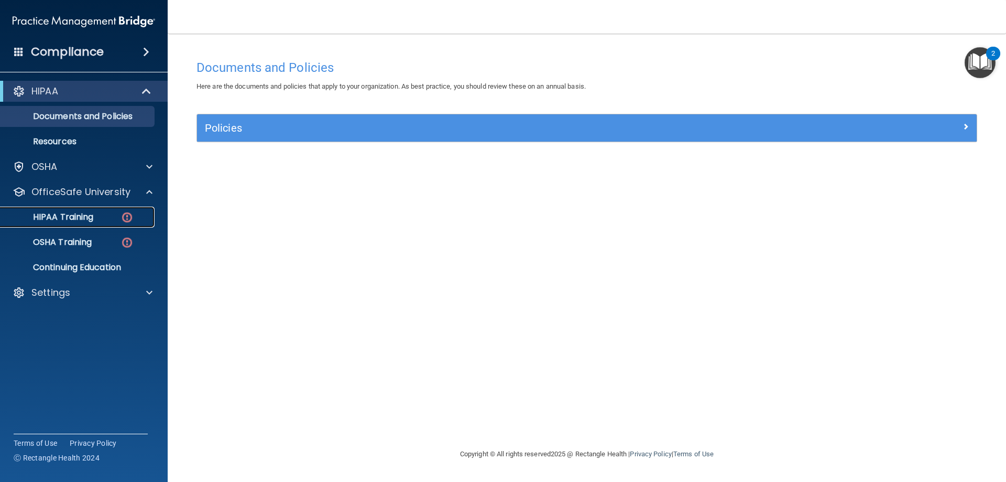
click at [67, 218] on p "HIPAA Training" at bounding box center [50, 217] width 86 height 10
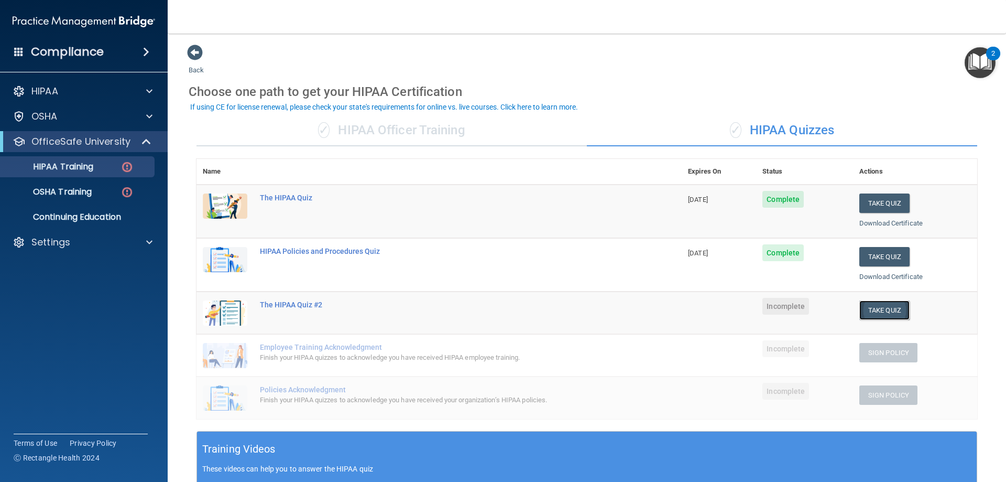
click at [865, 306] on button "Take Quiz" at bounding box center [885, 309] width 50 height 19
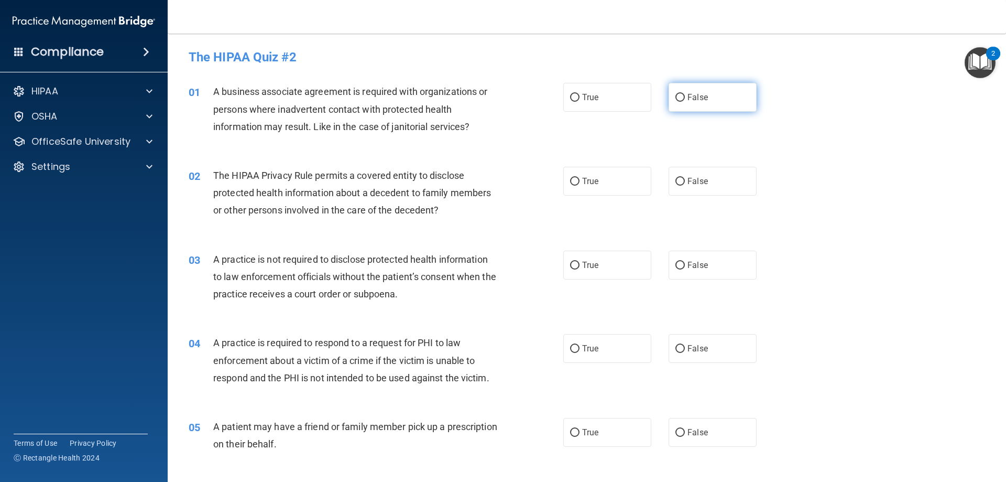
click at [680, 96] on label "False" at bounding box center [713, 97] width 88 height 29
click at [680, 96] on input "False" at bounding box center [680, 98] width 9 height 8
radio input "true"
click at [689, 178] on span "False" at bounding box center [698, 181] width 20 height 10
click at [685, 178] on input "False" at bounding box center [680, 182] width 9 height 8
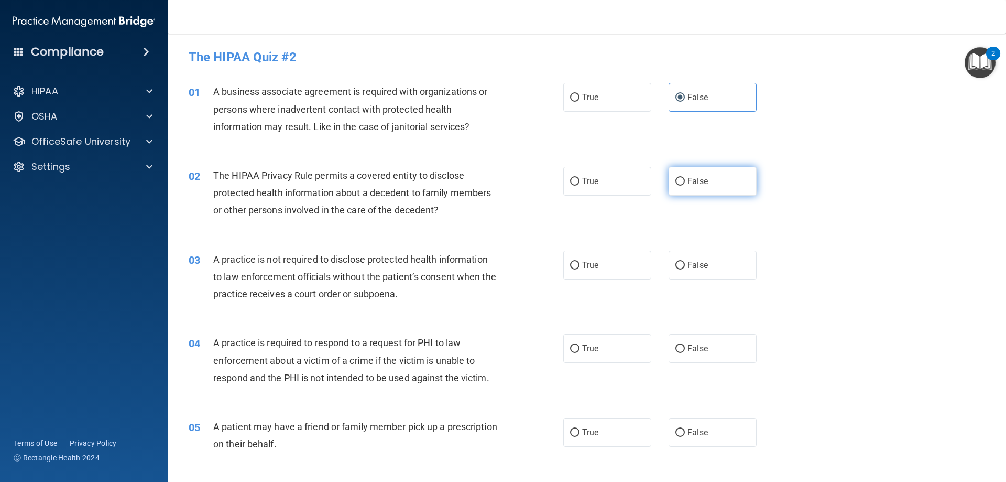
radio input "true"
click at [691, 263] on span "False" at bounding box center [698, 265] width 20 height 10
click at [685, 263] on input "False" at bounding box center [680, 266] width 9 height 8
radio input "true"
click at [574, 345] on input "True" at bounding box center [574, 349] width 9 height 8
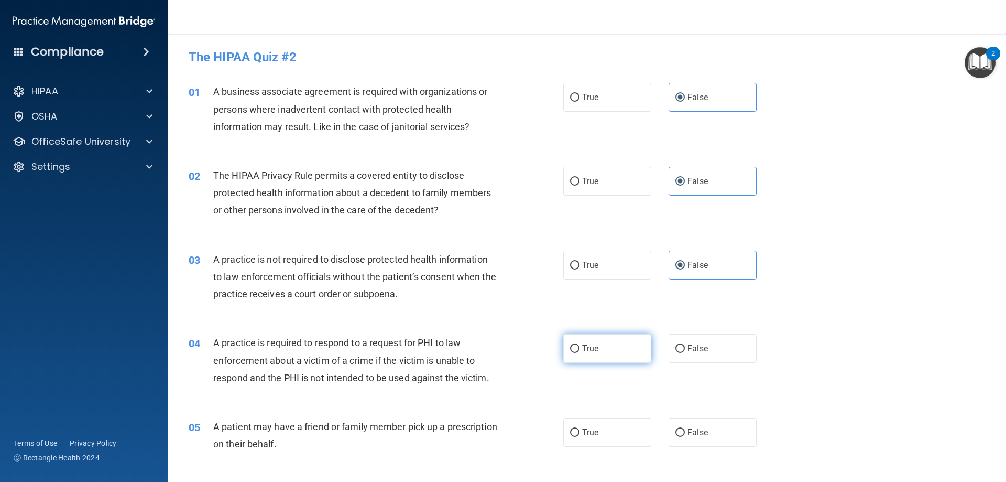
radio input "true"
click at [577, 432] on label "True" at bounding box center [607, 432] width 88 height 29
click at [577, 432] on input "True" at bounding box center [574, 433] width 9 height 8
radio input "true"
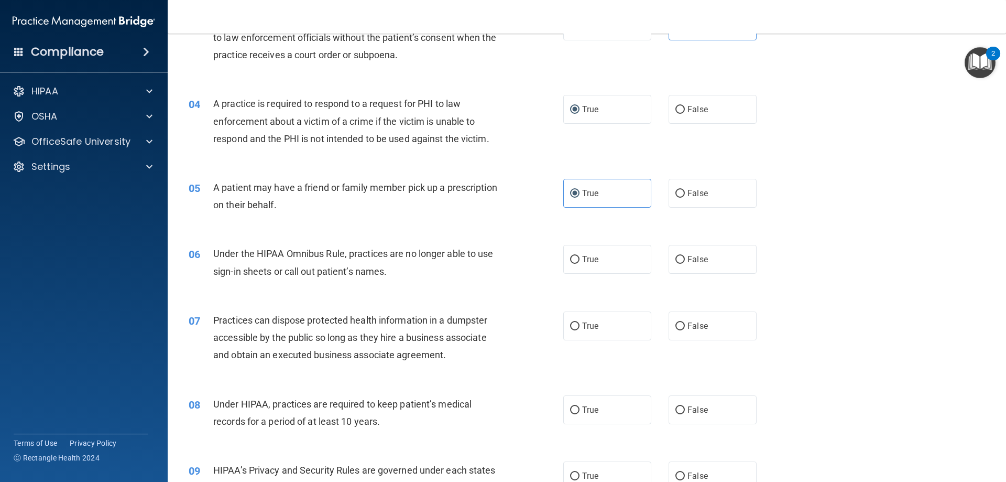
scroll to position [262, 0]
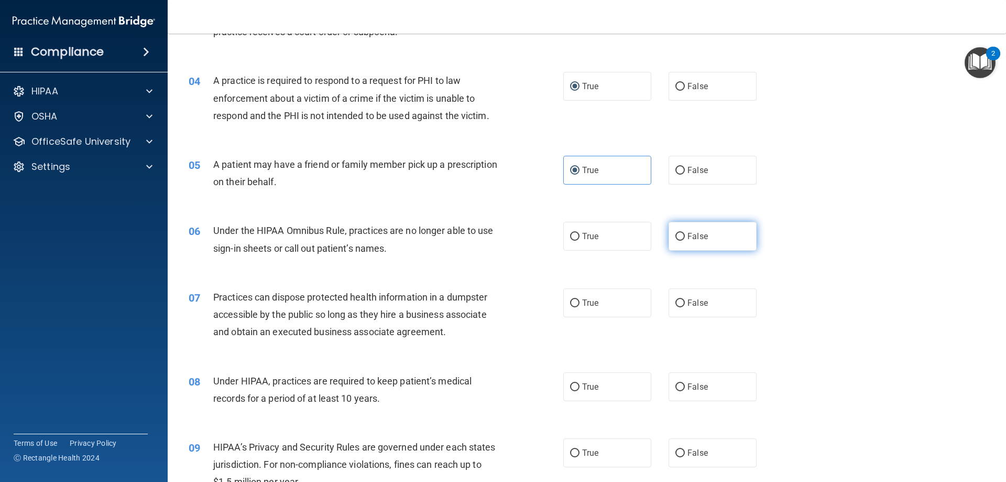
click at [678, 241] on label "False" at bounding box center [713, 236] width 88 height 29
click at [678, 241] on input "False" at bounding box center [680, 237] width 9 height 8
radio input "true"
click at [680, 301] on label "False" at bounding box center [713, 302] width 88 height 29
click at [680, 301] on input "False" at bounding box center [680, 303] width 9 height 8
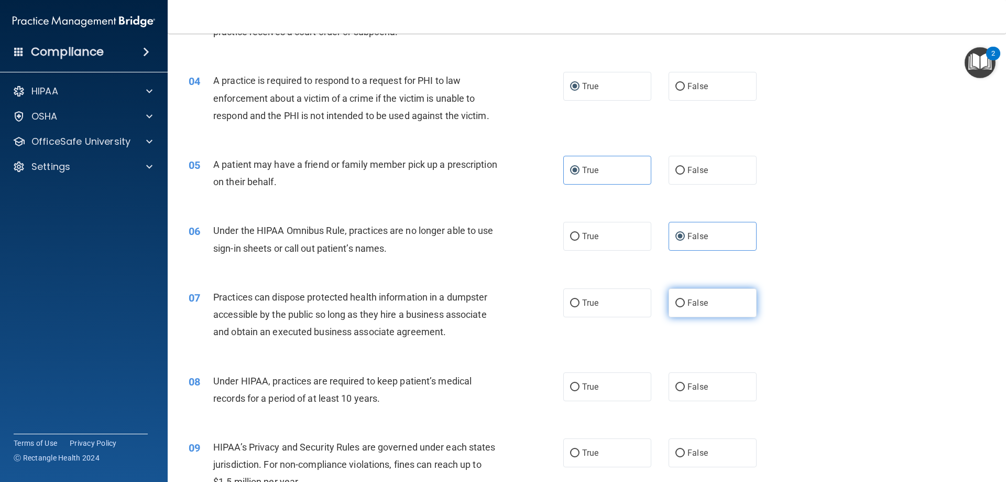
radio input "true"
click at [574, 386] on input "True" at bounding box center [574, 387] width 9 height 8
radio input "true"
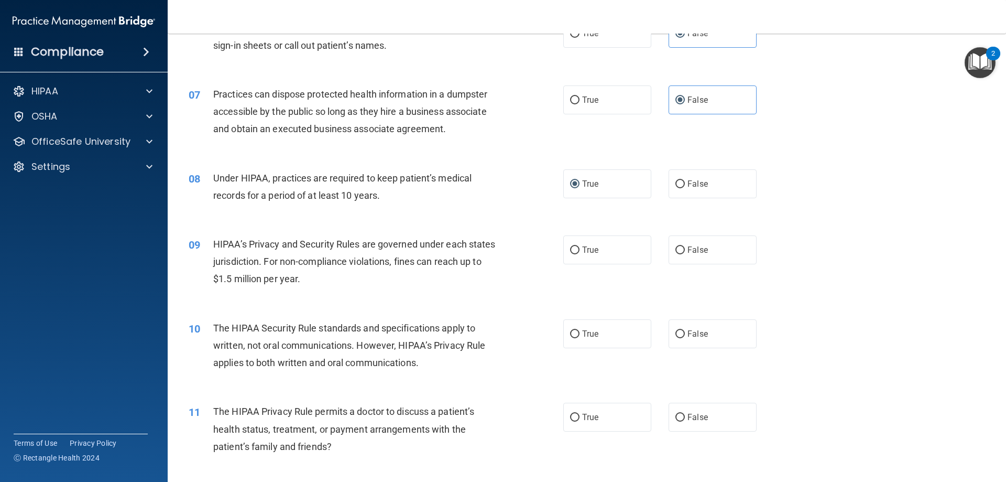
scroll to position [472, 0]
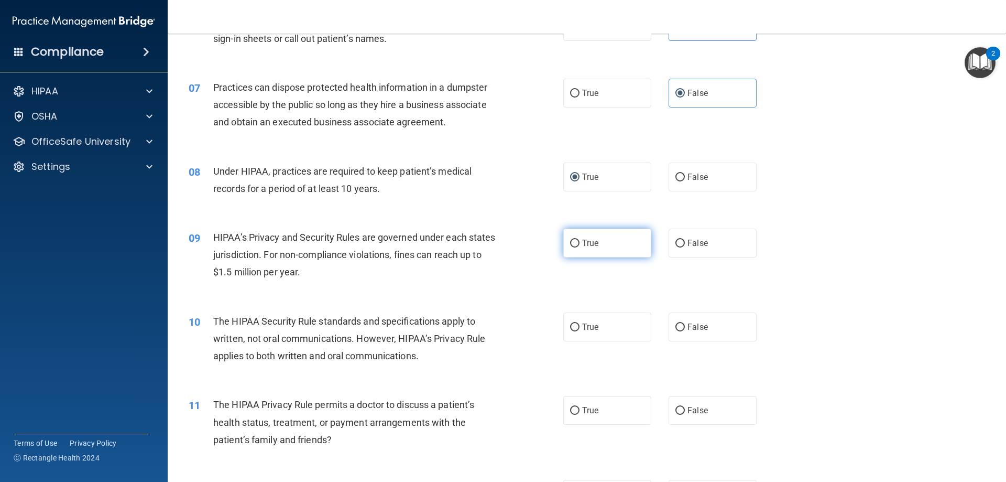
click at [573, 244] on input "True" at bounding box center [574, 244] width 9 height 8
radio input "true"
click at [680, 321] on label "False" at bounding box center [713, 326] width 88 height 29
click at [680, 323] on input "False" at bounding box center [680, 327] width 9 height 8
radio input "true"
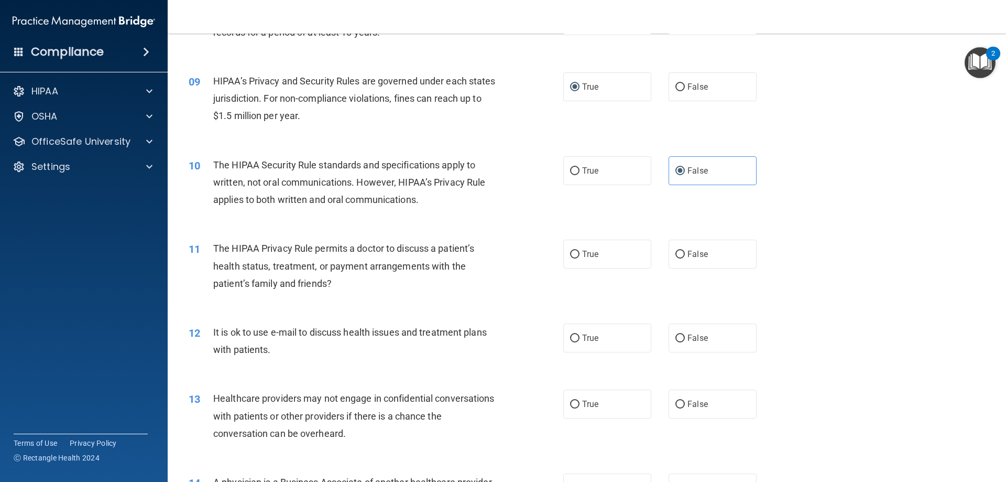
scroll to position [629, 0]
click at [678, 252] on input "False" at bounding box center [680, 253] width 9 height 8
radio input "true"
drag, startPoint x: 588, startPoint y: 330, endPoint x: 588, endPoint y: 353, distance: 23.6
click at [588, 330] on label "True" at bounding box center [607, 336] width 88 height 29
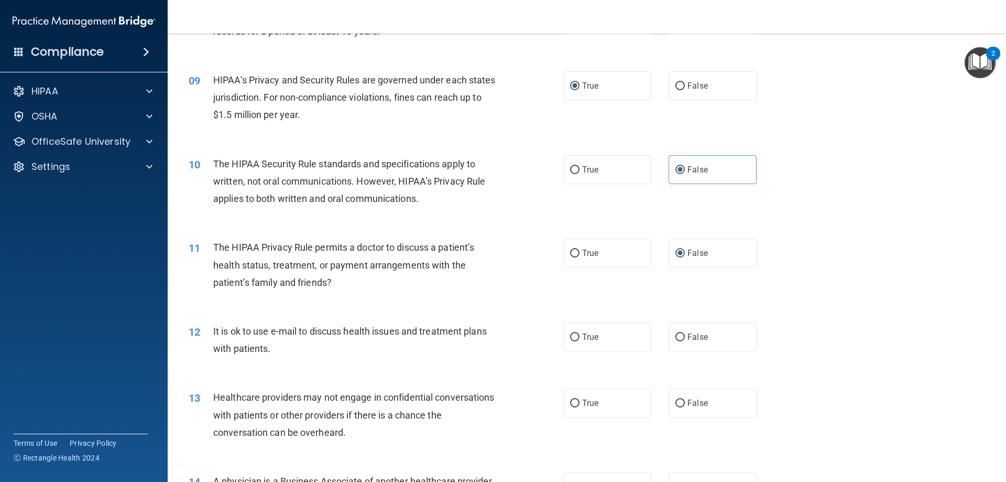
click at [580, 333] on input "True" at bounding box center [574, 337] width 9 height 8
radio input "true"
click at [589, 397] on label "True" at bounding box center [607, 402] width 88 height 29
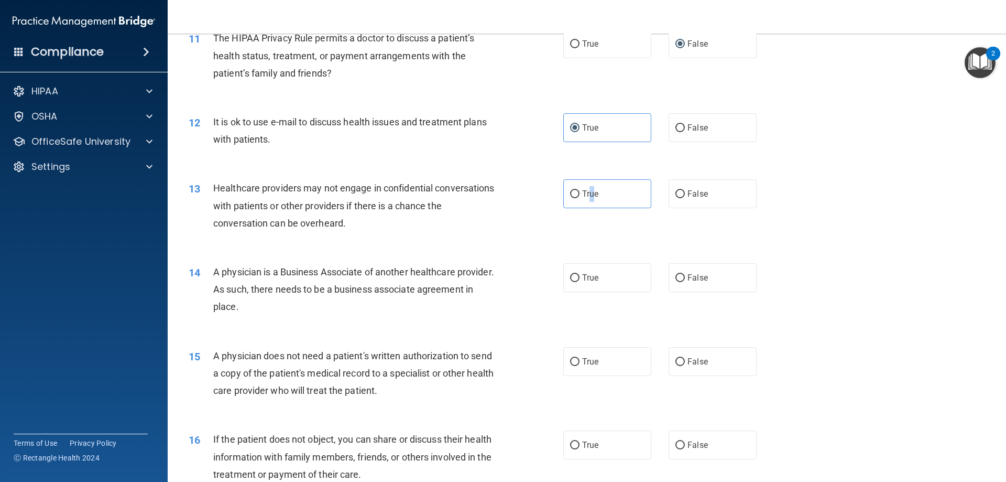
scroll to position [839, 0]
click at [574, 194] on input "True" at bounding box center [574, 194] width 9 height 8
radio input "true"
click at [570, 276] on input "True" at bounding box center [574, 278] width 9 height 8
radio input "true"
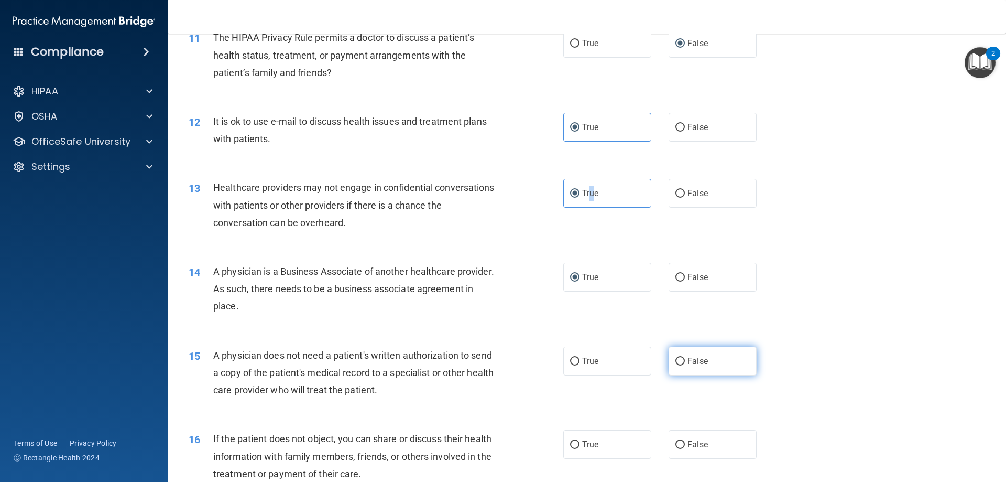
click at [678, 361] on input "False" at bounding box center [680, 361] width 9 height 8
radio input "true"
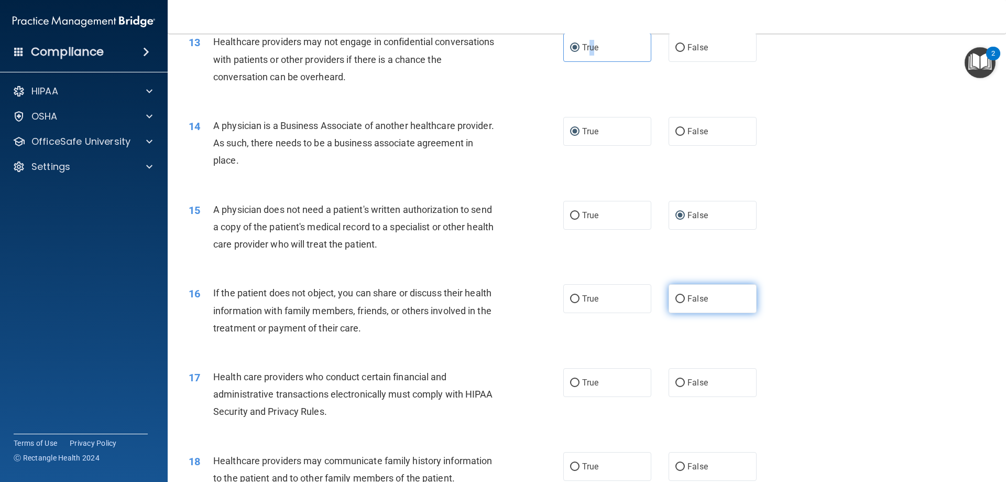
scroll to position [996, 0]
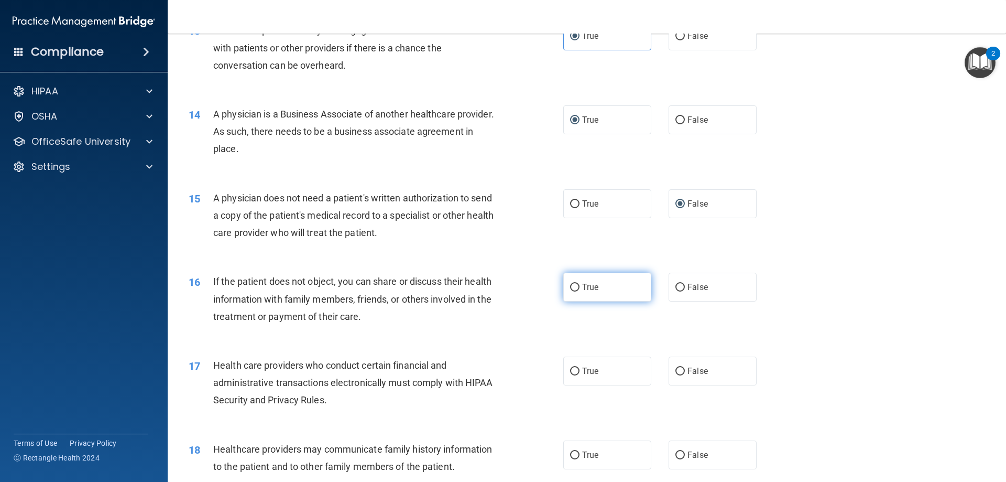
click at [582, 287] on span "True" at bounding box center [590, 287] width 16 height 10
click at [580, 287] on input "True" at bounding box center [574, 288] width 9 height 8
radio input "true"
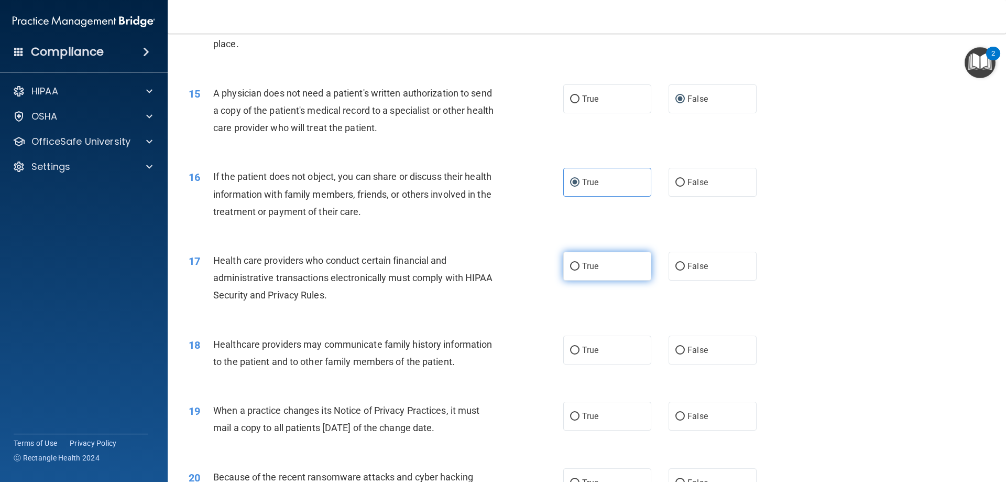
click at [574, 270] on input "True" at bounding box center [574, 267] width 9 height 8
radio input "true"
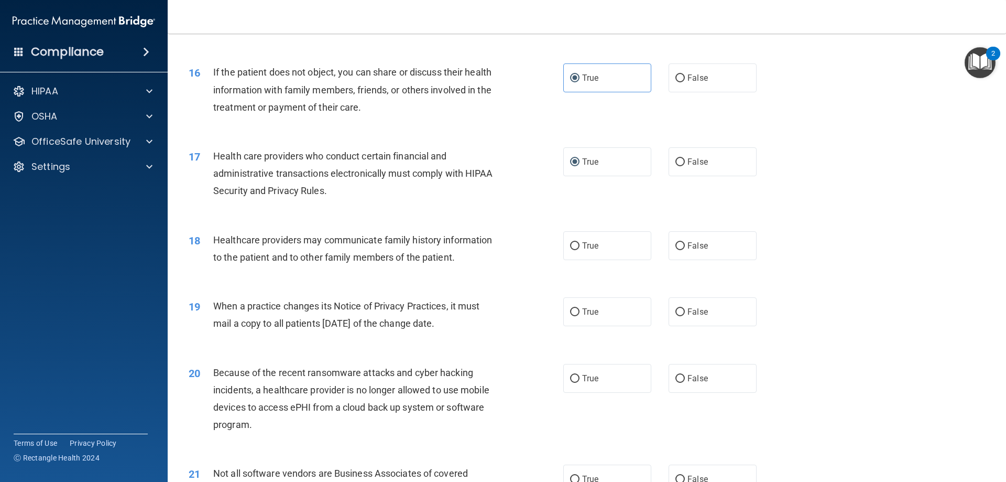
scroll to position [1205, 0]
click at [676, 249] on label "False" at bounding box center [713, 245] width 88 height 29
click at [676, 249] on input "False" at bounding box center [680, 246] width 9 height 8
radio input "true"
click at [563, 314] on label "True" at bounding box center [607, 311] width 88 height 29
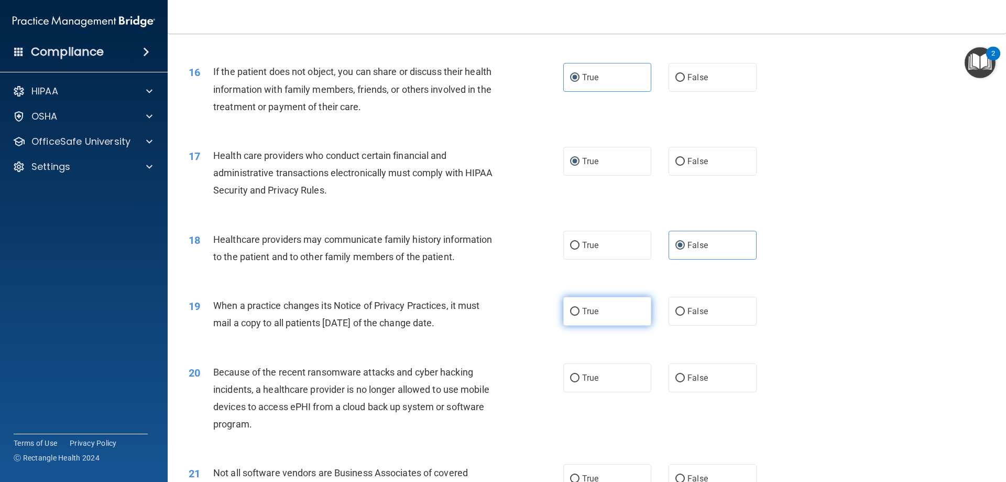
click at [570, 314] on input "True" at bounding box center [574, 312] width 9 height 8
radio input "true"
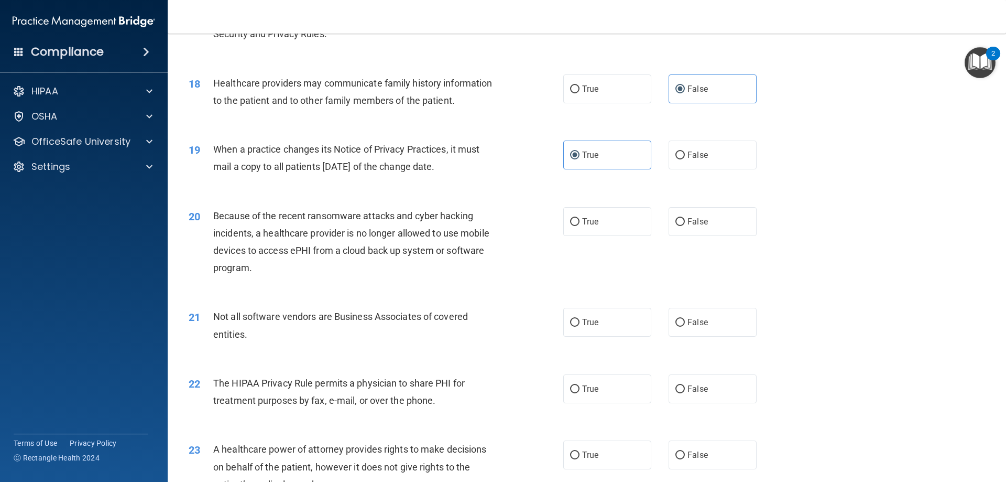
scroll to position [1363, 0]
click at [676, 225] on label "False" at bounding box center [713, 220] width 88 height 29
click at [676, 225] on input "False" at bounding box center [680, 221] width 9 height 8
radio input "true"
click at [582, 320] on span "True" at bounding box center [590, 321] width 16 height 10
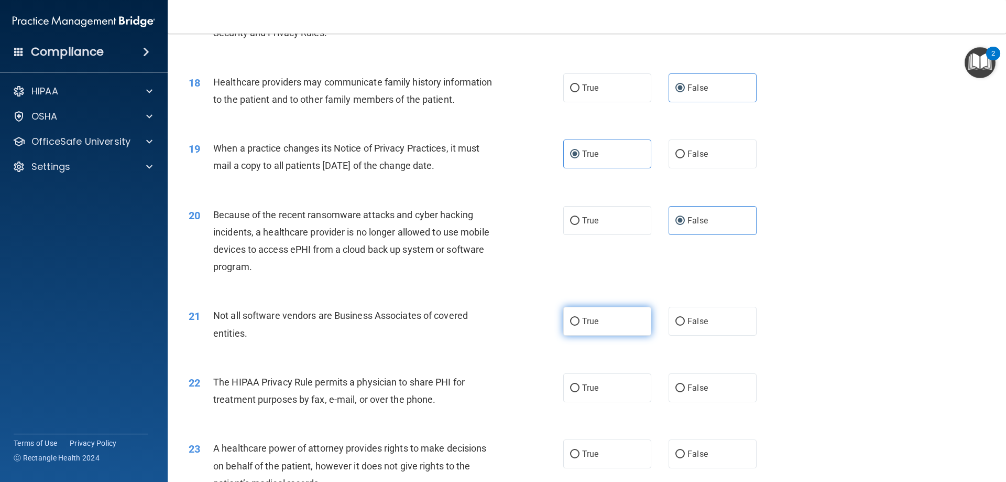
click at [579, 320] on input "True" at bounding box center [574, 322] width 9 height 8
radio input "true"
click at [571, 384] on input "True" at bounding box center [574, 388] width 9 height 8
radio input "true"
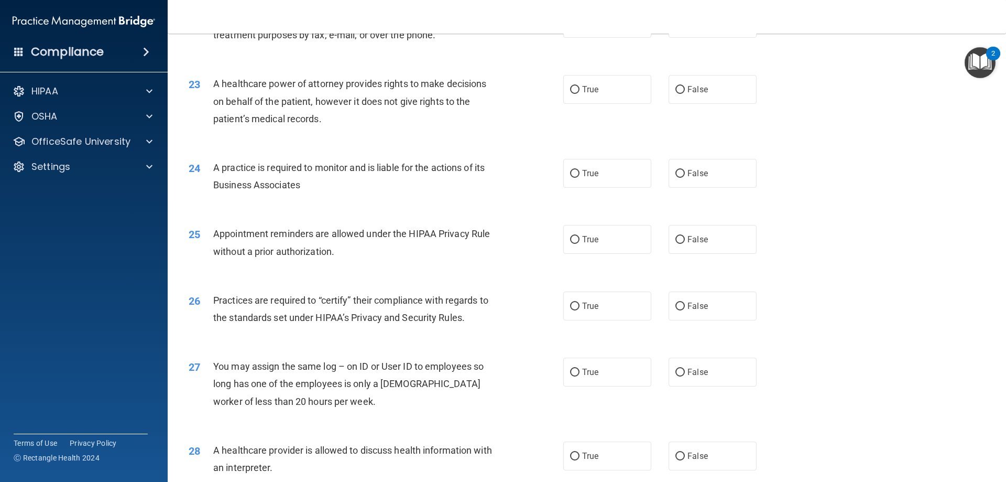
scroll to position [1730, 0]
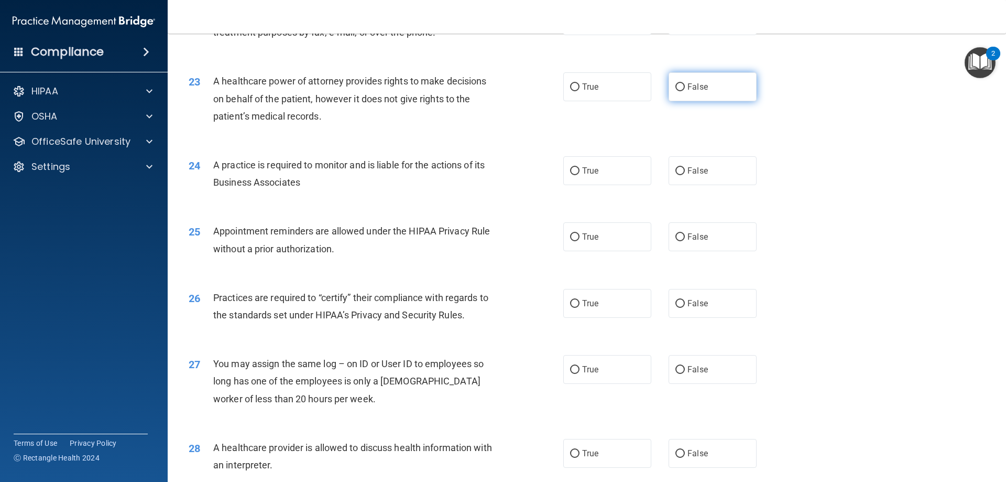
click at [679, 88] on input "False" at bounding box center [680, 87] width 9 height 8
radio input "true"
click at [592, 177] on label "True" at bounding box center [607, 170] width 88 height 29
click at [580, 175] on input "True" at bounding box center [574, 171] width 9 height 8
radio input "true"
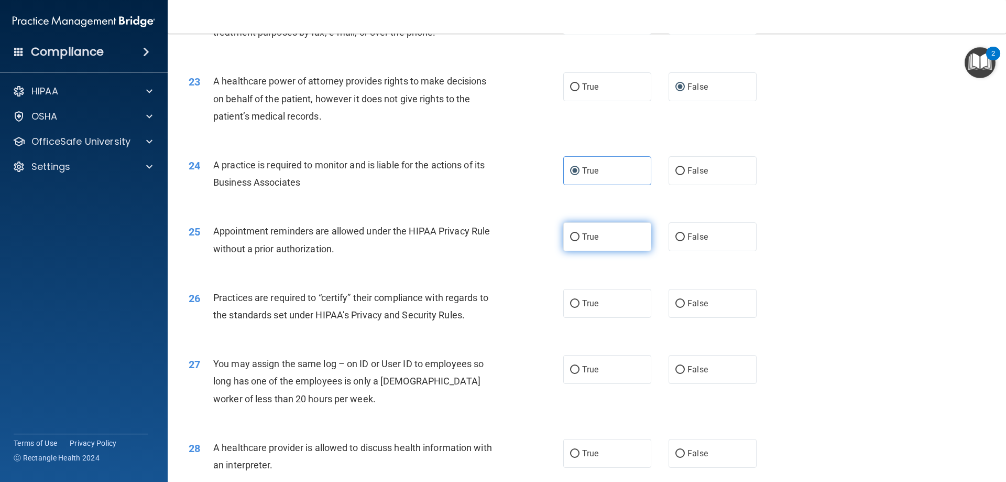
click at [584, 238] on span "True" at bounding box center [590, 237] width 16 height 10
click at [580, 238] on input "True" at bounding box center [574, 237] width 9 height 8
radio input "true"
click at [582, 299] on span "True" at bounding box center [590, 303] width 16 height 10
click at [580, 300] on input "True" at bounding box center [574, 304] width 9 height 8
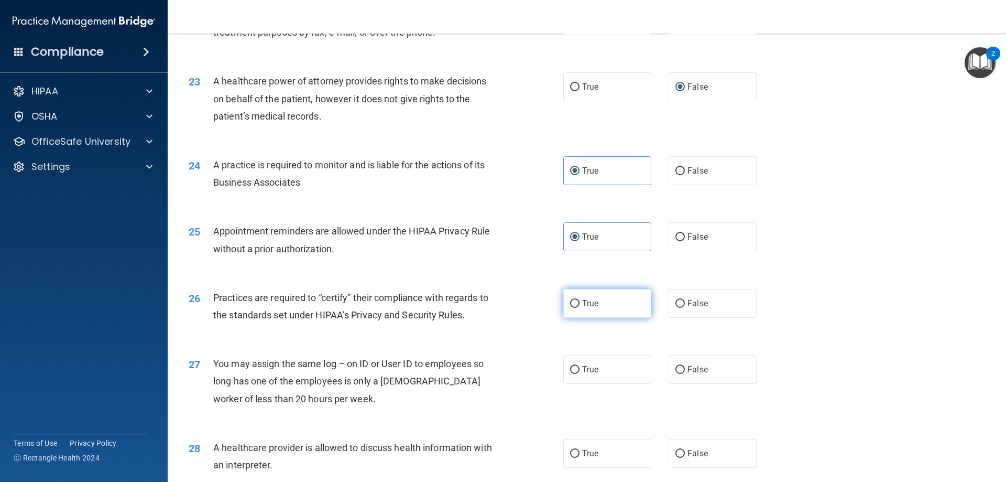
radio input "true"
click at [676, 367] on input "False" at bounding box center [680, 370] width 9 height 8
radio input "true"
click at [578, 455] on label "True" at bounding box center [607, 453] width 88 height 29
click at [578, 455] on input "True" at bounding box center [574, 454] width 9 height 8
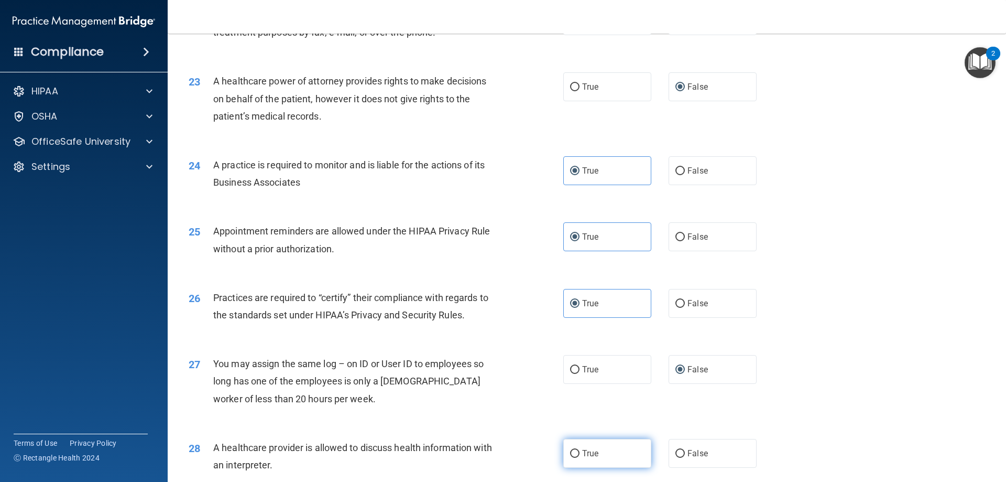
radio input "true"
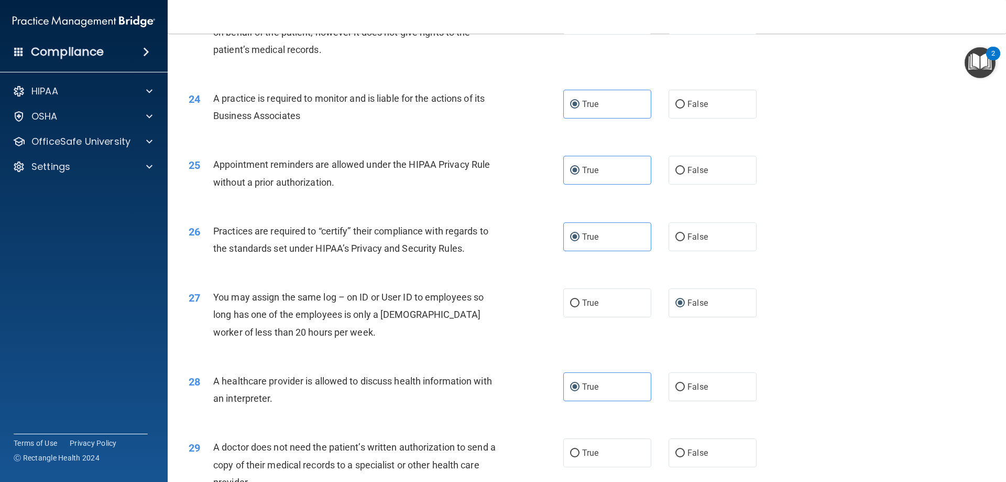
scroll to position [1958, 0]
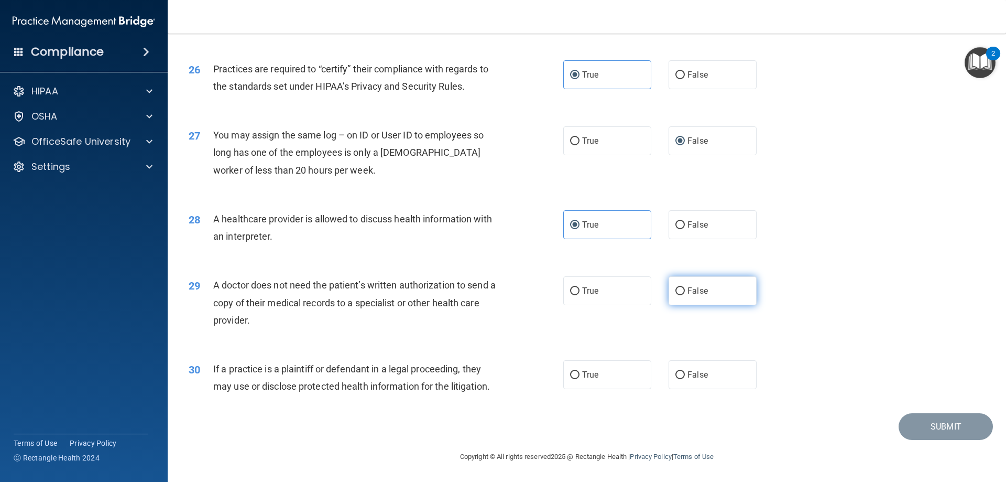
drag, startPoint x: 669, startPoint y: 292, endPoint x: 678, endPoint y: 292, distance: 8.9
click at [670, 292] on label "False" at bounding box center [713, 290] width 88 height 29
click at [676, 292] on input "False" at bounding box center [680, 291] width 9 height 8
radio input "true"
click at [571, 372] on input "True" at bounding box center [574, 375] width 9 height 8
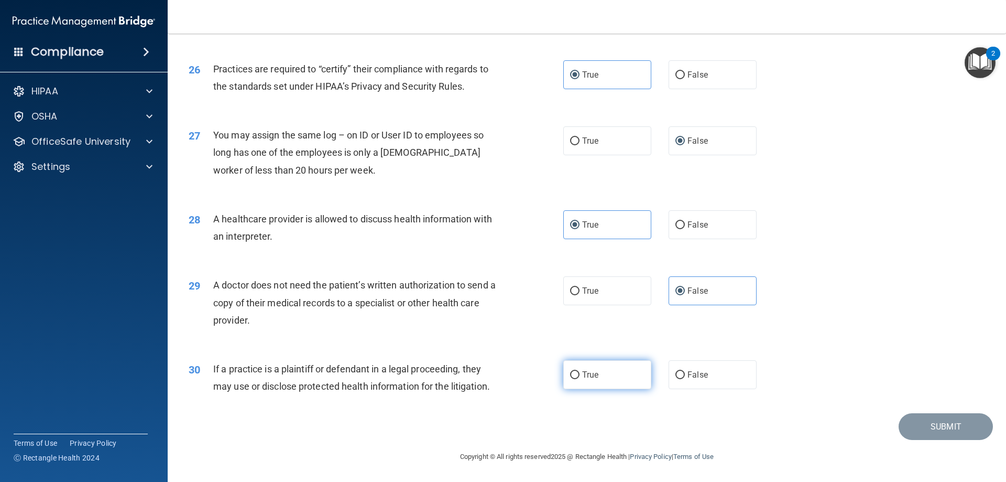
radio input "true"
click at [939, 426] on button "Submit" at bounding box center [946, 426] width 94 height 27
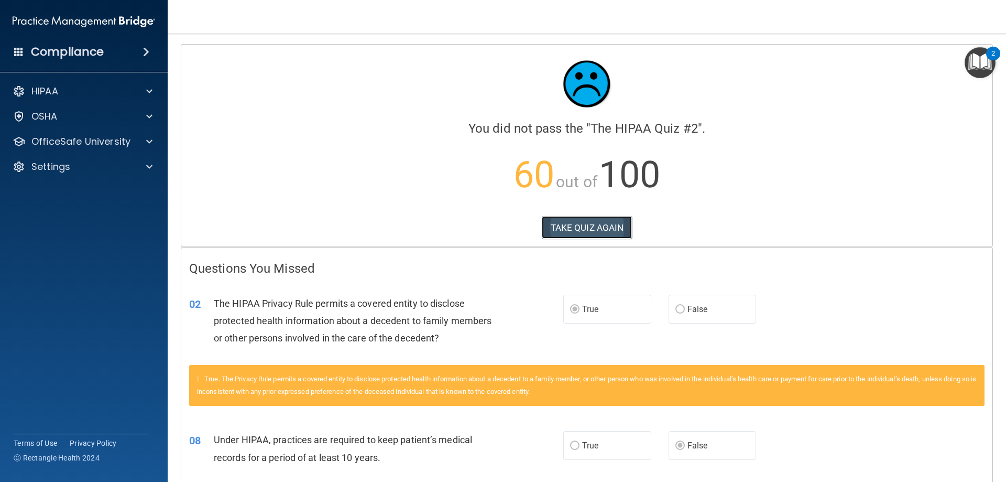
click at [584, 226] on button "TAKE QUIZ AGAIN" at bounding box center [587, 227] width 91 height 23
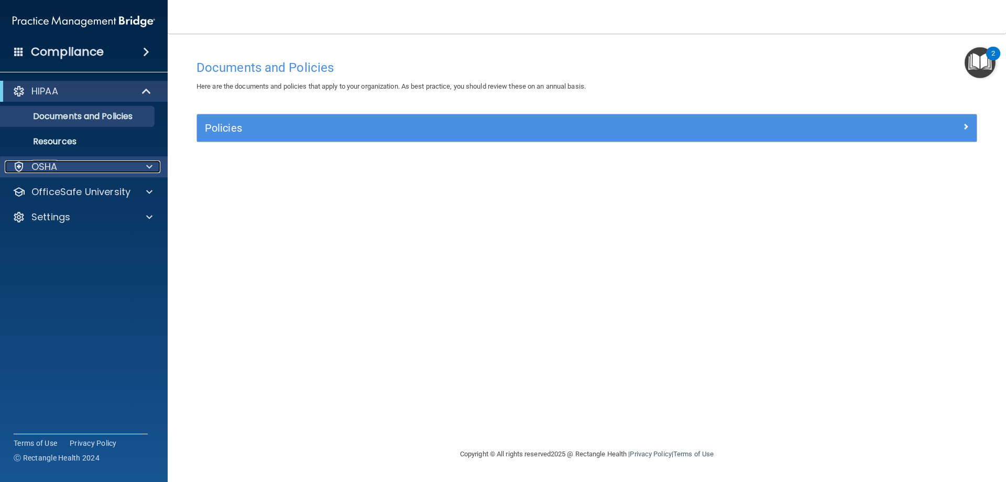
click at [81, 170] on div "OSHA" at bounding box center [70, 166] width 130 height 13
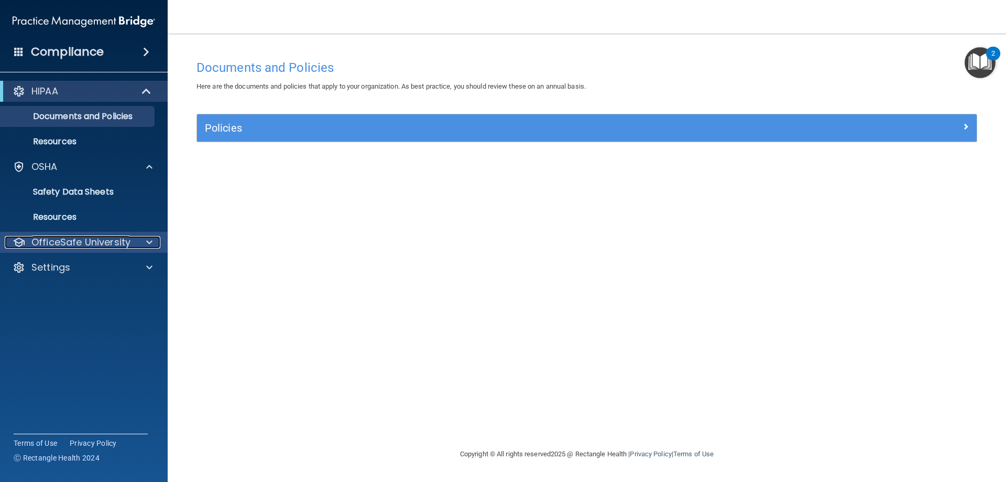
click at [81, 244] on p "OfficeSafe University" at bounding box center [80, 242] width 99 height 13
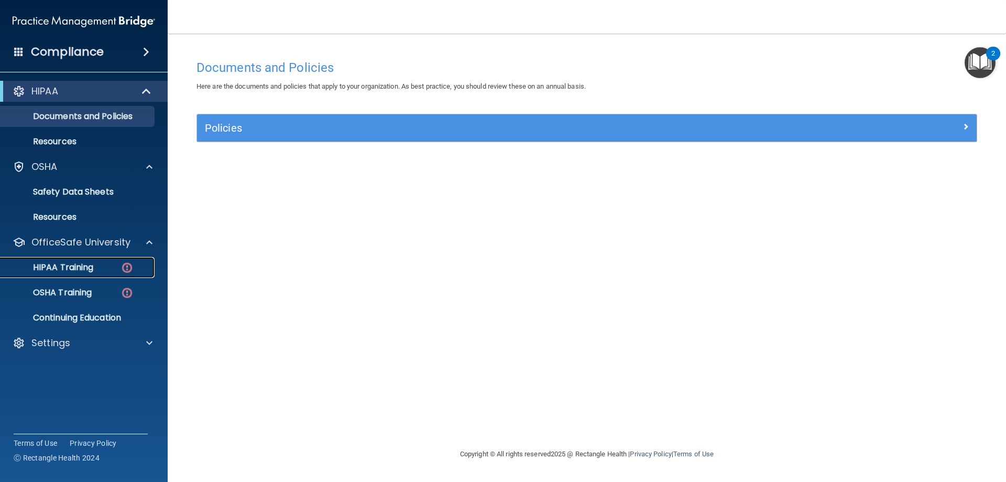
click at [97, 267] on div "HIPAA Training" at bounding box center [78, 267] width 143 height 10
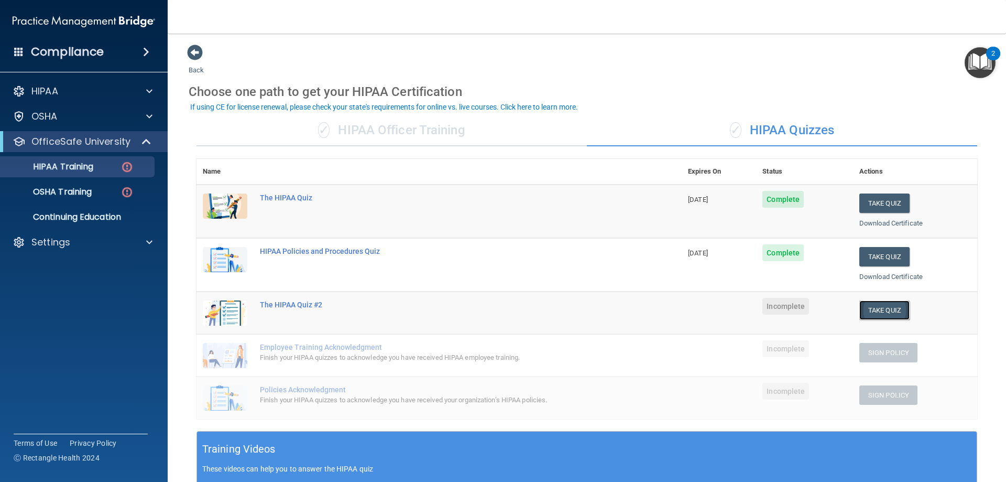
click at [886, 312] on button "Take Quiz" at bounding box center [885, 309] width 50 height 19
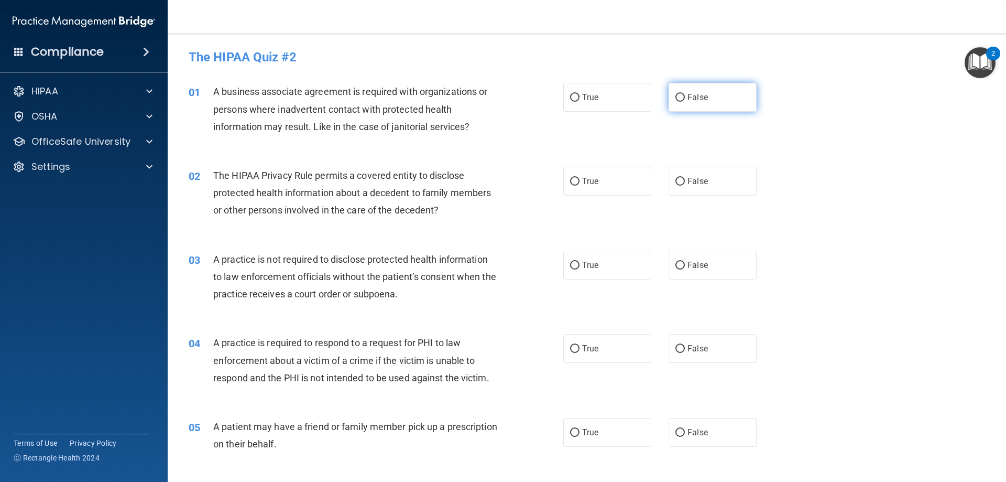
click at [679, 94] on input "False" at bounding box center [680, 98] width 9 height 8
radio input "true"
click at [582, 177] on span "True" at bounding box center [590, 181] width 16 height 10
click at [580, 178] on input "True" at bounding box center [574, 182] width 9 height 8
radio input "true"
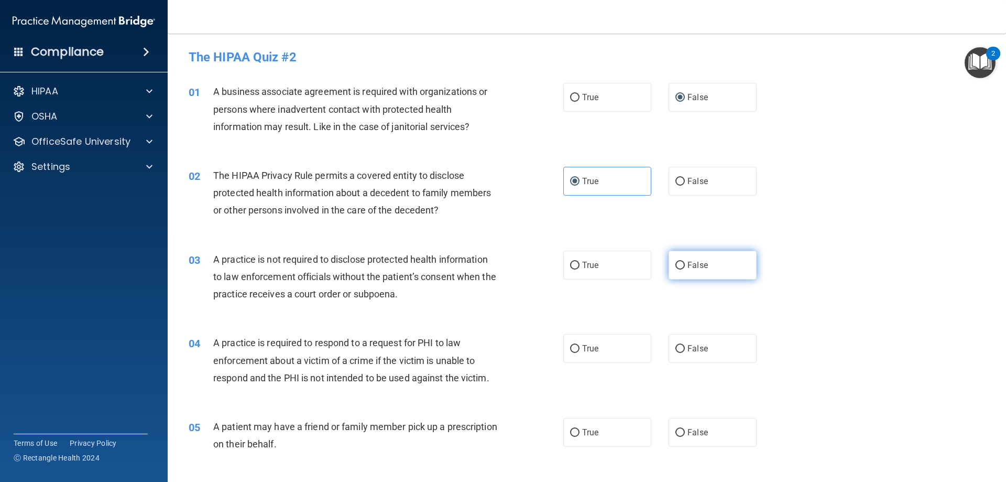
click at [713, 260] on label "False" at bounding box center [713, 265] width 88 height 29
click at [685, 262] on input "False" at bounding box center [680, 266] width 9 height 8
radio input "true"
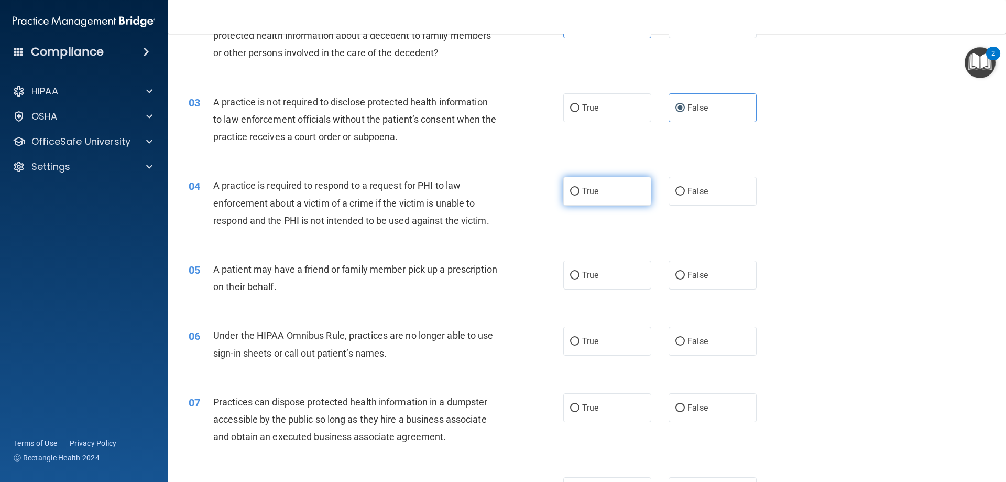
drag, startPoint x: 563, startPoint y: 186, endPoint x: 567, endPoint y: 203, distance: 18.3
click at [563, 186] on label "True" at bounding box center [607, 191] width 88 height 29
click at [570, 188] on input "True" at bounding box center [574, 192] width 9 height 8
radio input "true"
click at [572, 274] on input "True" at bounding box center [574, 275] width 9 height 8
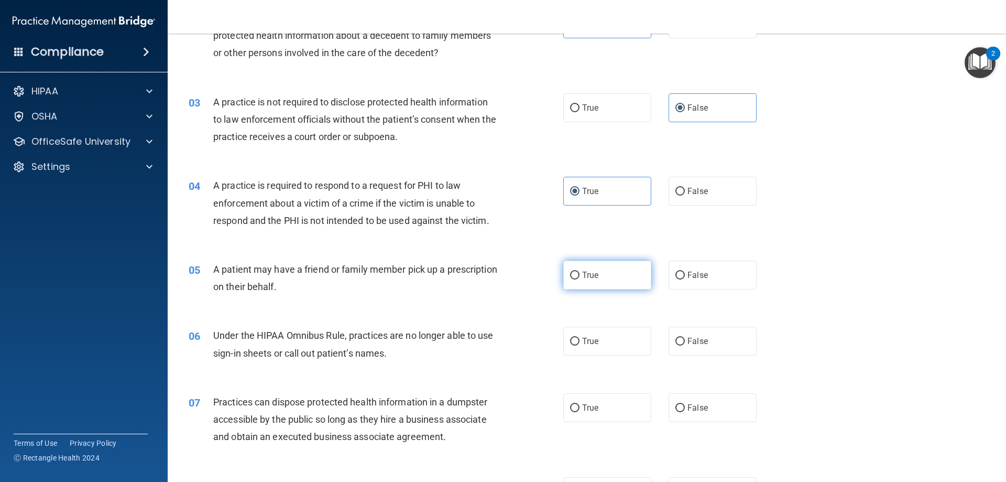
radio input "true"
click at [688, 278] on span "False" at bounding box center [698, 275] width 20 height 10
click at [685, 278] on input "False" at bounding box center [680, 275] width 9 height 8
radio input "true"
click at [594, 277] on span "True" at bounding box center [590, 275] width 16 height 10
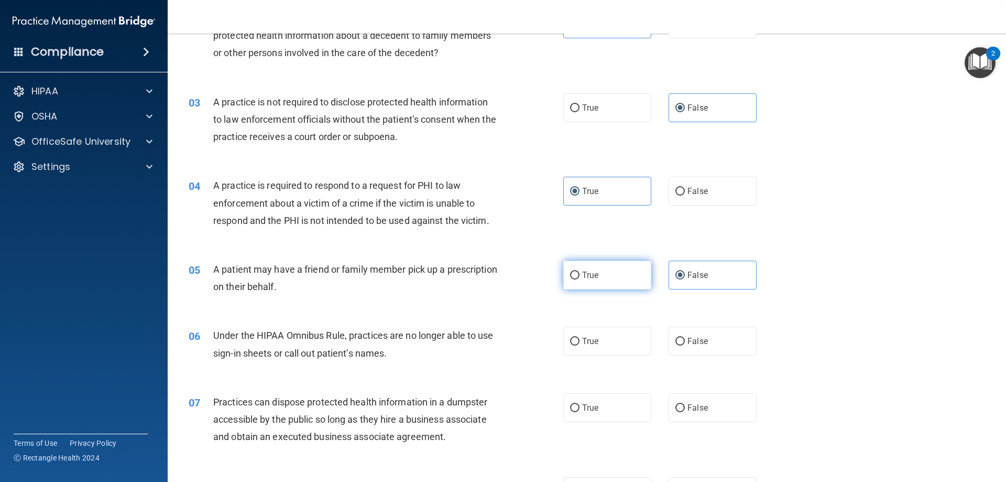
click at [580, 277] on input "True" at bounding box center [574, 275] width 9 height 8
radio input "true"
radio input "false"
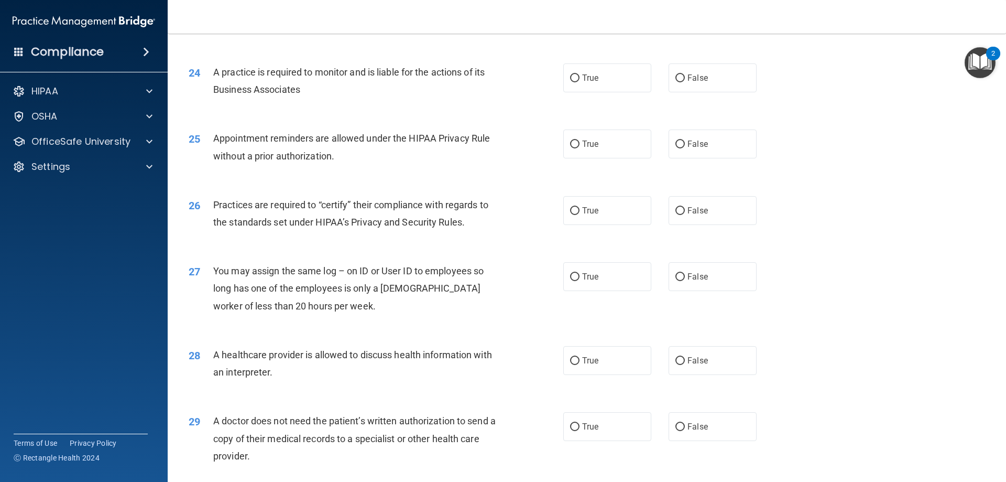
scroll to position [1958, 0]
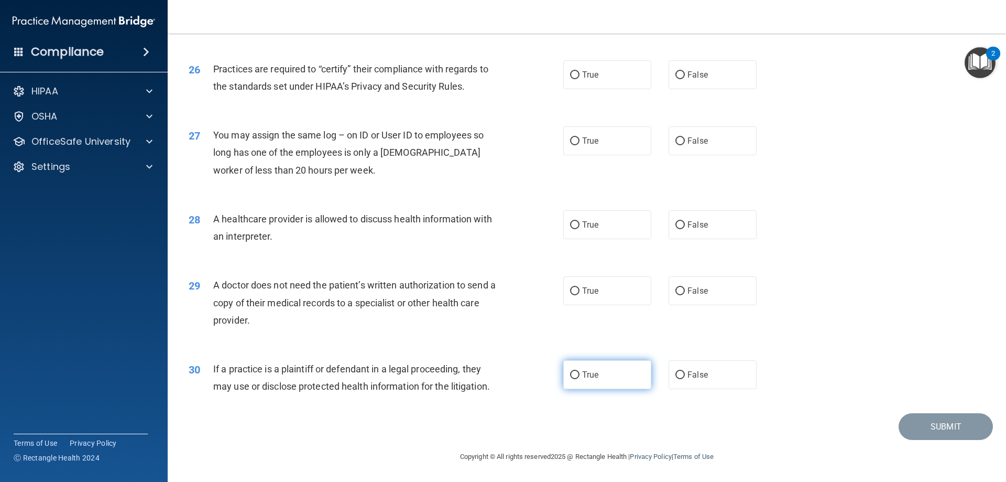
click at [616, 374] on label "True" at bounding box center [607, 374] width 88 height 29
click at [580, 374] on input "True" at bounding box center [574, 375] width 9 height 8
radio input "true"
click at [610, 293] on label "True" at bounding box center [607, 290] width 88 height 29
click at [580, 293] on input "True" at bounding box center [574, 291] width 9 height 8
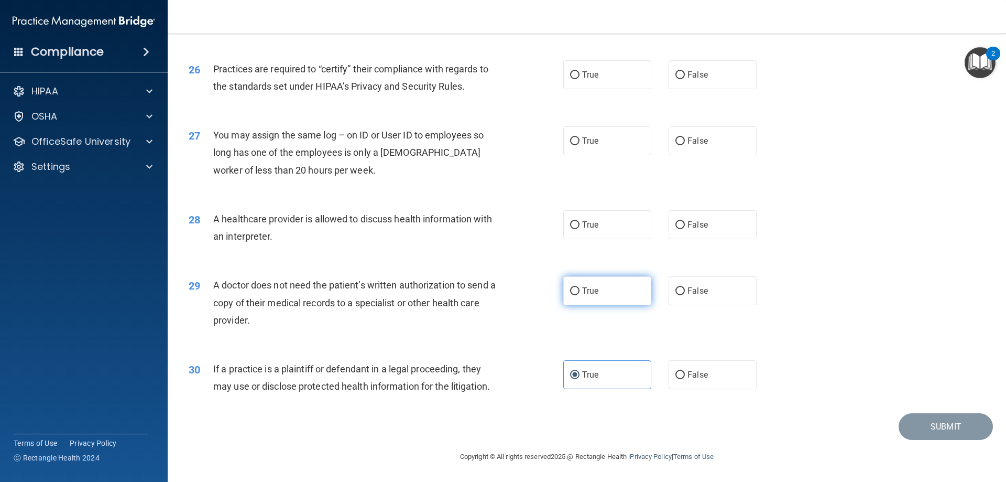
radio input "true"
click at [575, 230] on label "True" at bounding box center [607, 224] width 88 height 29
click at [575, 229] on input "True" at bounding box center [574, 225] width 9 height 8
radio input "true"
click at [676, 143] on input "False" at bounding box center [680, 141] width 9 height 8
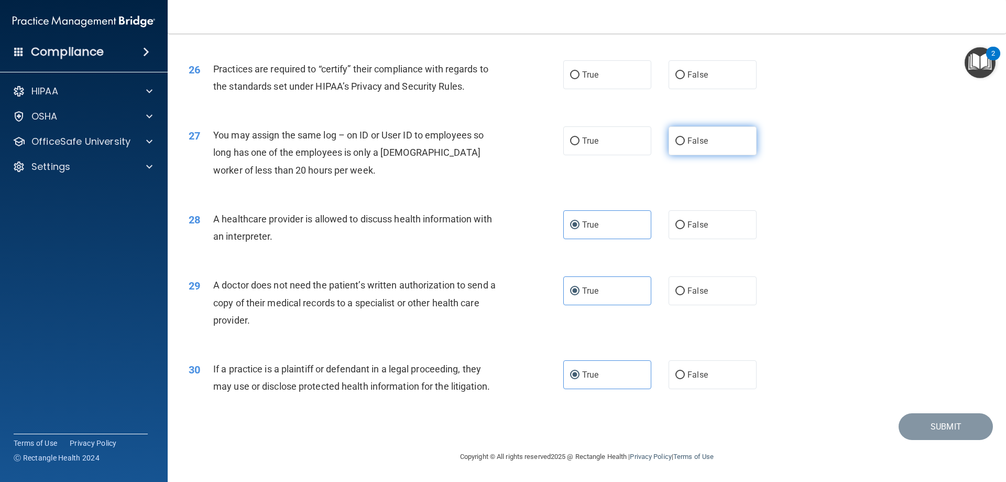
radio input "true"
click at [682, 70] on label "False" at bounding box center [713, 74] width 88 height 29
click at [682, 71] on input "False" at bounding box center [680, 75] width 9 height 8
radio input "true"
click at [570, 82] on label "True" at bounding box center [607, 74] width 88 height 29
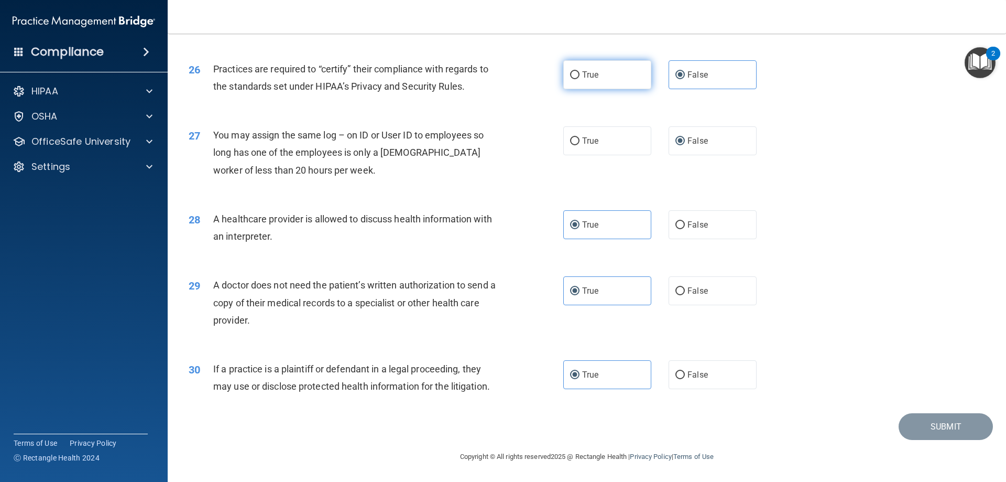
click at [570, 79] on input "True" at bounding box center [574, 75] width 9 height 8
radio input "true"
radio input "false"
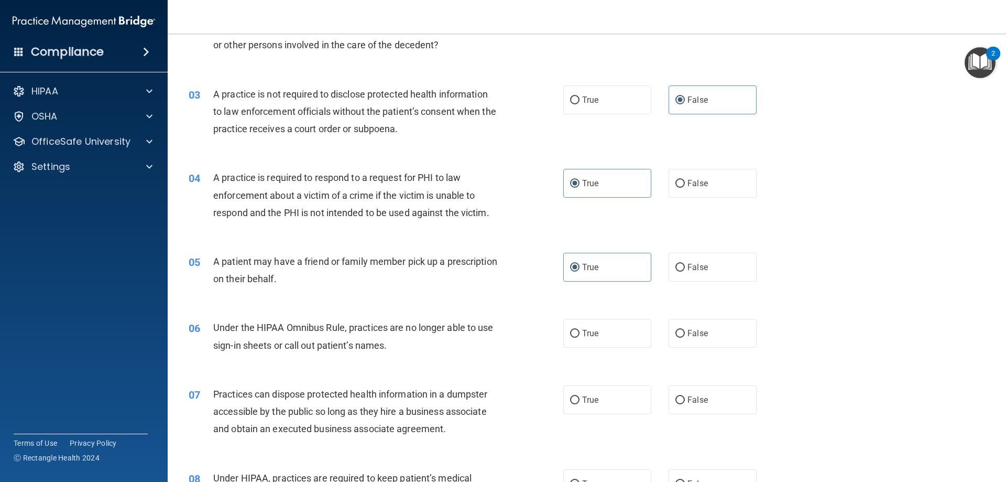
scroll to position [210, 0]
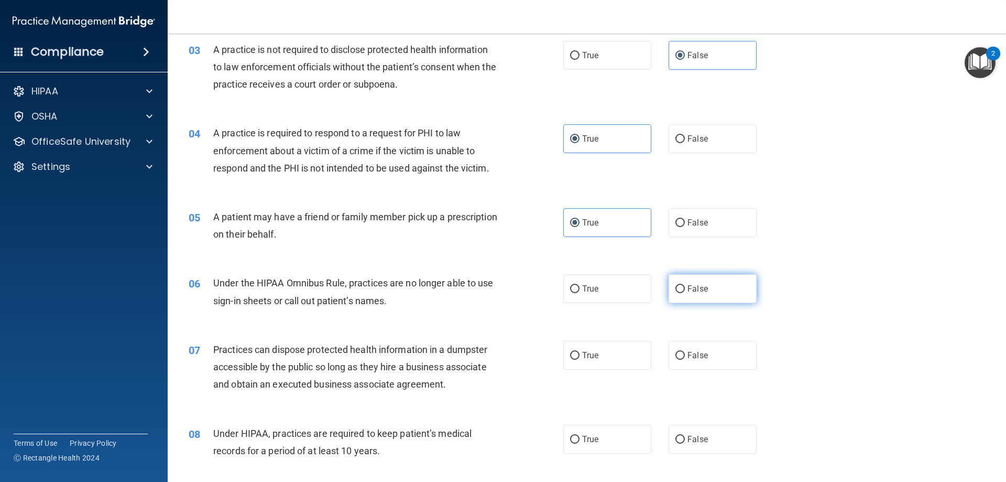
click at [679, 290] on input "False" at bounding box center [680, 289] width 9 height 8
radio input "true"
click at [681, 357] on label "False" at bounding box center [713, 355] width 88 height 29
click at [681, 357] on input "False" at bounding box center [680, 356] width 9 height 8
radio input "true"
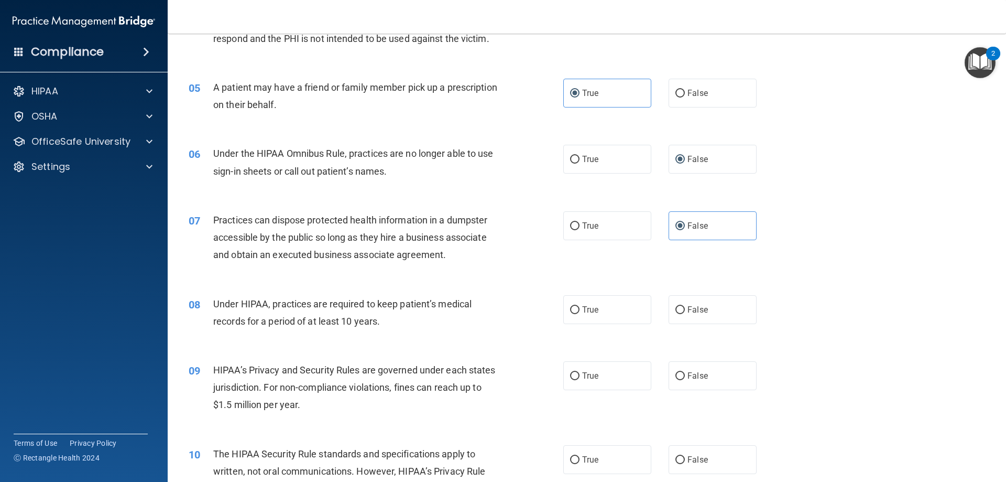
scroll to position [367, 0]
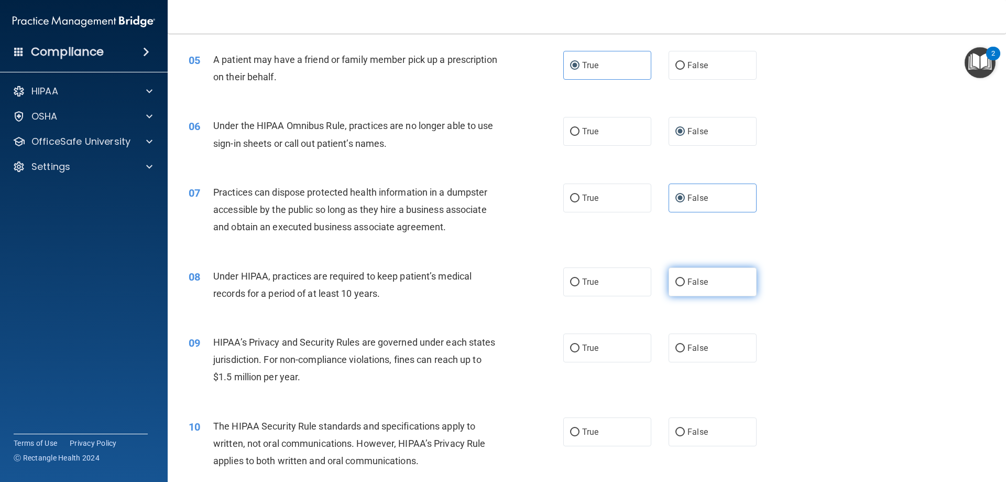
click at [676, 284] on input "False" at bounding box center [680, 282] width 9 height 8
radio input "true"
click at [676, 351] on input "False" at bounding box center [680, 348] width 9 height 8
radio input "true"
click at [578, 429] on label "True" at bounding box center [607, 431] width 88 height 29
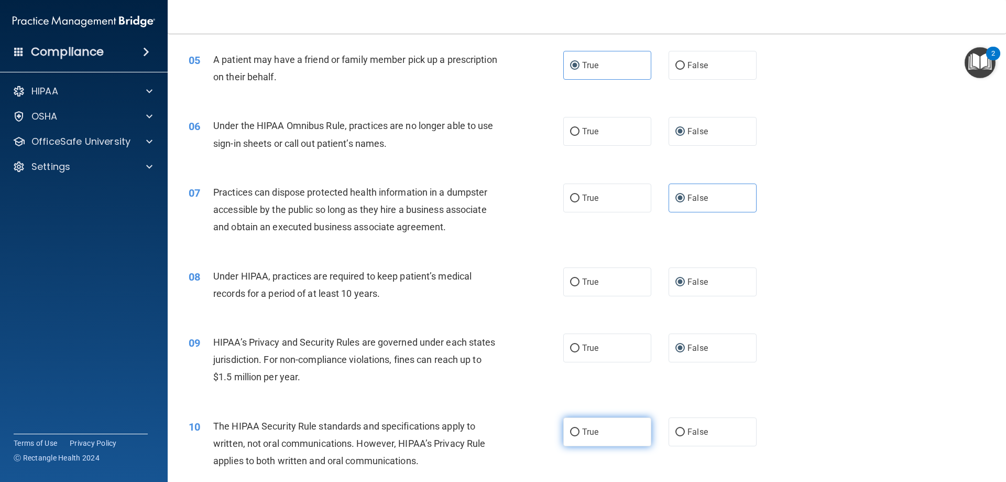
click at [578, 429] on input "True" at bounding box center [574, 432] width 9 height 8
radio input "true"
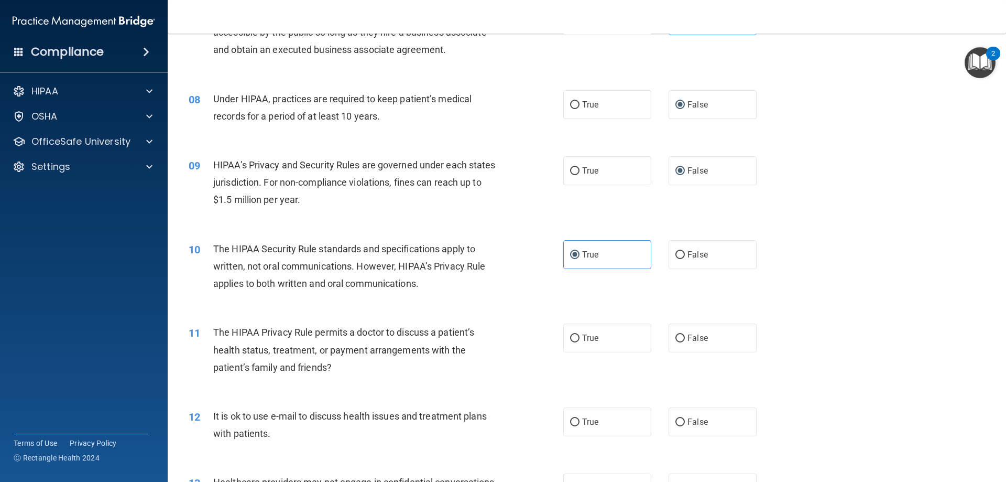
scroll to position [629, 0]
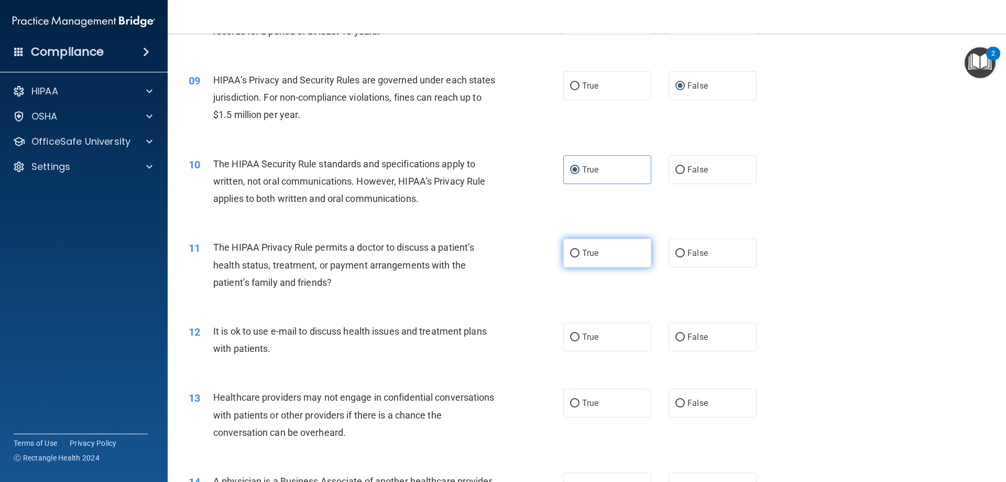
click at [574, 253] on input "True" at bounding box center [574, 253] width 9 height 8
radio input "true"
click at [573, 340] on input "True" at bounding box center [574, 337] width 9 height 8
radio input "true"
click at [699, 405] on span "False" at bounding box center [698, 403] width 20 height 10
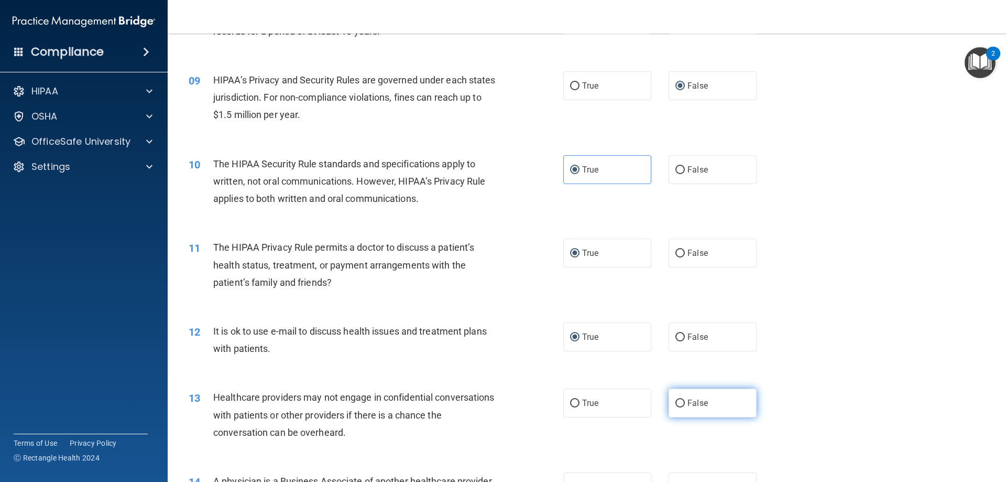
click at [685, 405] on input "False" at bounding box center [680, 403] width 9 height 8
radio input "true"
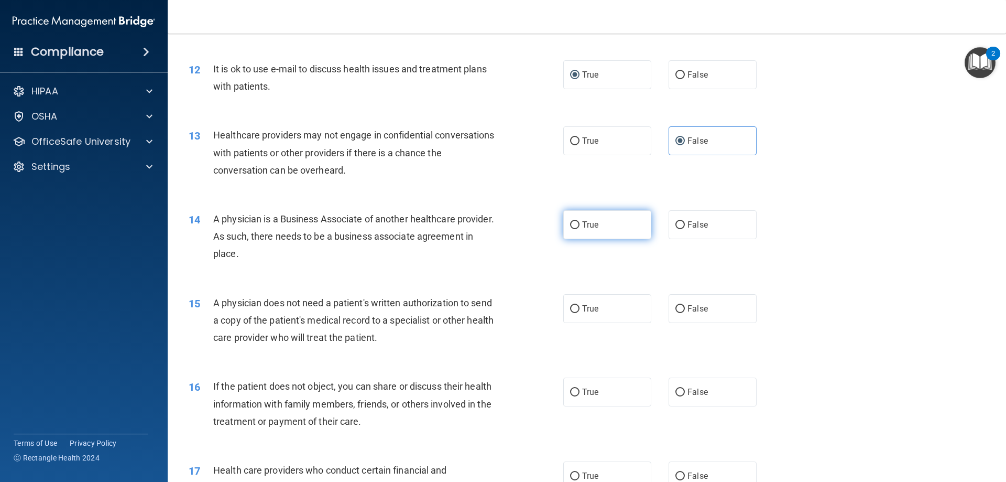
click at [593, 226] on span "True" at bounding box center [590, 225] width 16 height 10
click at [580, 226] on input "True" at bounding box center [574, 225] width 9 height 8
radio input "true"
click at [677, 308] on input "False" at bounding box center [680, 309] width 9 height 8
radio input "true"
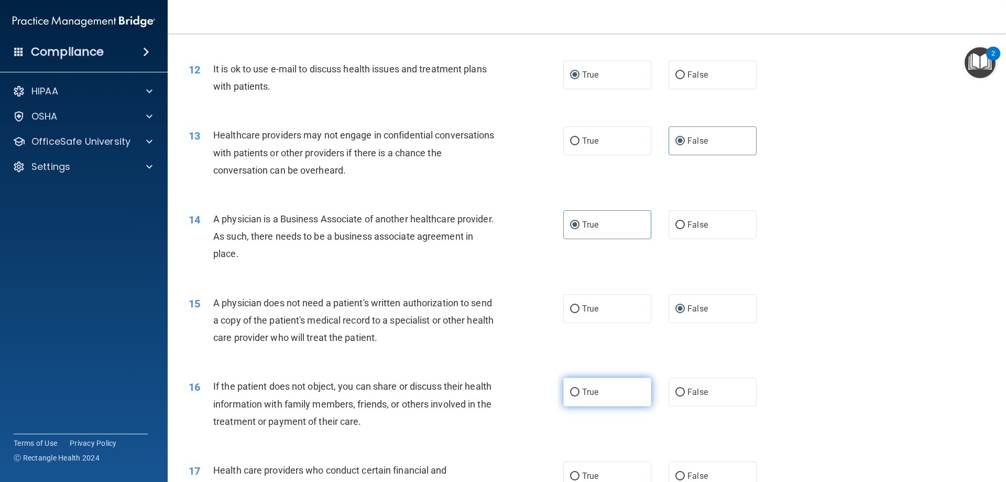
click at [575, 397] on label "True" at bounding box center [607, 391] width 88 height 29
click at [575, 396] on input "True" at bounding box center [574, 392] width 9 height 8
radio input "true"
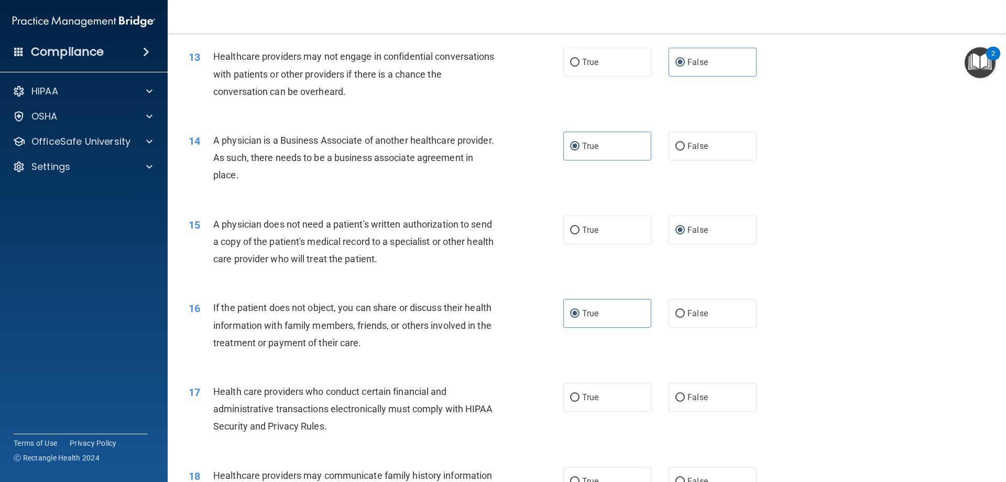
scroll to position [1048, 0]
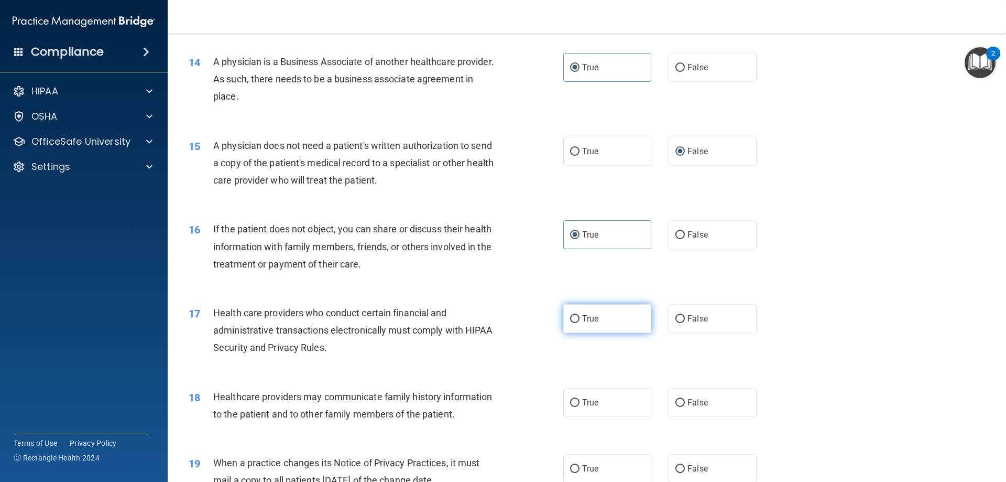
click at [610, 314] on label "True" at bounding box center [607, 318] width 88 height 29
click at [580, 315] on input "True" at bounding box center [574, 319] width 9 height 8
radio input "true"
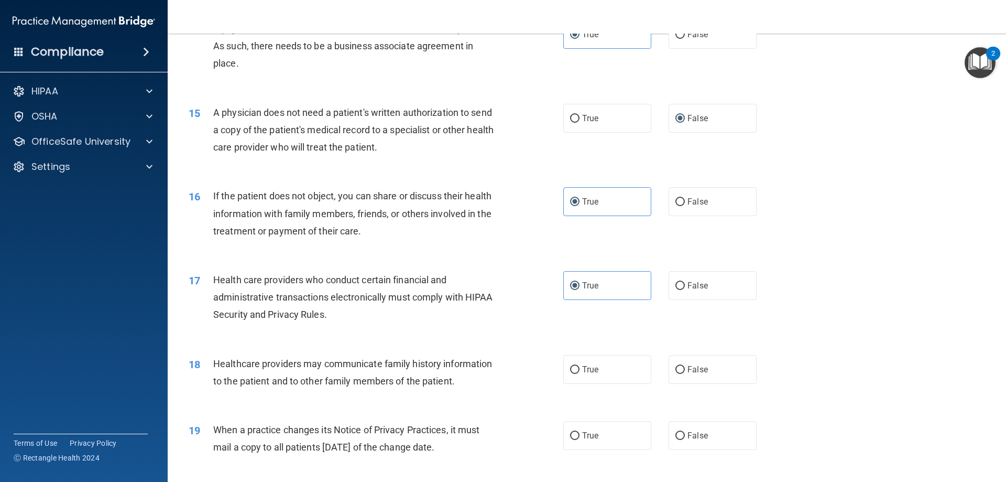
scroll to position [1153, 0]
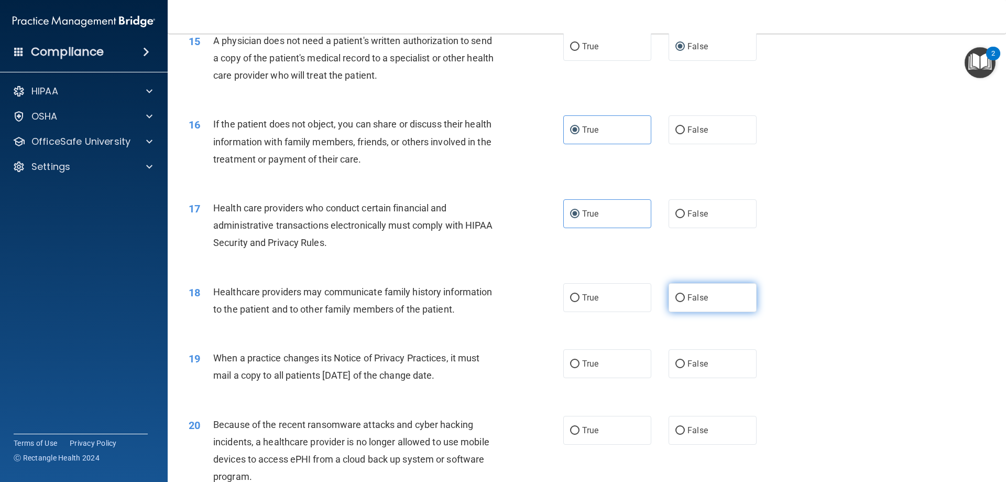
drag, startPoint x: 707, startPoint y: 300, endPoint x: 708, endPoint y: 307, distance: 6.9
click at [708, 300] on label "False" at bounding box center [713, 297] width 88 height 29
click at [685, 300] on input "False" at bounding box center [680, 298] width 9 height 8
radio input "true"
click at [715, 371] on label "False" at bounding box center [713, 363] width 88 height 29
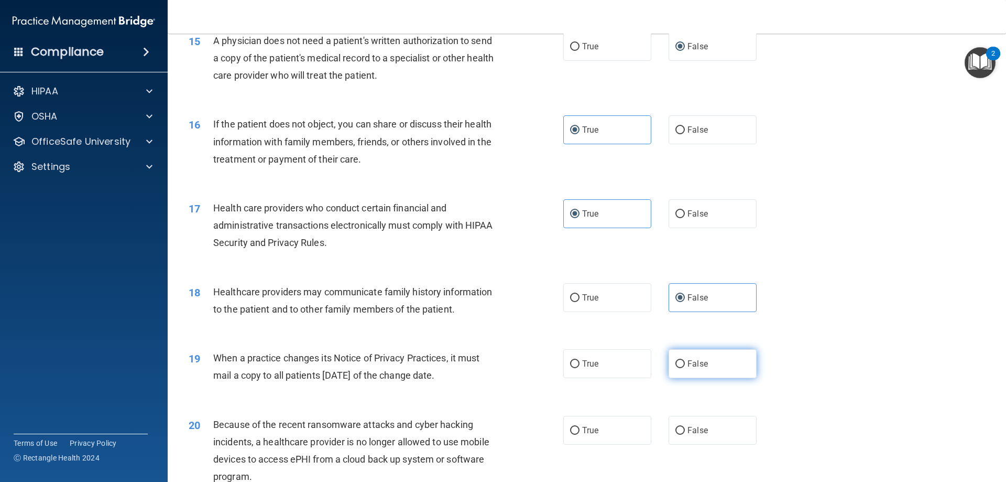
click at [685, 368] on input "False" at bounding box center [680, 364] width 9 height 8
radio input "true"
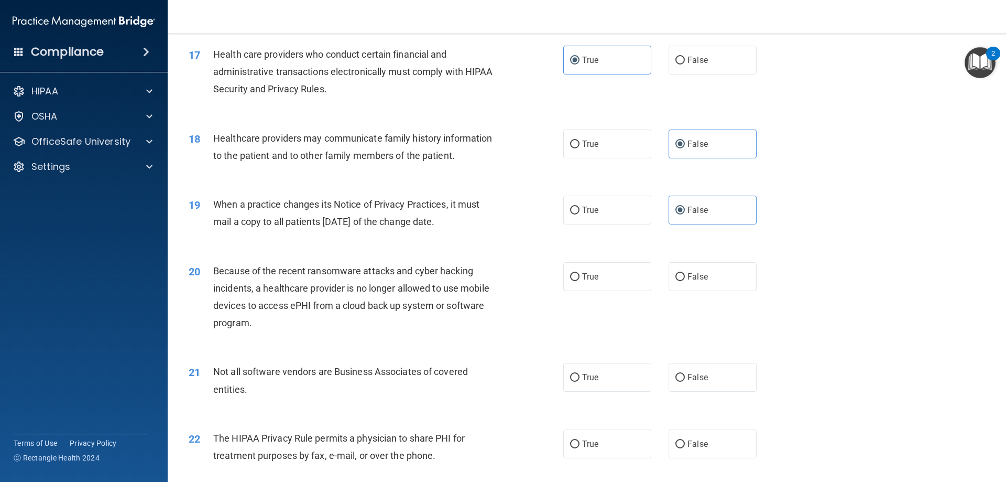
scroll to position [1310, 0]
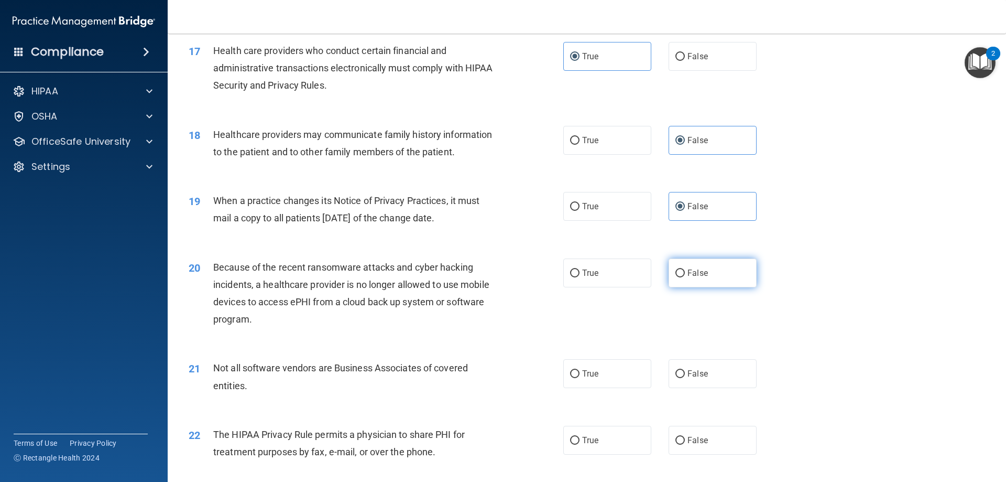
click at [711, 278] on label "False" at bounding box center [713, 272] width 88 height 29
click at [685, 277] on input "False" at bounding box center [680, 273] width 9 height 8
radio input "true"
click at [578, 374] on label "True" at bounding box center [607, 373] width 88 height 29
click at [578, 374] on input "True" at bounding box center [574, 374] width 9 height 8
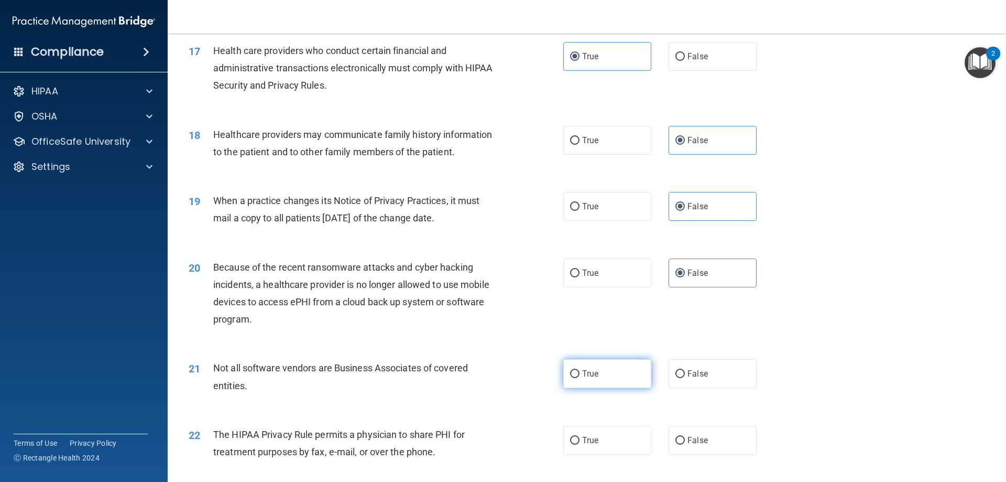
radio input "true"
click at [571, 438] on input "True" at bounding box center [574, 441] width 9 height 8
radio input "true"
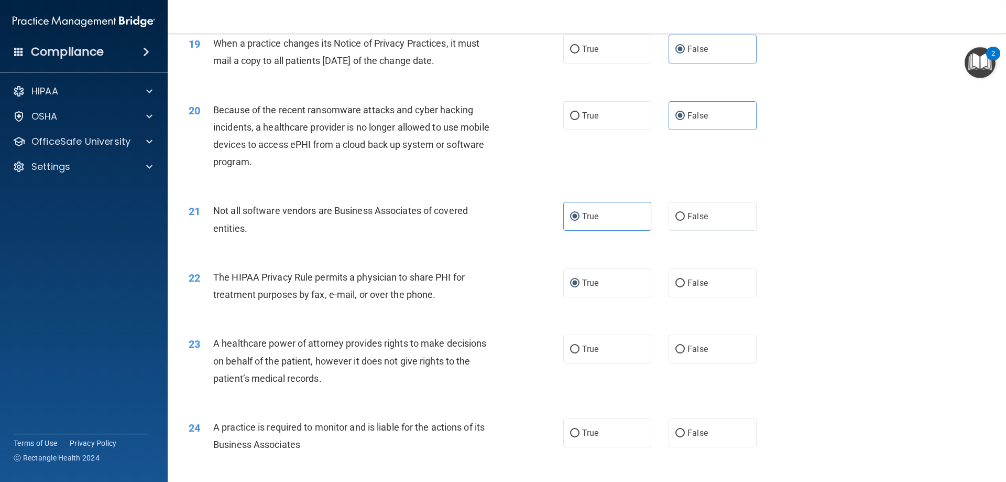
scroll to position [1572, 0]
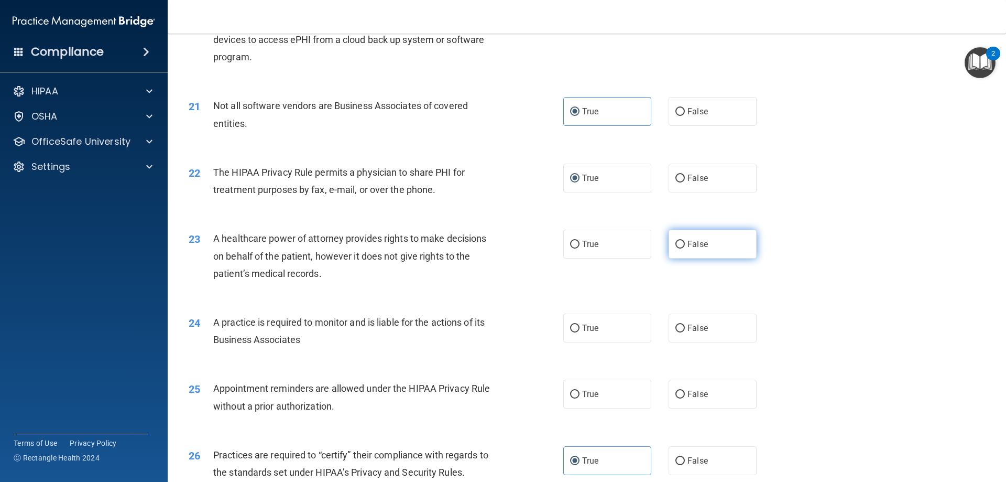
click at [727, 254] on label "False" at bounding box center [713, 244] width 88 height 29
click at [685, 248] on input "False" at bounding box center [680, 245] width 9 height 8
radio input "true"
click at [692, 328] on span "False" at bounding box center [698, 328] width 20 height 10
click at [685, 328] on input "False" at bounding box center [680, 328] width 9 height 8
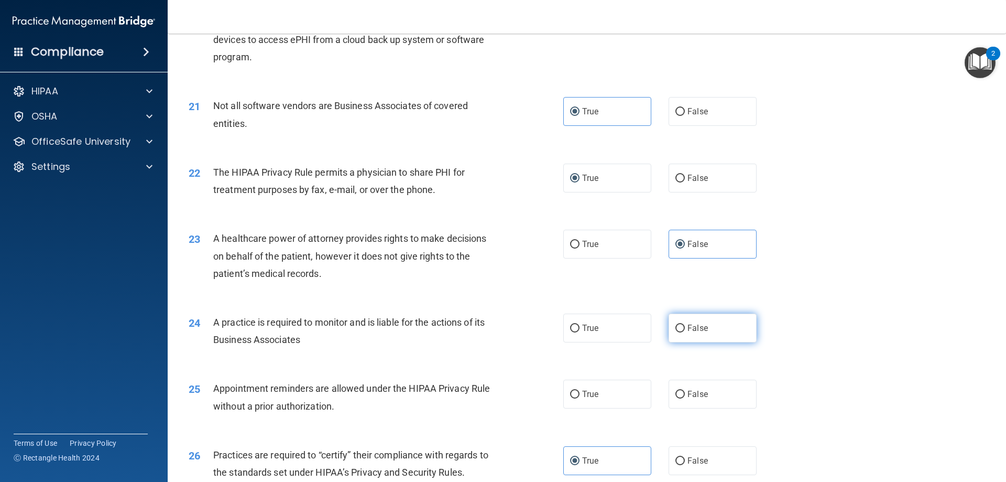
radio input "true"
click at [591, 390] on span "True" at bounding box center [590, 394] width 16 height 10
click at [580, 390] on input "True" at bounding box center [574, 394] width 9 height 8
radio input "true"
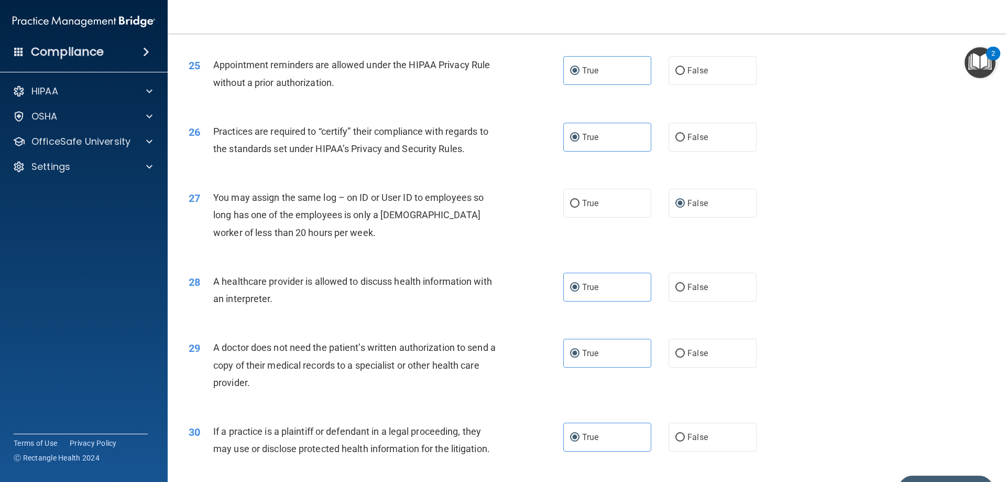
scroll to position [1958, 0]
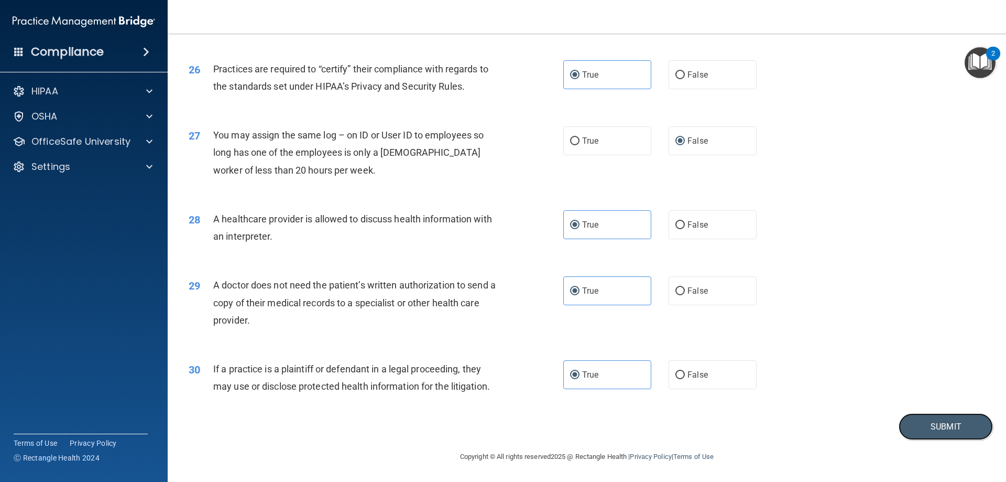
drag, startPoint x: 911, startPoint y: 425, endPoint x: 903, endPoint y: 405, distance: 21.6
click at [911, 426] on button "Submit" at bounding box center [946, 426] width 94 height 27
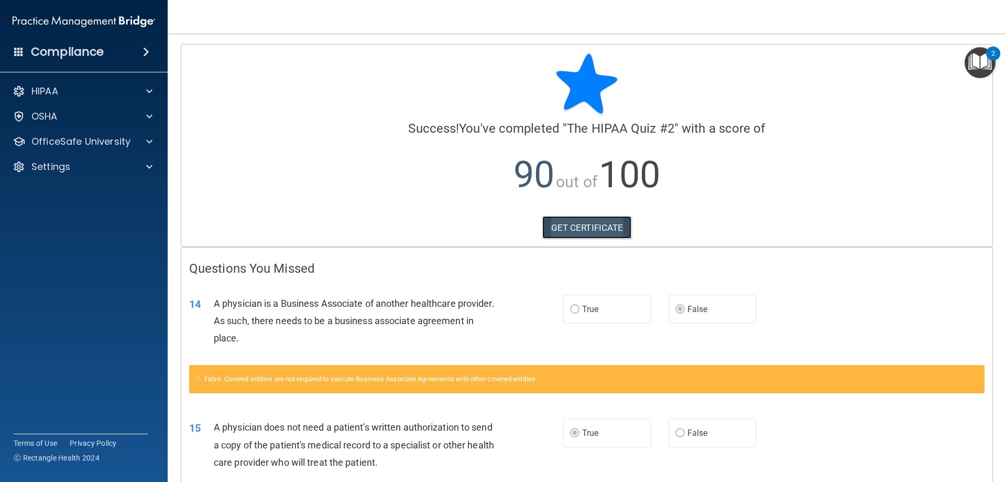
click at [592, 226] on link "GET CERTIFICATE" at bounding box center [587, 227] width 90 height 23
click at [49, 145] on p "OfficeSafe University" at bounding box center [80, 141] width 99 height 13
click at [81, 166] on p "HIPAA Training" at bounding box center [50, 166] width 86 height 10
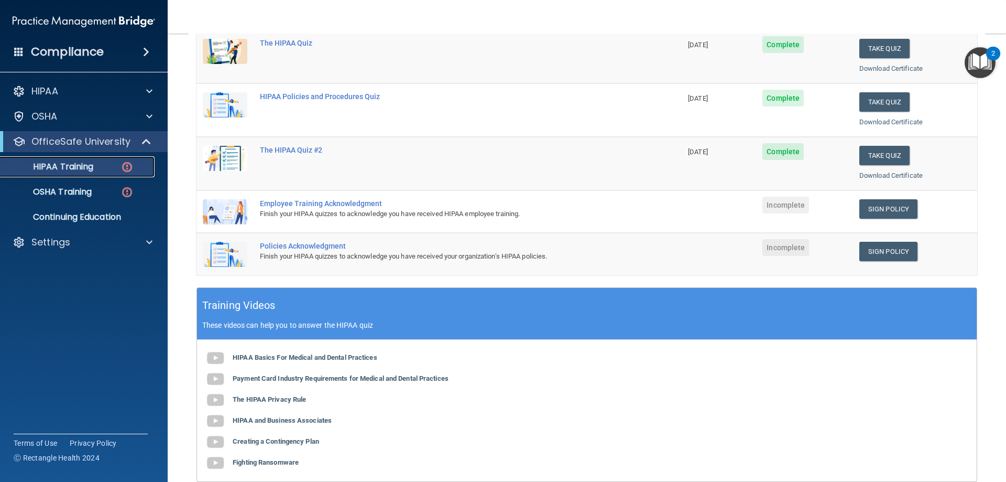
scroll to position [157, 0]
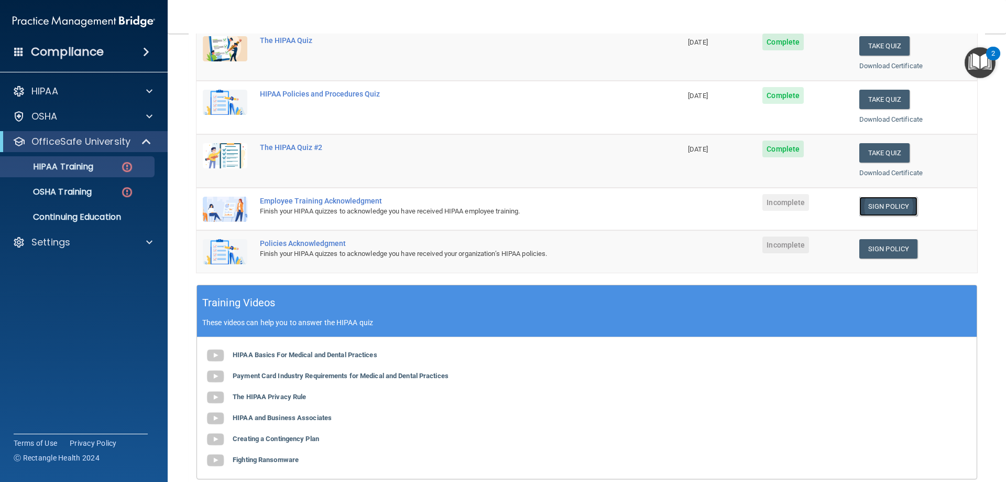
click at [884, 207] on link "Sign Policy" at bounding box center [889, 206] width 58 height 19
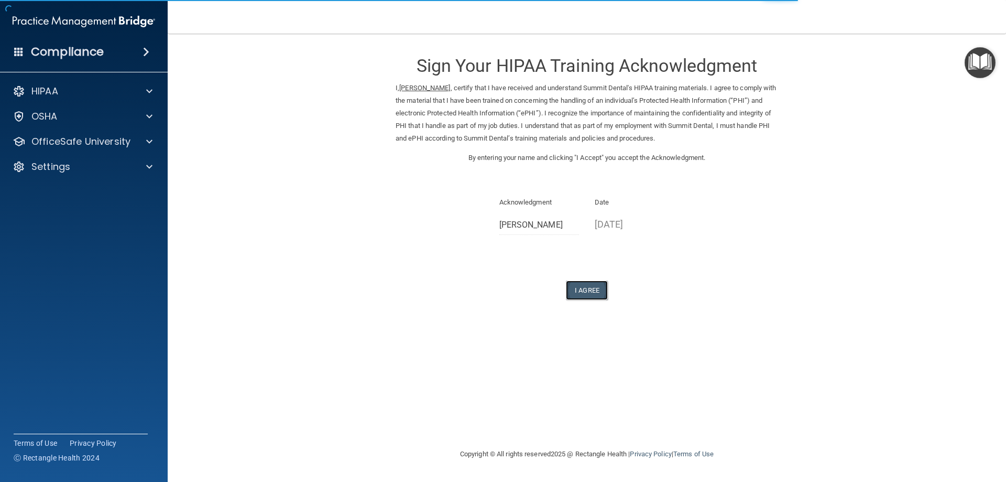
click at [585, 287] on button "I Agree" at bounding box center [587, 289] width 42 height 19
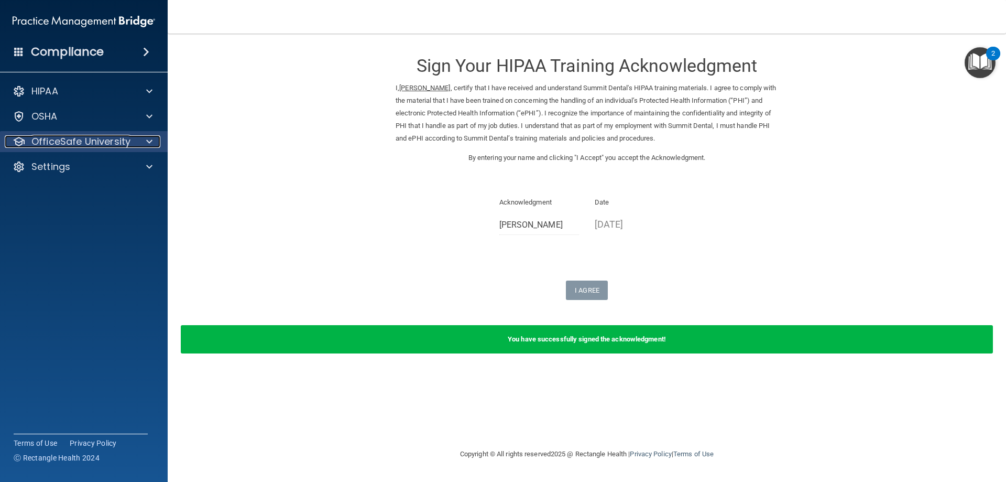
click at [64, 145] on p "OfficeSafe University" at bounding box center [80, 141] width 99 height 13
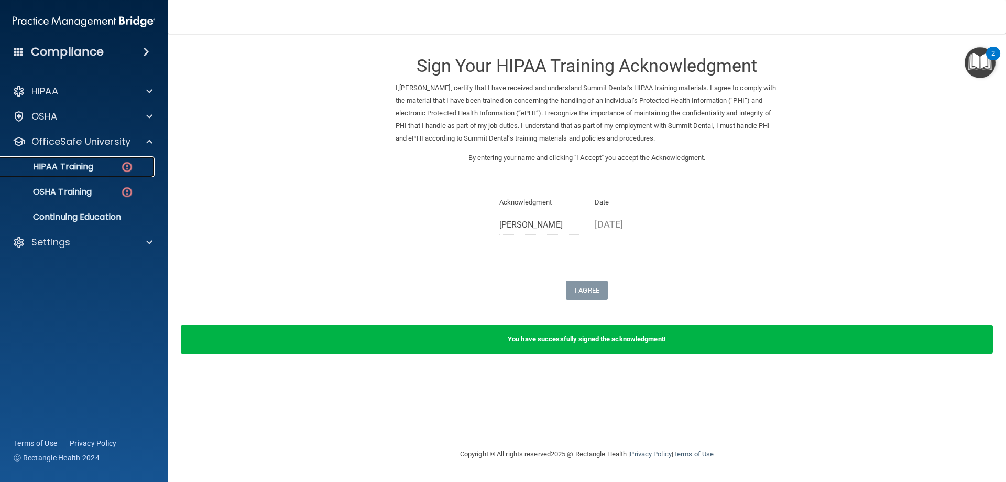
click at [82, 174] on link "HIPAA Training" at bounding box center [72, 166] width 165 height 21
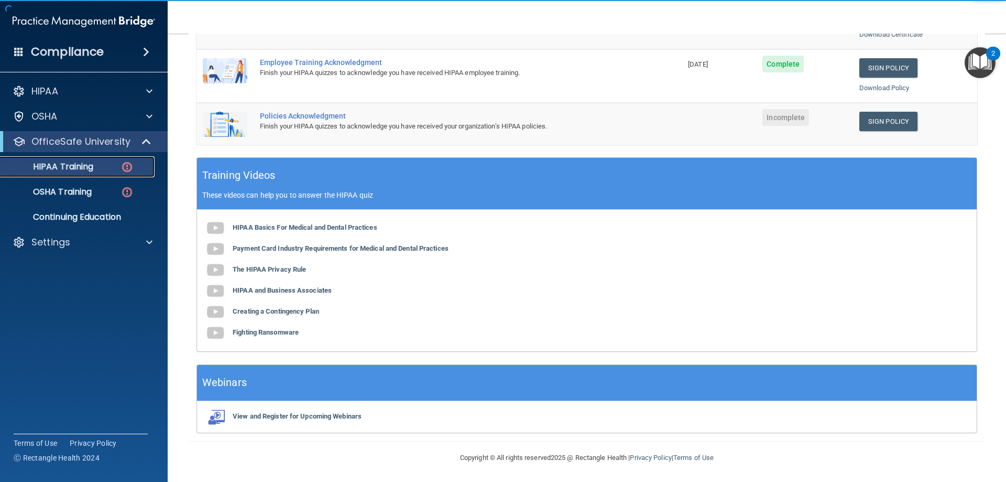
scroll to position [297, 0]
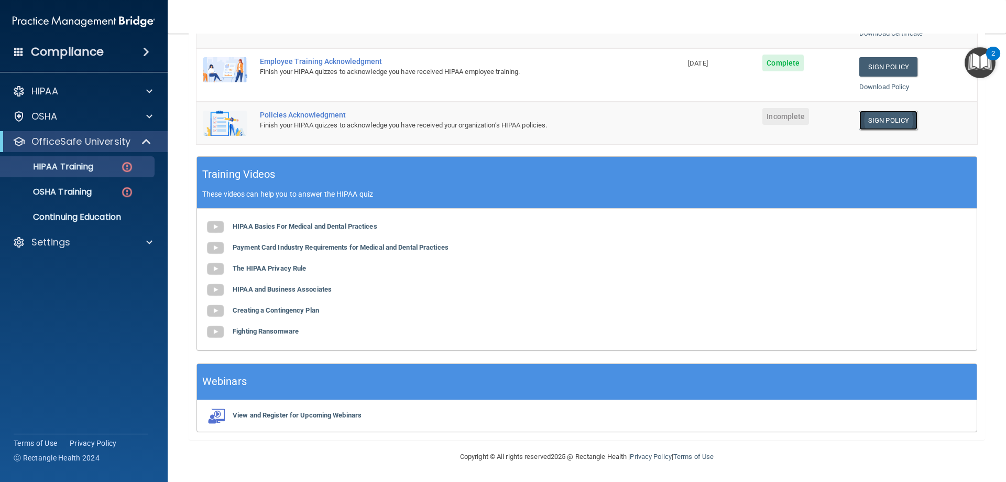
click at [883, 122] on link "Sign Policy" at bounding box center [889, 120] width 58 height 19
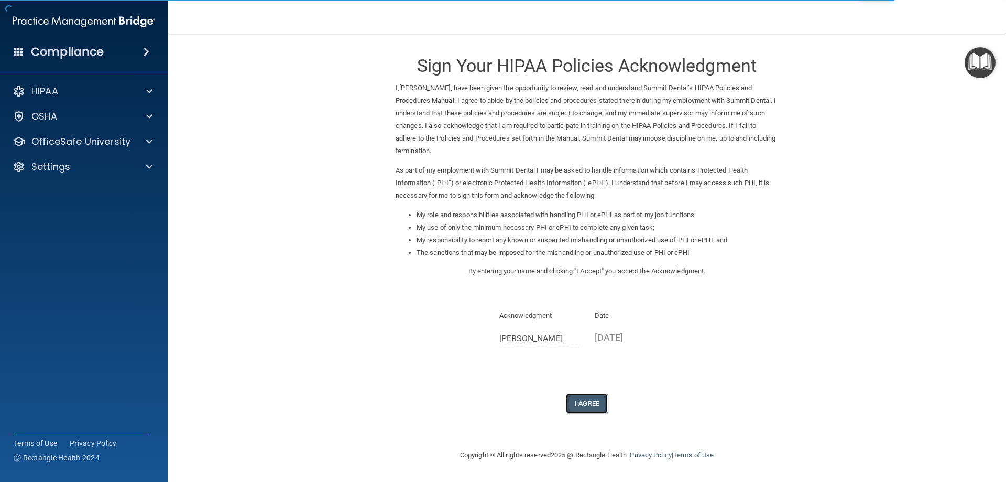
click at [597, 403] on button "I Agree" at bounding box center [587, 403] width 42 height 19
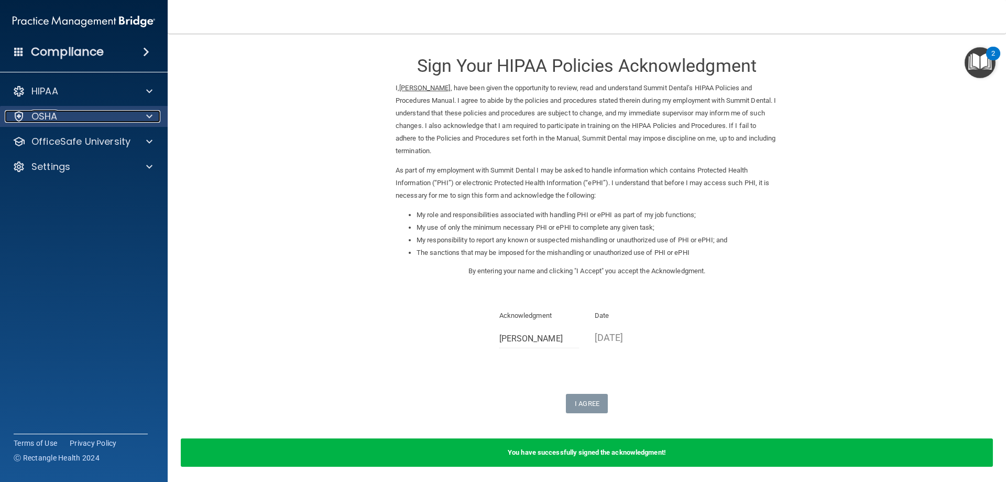
click at [66, 116] on div "OSHA" at bounding box center [70, 116] width 130 height 13
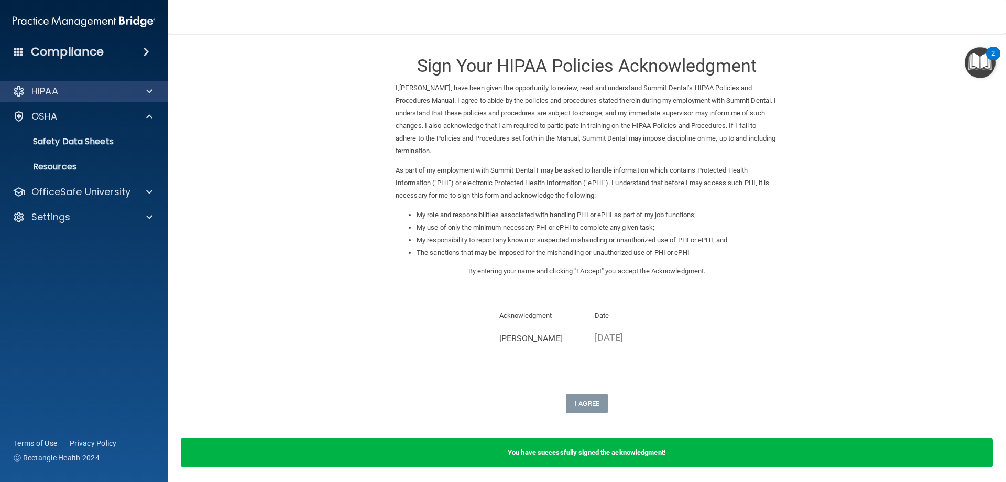
click at [79, 98] on div "HIPAA" at bounding box center [84, 91] width 168 height 21
click at [83, 91] on div "HIPAA" at bounding box center [70, 91] width 130 height 13
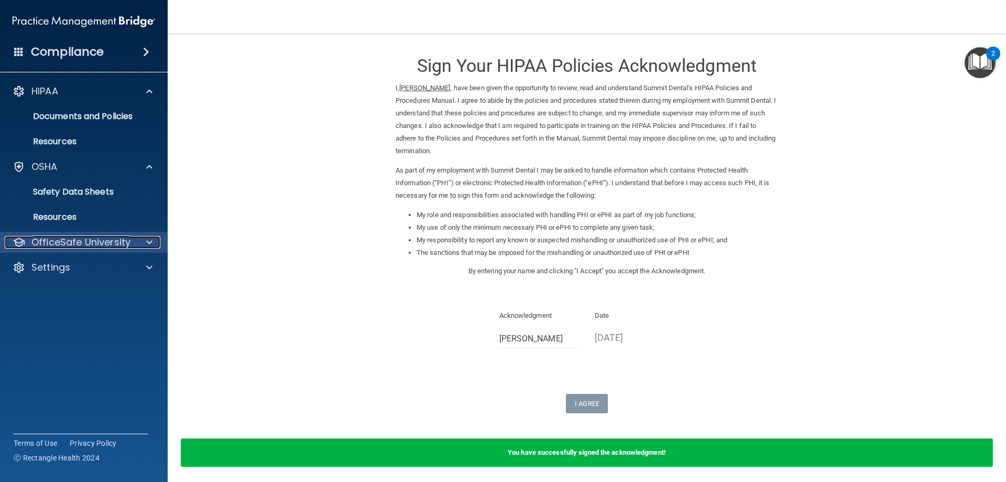
click at [118, 246] on p "OfficeSafe University" at bounding box center [80, 242] width 99 height 13
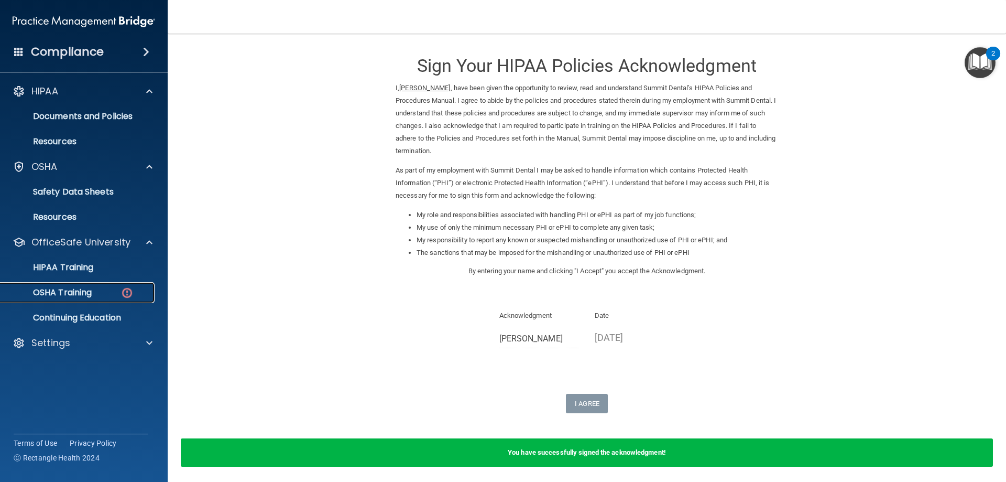
click at [91, 291] on p "OSHA Training" at bounding box center [49, 292] width 85 height 10
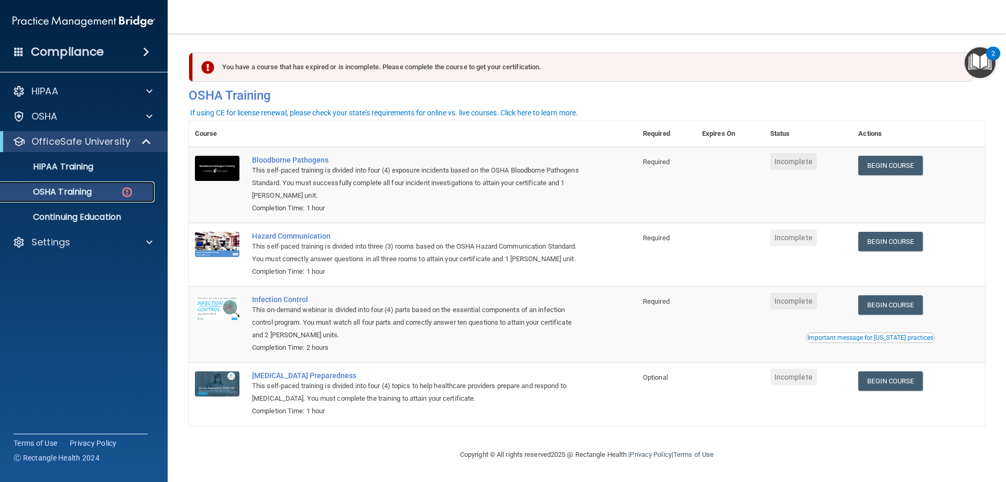
click at [78, 193] on p "OSHA Training" at bounding box center [49, 192] width 85 height 10
click at [142, 120] on div at bounding box center [148, 116] width 26 height 13
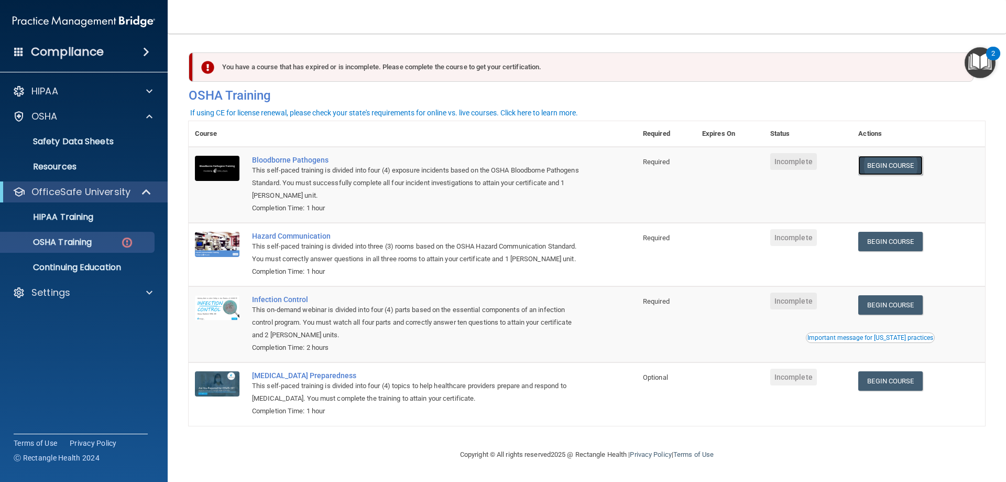
click at [896, 164] on link "Begin Course" at bounding box center [890, 165] width 64 height 19
click at [62, 244] on p "OSHA Training" at bounding box center [49, 242] width 85 height 10
click at [74, 142] on p "Safety Data Sheets" at bounding box center [78, 141] width 143 height 10
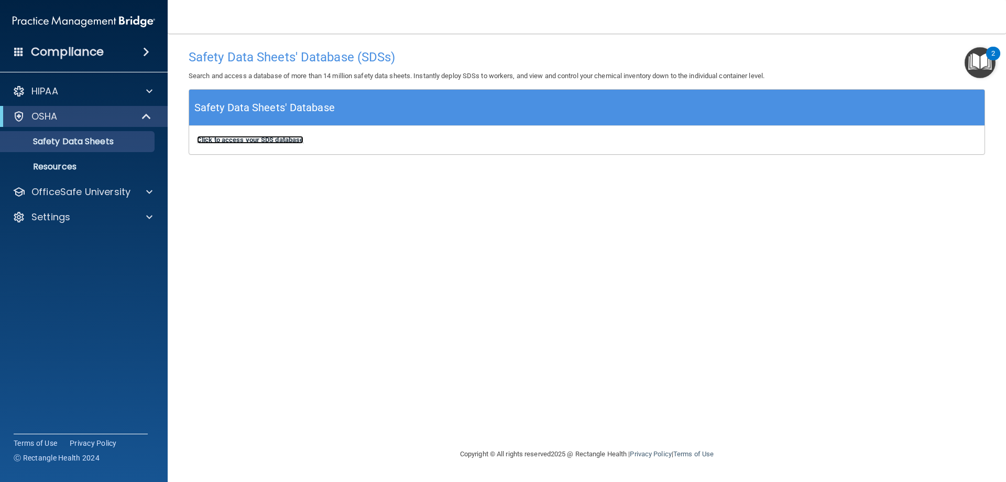
click at [282, 139] on b "Click to access your SDS database" at bounding box center [250, 140] width 106 height 8
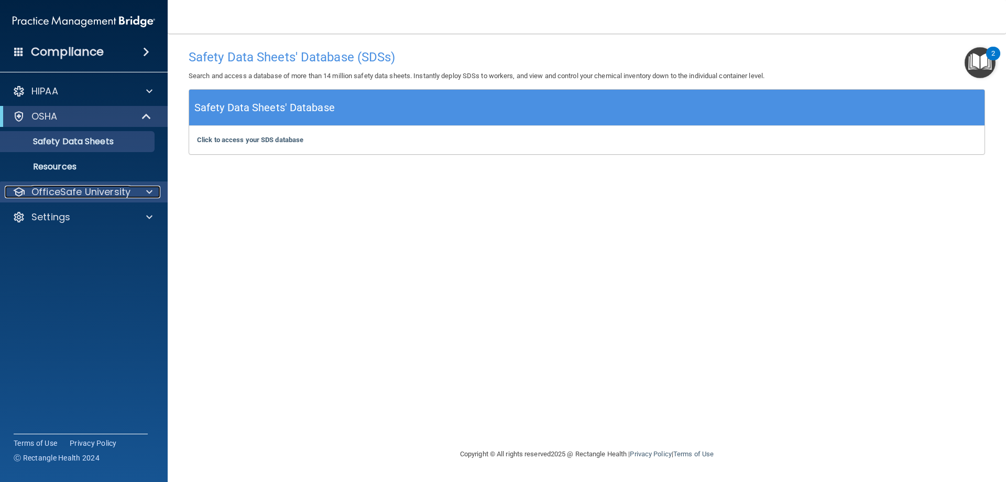
click at [80, 192] on p "OfficeSafe University" at bounding box center [80, 192] width 99 height 13
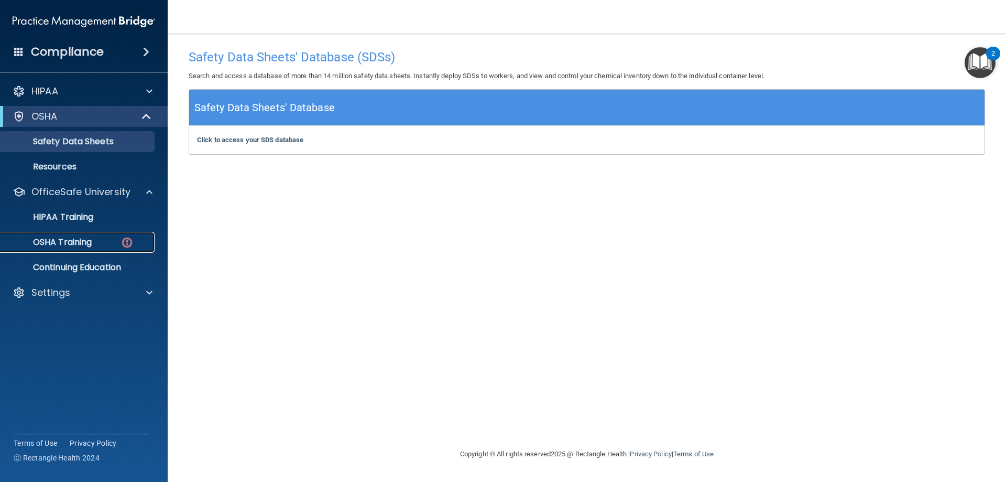
click at [81, 241] on p "OSHA Training" at bounding box center [49, 242] width 85 height 10
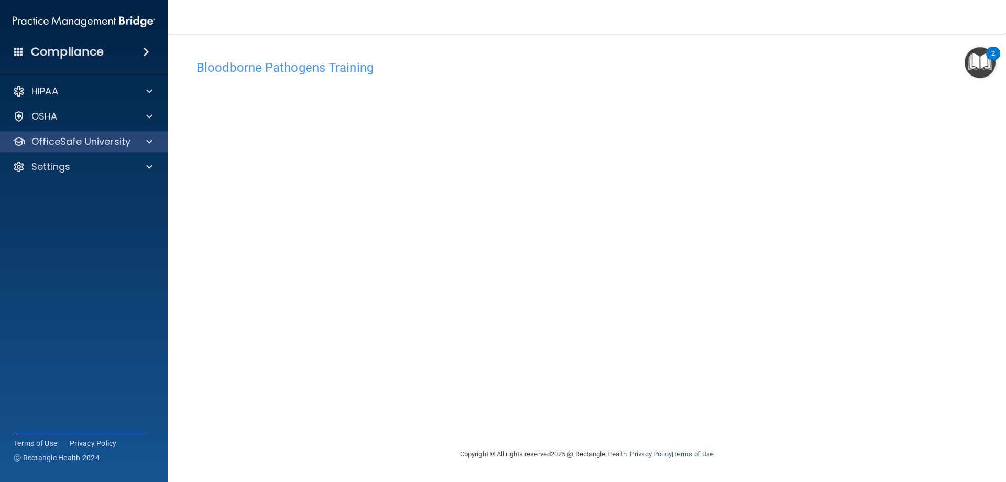
click at [150, 149] on div "OfficeSafe University" at bounding box center [84, 141] width 168 height 21
click at [150, 143] on span at bounding box center [149, 141] width 6 height 13
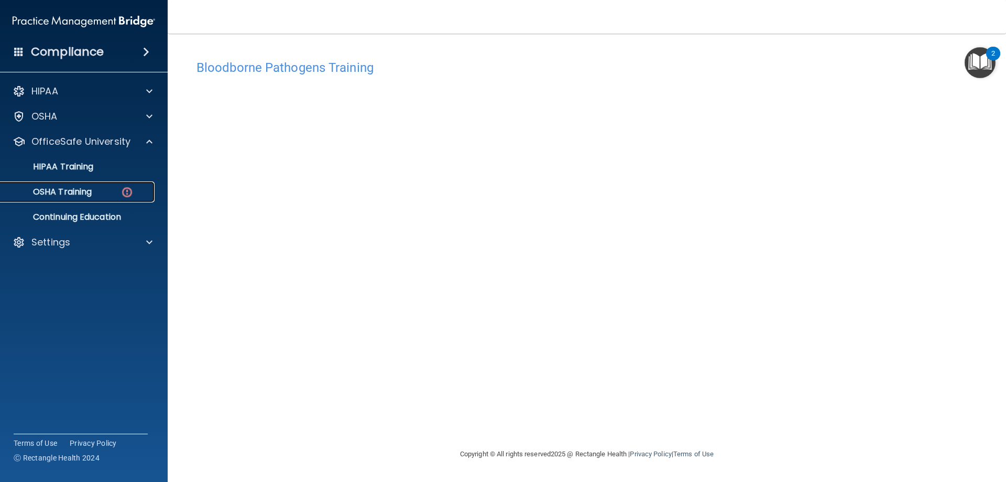
click at [64, 192] on p "OSHA Training" at bounding box center [49, 192] width 85 height 10
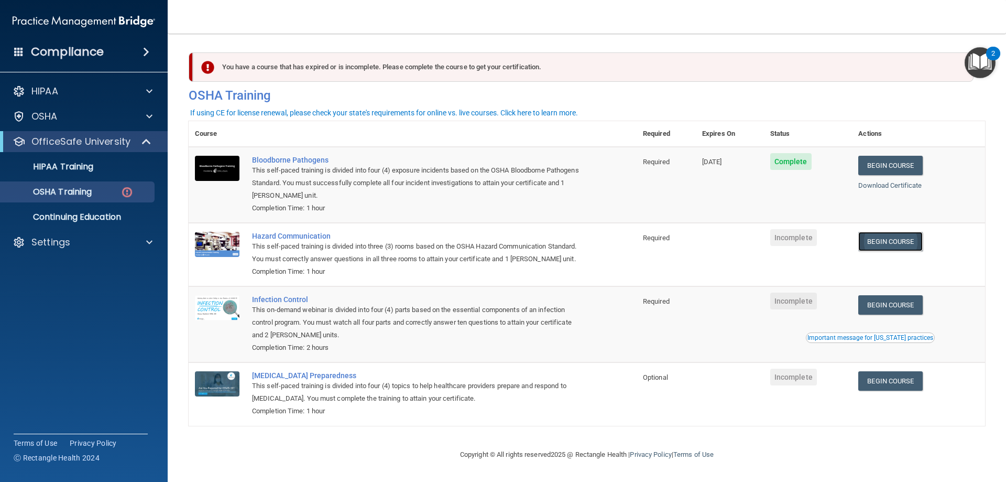
click at [901, 242] on link "Begin Course" at bounding box center [890, 241] width 64 height 19
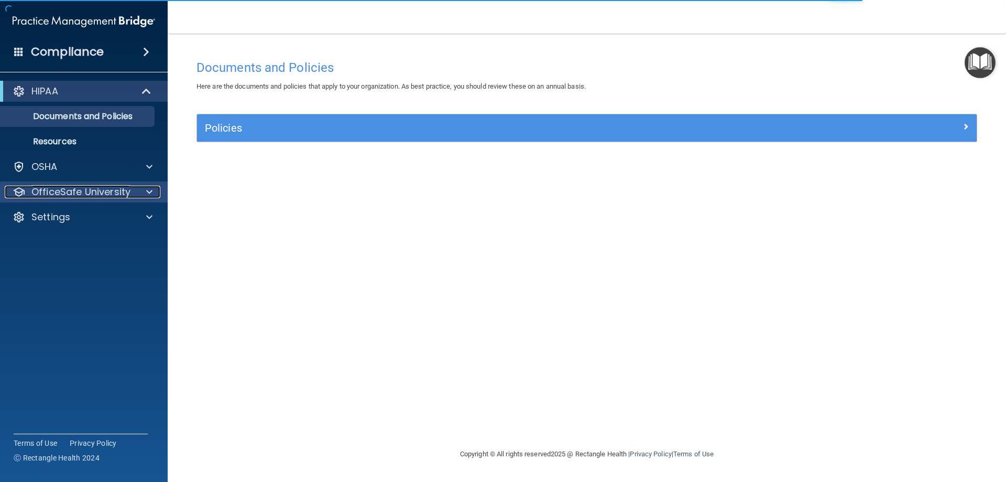
click at [49, 195] on p "OfficeSafe University" at bounding box center [80, 192] width 99 height 13
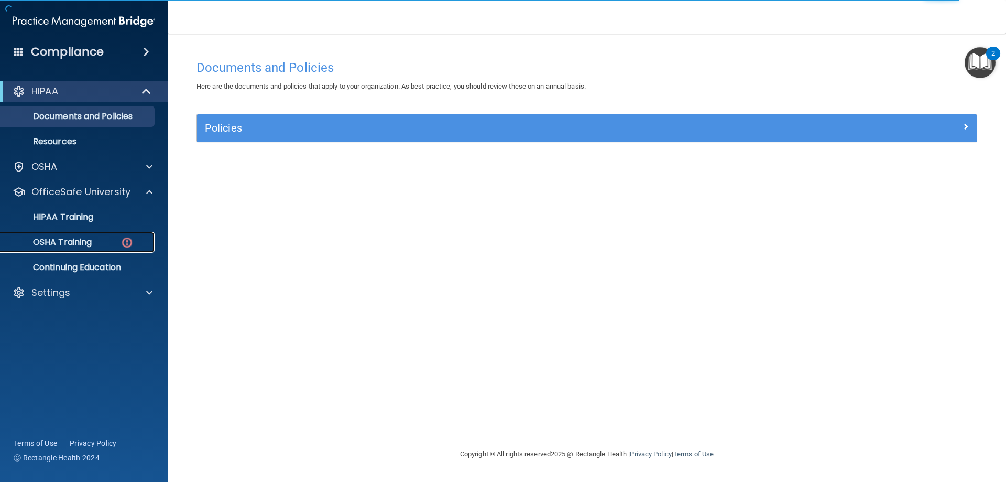
click at [60, 237] on p "OSHA Training" at bounding box center [49, 242] width 85 height 10
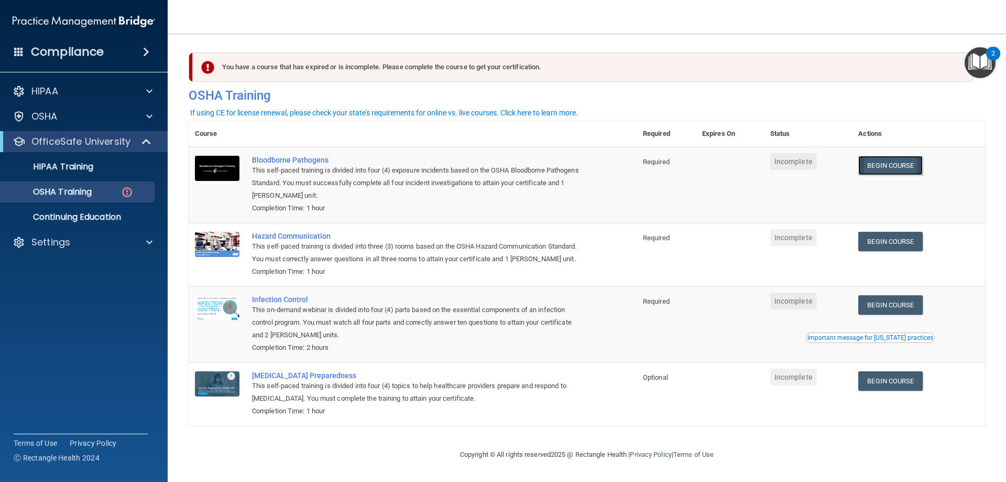
click at [885, 168] on link "Begin Course" at bounding box center [890, 165] width 64 height 19
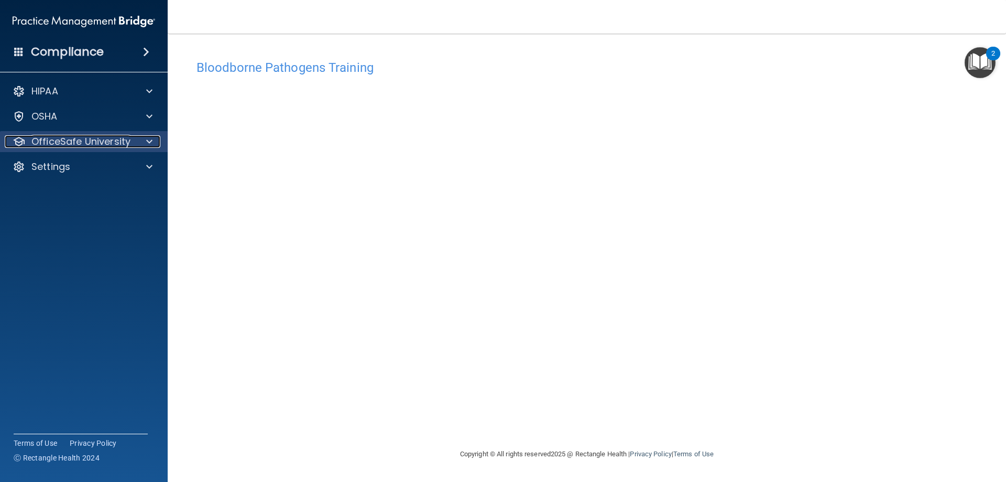
click at [138, 143] on div at bounding box center [148, 141] width 26 height 13
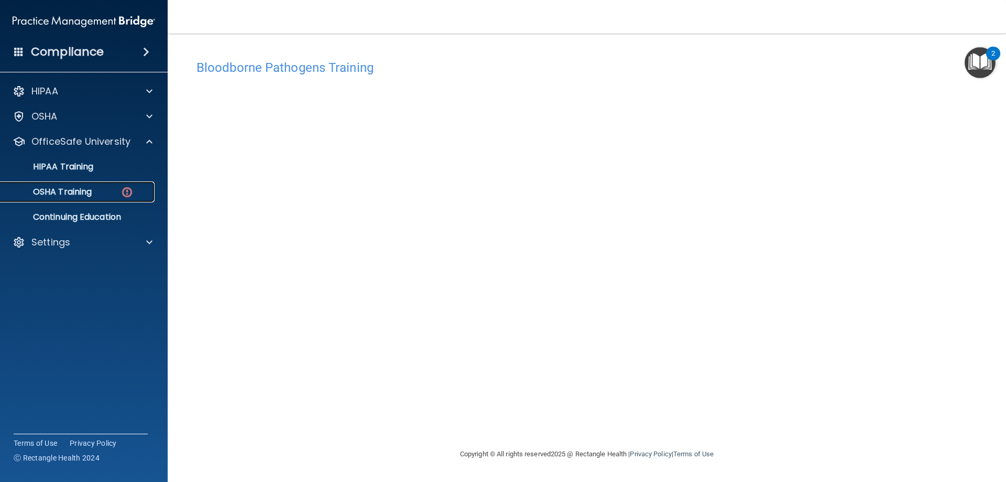
click at [77, 188] on p "OSHA Training" at bounding box center [49, 192] width 85 height 10
